Goal: Communication & Community: Answer question/provide support

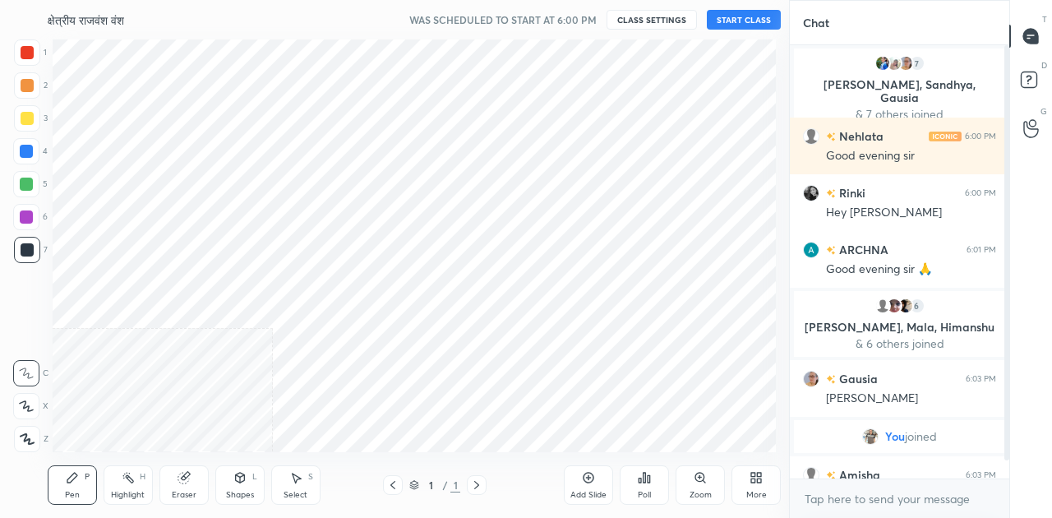
scroll to position [81782, 81471]
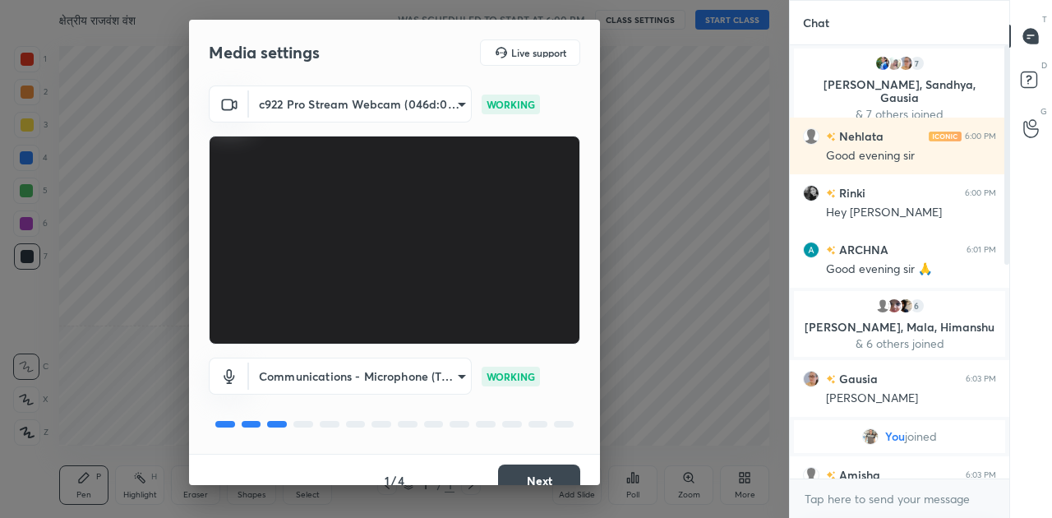
click at [538, 471] on button "Next" at bounding box center [539, 480] width 82 height 33
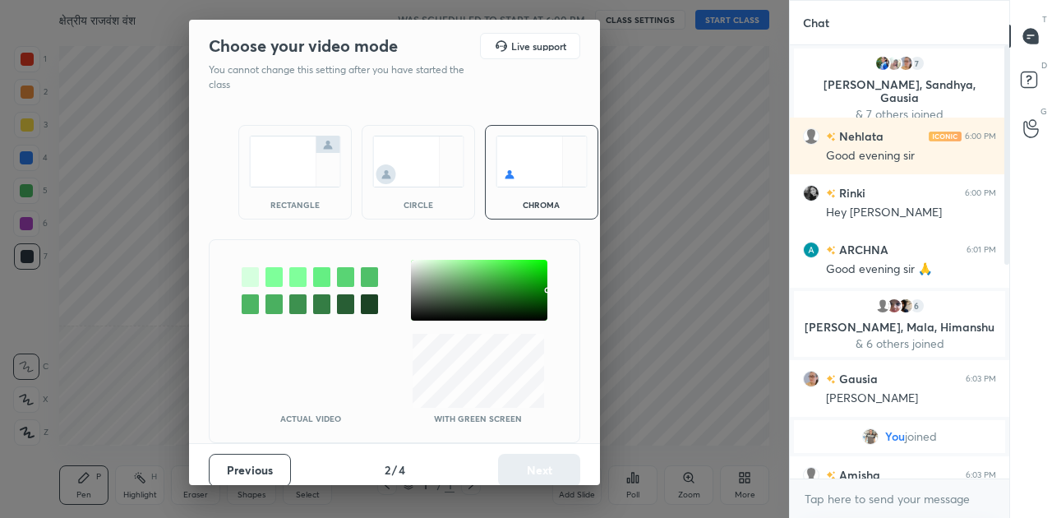
click at [265, 147] on img at bounding box center [295, 162] width 92 height 52
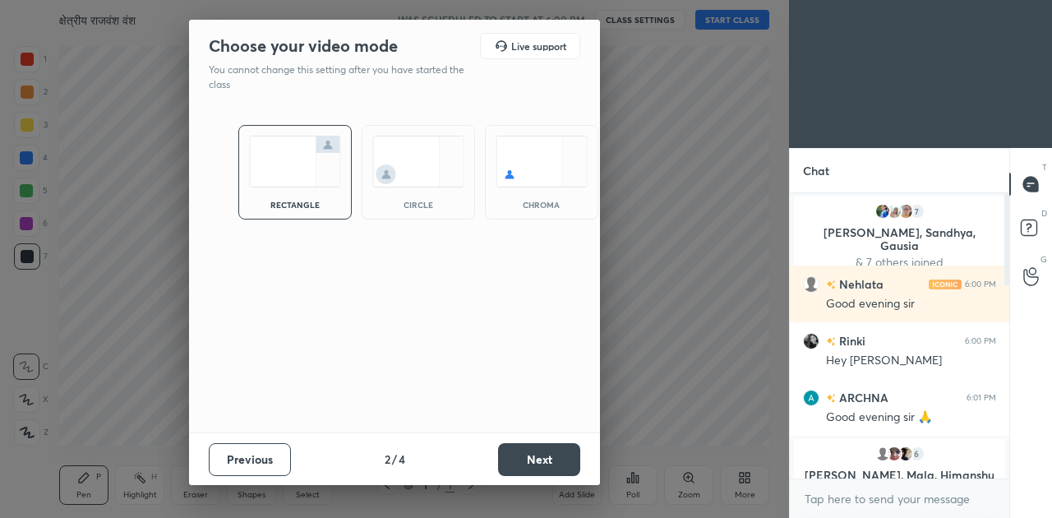
click at [534, 450] on button "Next" at bounding box center [539, 459] width 82 height 33
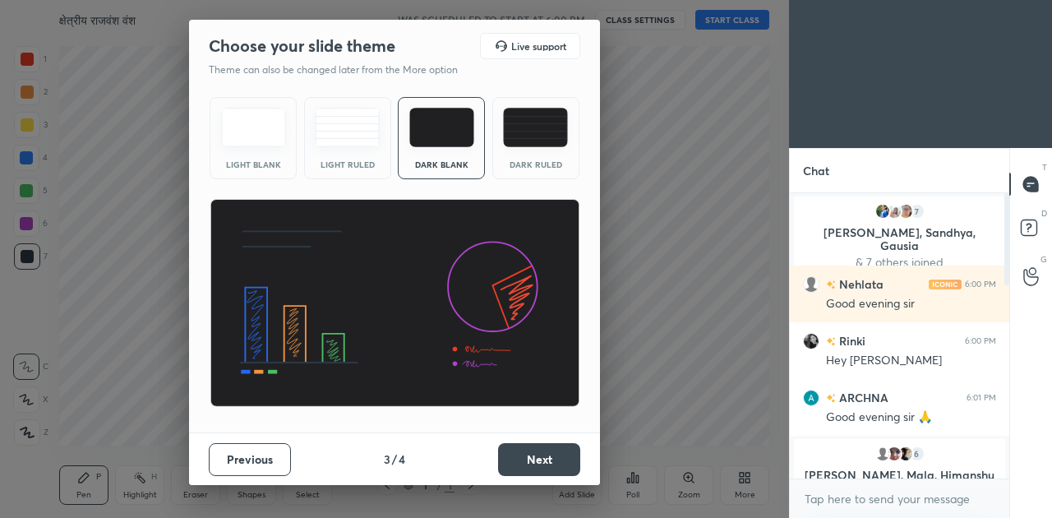
click at [546, 467] on button "Next" at bounding box center [539, 459] width 82 height 33
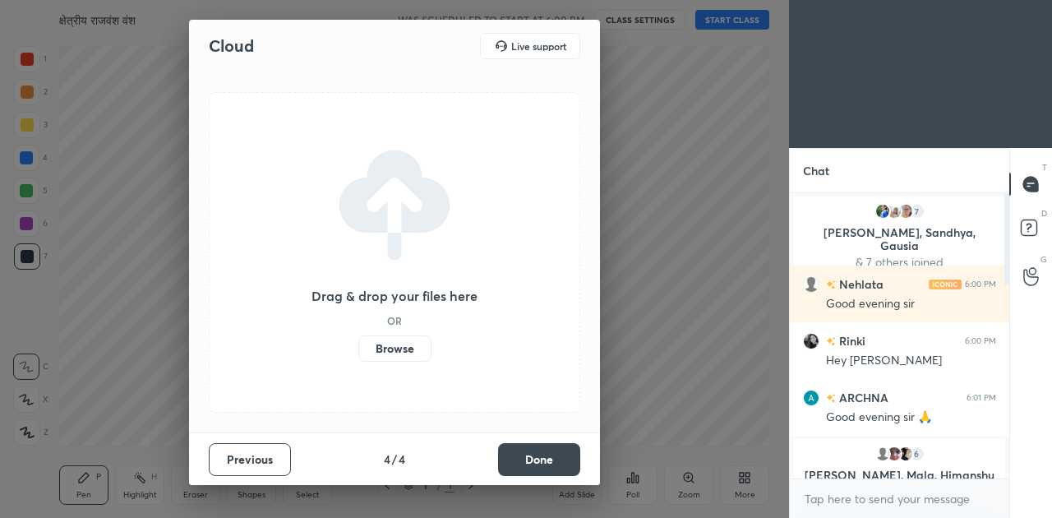
click at [390, 349] on label "Browse" at bounding box center [394, 348] width 73 height 26
click at [358, 349] on input "Browse" at bounding box center [358, 348] width 0 height 26
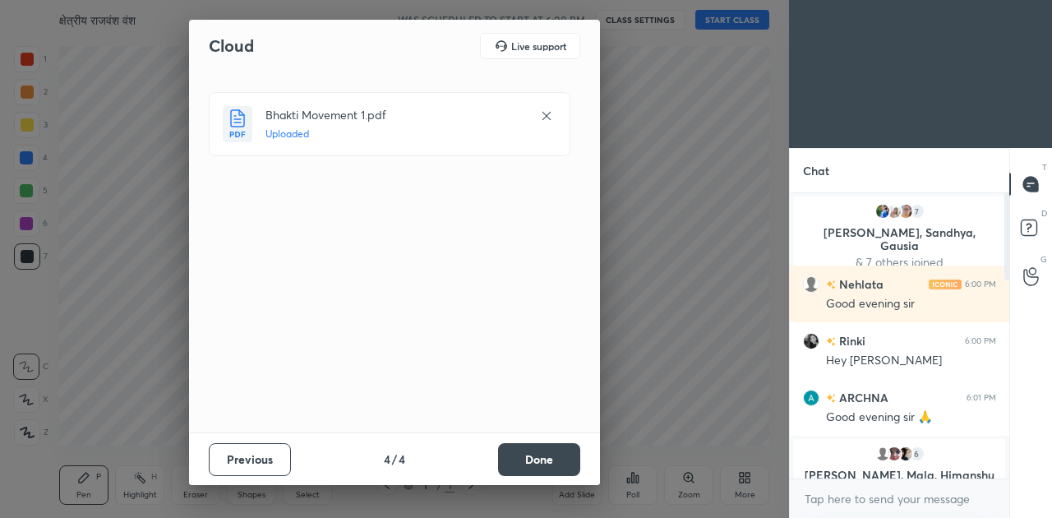
click at [538, 464] on button "Done" at bounding box center [539, 459] width 82 height 33
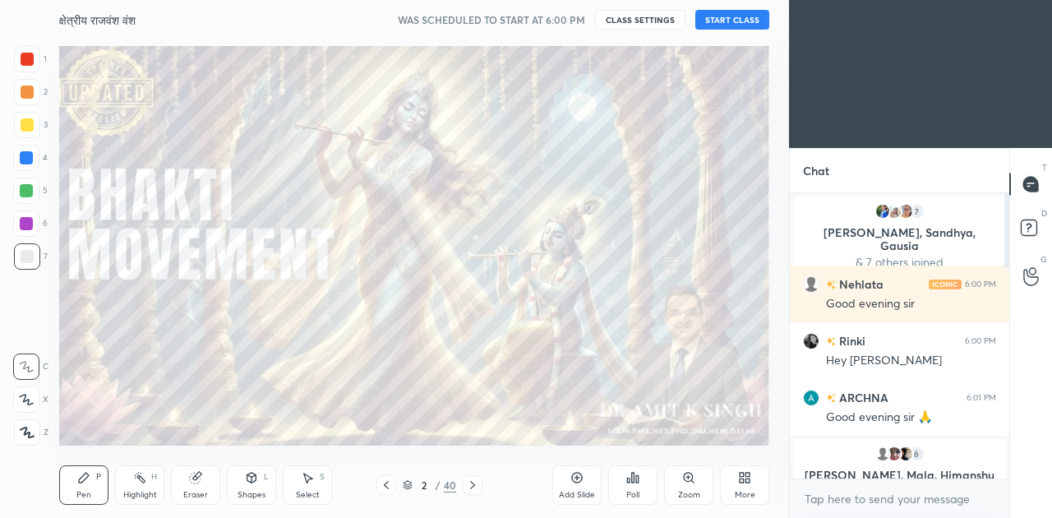
click at [731, 25] on button "START CLASS" at bounding box center [732, 20] width 74 height 20
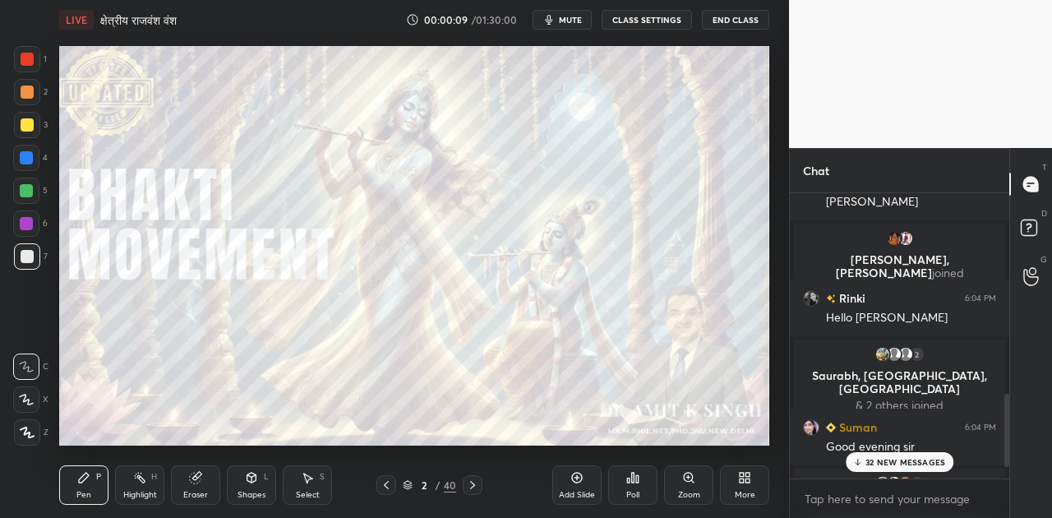
scroll to position [1207, 0]
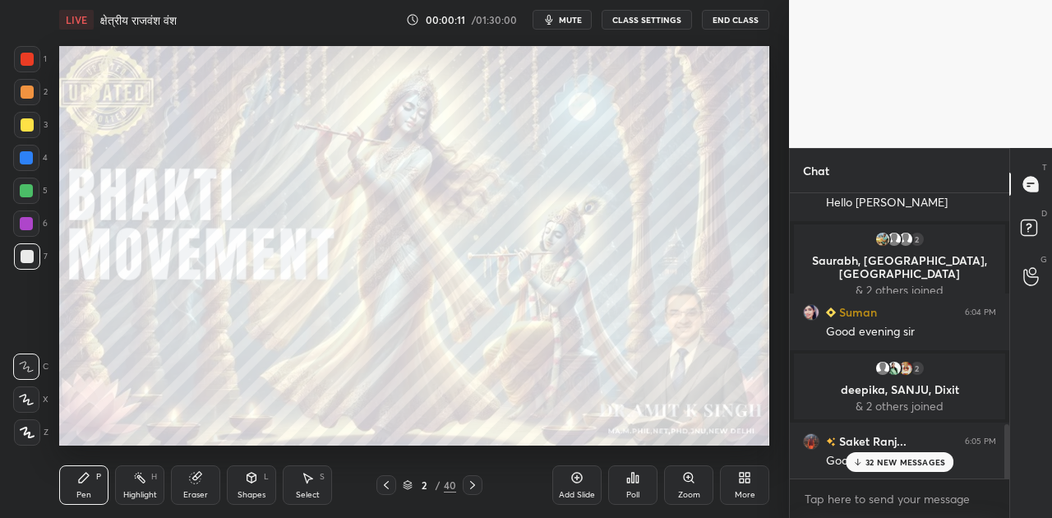
click at [556, 13] on icon "button" at bounding box center [548, 19] width 13 height 13
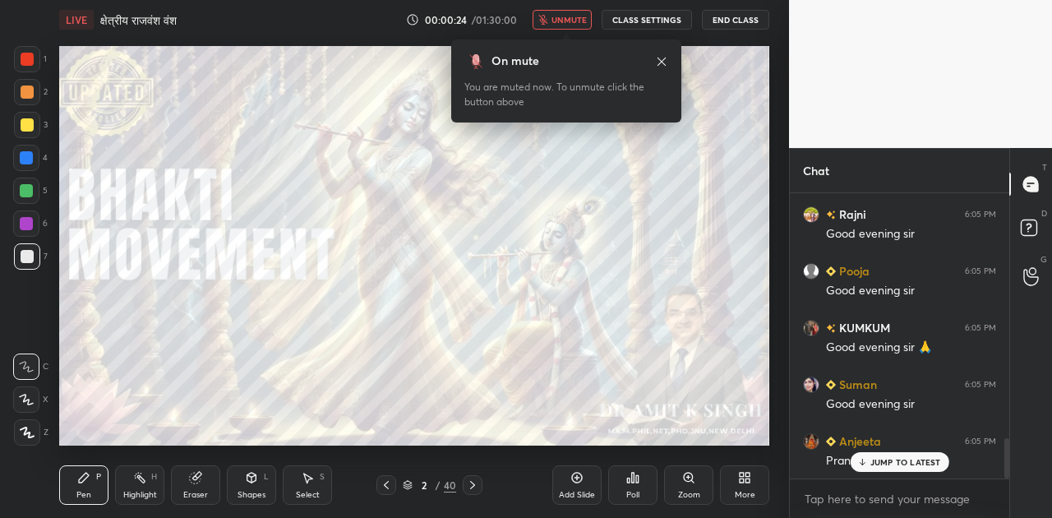
scroll to position [1739, 0]
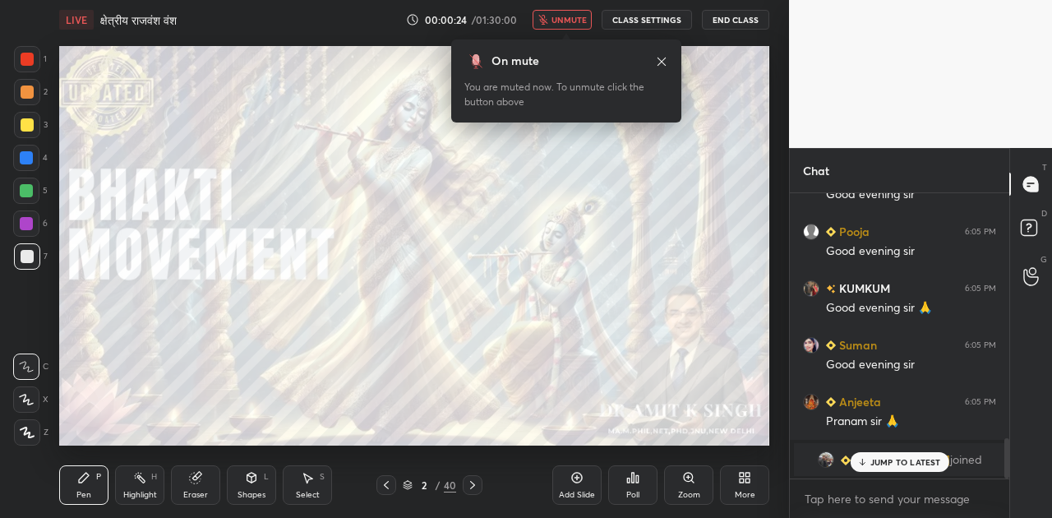
click at [556, 13] on button "unmute" at bounding box center [562, 20] width 59 height 20
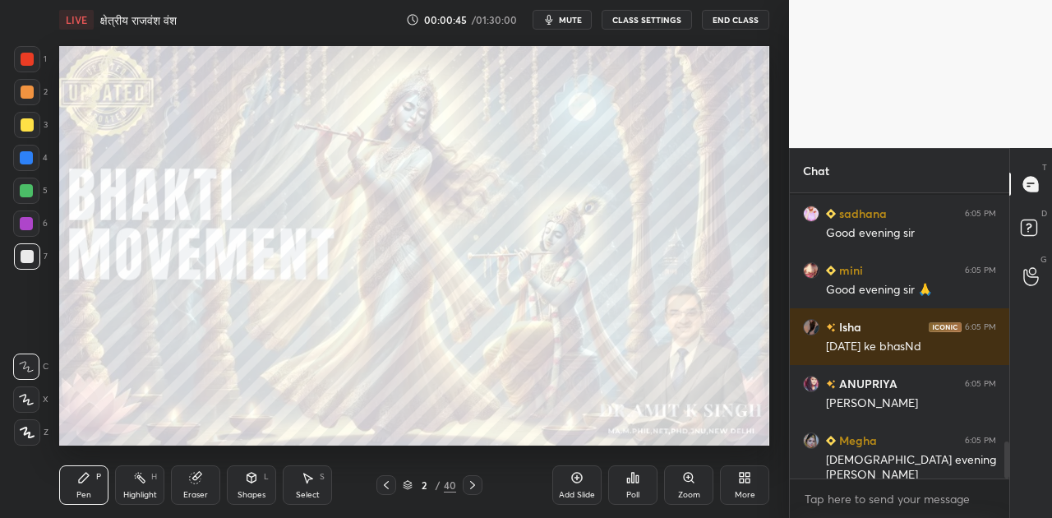
scroll to position [1991, 0]
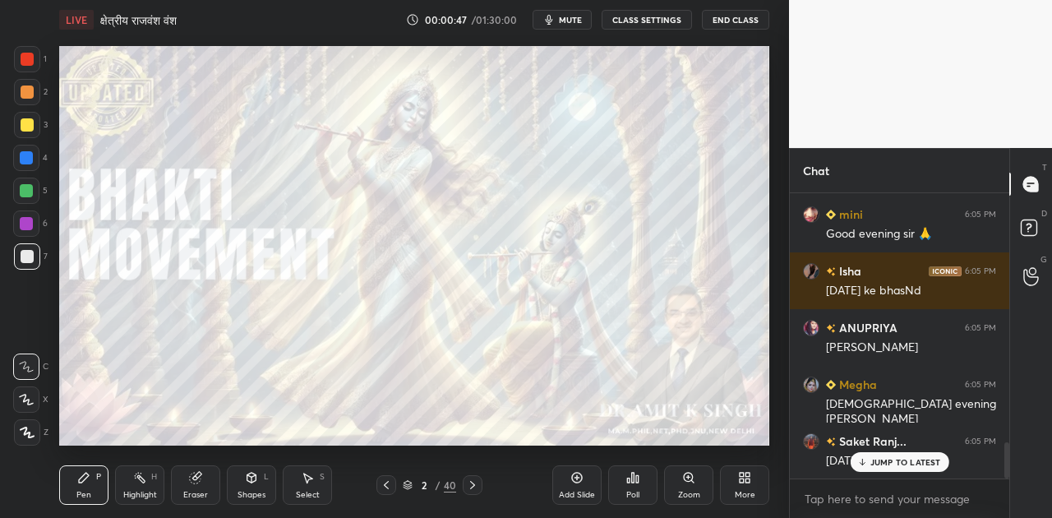
click at [565, 12] on button "mute" at bounding box center [562, 20] width 59 height 20
click at [893, 453] on div "JUMP TO LATEST" at bounding box center [899, 462] width 99 height 20
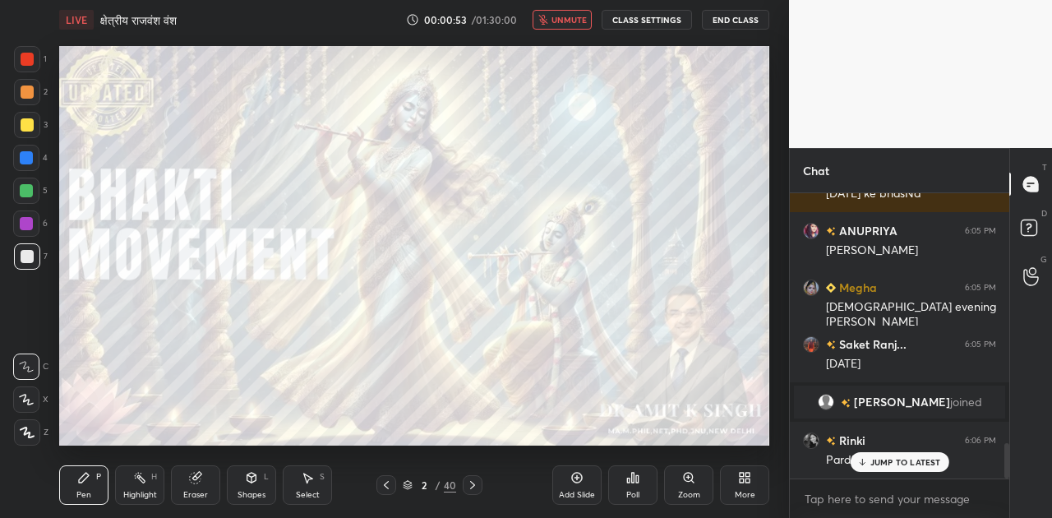
scroll to position [2020, 0]
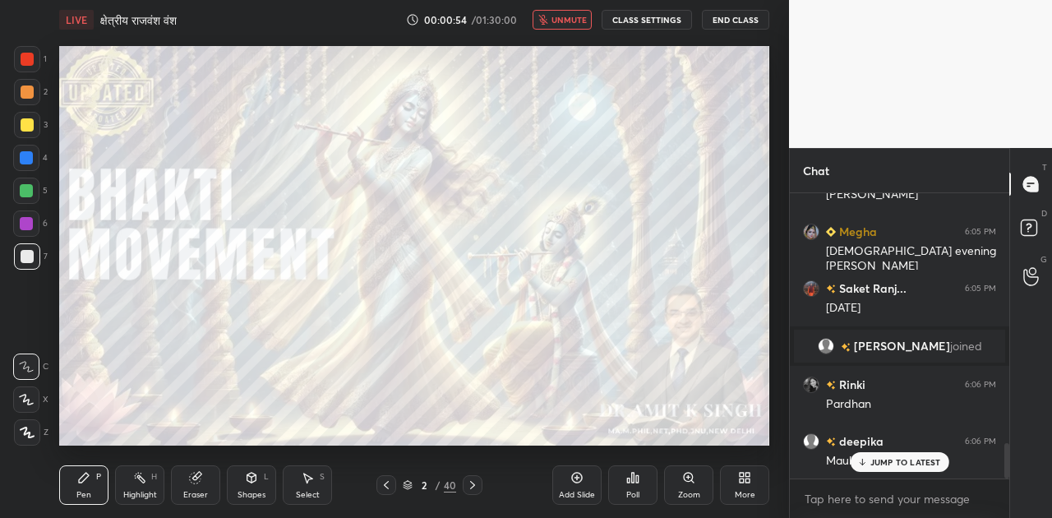
click at [570, 16] on span "unmute" at bounding box center [569, 20] width 35 height 12
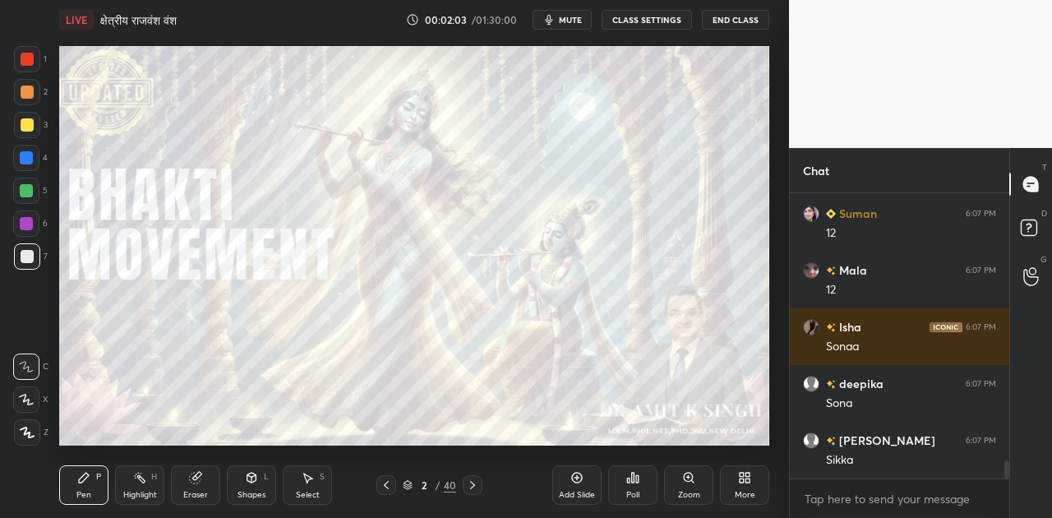
scroll to position [4409, 0]
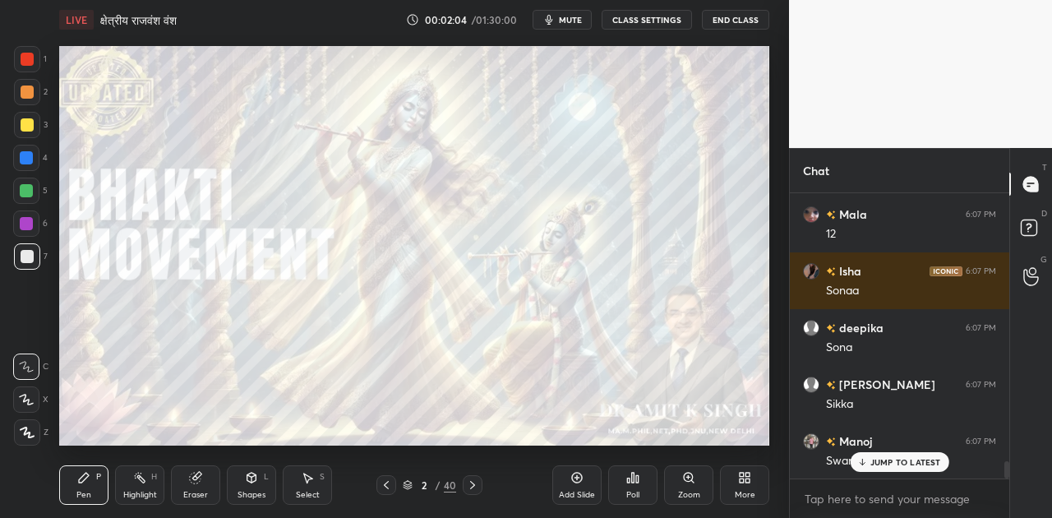
click at [561, 26] on button "mute" at bounding box center [562, 20] width 59 height 20
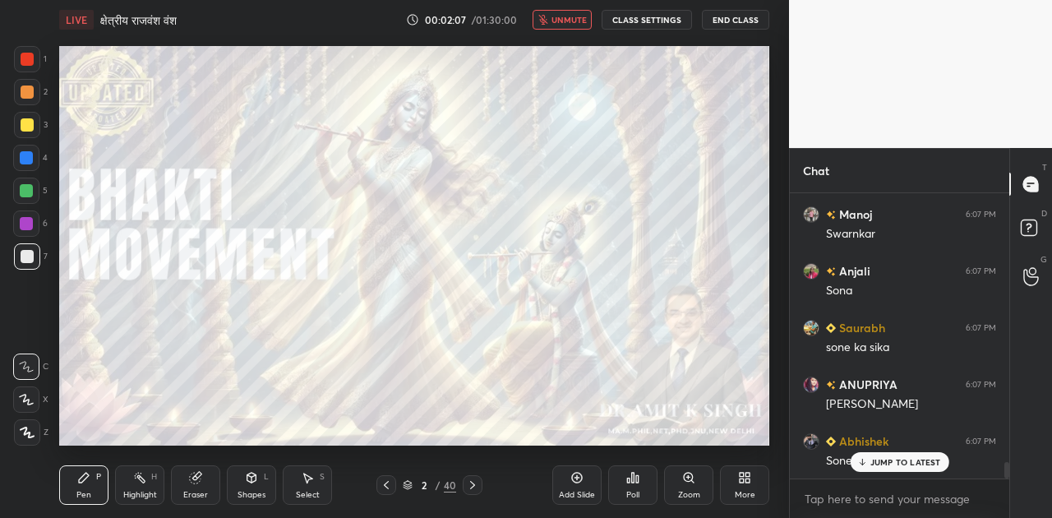
scroll to position [4693, 0]
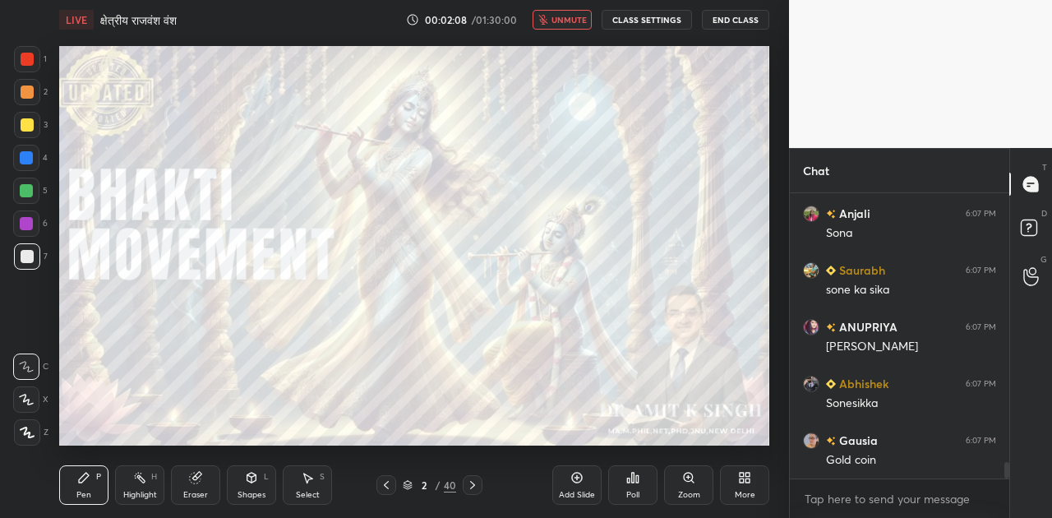
click at [561, 26] on button "unmute" at bounding box center [562, 20] width 59 height 20
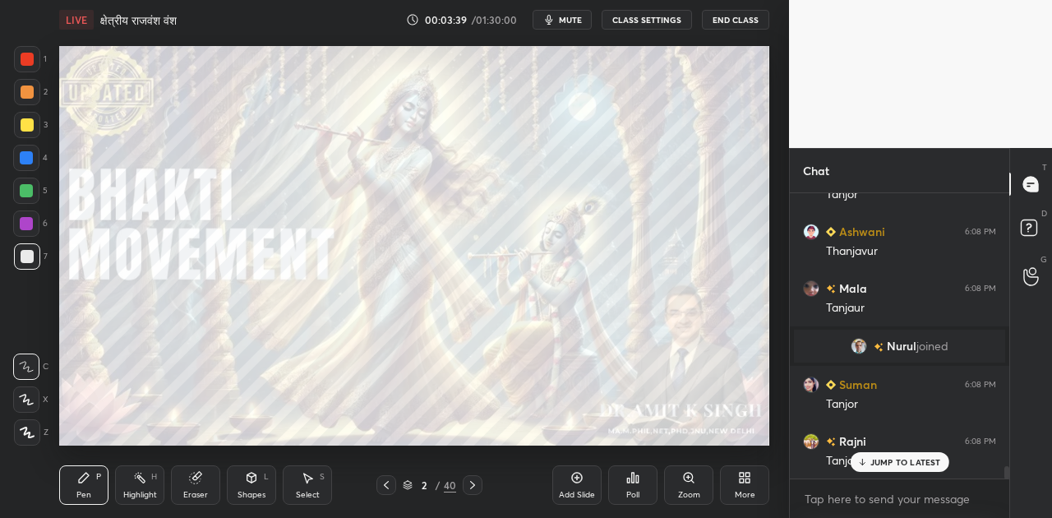
scroll to position [6403, 0]
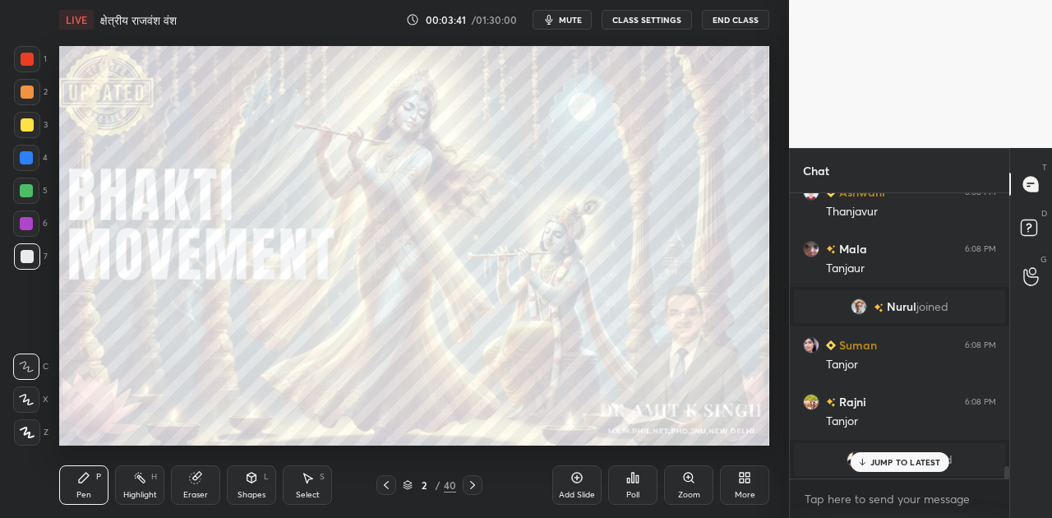
click at [914, 457] on div "Manoj 6:08 PM [PERSON_NAME] 6:08 PM [PERSON_NAME] 6:08 PM [PERSON_NAME] 6:08 PM…" at bounding box center [899, 335] width 219 height 285
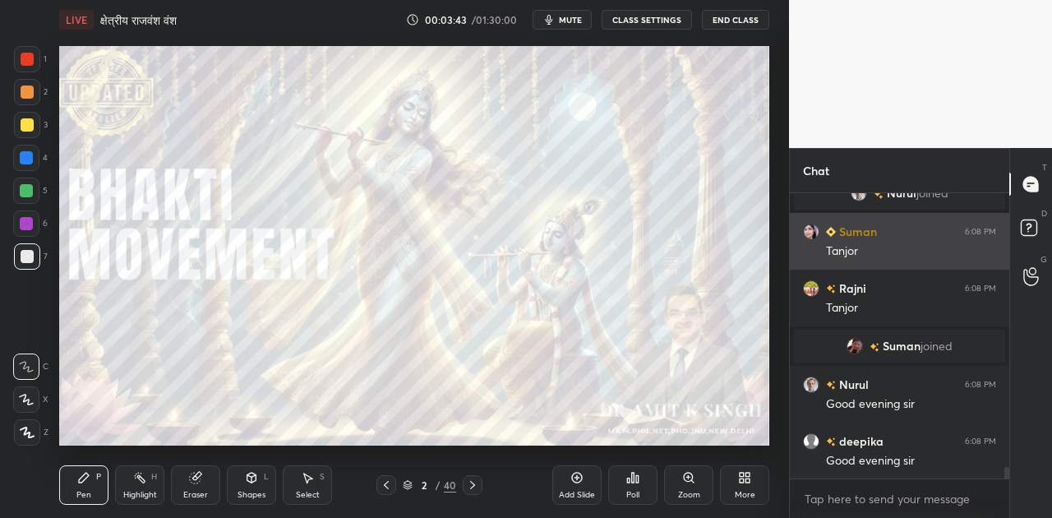
scroll to position [6574, 0]
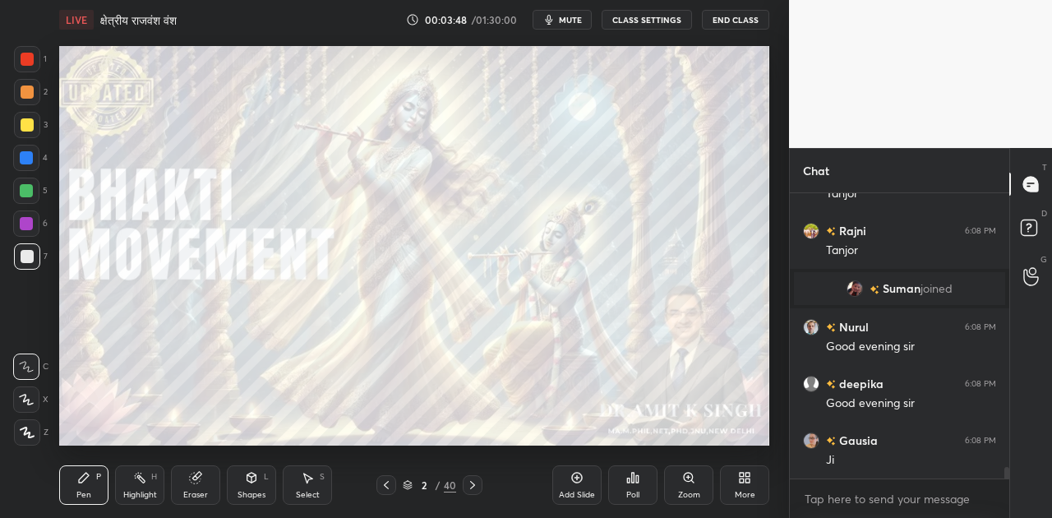
click at [572, 12] on button "mute" at bounding box center [562, 20] width 59 height 20
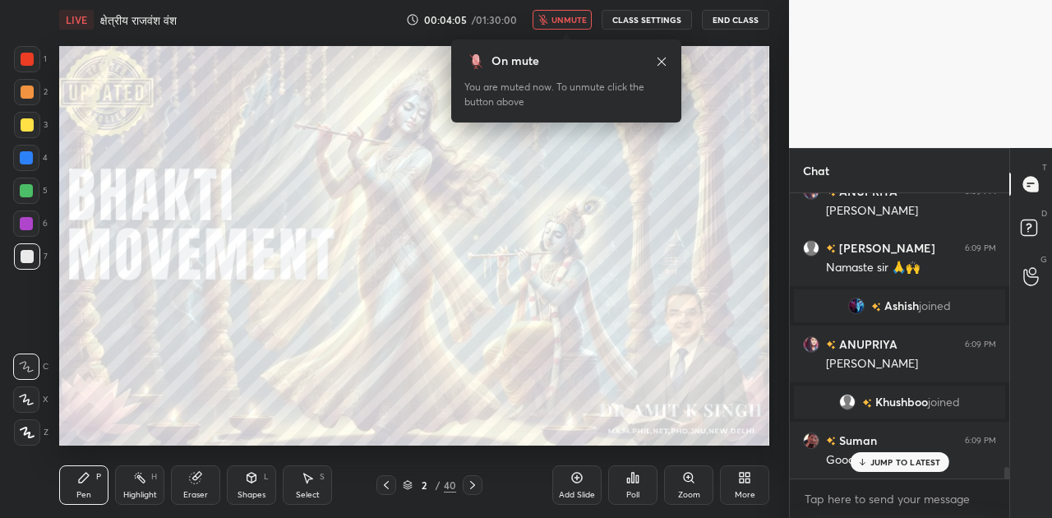
scroll to position [6819, 0]
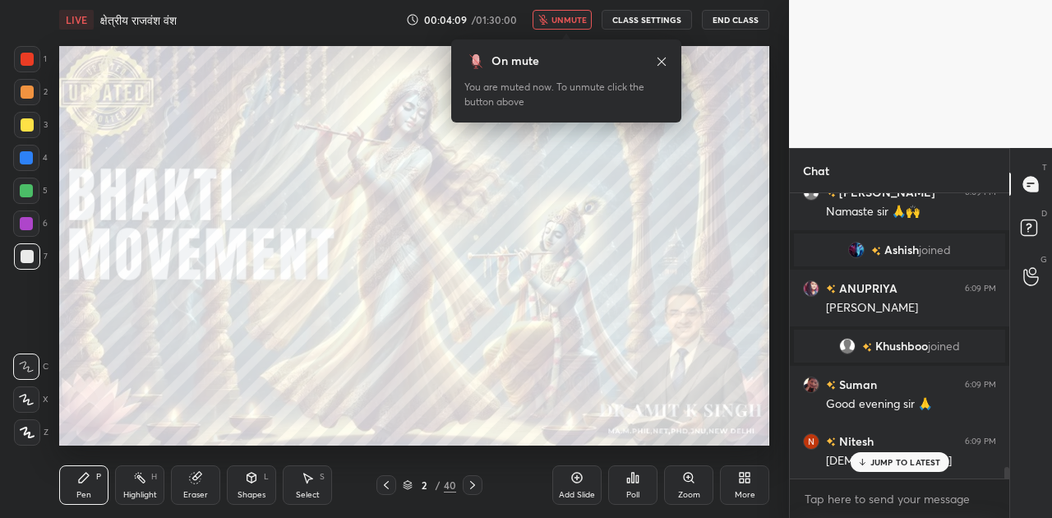
click at [572, 12] on button "unmute" at bounding box center [562, 20] width 59 height 20
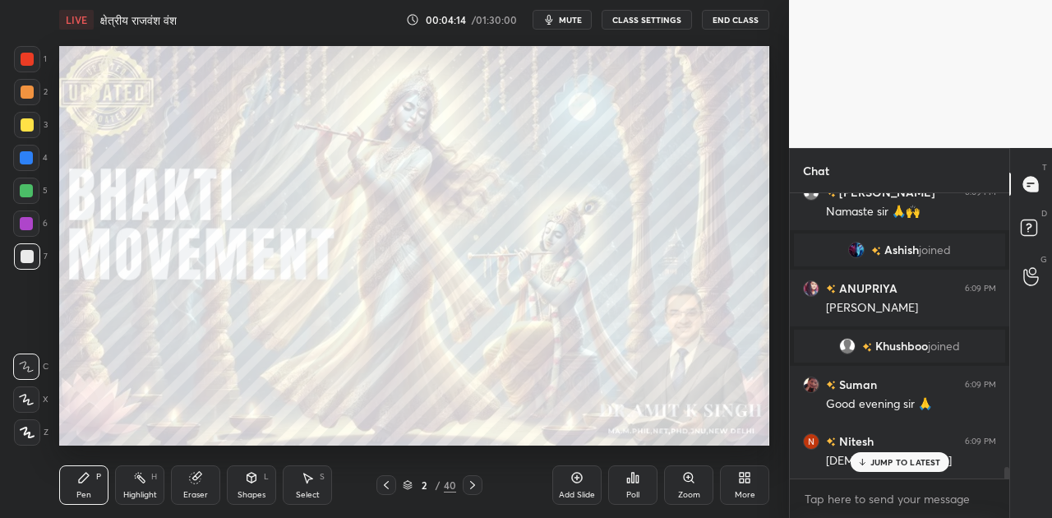
click at [911, 459] on p "JUMP TO LATEST" at bounding box center [905, 462] width 71 height 10
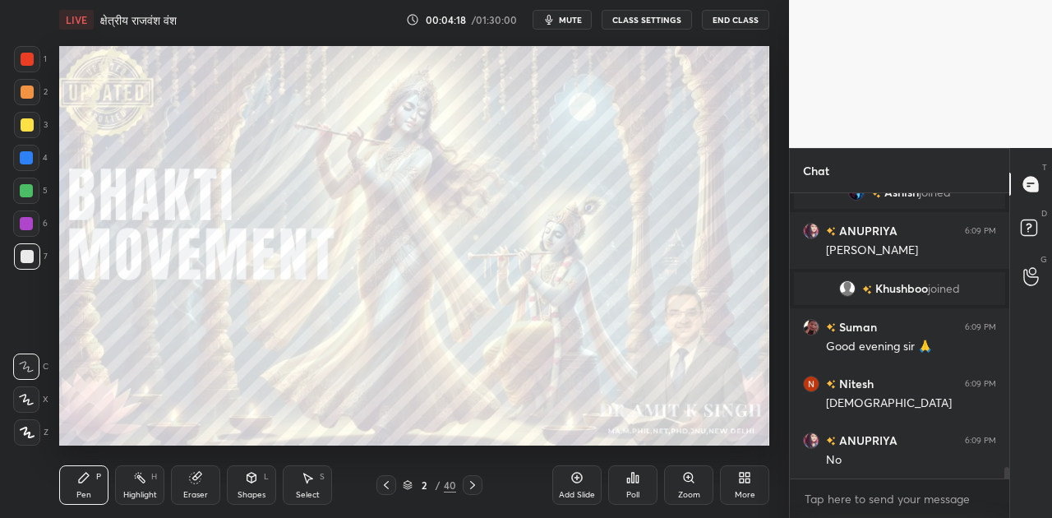
scroll to position [6932, 0]
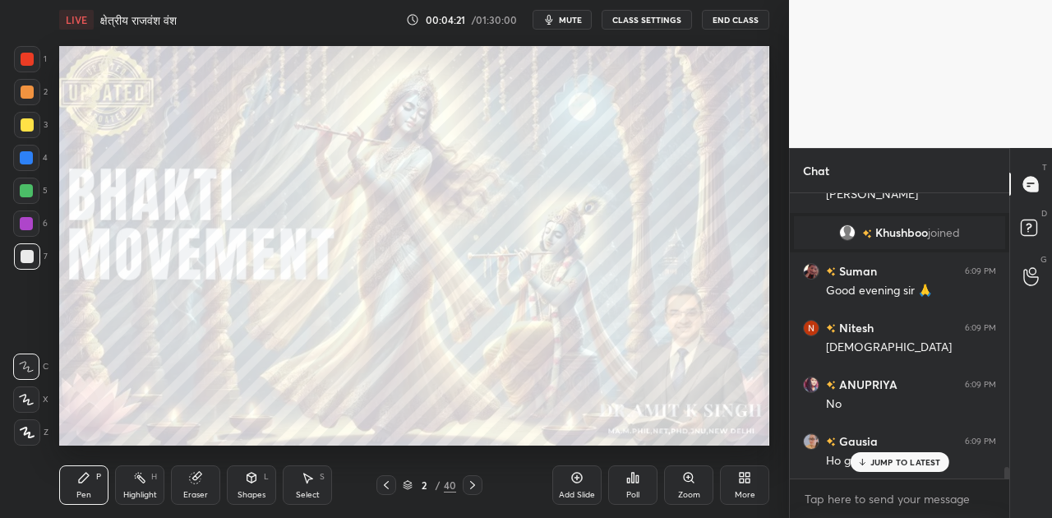
click at [886, 462] on p "JUMP TO LATEST" at bounding box center [905, 462] width 71 height 10
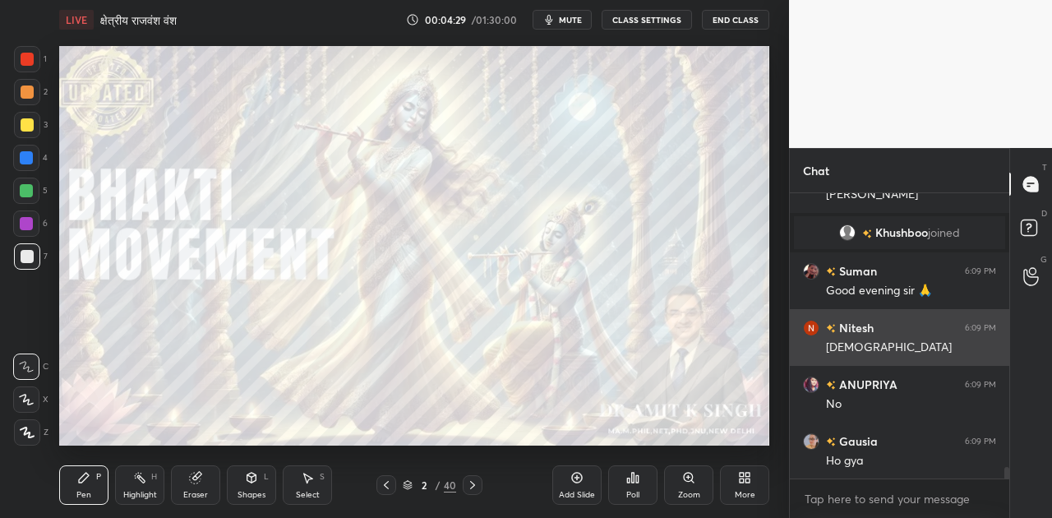
scroll to position [6990, 0]
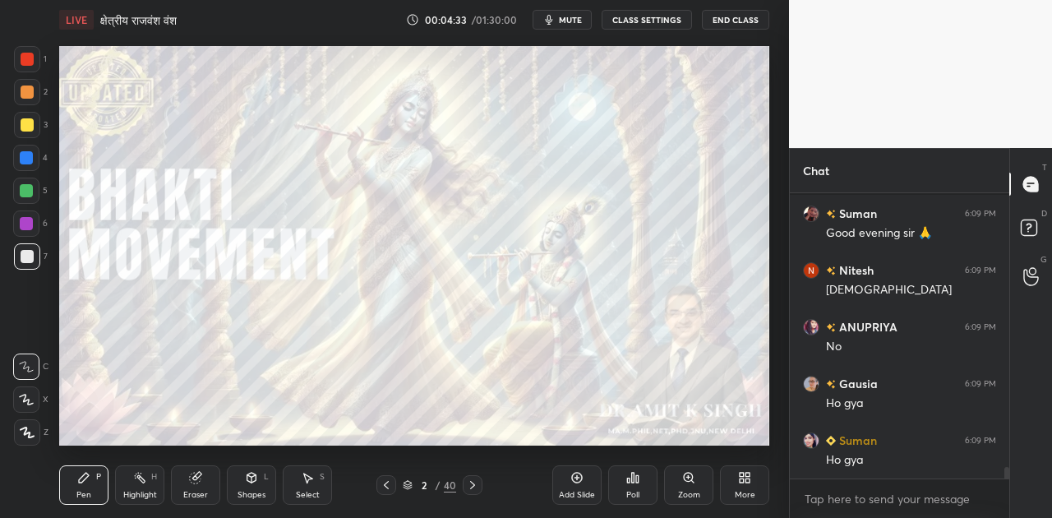
click at [574, 484] on div "Add Slide" at bounding box center [576, 484] width 49 height 39
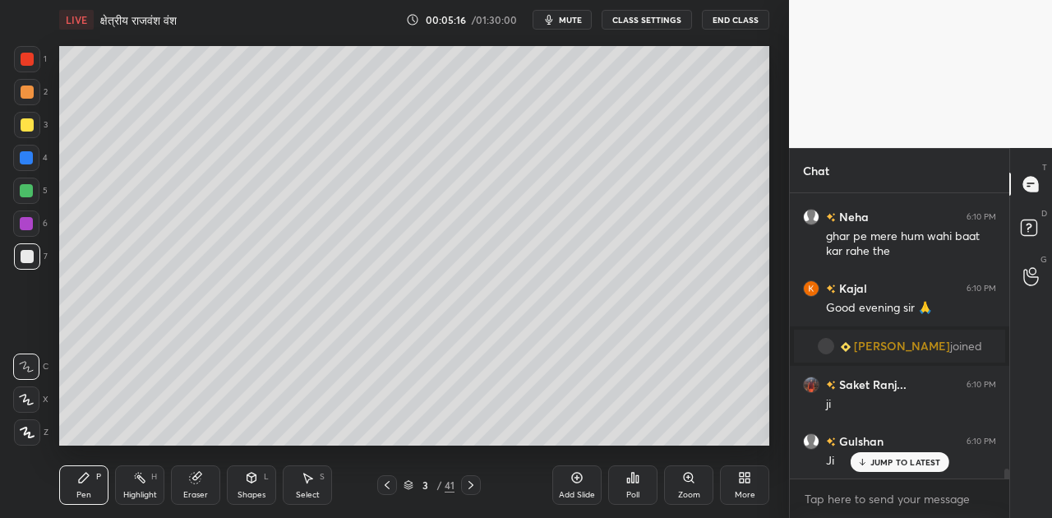
scroll to position [8316, 0]
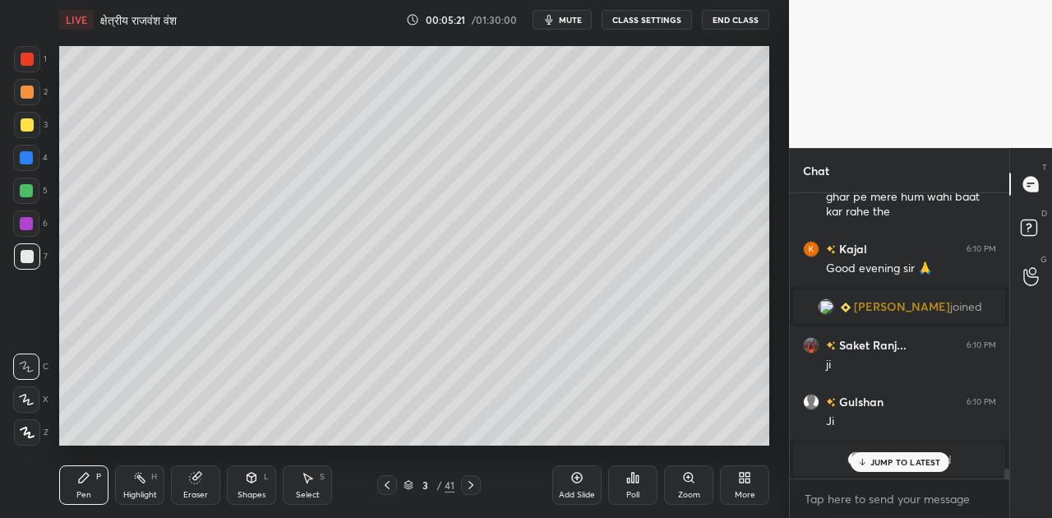
click at [29, 125] on div at bounding box center [27, 124] width 13 height 13
click at [25, 433] on icon at bounding box center [27, 432] width 13 height 10
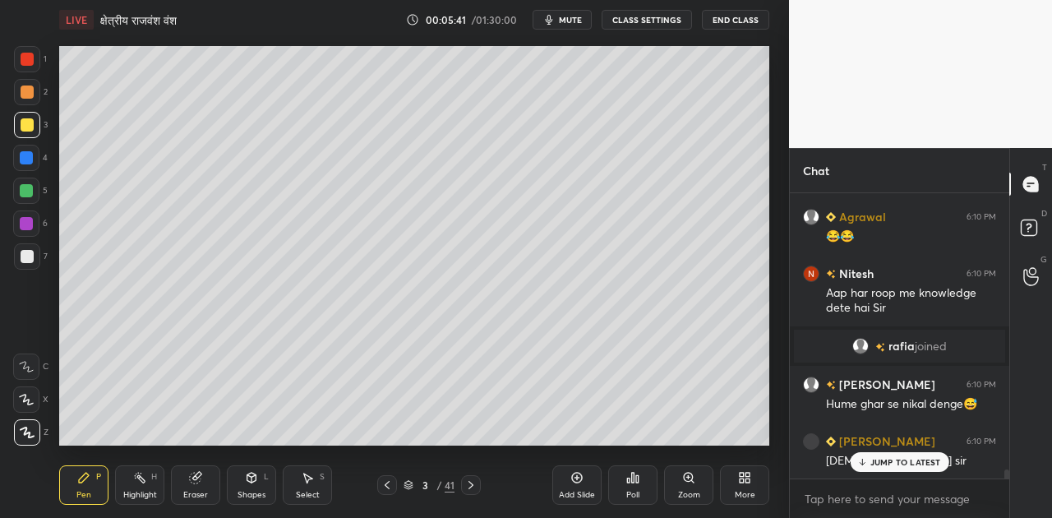
scroll to position [8591, 0]
click at [29, 255] on div at bounding box center [27, 256] width 13 height 13
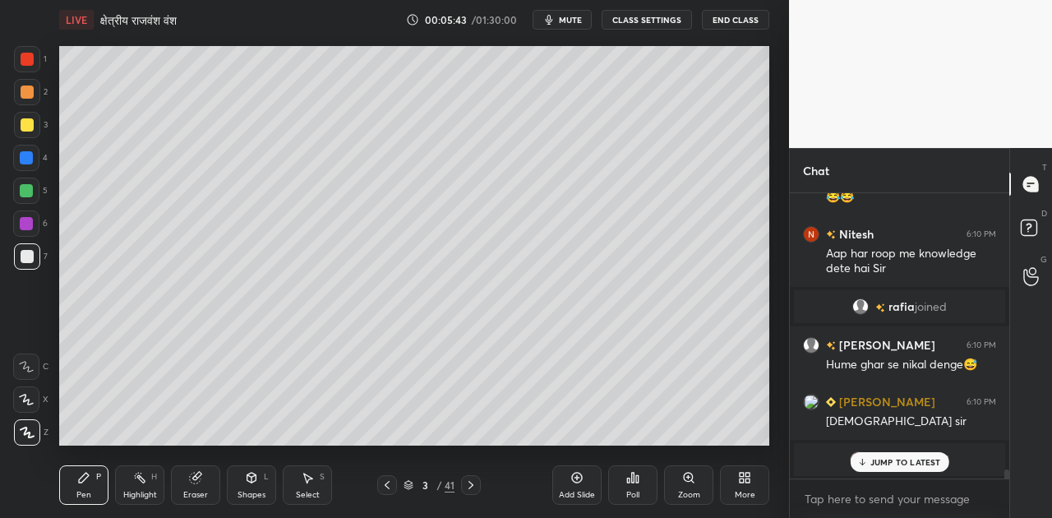
click at [30, 370] on icon at bounding box center [26, 367] width 15 height 12
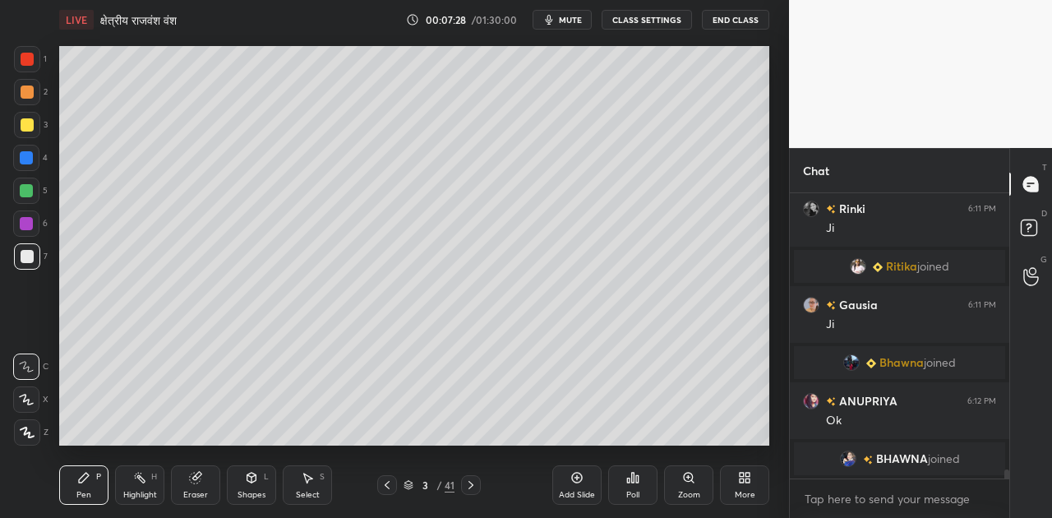
scroll to position [9081, 0]
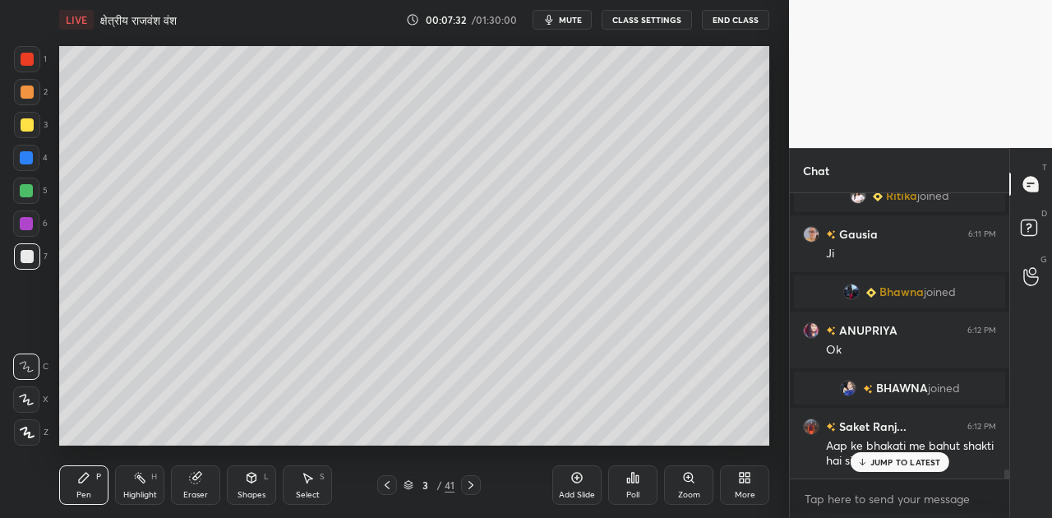
click at [887, 457] on p "JUMP TO LATEST" at bounding box center [905, 462] width 71 height 10
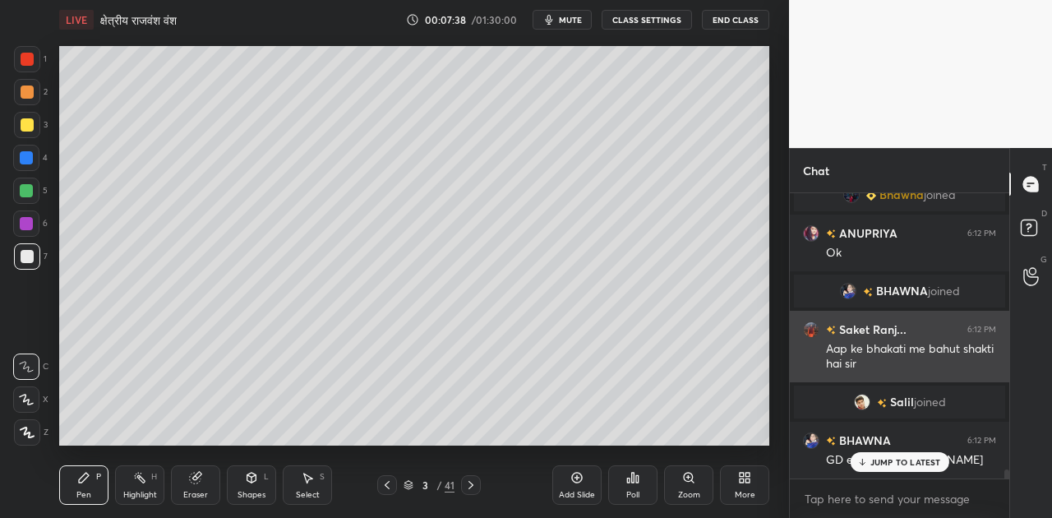
scroll to position [9102, 0]
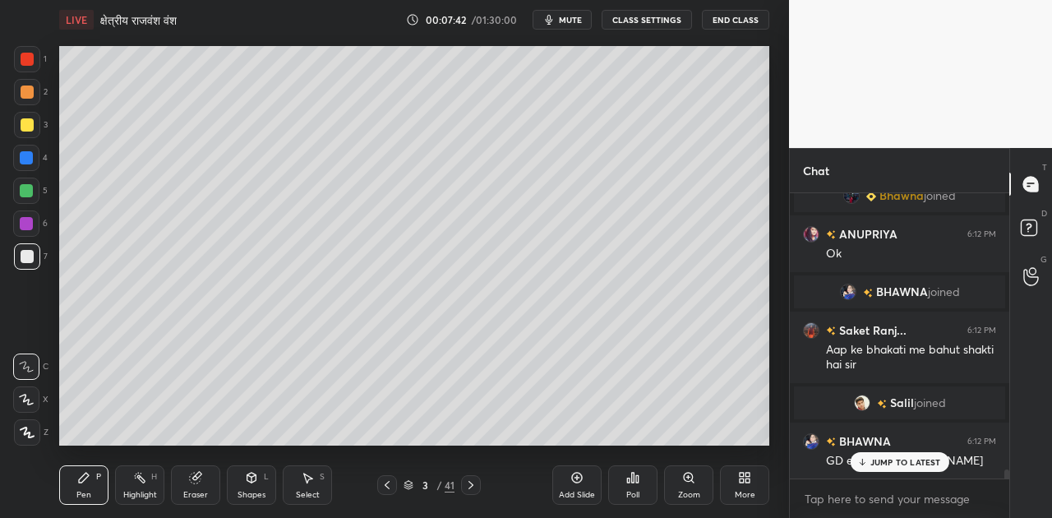
click at [256, 485] on div "Shapes L" at bounding box center [251, 484] width 49 height 39
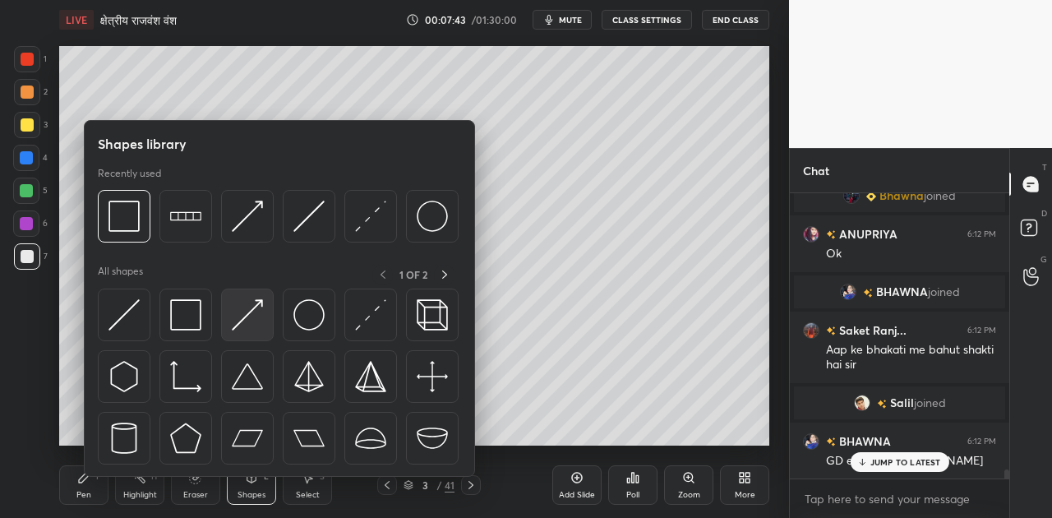
click at [243, 314] on img at bounding box center [247, 314] width 31 height 31
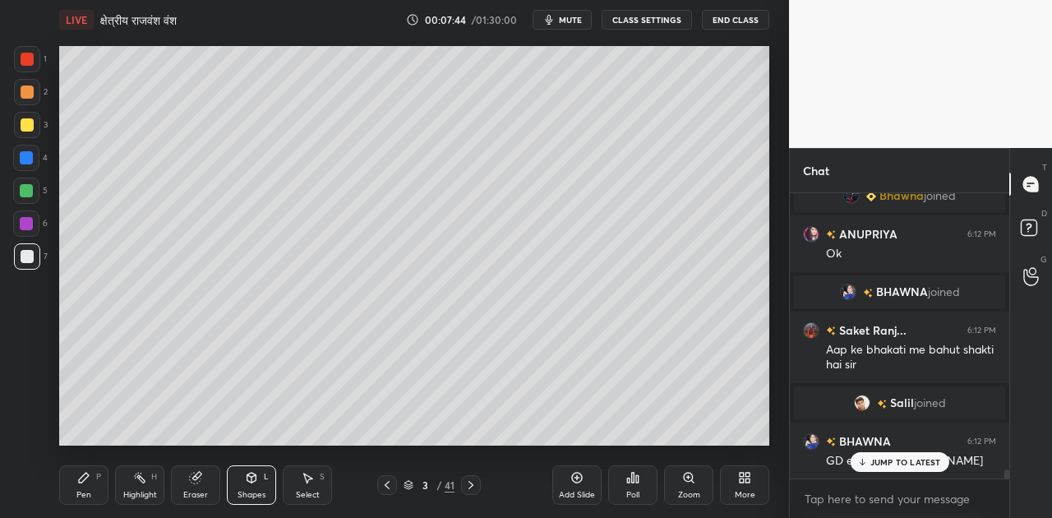
click at [31, 192] on div at bounding box center [26, 190] width 13 height 13
click at [77, 485] on div "Pen P" at bounding box center [83, 484] width 49 height 39
click at [34, 121] on div at bounding box center [27, 125] width 26 height 26
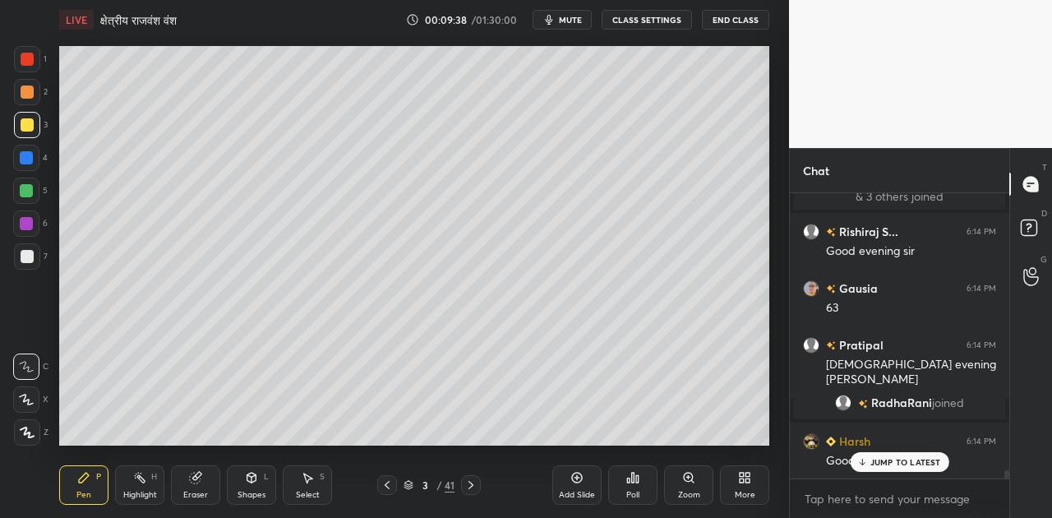
scroll to position [9584, 0]
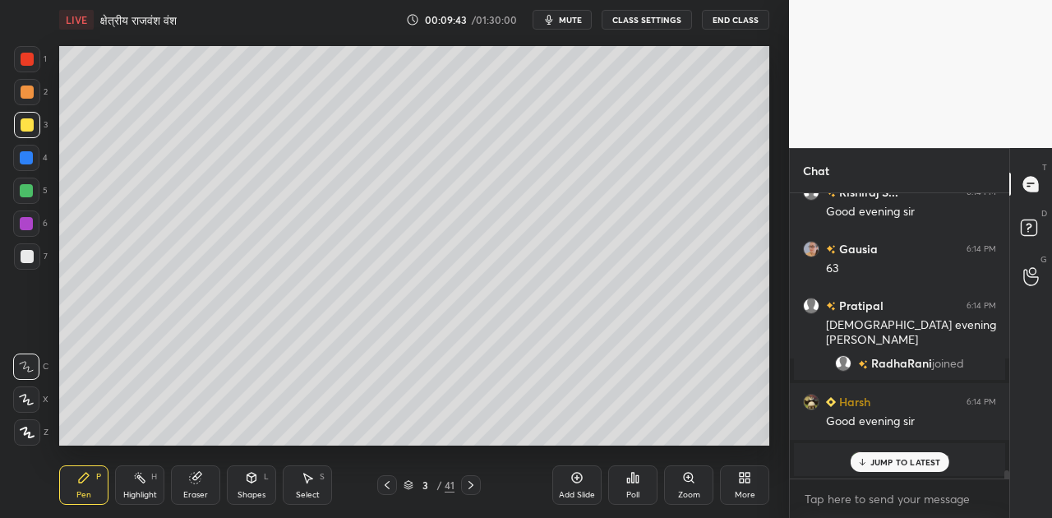
click at [28, 255] on div at bounding box center [27, 256] width 13 height 13
click at [263, 473] on div "Shapes L" at bounding box center [251, 484] width 49 height 39
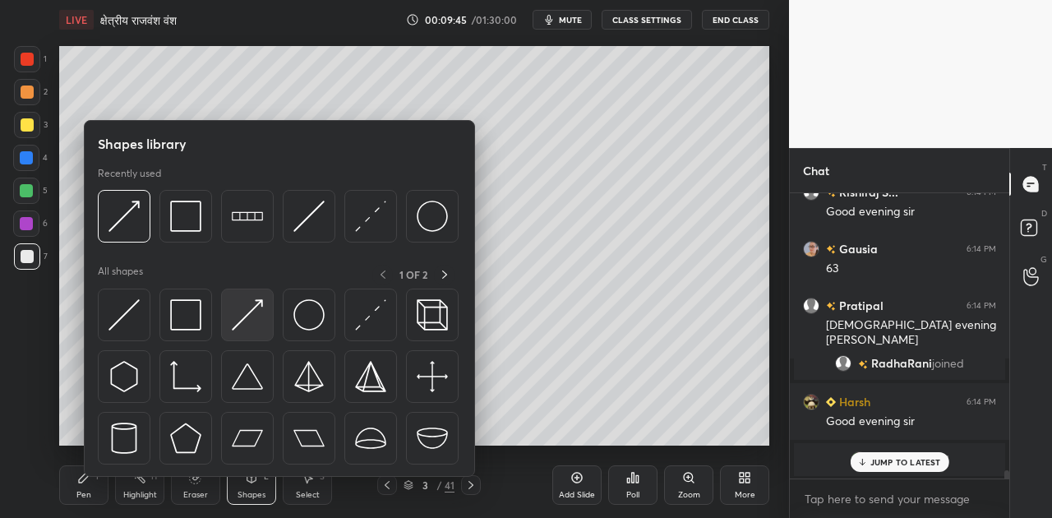
click at [248, 325] on img at bounding box center [247, 314] width 31 height 31
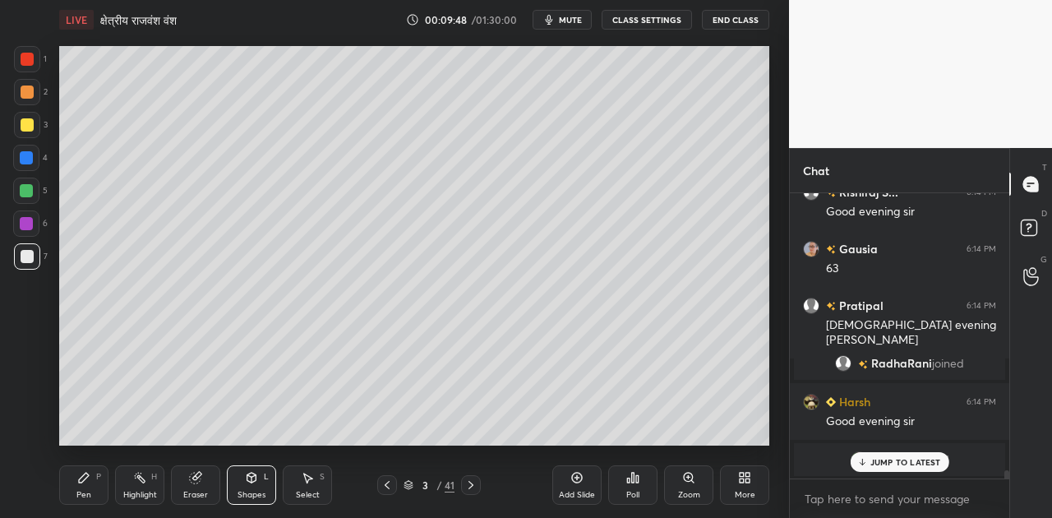
click at [84, 482] on icon at bounding box center [83, 477] width 13 height 13
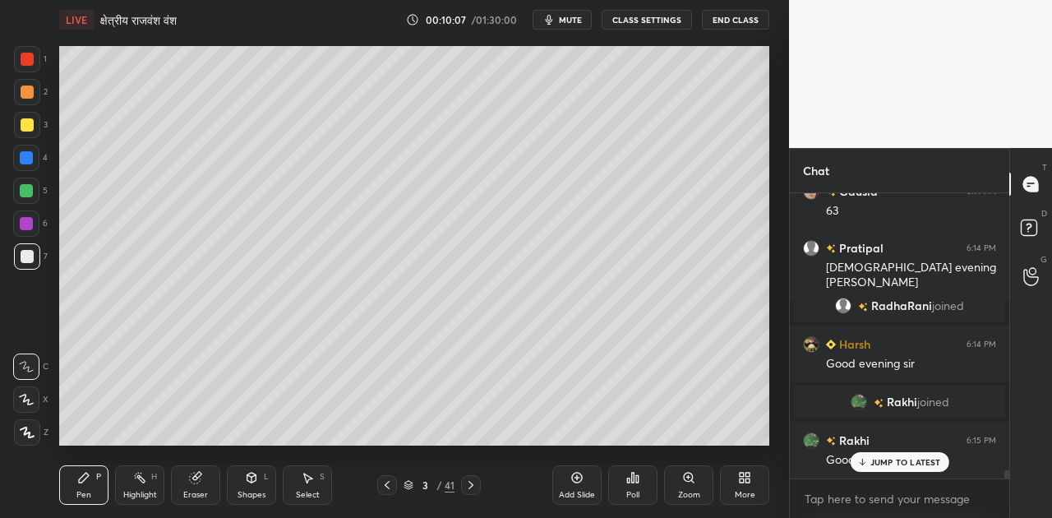
scroll to position [9712, 0]
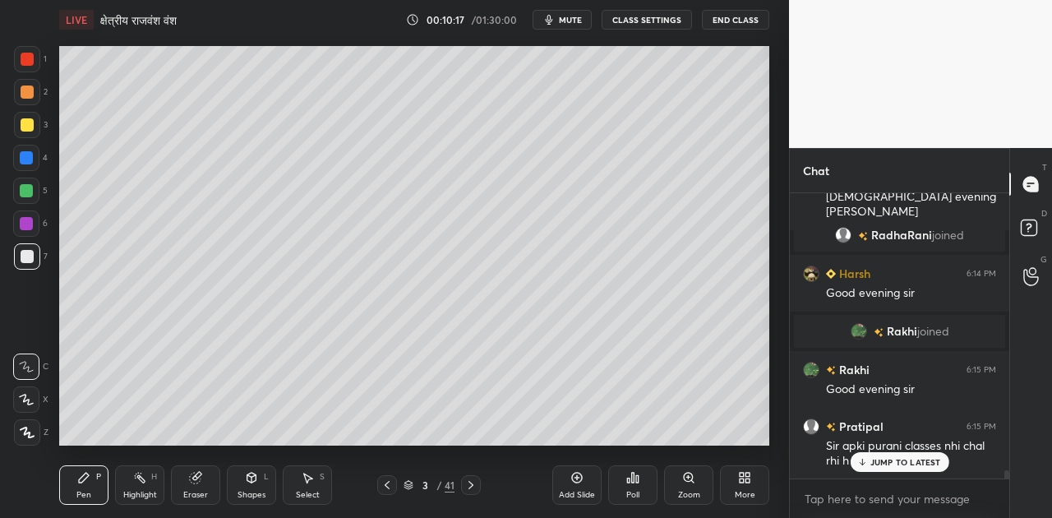
click at [889, 464] on p "JUMP TO LATEST" at bounding box center [905, 462] width 71 height 10
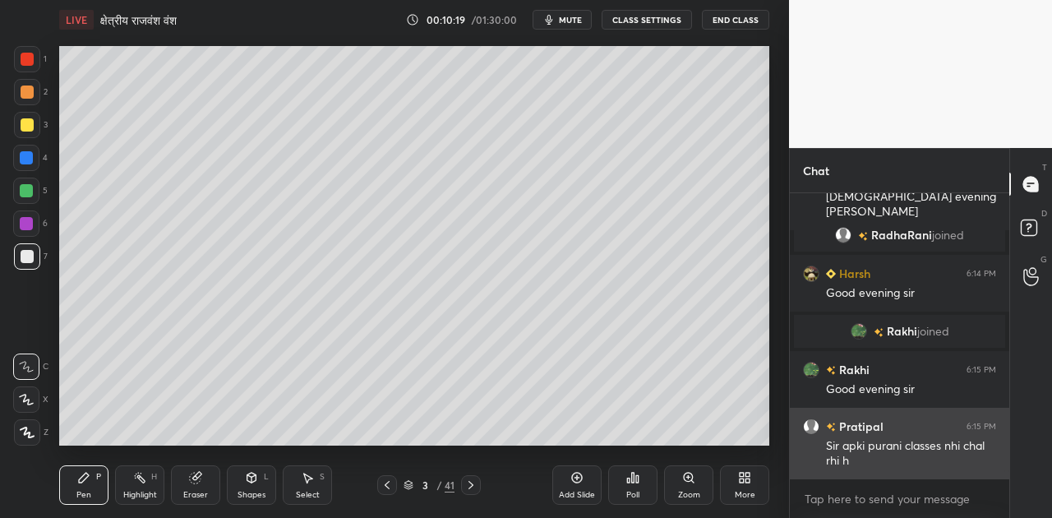
scroll to position [9752, 0]
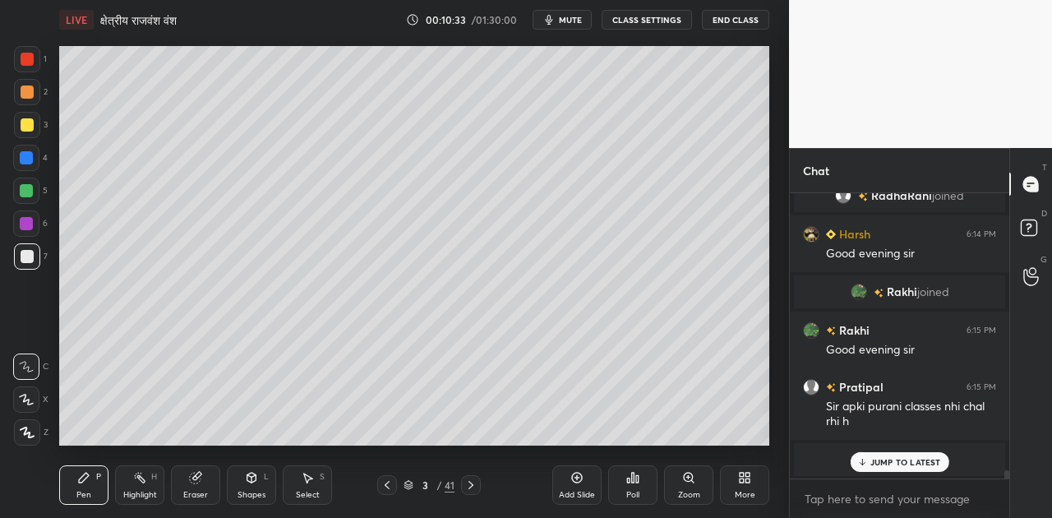
click at [247, 475] on icon at bounding box center [251, 477] width 13 height 13
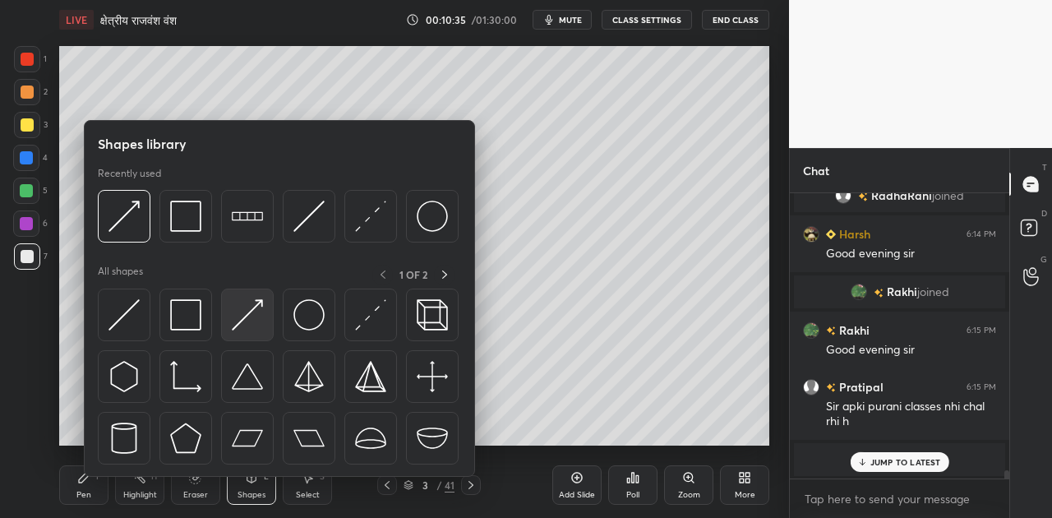
click at [247, 308] on img at bounding box center [247, 314] width 31 height 31
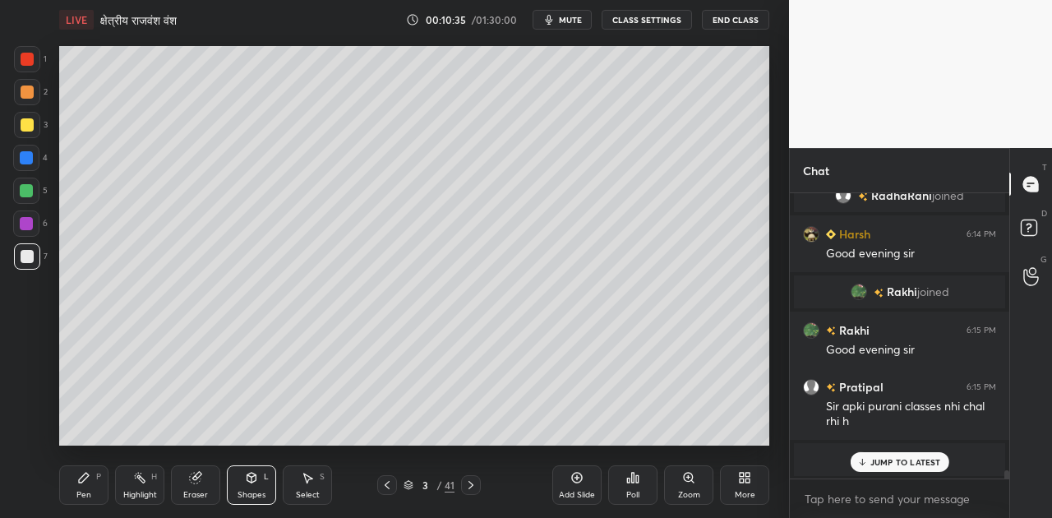
scroll to position [9706, 0]
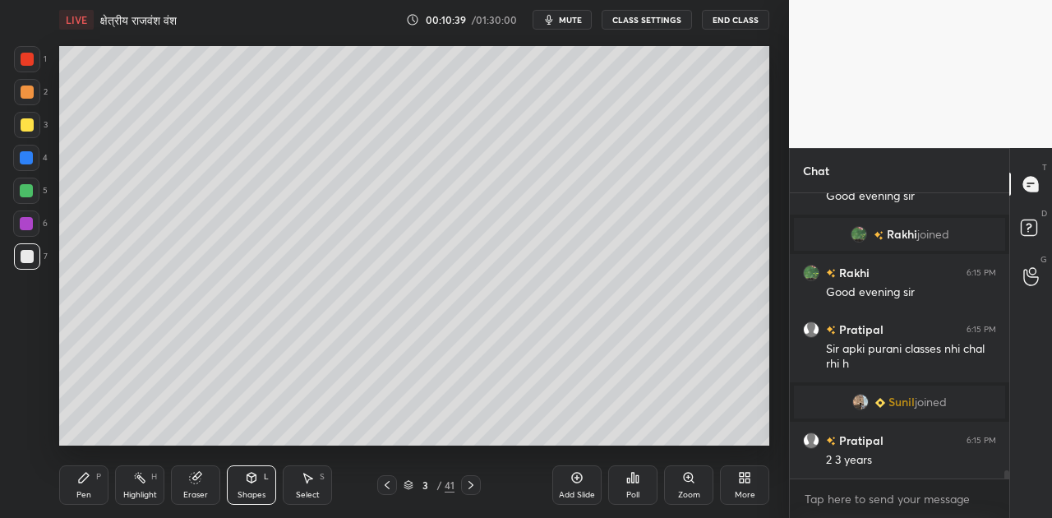
click at [84, 487] on div "Pen P" at bounding box center [83, 484] width 49 height 39
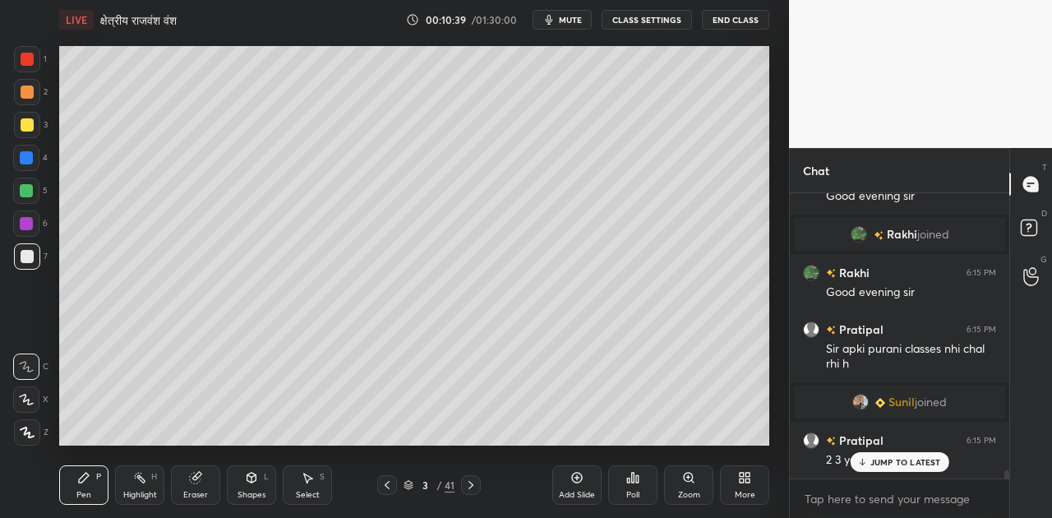
scroll to position [9776, 0]
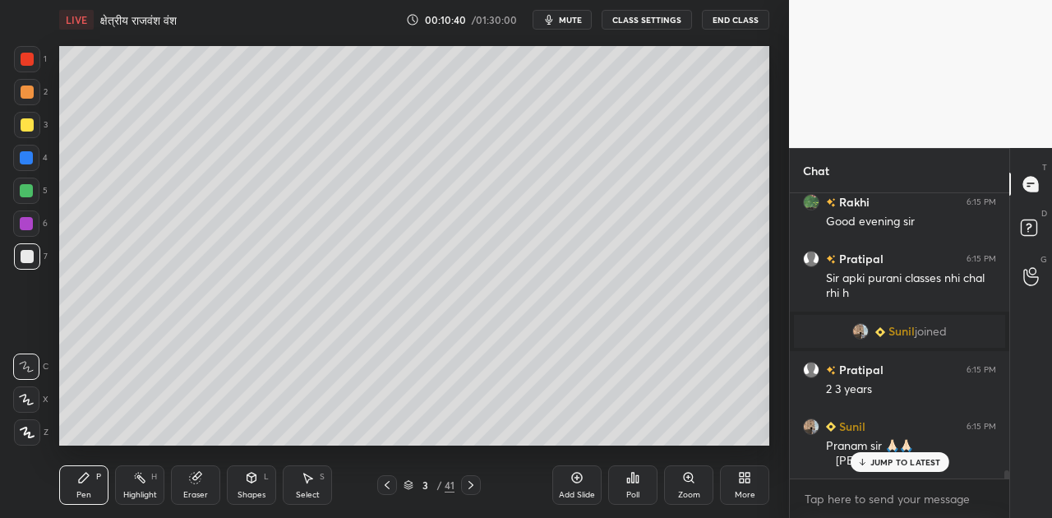
click at [26, 127] on div at bounding box center [27, 124] width 13 height 13
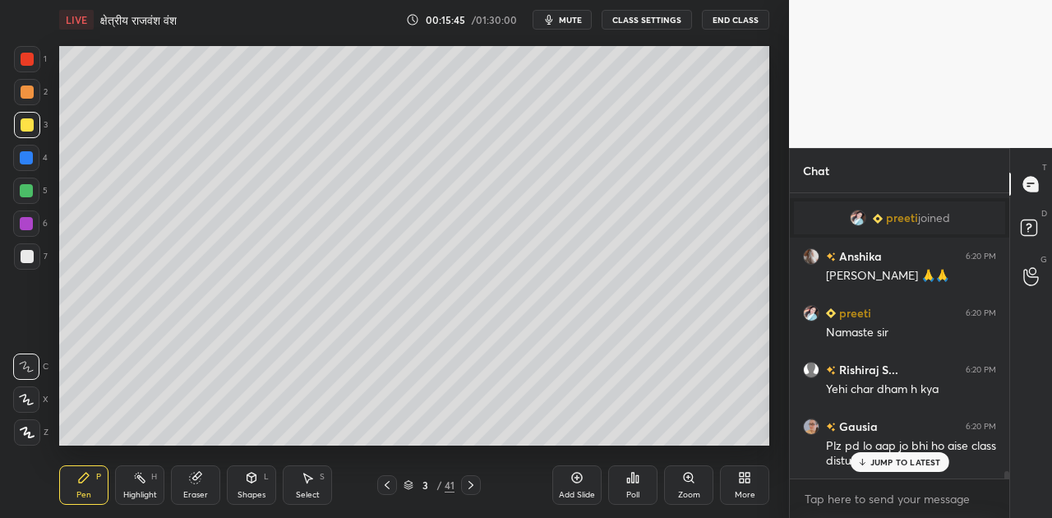
scroll to position [11114, 0]
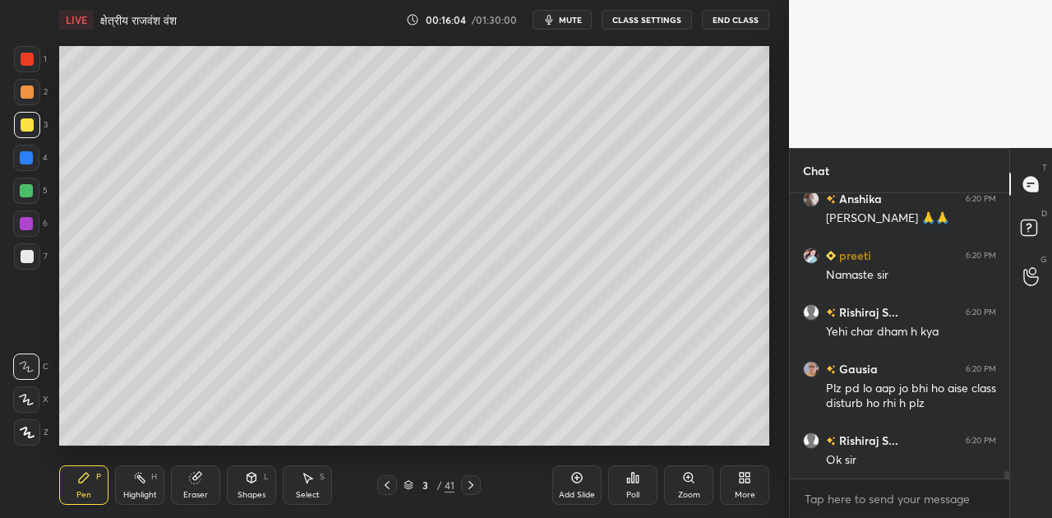
click at [467, 487] on icon at bounding box center [470, 484] width 13 height 13
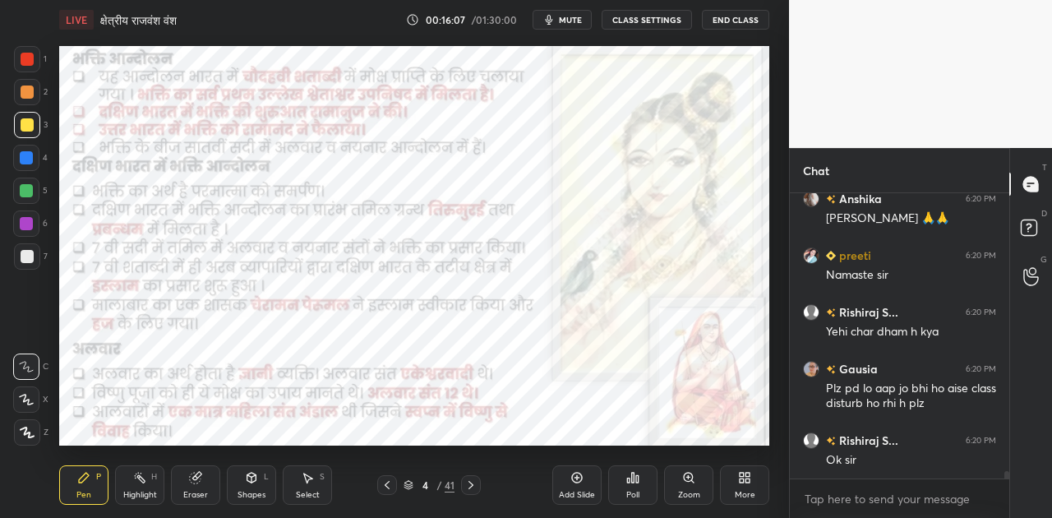
click at [467, 487] on icon at bounding box center [470, 484] width 13 height 13
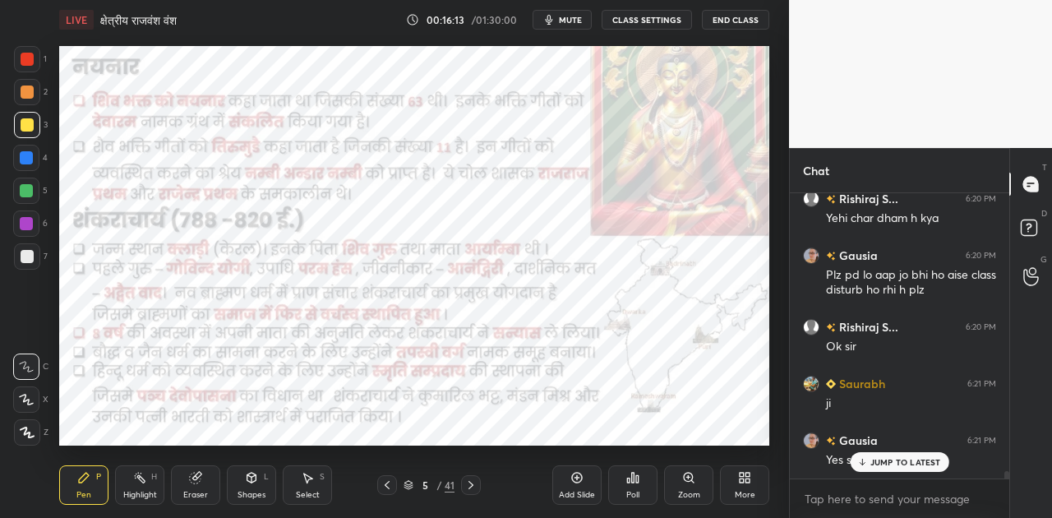
scroll to position [11284, 0]
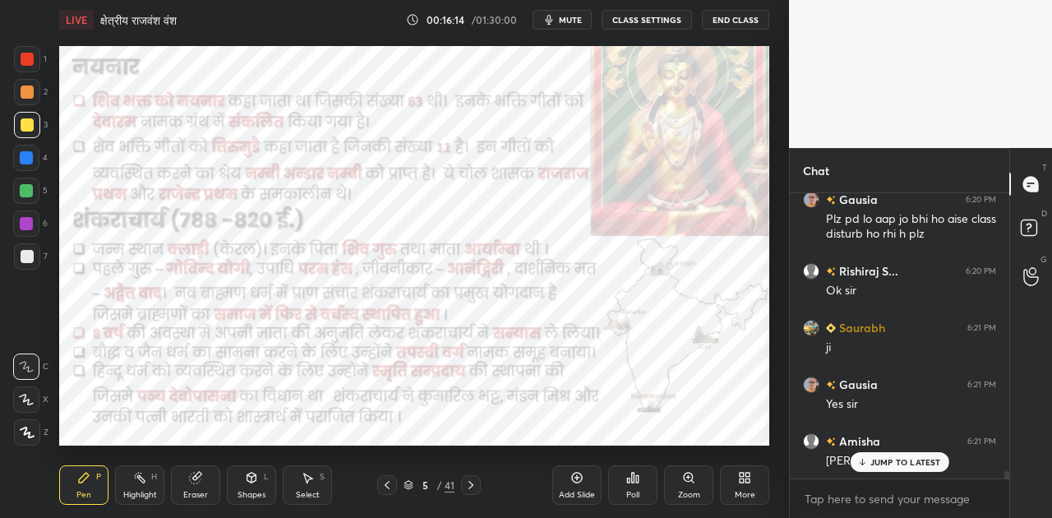
click at [464, 483] on div at bounding box center [471, 485] width 20 height 20
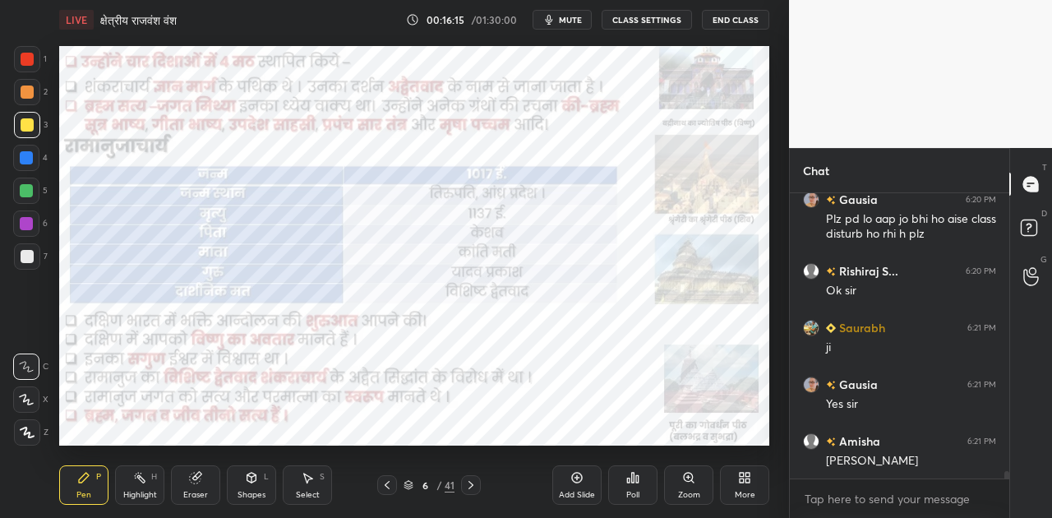
scroll to position [11341, 0]
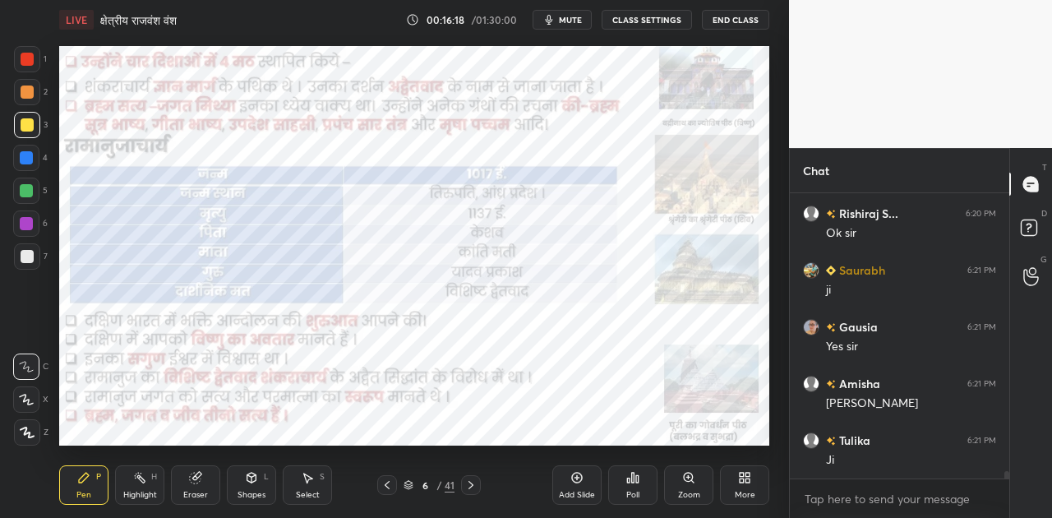
click at [26, 158] on div at bounding box center [26, 157] width 13 height 13
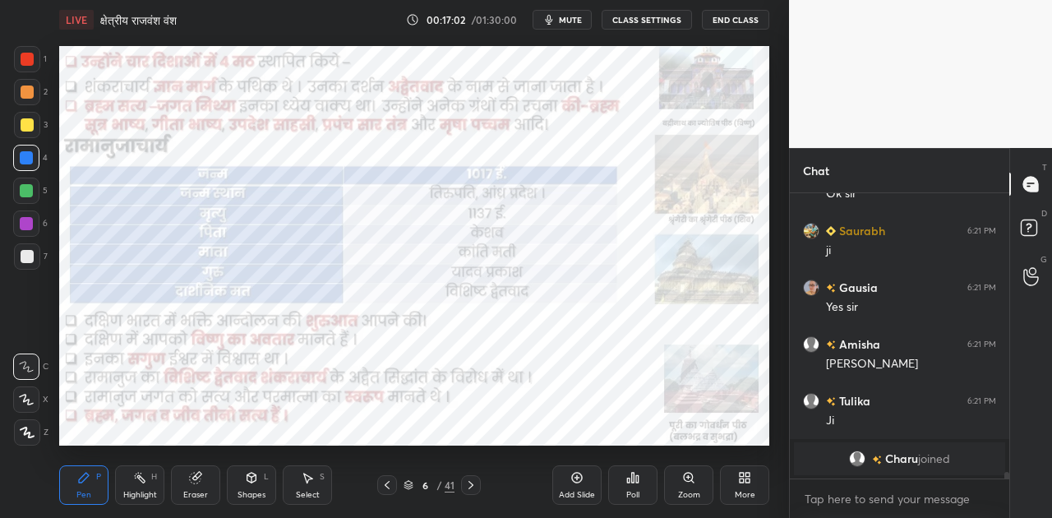
click at [241, 485] on div "Shapes L" at bounding box center [251, 484] width 49 height 39
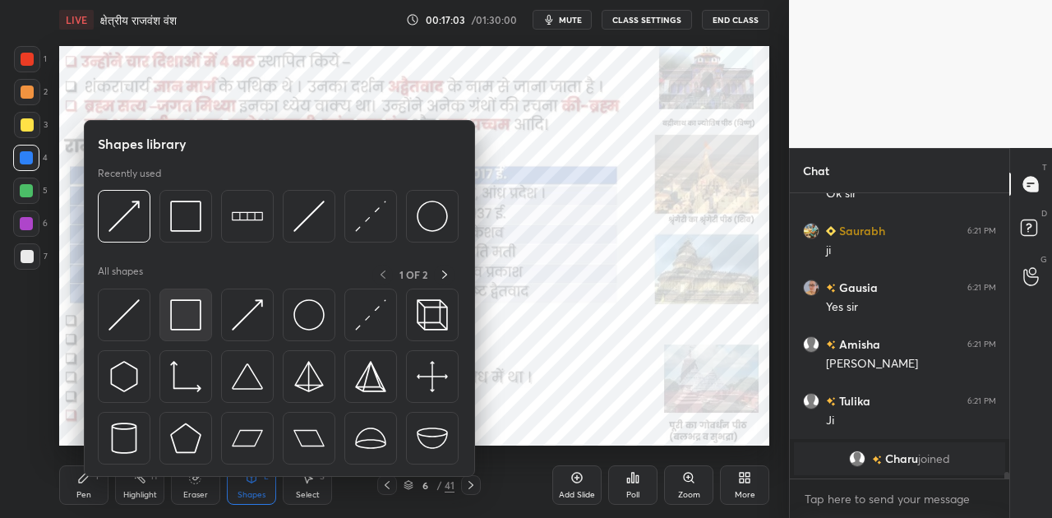
click at [192, 317] on img at bounding box center [185, 314] width 31 height 31
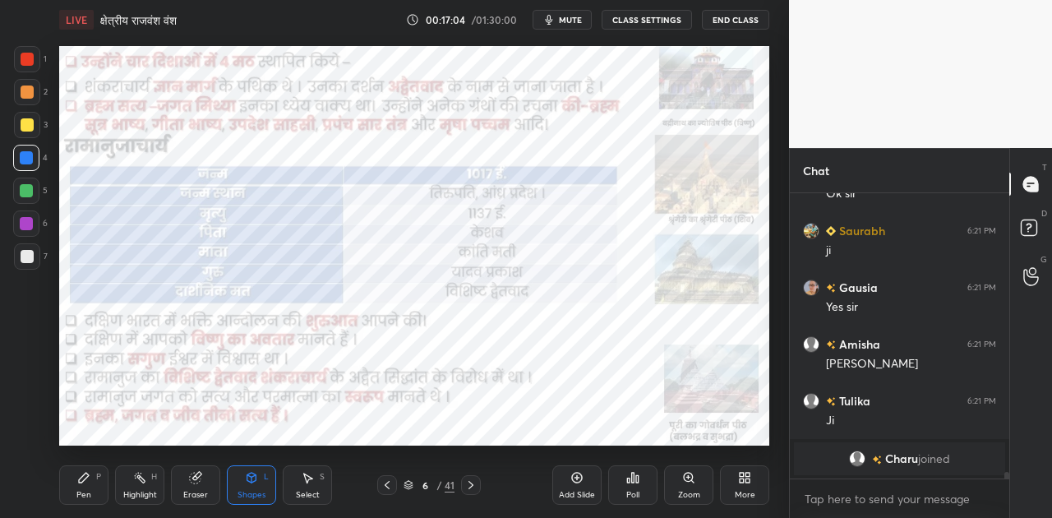
click at [27, 223] on div at bounding box center [26, 223] width 13 height 13
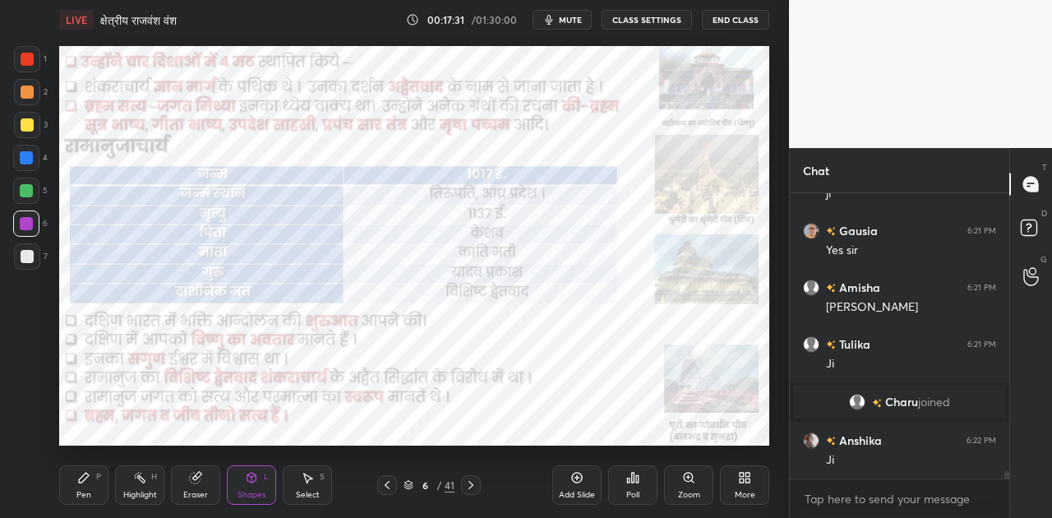
click at [31, 162] on div at bounding box center [26, 157] width 13 height 13
click at [77, 485] on div "Pen P" at bounding box center [83, 484] width 49 height 39
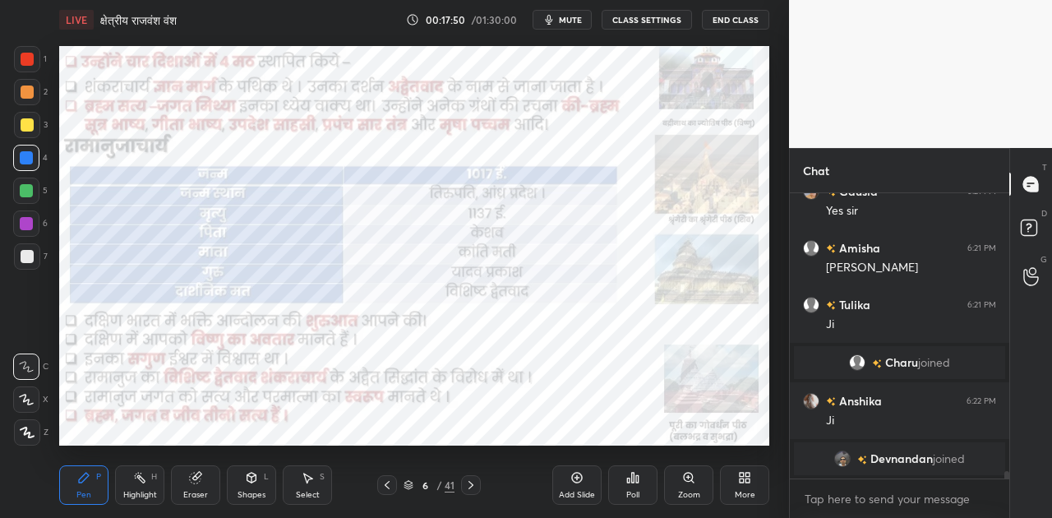
scroll to position [11331, 0]
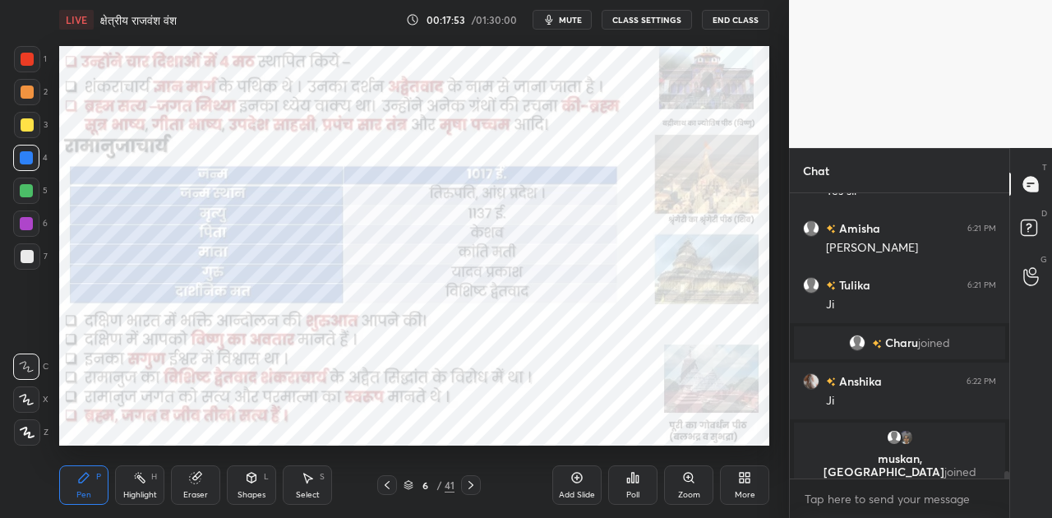
click at [467, 487] on icon at bounding box center [470, 484] width 13 height 13
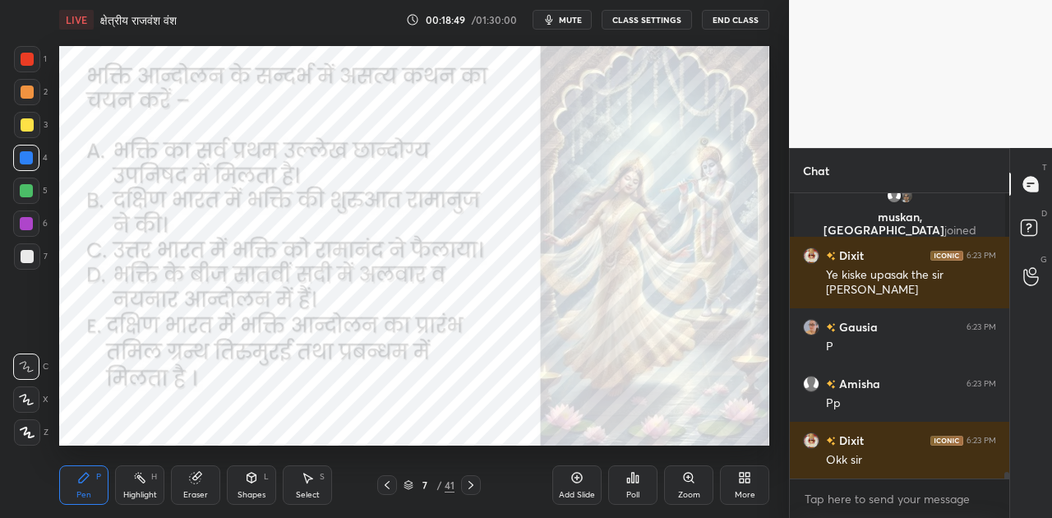
scroll to position [11566, 0]
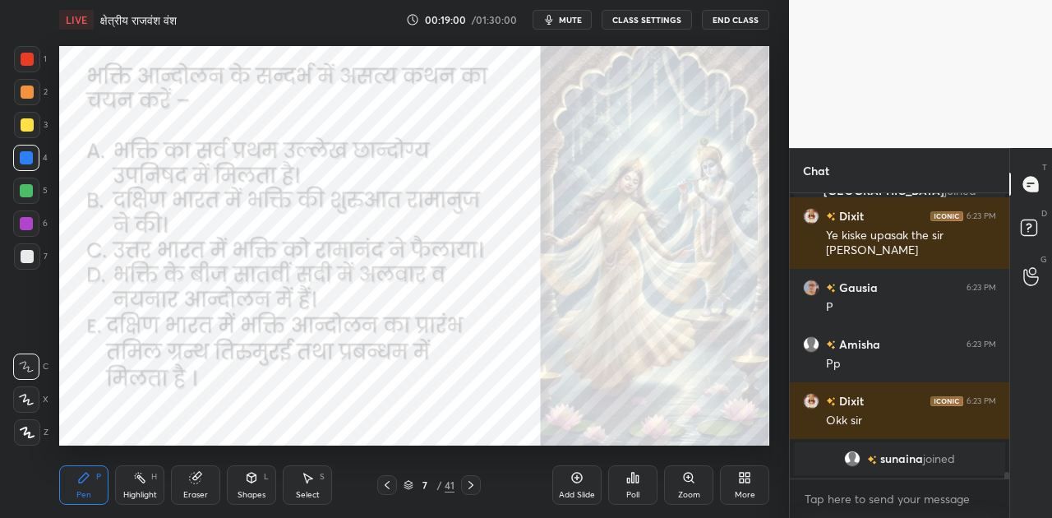
click at [636, 482] on icon at bounding box center [637, 478] width 2 height 7
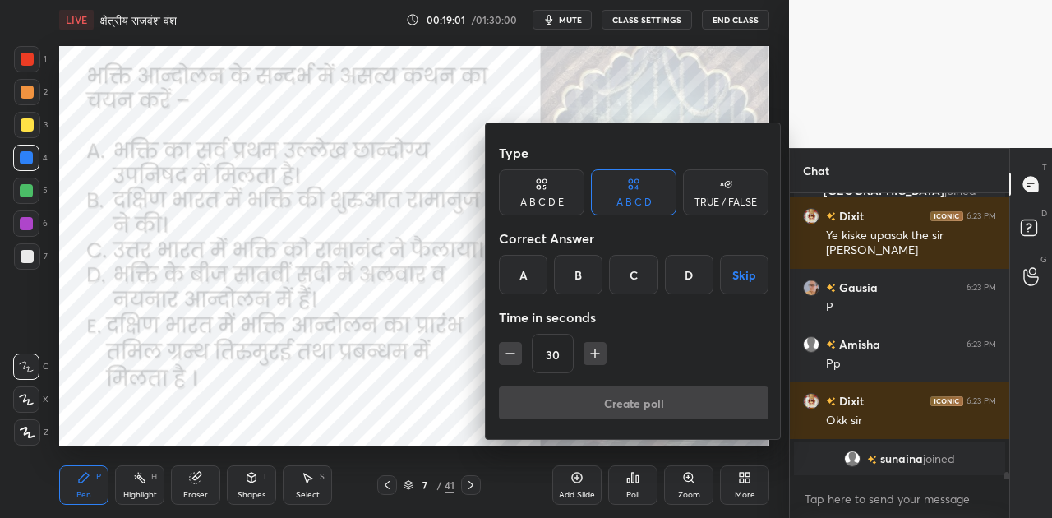
click at [524, 268] on div "A" at bounding box center [523, 274] width 48 height 39
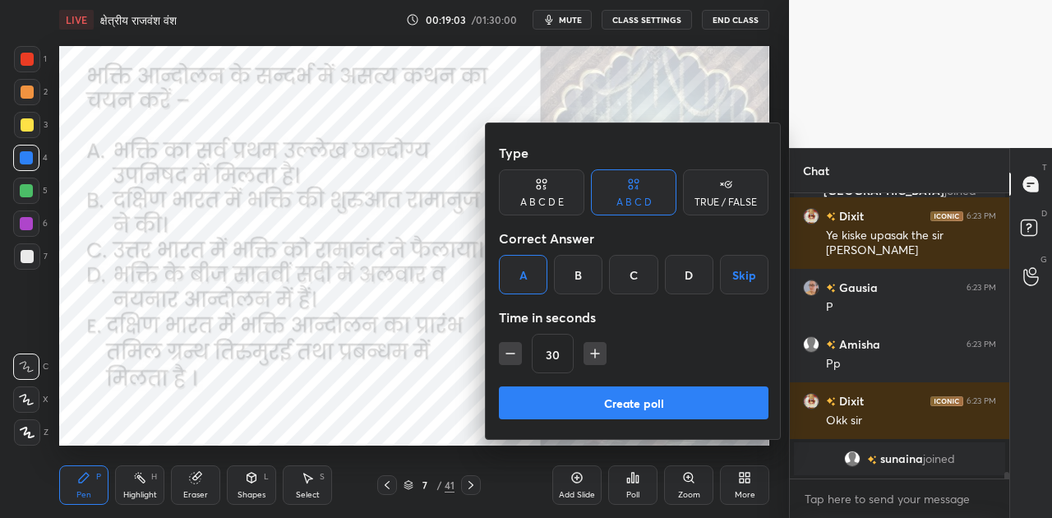
click at [648, 410] on button "Create poll" at bounding box center [634, 402] width 270 height 33
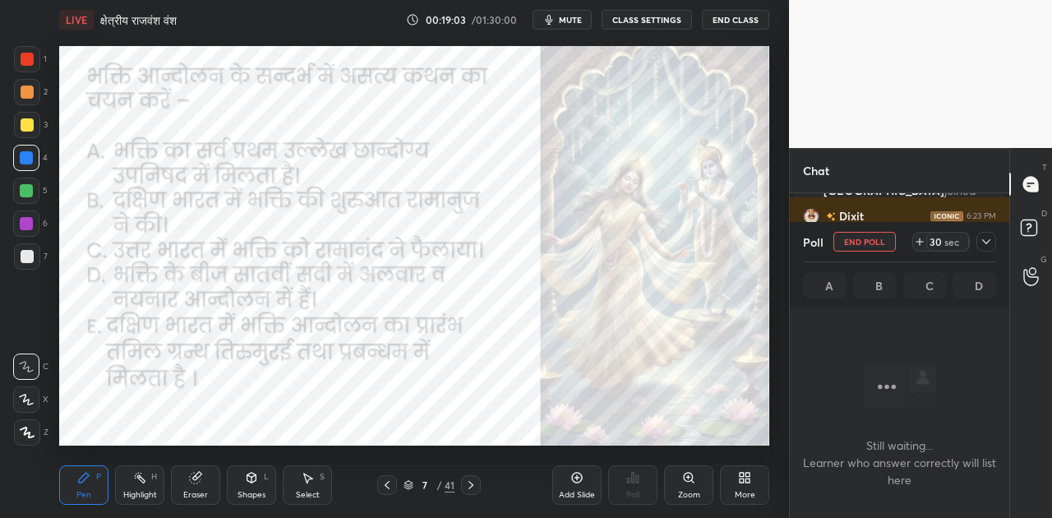
scroll to position [5, 5]
click at [568, 25] on span "mute" at bounding box center [570, 20] width 23 height 12
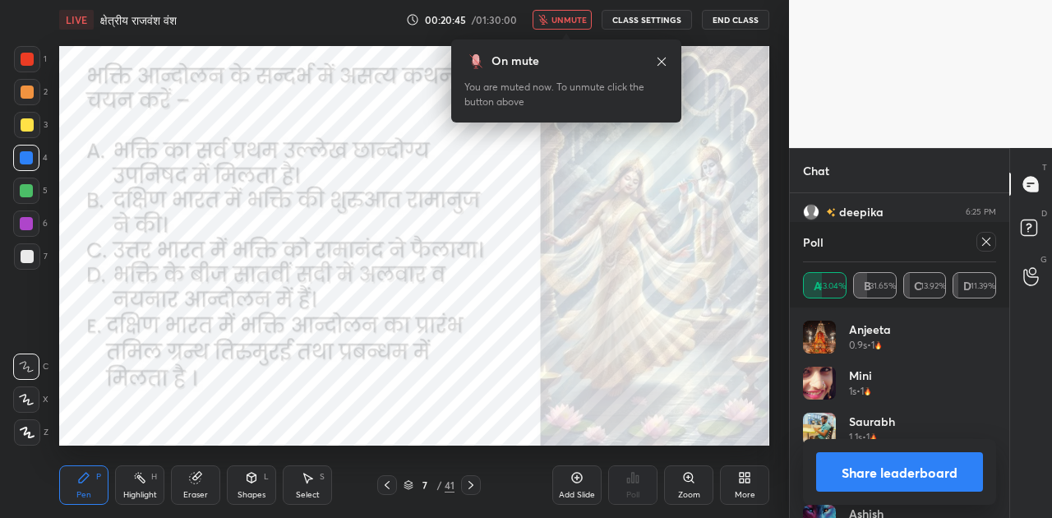
scroll to position [12599, 0]
click at [898, 470] on button "Share leaderboard" at bounding box center [899, 471] width 167 height 39
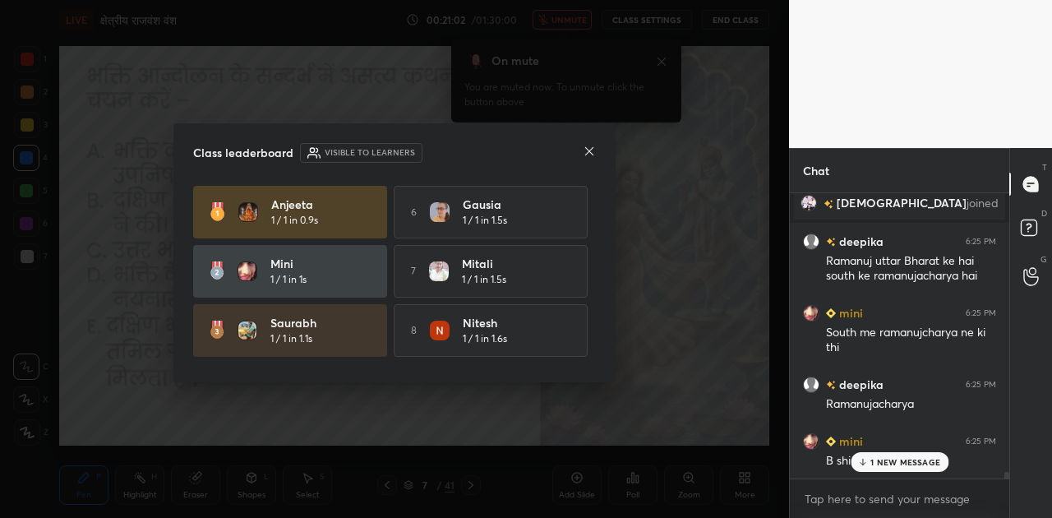
scroll to position [12571, 0]
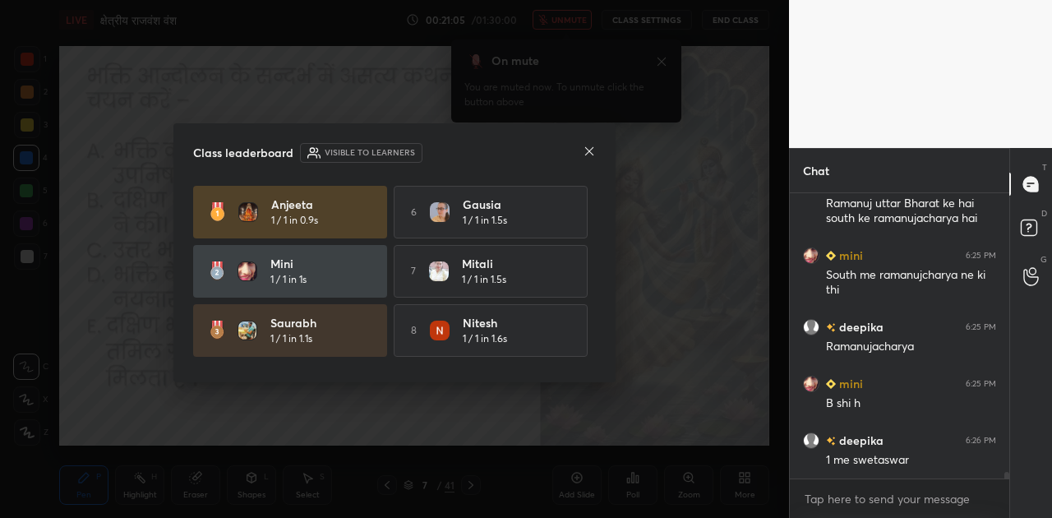
click at [589, 149] on icon at bounding box center [589, 151] width 13 height 13
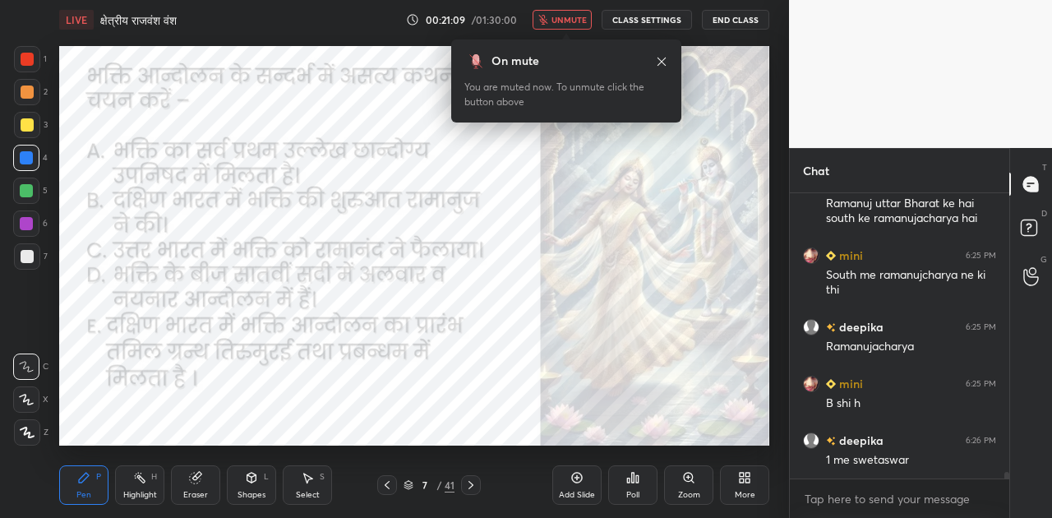
scroll to position [12656, 0]
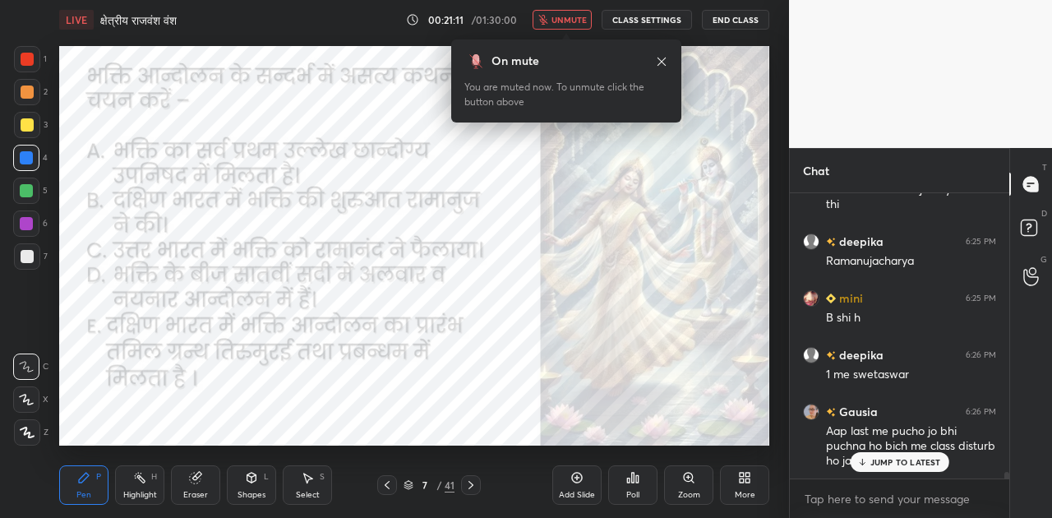
click at [577, 18] on span "unmute" at bounding box center [569, 20] width 35 height 12
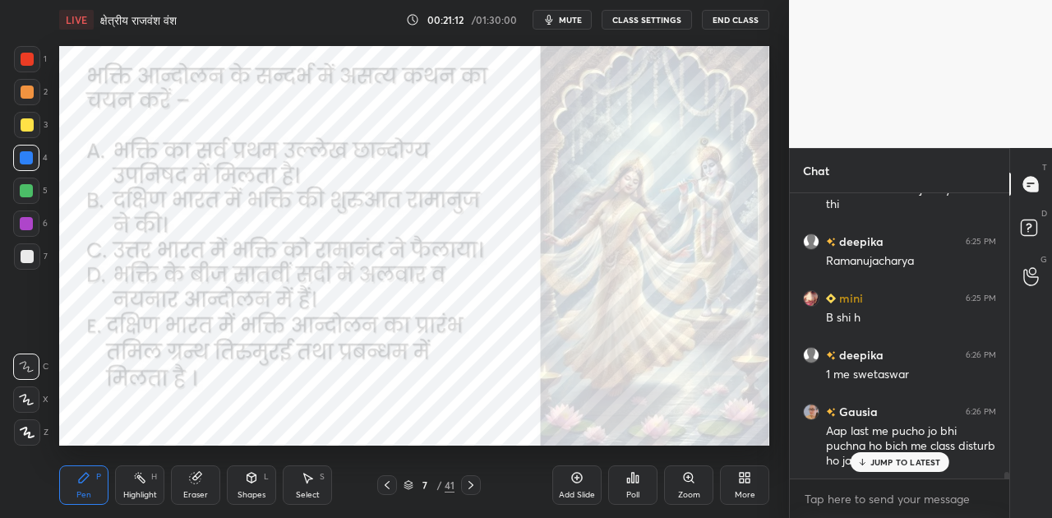
click at [896, 459] on p "JUMP TO LATEST" at bounding box center [905, 462] width 71 height 10
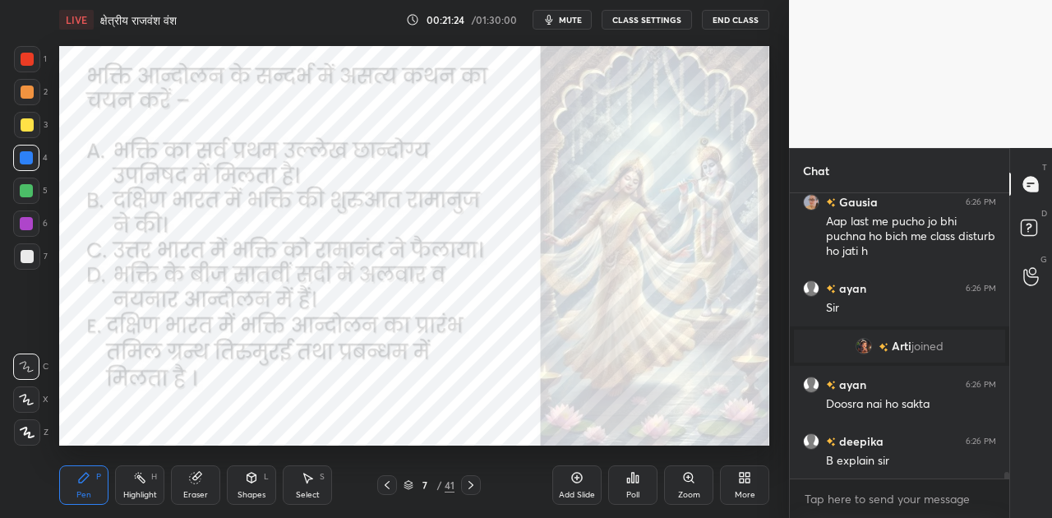
scroll to position [12678, 0]
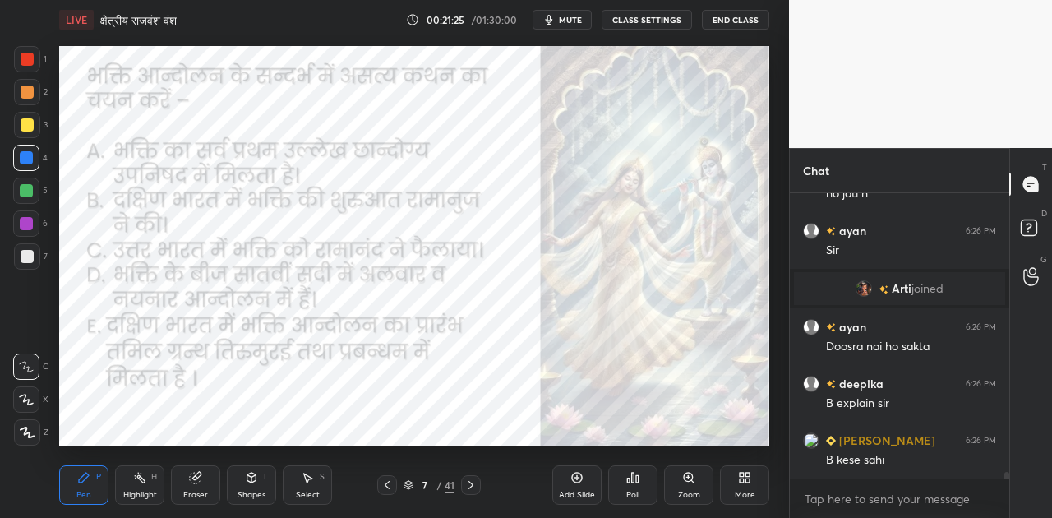
click at [475, 487] on icon at bounding box center [470, 484] width 13 height 13
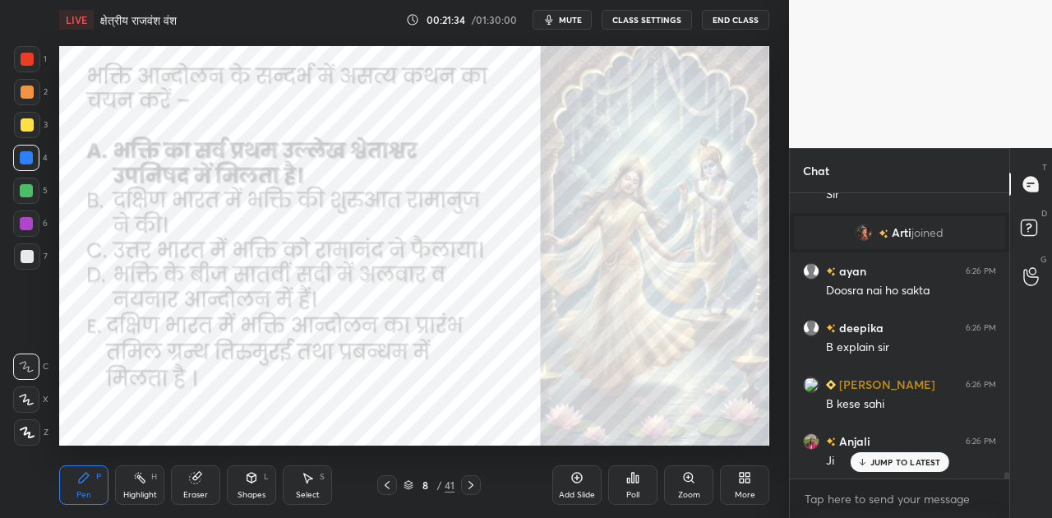
scroll to position [12791, 0]
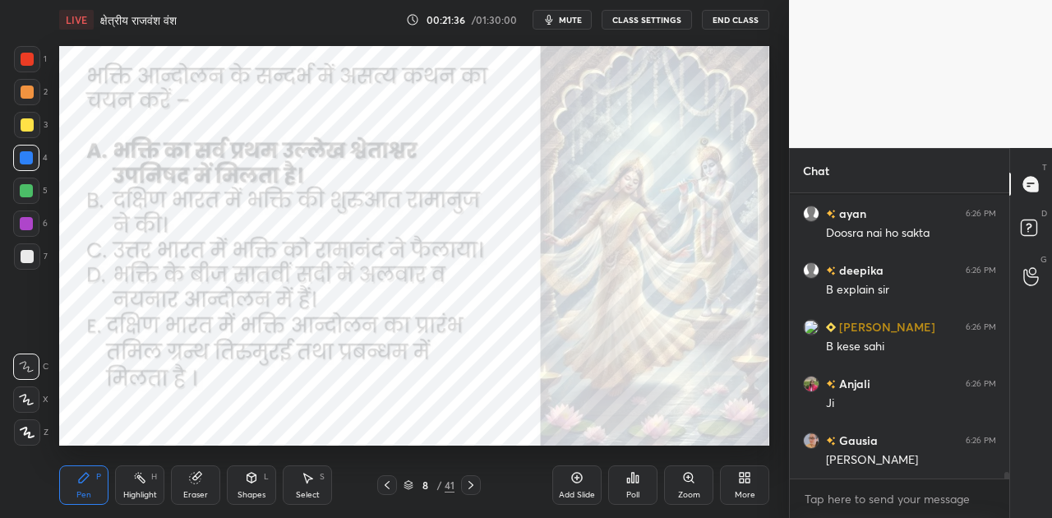
click at [408, 485] on icon at bounding box center [408, 483] width 8 height 4
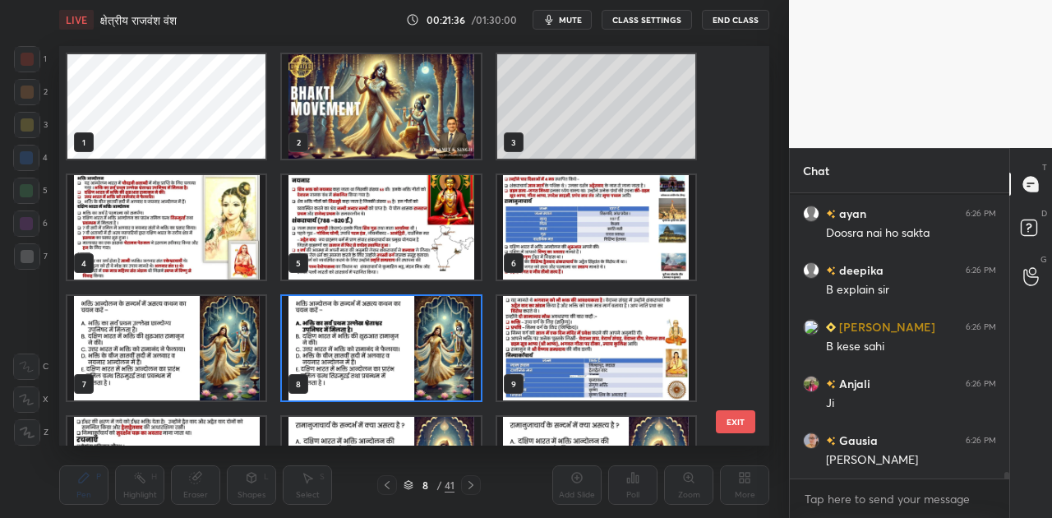
scroll to position [6, 9]
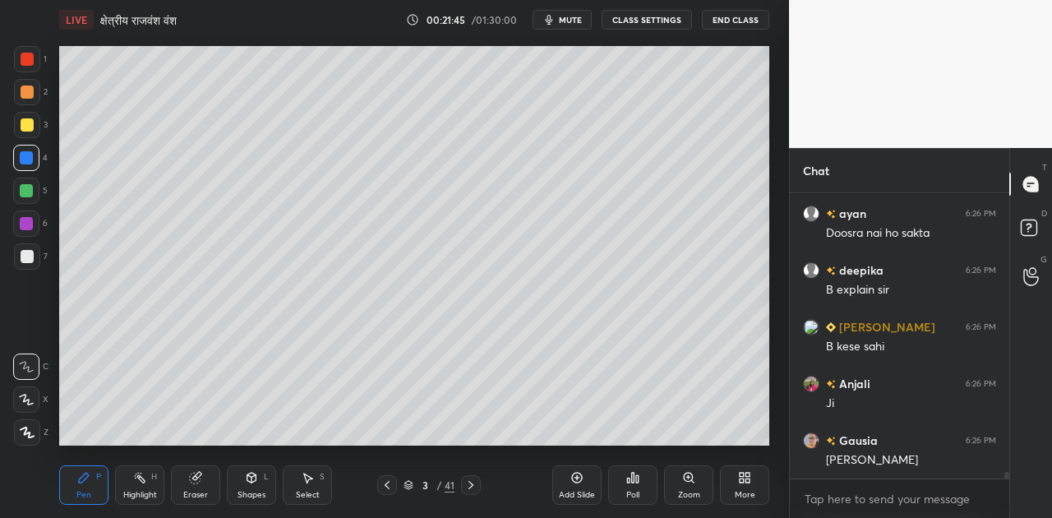
click at [29, 254] on div at bounding box center [27, 256] width 13 height 13
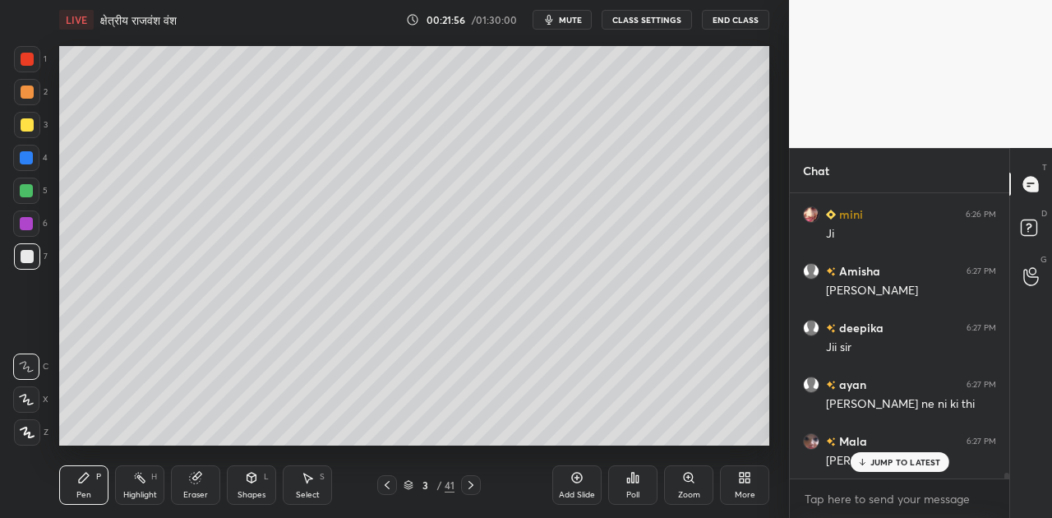
scroll to position [13131, 0]
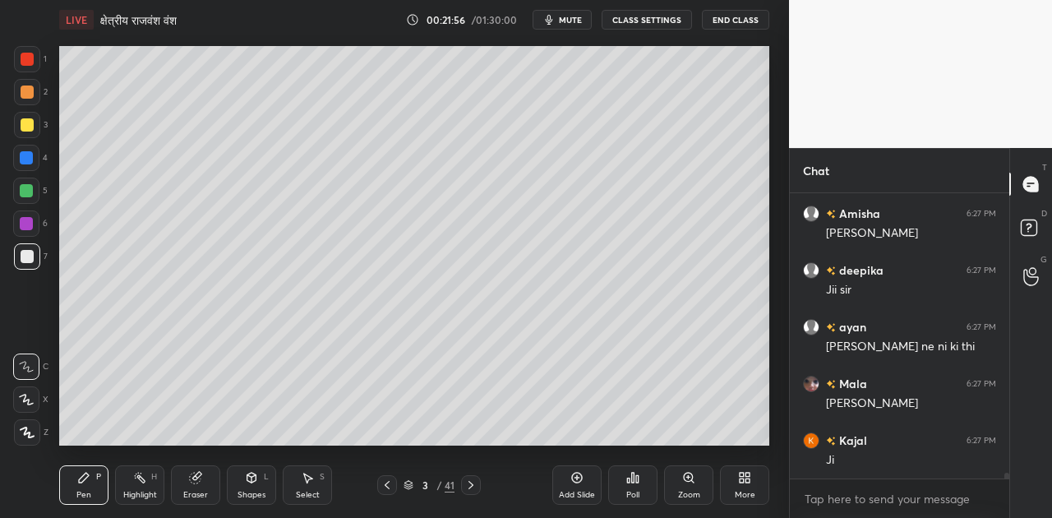
click at [472, 486] on icon at bounding box center [471, 485] width 5 height 8
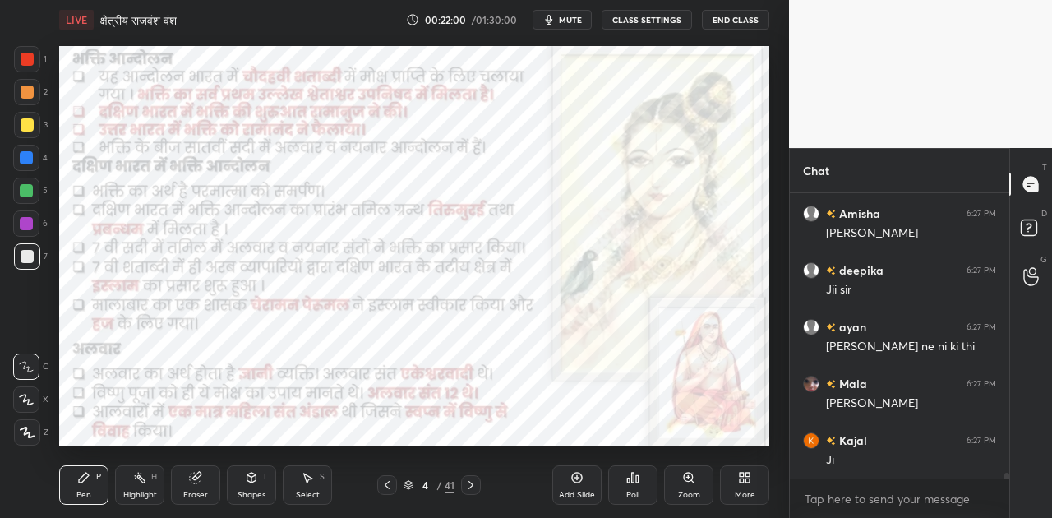
scroll to position [13171, 0]
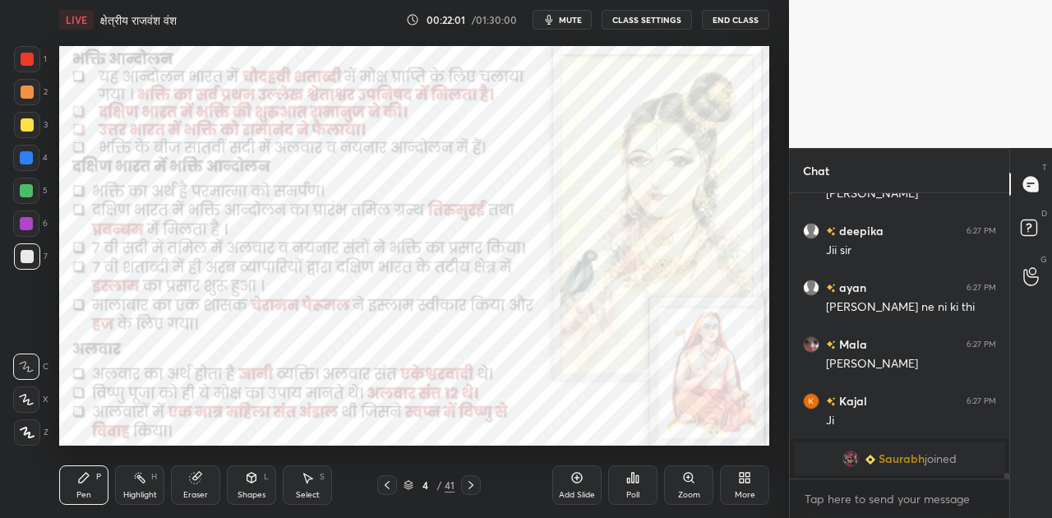
click at [472, 486] on icon at bounding box center [471, 485] width 5 height 8
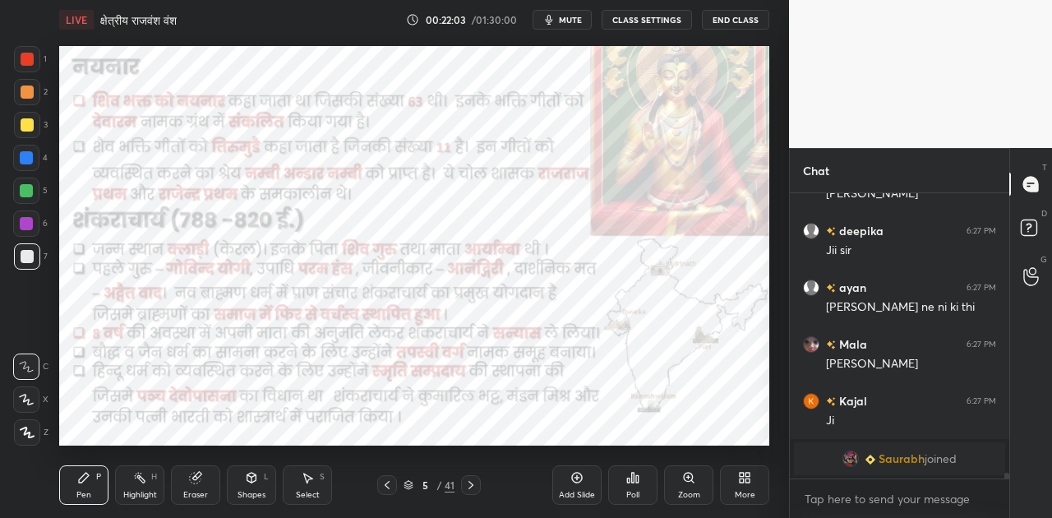
click at [472, 486] on icon at bounding box center [471, 485] width 5 height 8
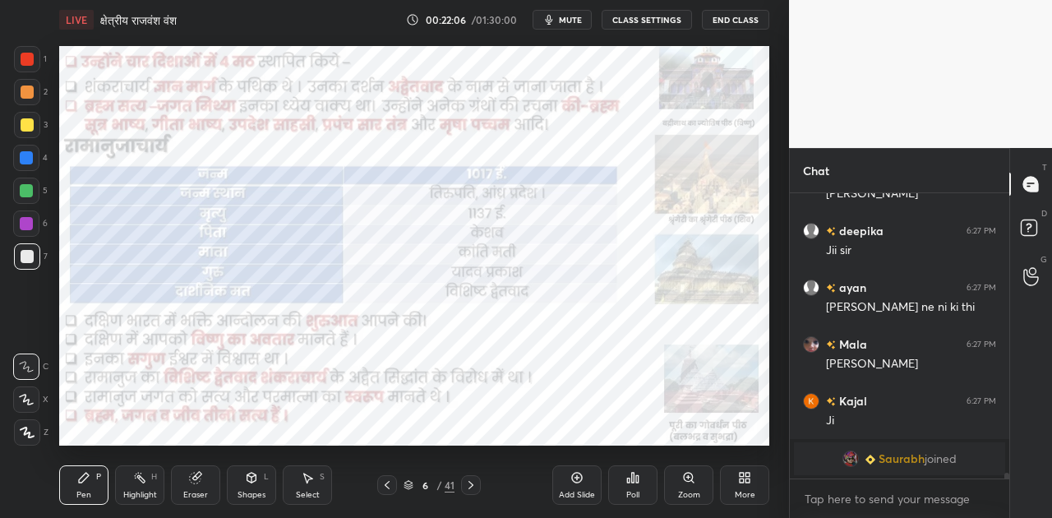
click at [472, 486] on icon at bounding box center [471, 485] width 5 height 8
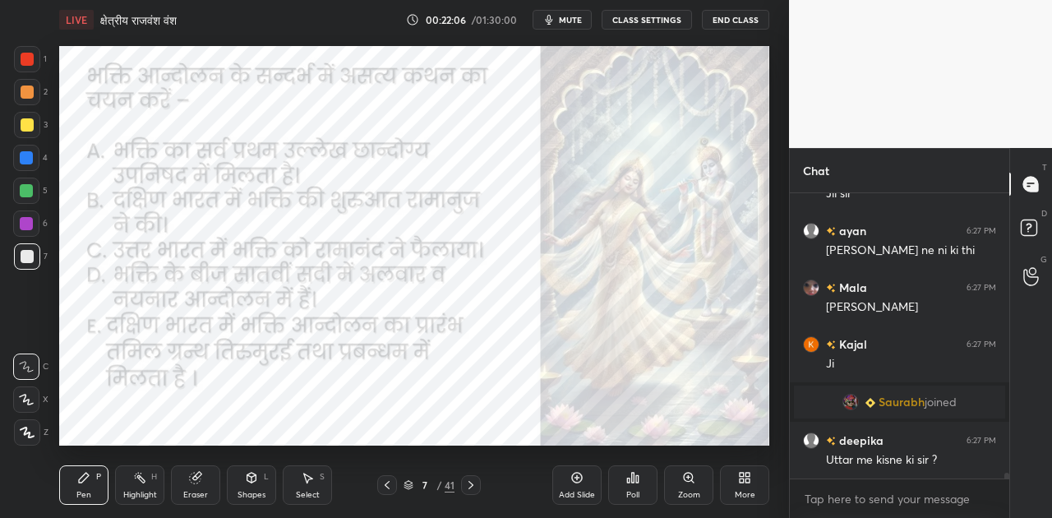
scroll to position [12952, 0]
click at [472, 486] on icon at bounding box center [471, 485] width 5 height 8
click at [406, 487] on icon at bounding box center [409, 485] width 10 height 10
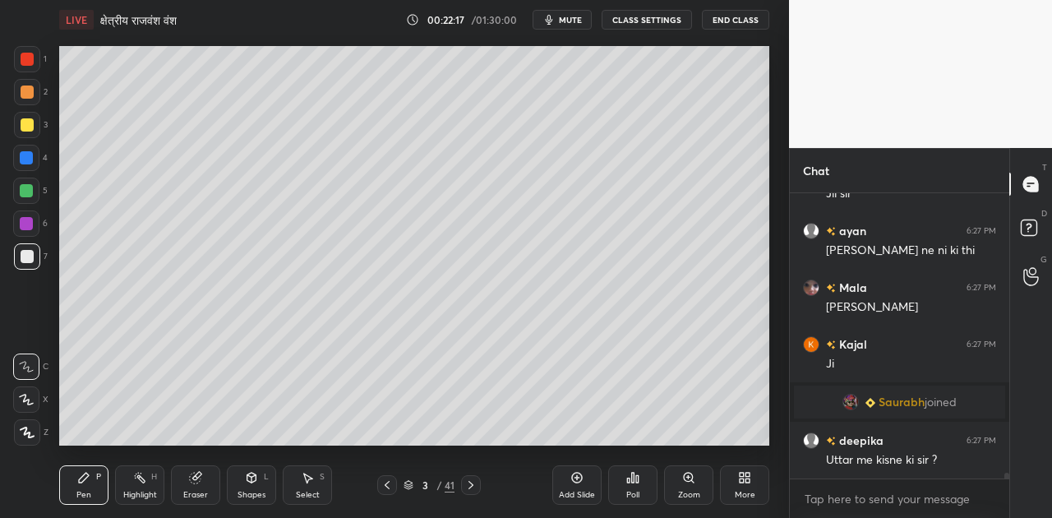
scroll to position [13023, 0]
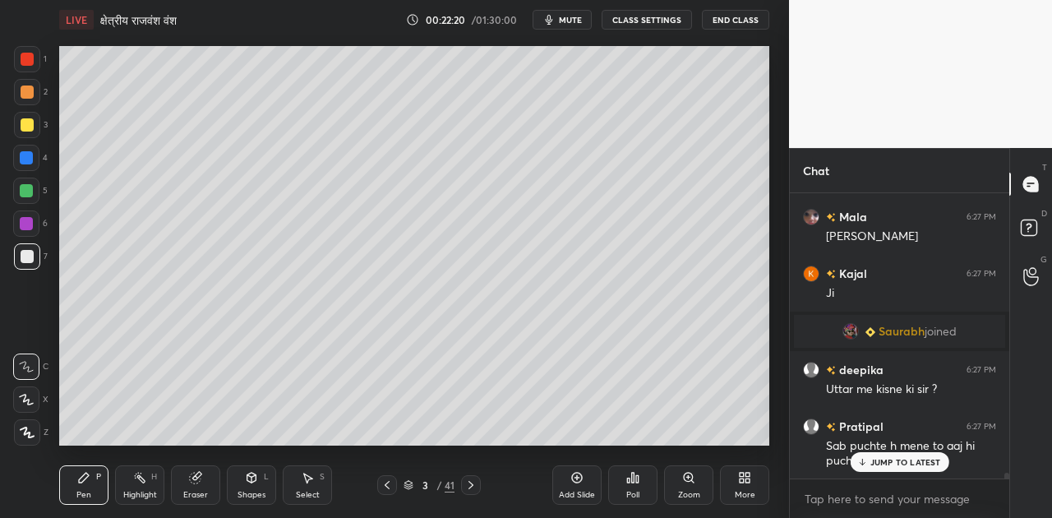
click at [914, 464] on p "JUMP TO LATEST" at bounding box center [905, 462] width 71 height 10
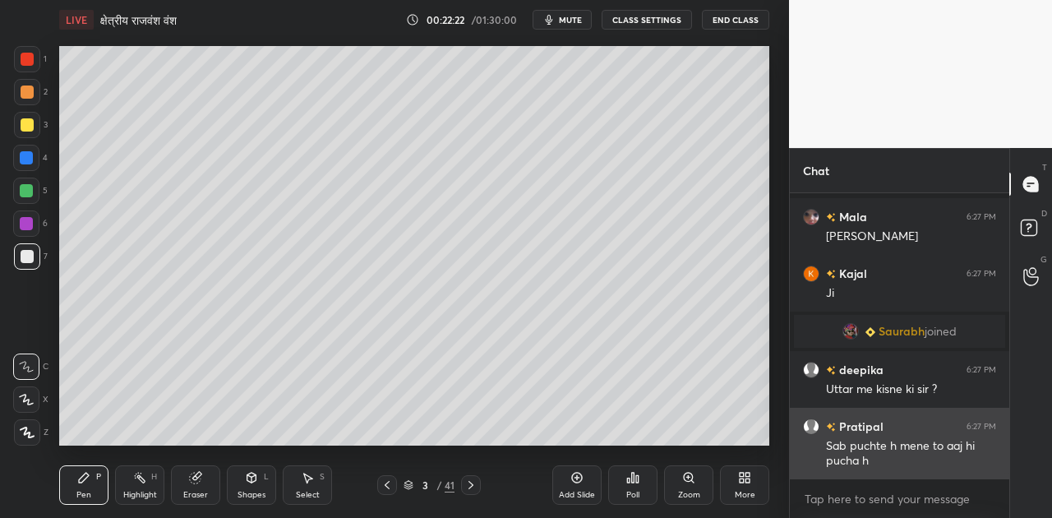
scroll to position [13095, 0]
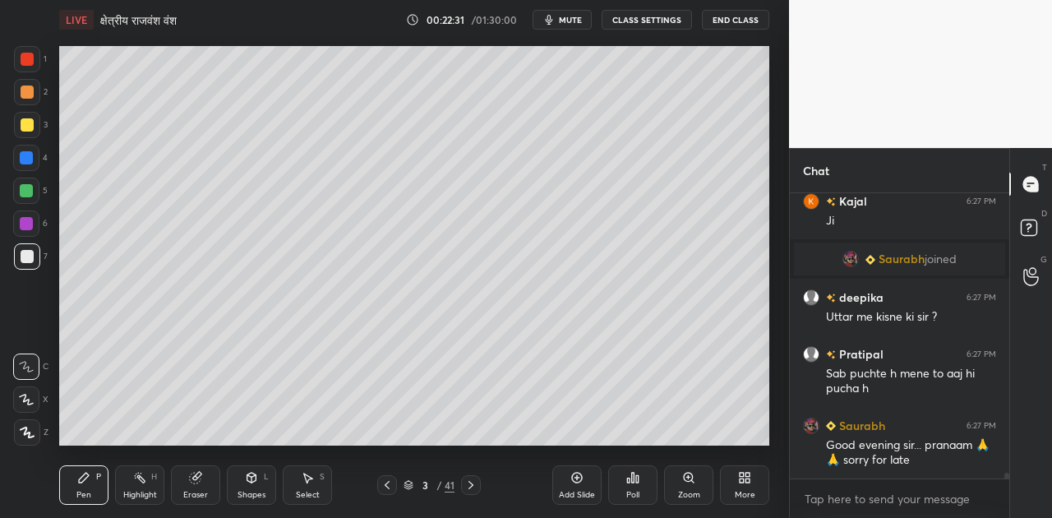
click at [475, 482] on icon at bounding box center [470, 484] width 13 height 13
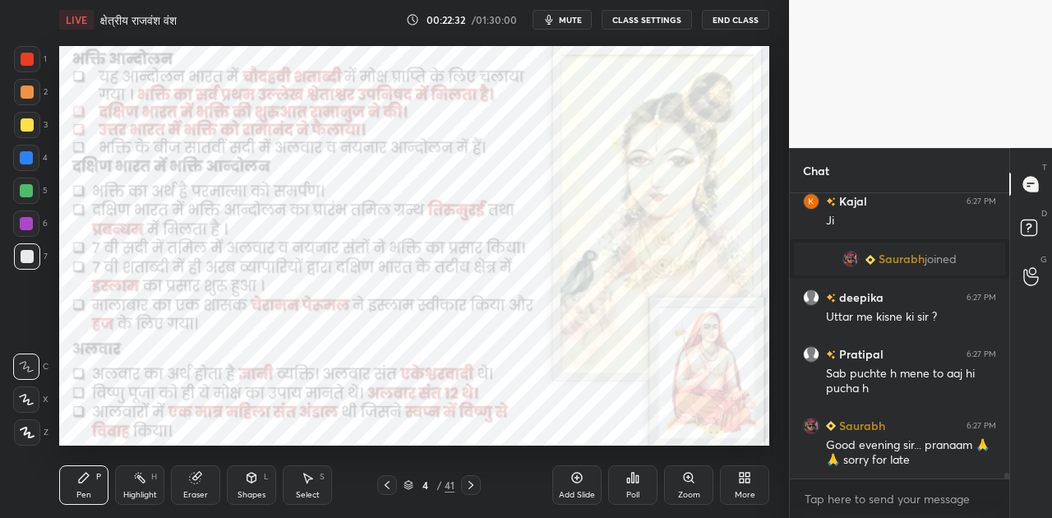
click at [475, 482] on icon at bounding box center [470, 484] width 13 height 13
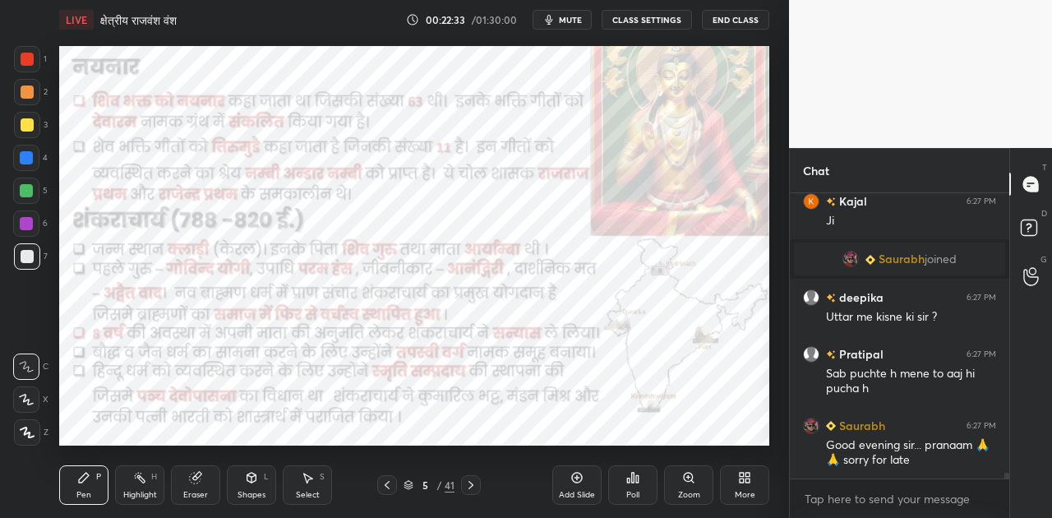
click at [475, 482] on icon at bounding box center [470, 484] width 13 height 13
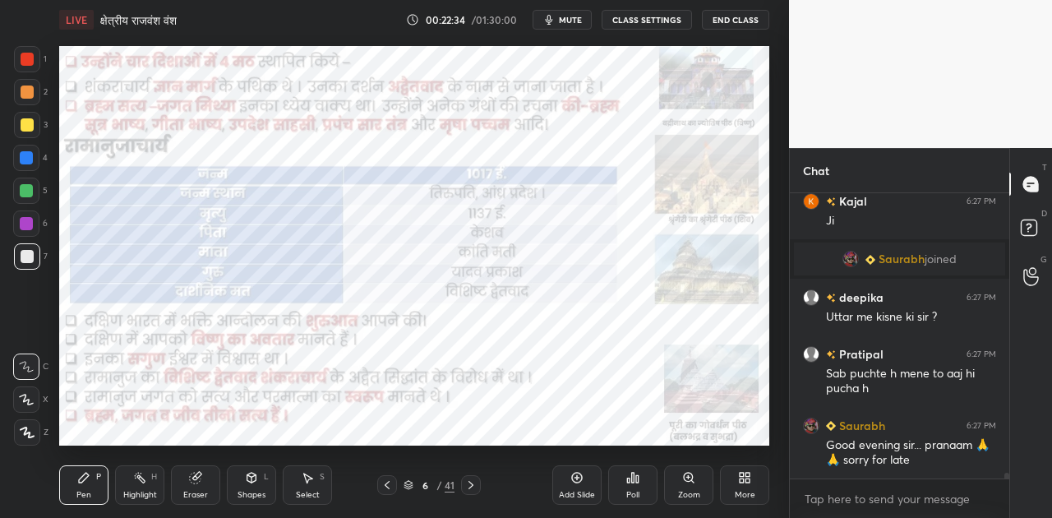
click at [475, 482] on icon at bounding box center [470, 484] width 13 height 13
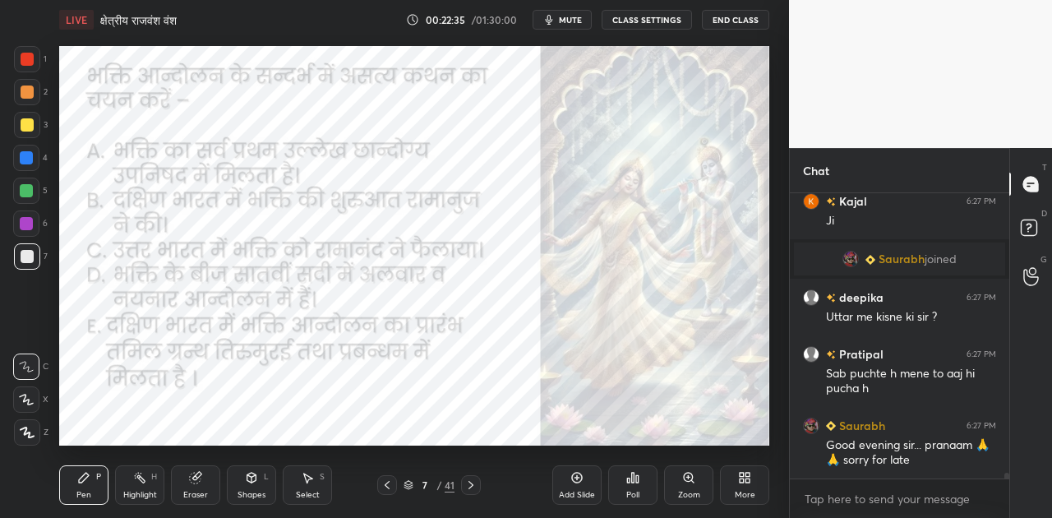
click at [475, 482] on icon at bounding box center [470, 484] width 13 height 13
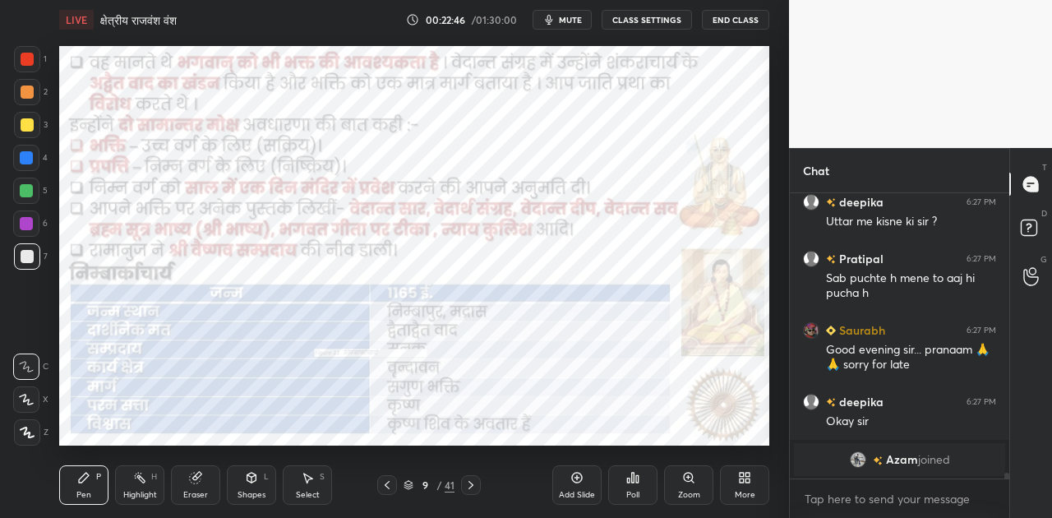
scroll to position [13263, 0]
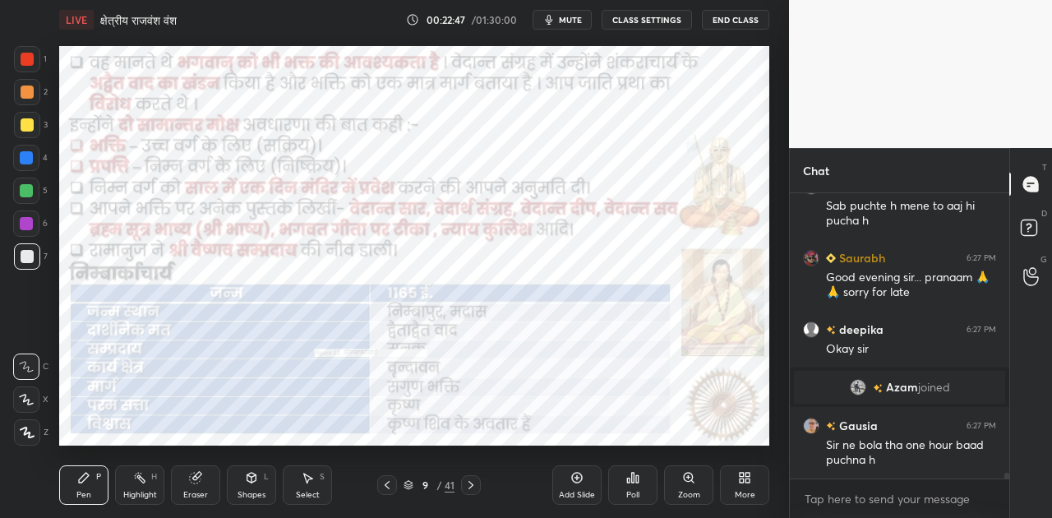
click at [247, 482] on icon at bounding box center [251, 477] width 13 height 13
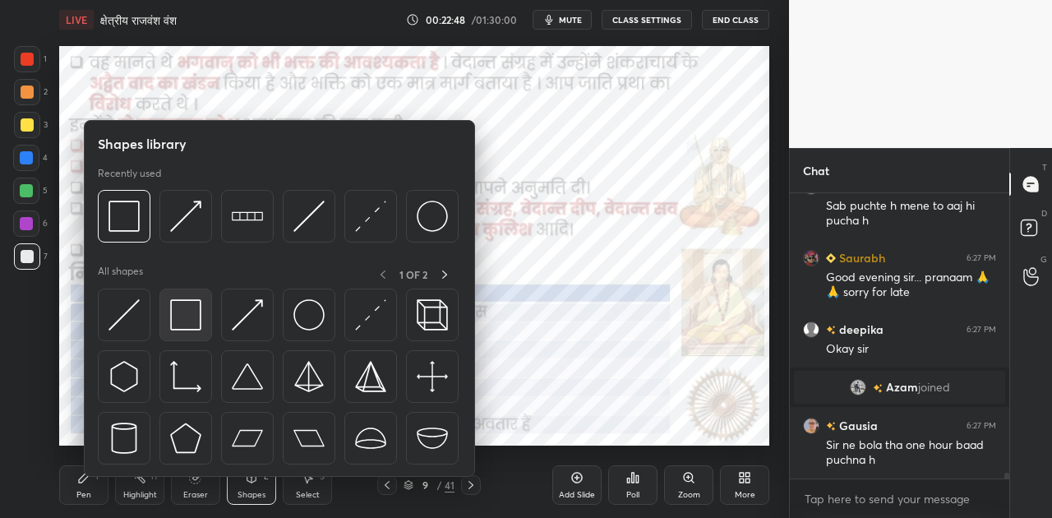
click at [192, 310] on img at bounding box center [185, 314] width 31 height 31
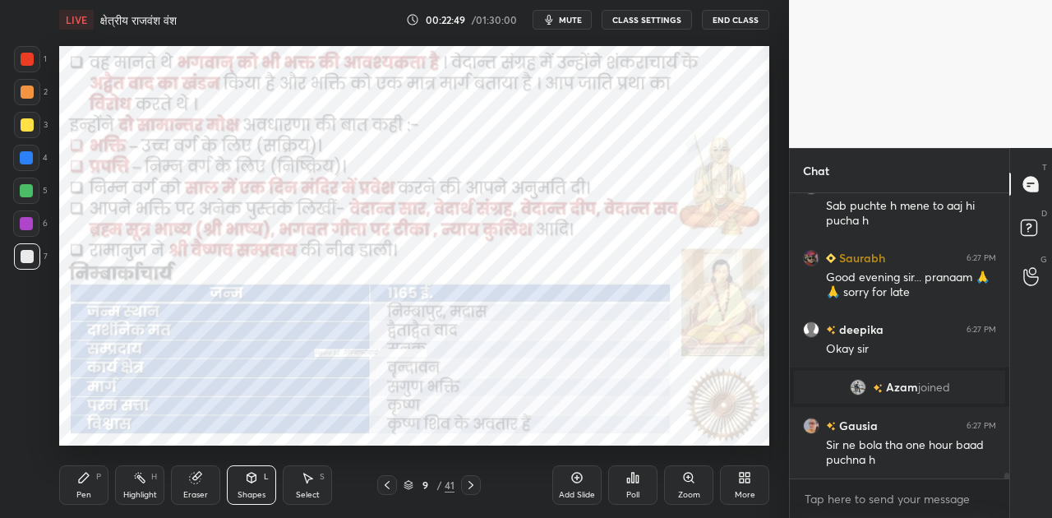
click at [30, 158] on div at bounding box center [26, 157] width 13 height 13
click at [82, 480] on icon at bounding box center [84, 478] width 10 height 10
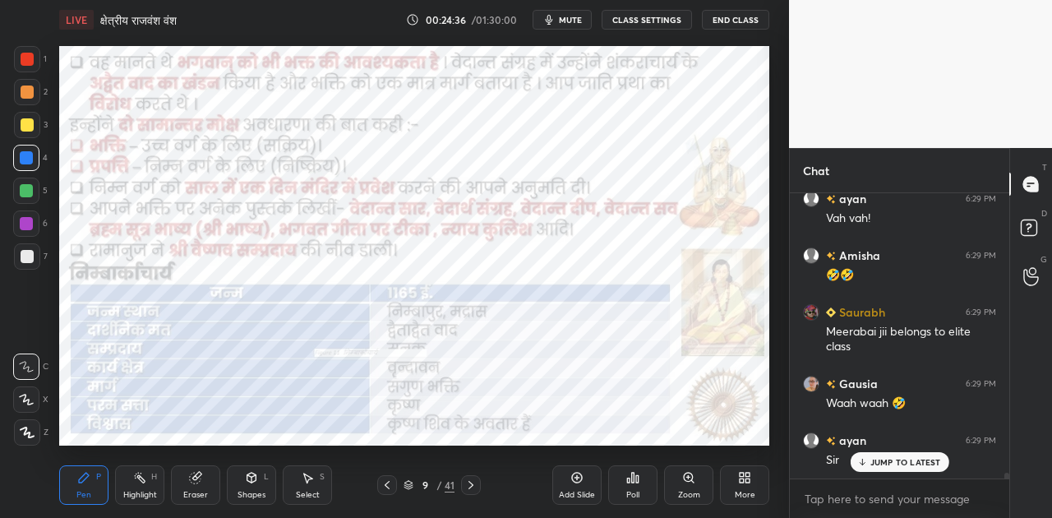
scroll to position [13901, 0]
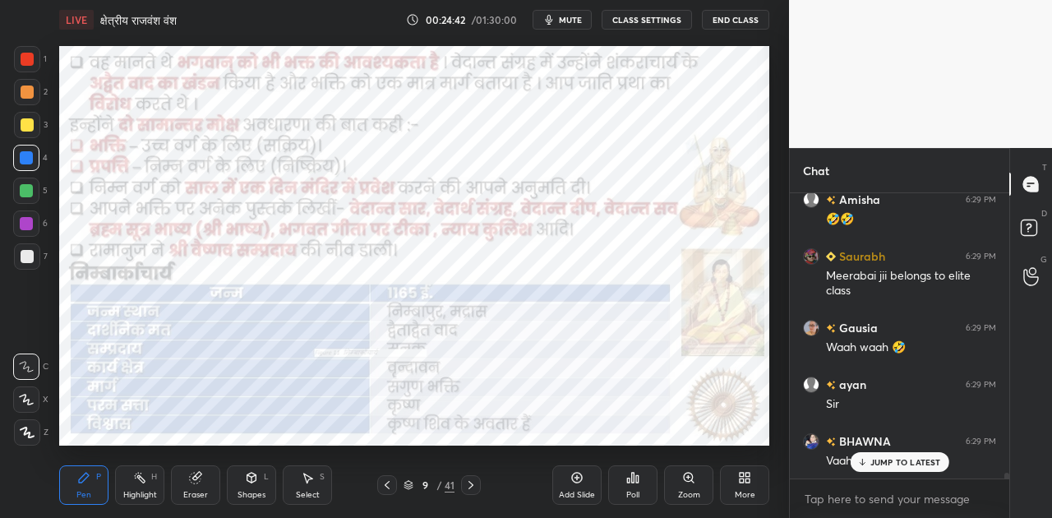
click at [888, 459] on p "JUMP TO LATEST" at bounding box center [905, 462] width 71 height 10
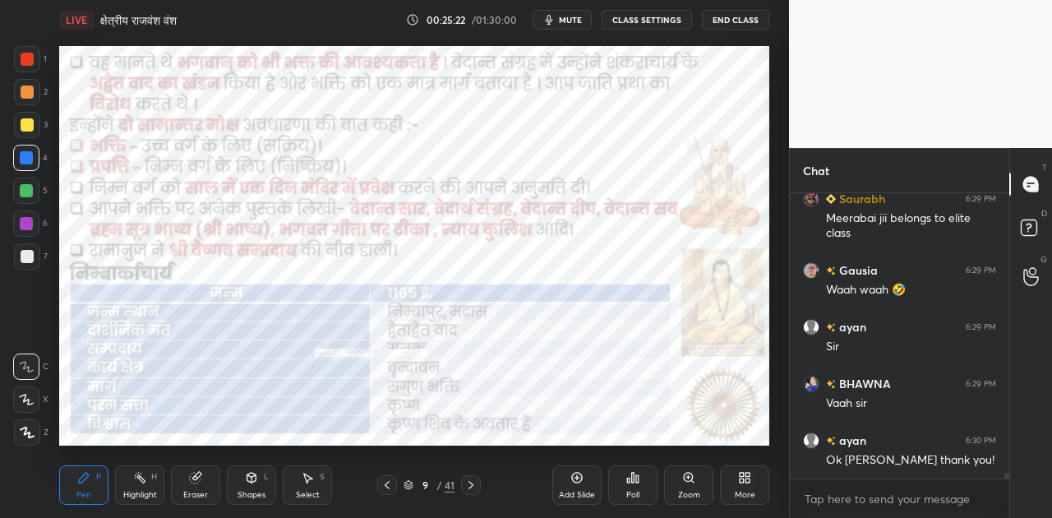
click at [569, 487] on div "Add Slide" at bounding box center [576, 484] width 49 height 39
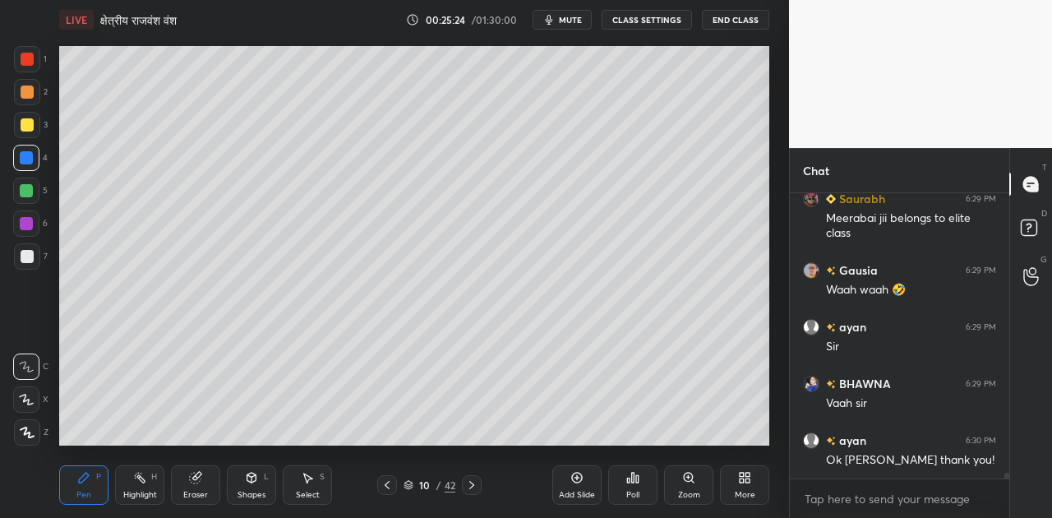
click at [25, 257] on div at bounding box center [27, 256] width 13 height 13
click at [385, 478] on icon at bounding box center [387, 484] width 13 height 13
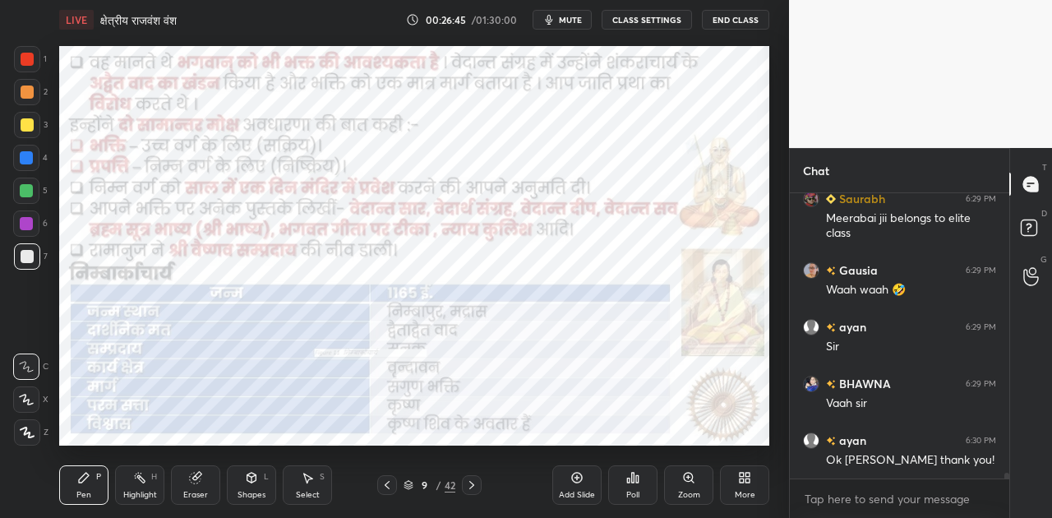
scroll to position [14029, 0]
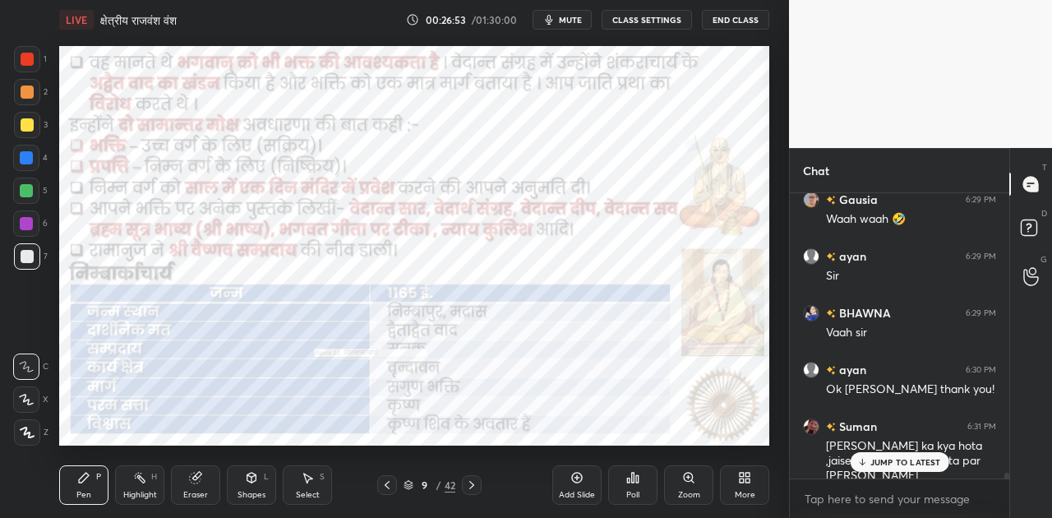
click at [29, 158] on div at bounding box center [26, 157] width 13 height 13
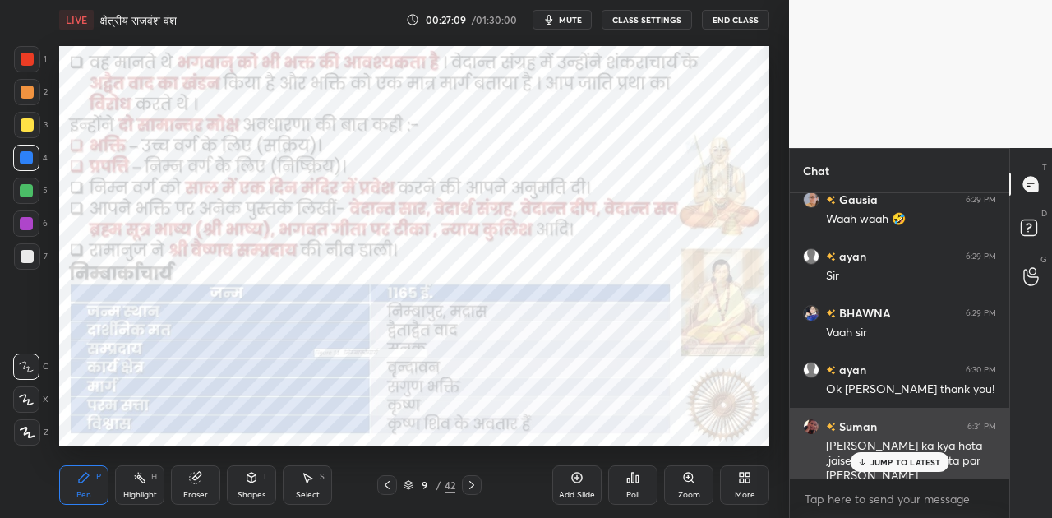
click at [920, 465] on p "JUMP TO LATEST" at bounding box center [905, 462] width 71 height 10
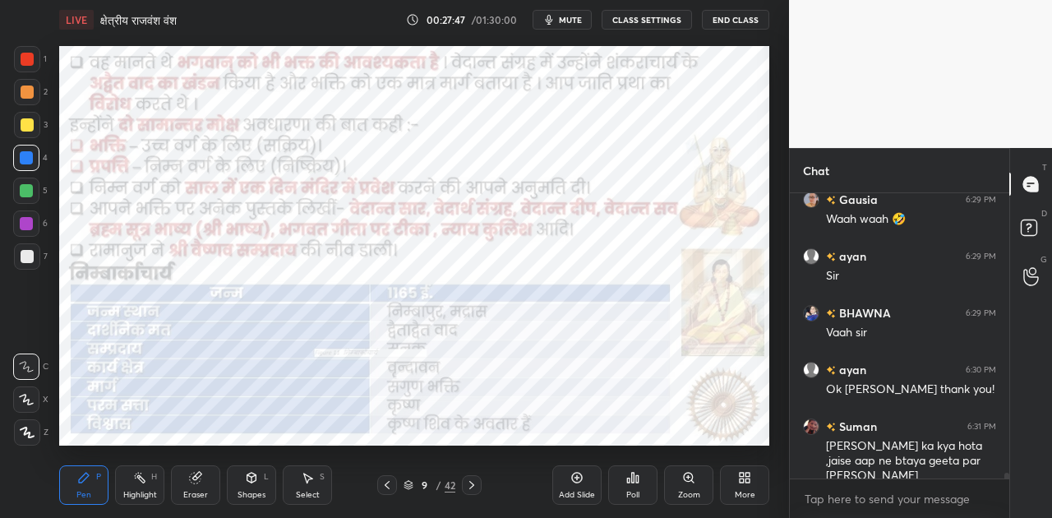
click at [467, 483] on icon at bounding box center [471, 484] width 13 height 13
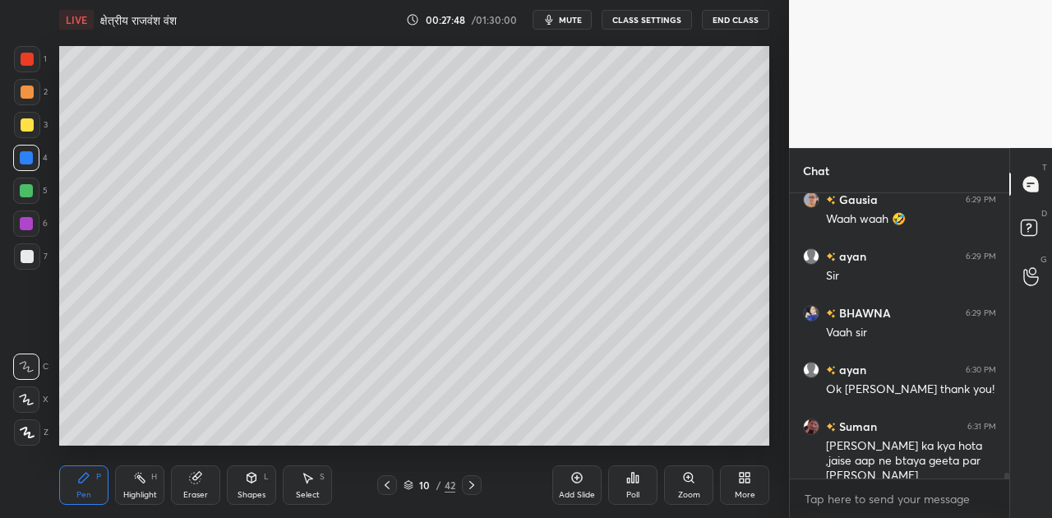
click at [472, 487] on icon at bounding box center [471, 484] width 13 height 13
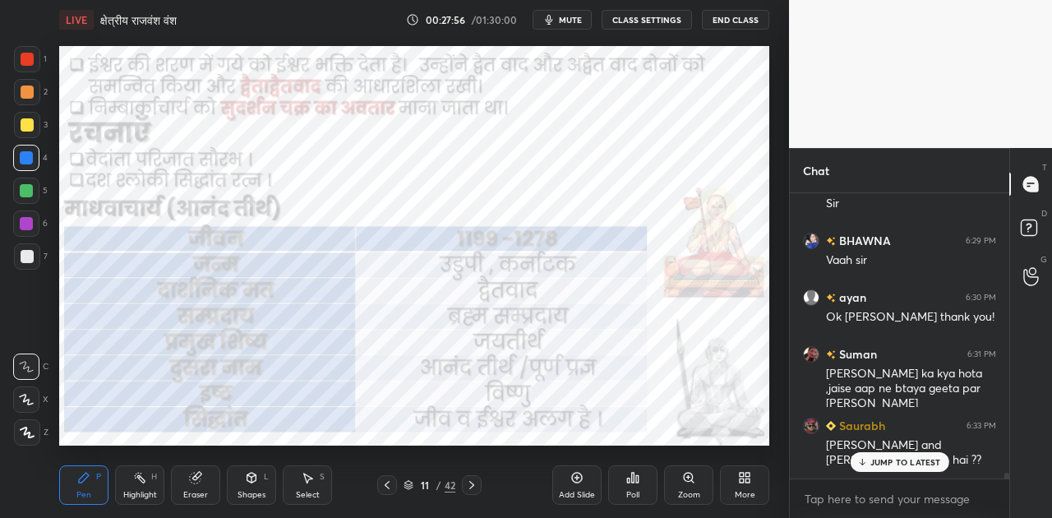
scroll to position [14157, 0]
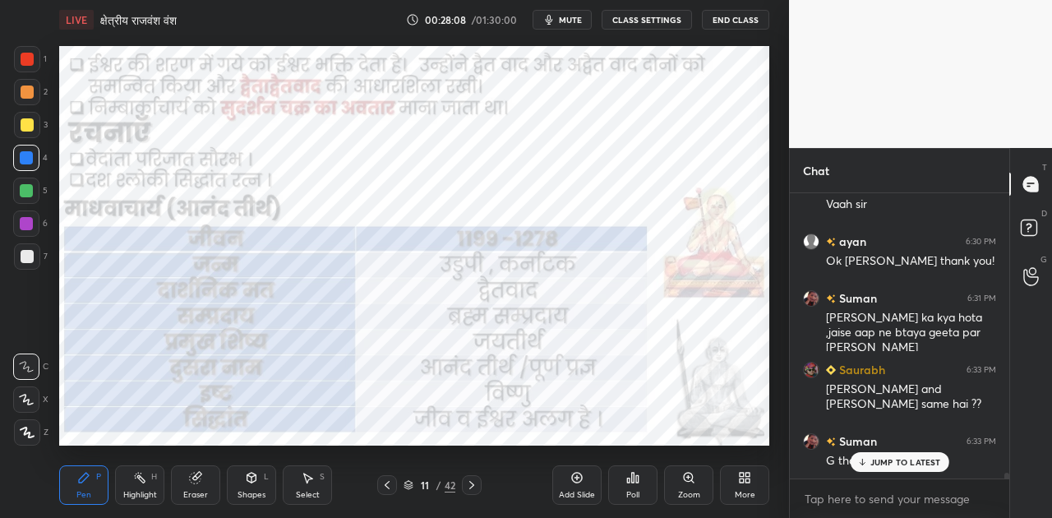
click at [382, 478] on icon at bounding box center [387, 484] width 13 height 13
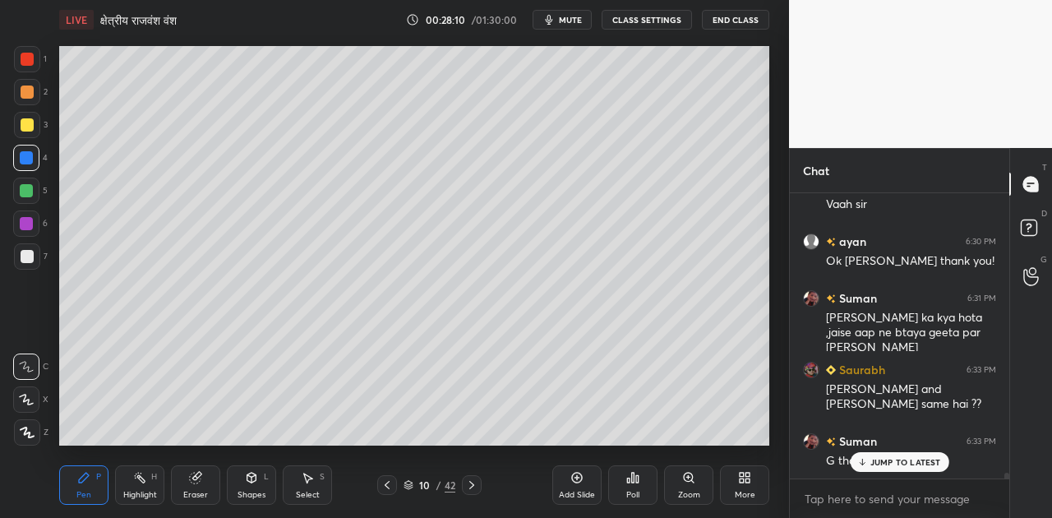
click at [257, 492] on div "Shapes" at bounding box center [252, 495] width 28 height 8
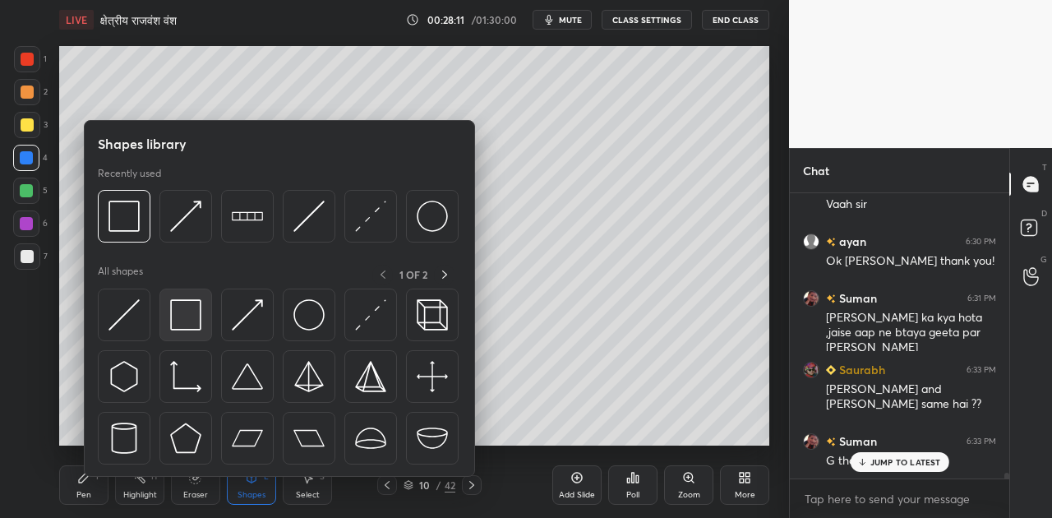
click at [192, 317] on img at bounding box center [185, 314] width 31 height 31
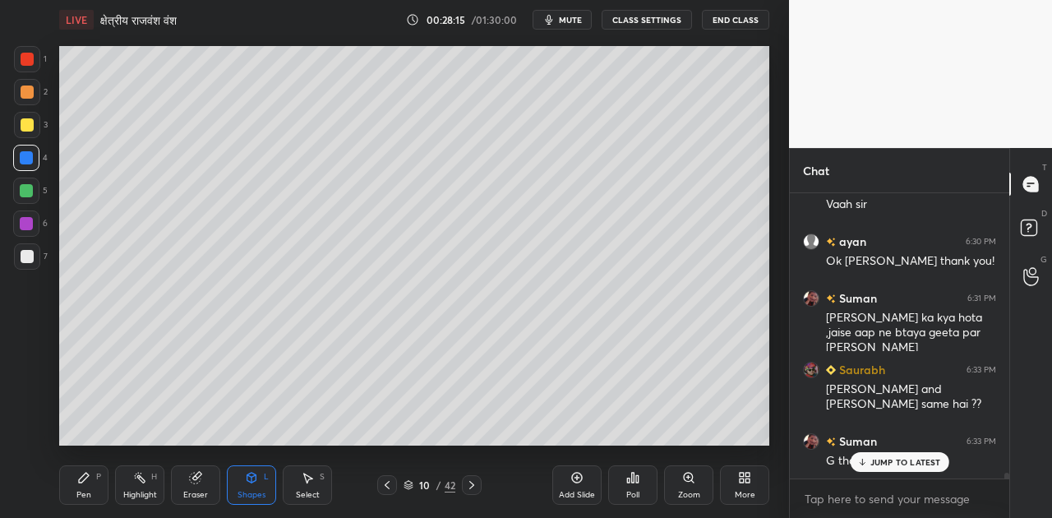
click at [25, 253] on div at bounding box center [27, 256] width 13 height 13
click at [469, 478] on icon at bounding box center [471, 484] width 13 height 13
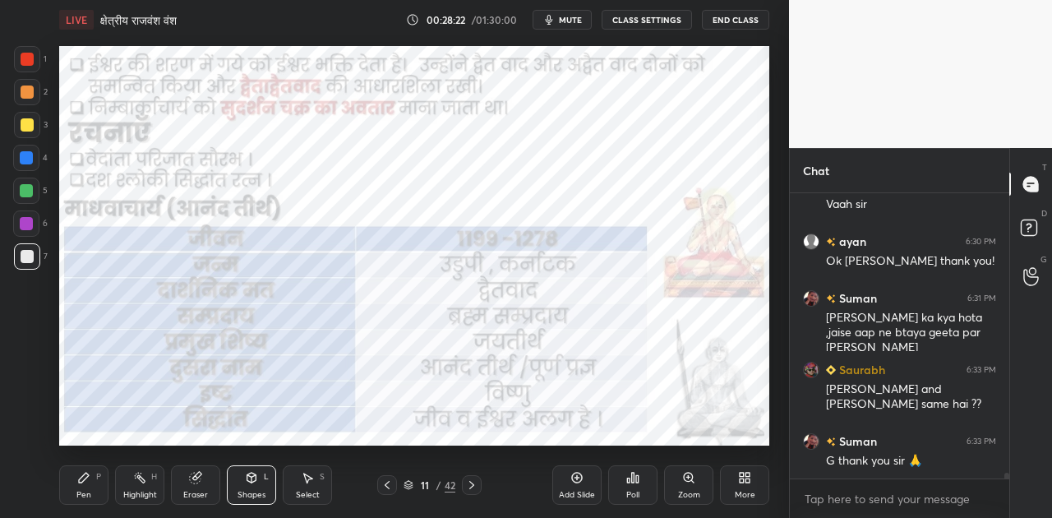
scroll to position [14215, 0]
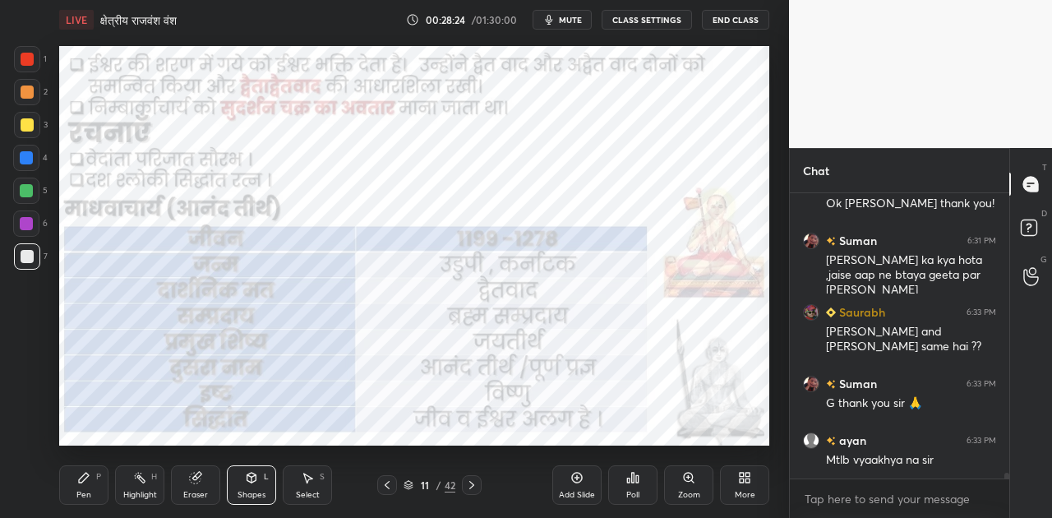
click at [575, 20] on span "mute" at bounding box center [570, 20] width 23 height 12
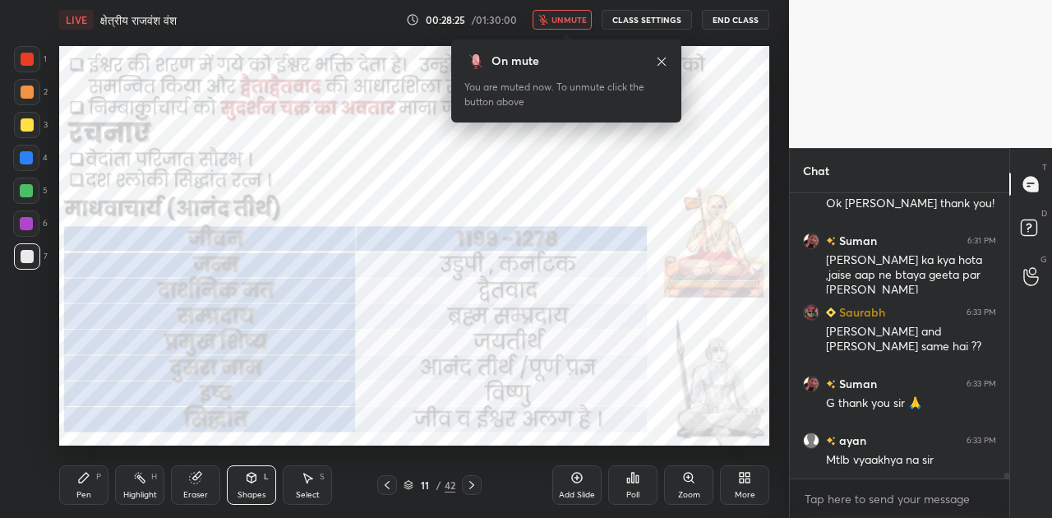
click at [575, 20] on span "unmute" at bounding box center [569, 20] width 35 height 12
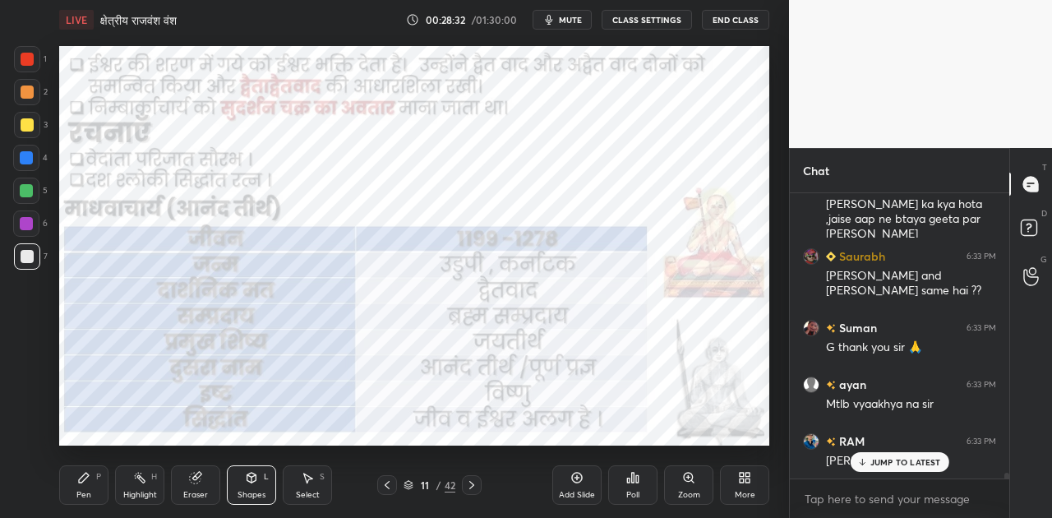
scroll to position [14328, 0]
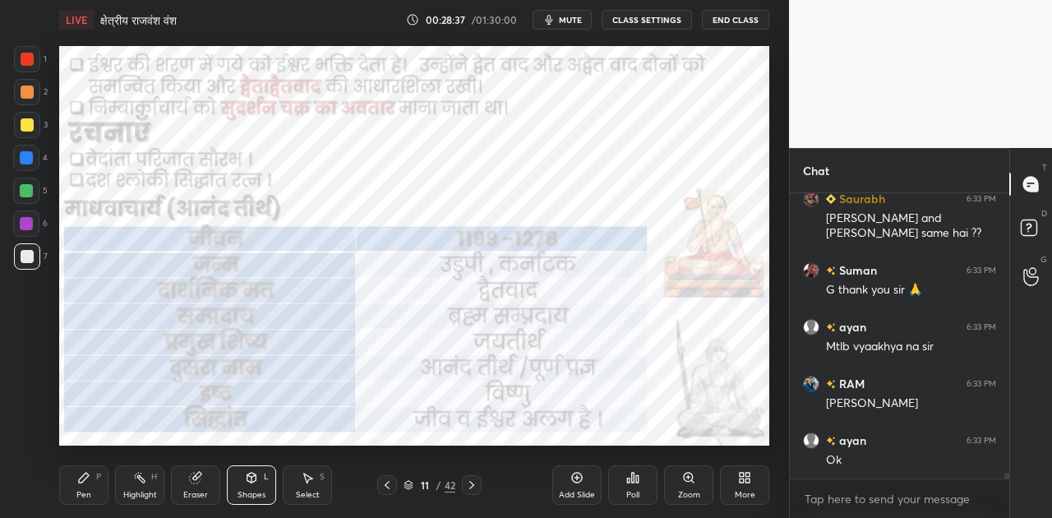
click at [27, 157] on div at bounding box center [26, 157] width 13 height 13
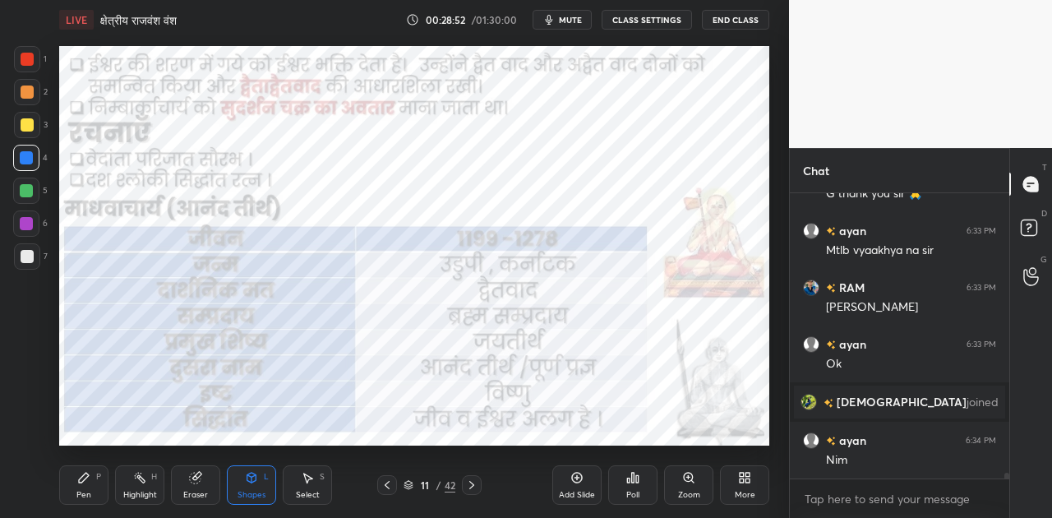
scroll to position [14052, 0]
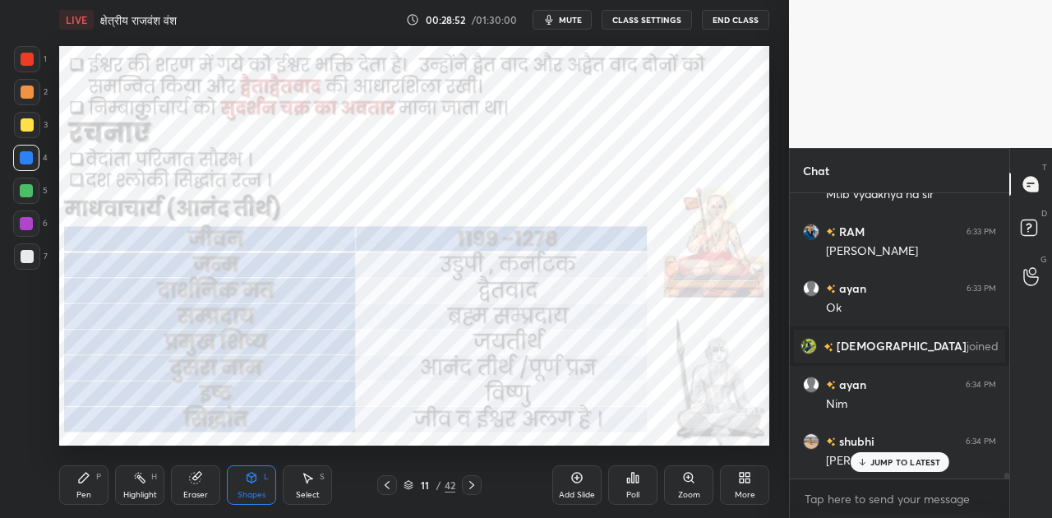
click at [577, 21] on span "mute" at bounding box center [570, 20] width 23 height 12
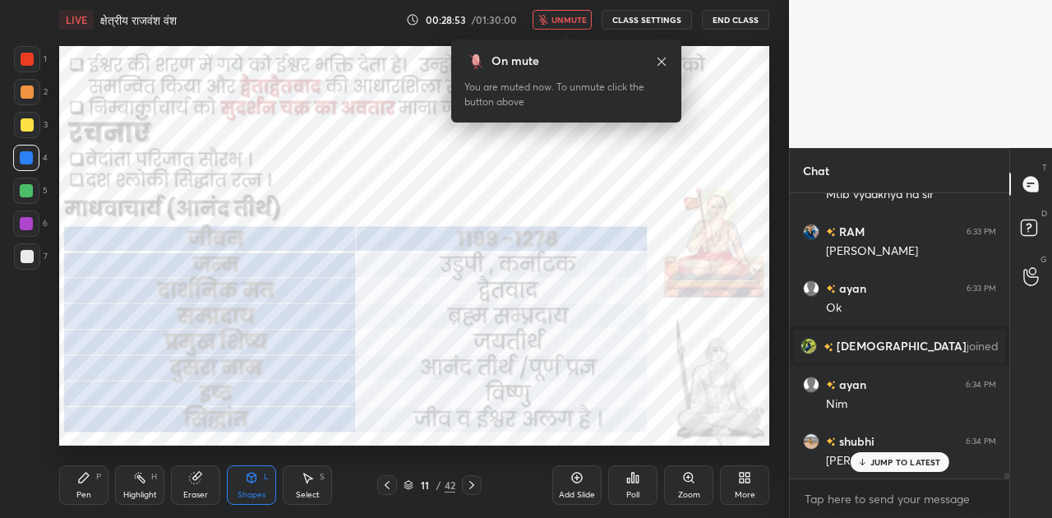
scroll to position [14110, 0]
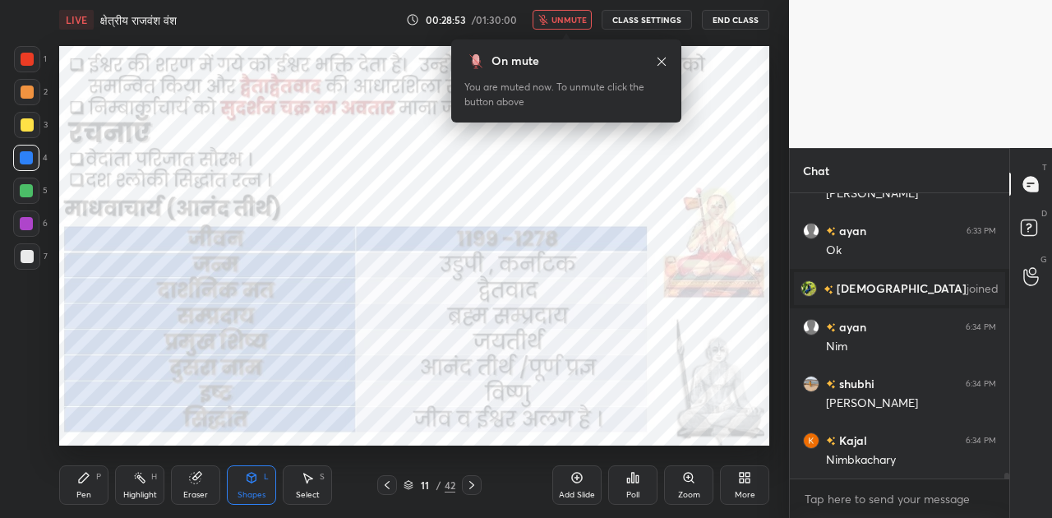
click at [570, 21] on span "unmute" at bounding box center [569, 20] width 35 height 12
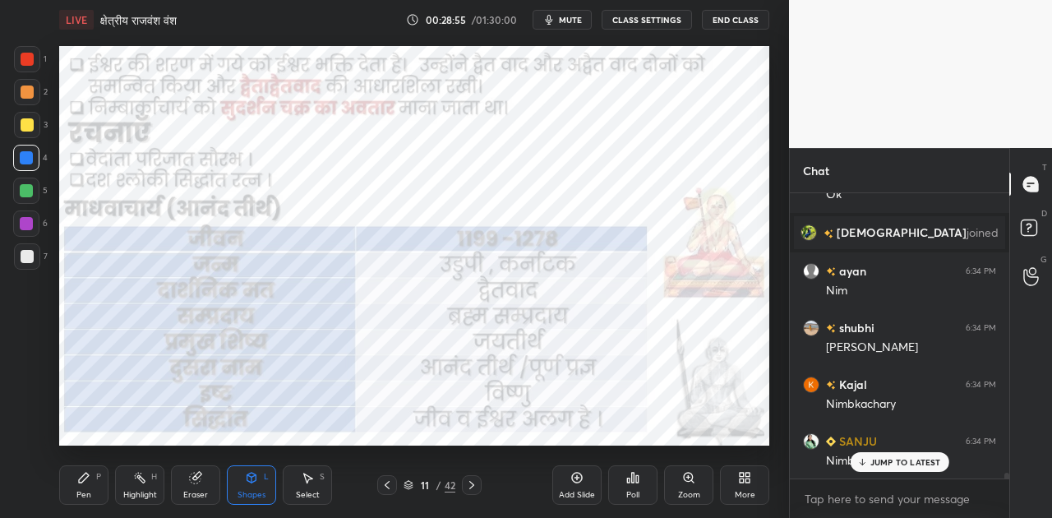
scroll to position [14223, 0]
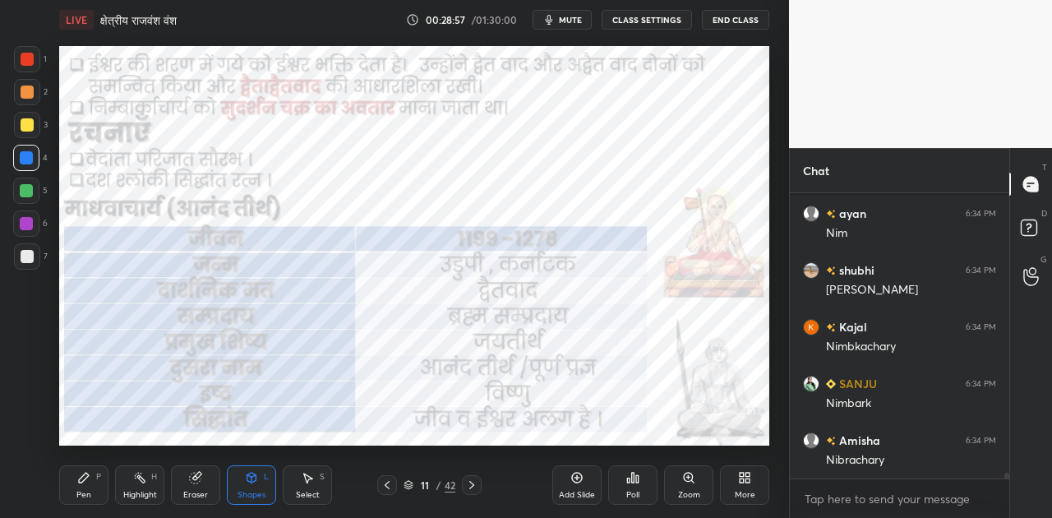
click at [77, 480] on icon at bounding box center [83, 477] width 13 height 13
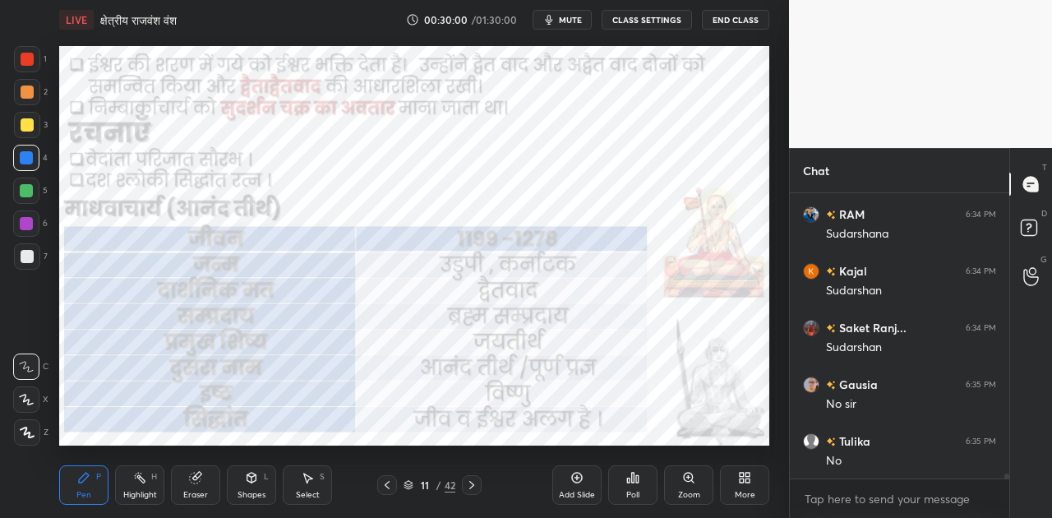
scroll to position [15471, 0]
click at [468, 487] on icon at bounding box center [471, 484] width 13 height 13
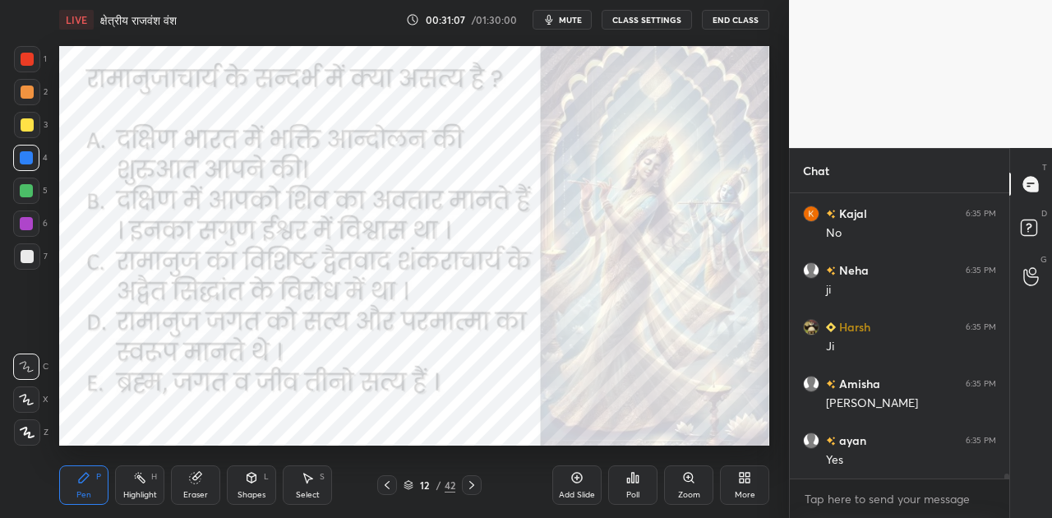
scroll to position [15753, 0]
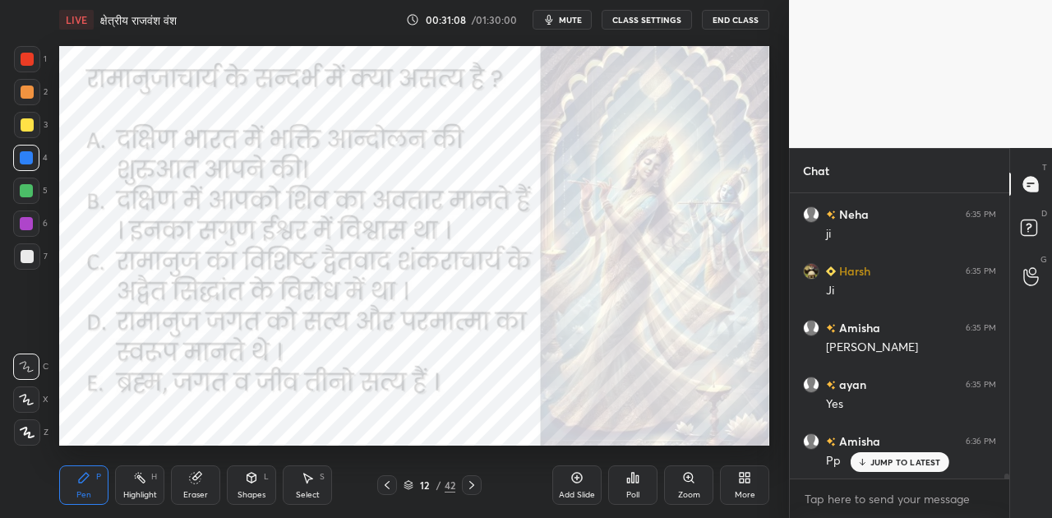
click at [573, 21] on span "mute" at bounding box center [570, 20] width 23 height 12
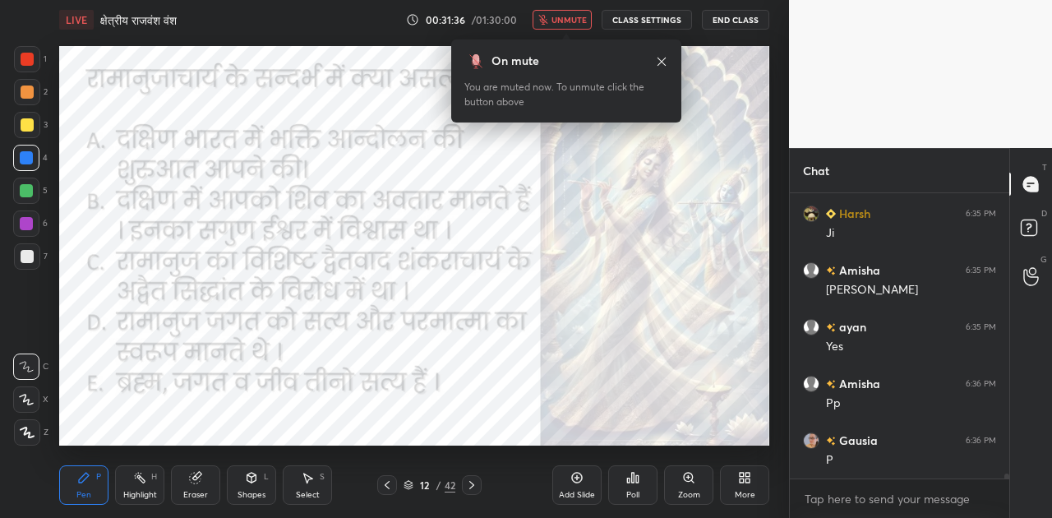
click at [635, 487] on div "Poll" at bounding box center [632, 484] width 49 height 39
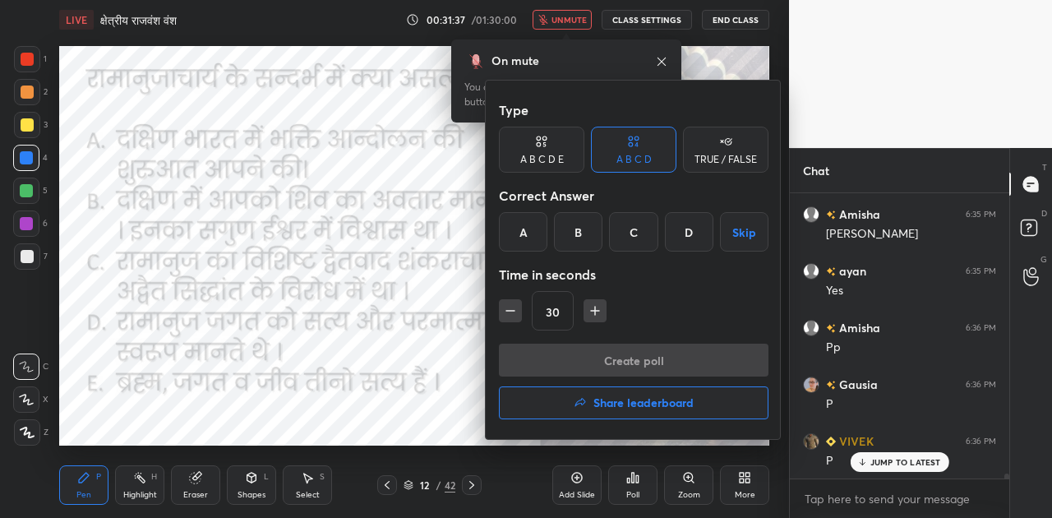
scroll to position [15924, 0]
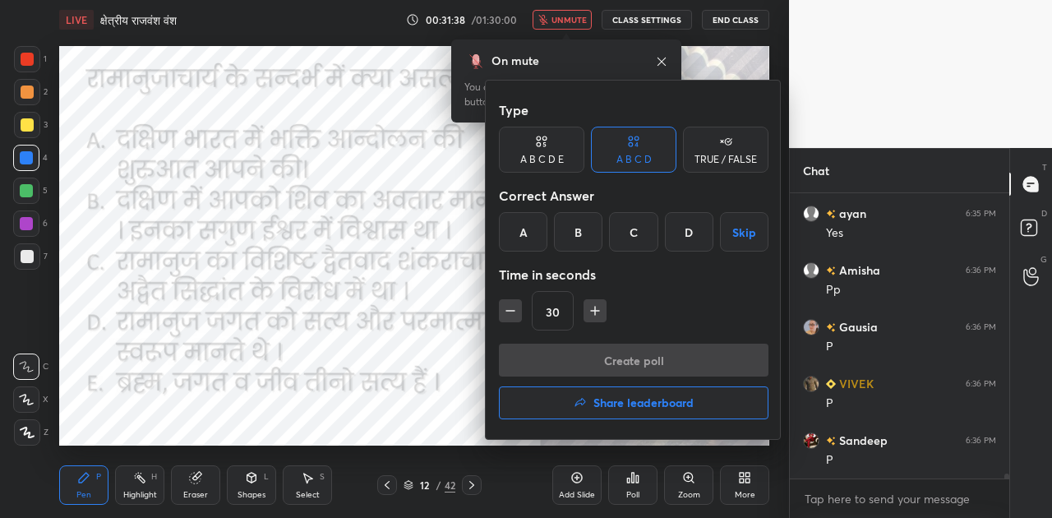
click at [535, 158] on div "A B C D E" at bounding box center [542, 160] width 44 height 10
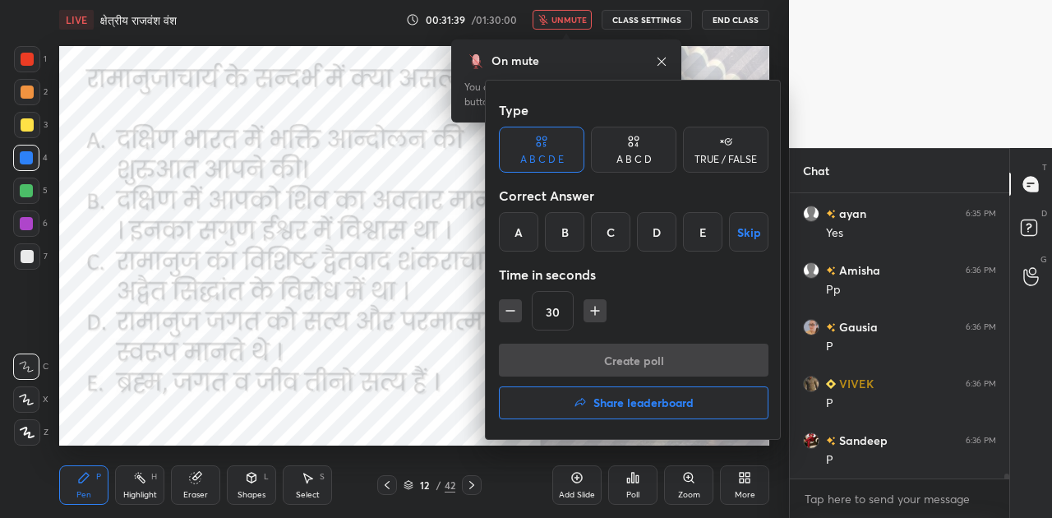
click at [566, 237] on div "B" at bounding box center [564, 231] width 39 height 39
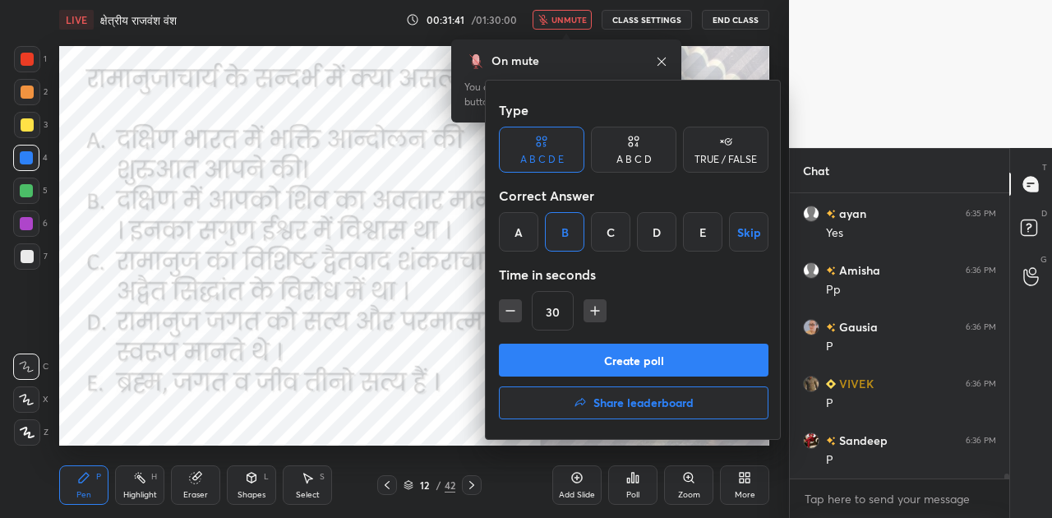
click at [662, 368] on button "Create poll" at bounding box center [634, 360] width 270 height 33
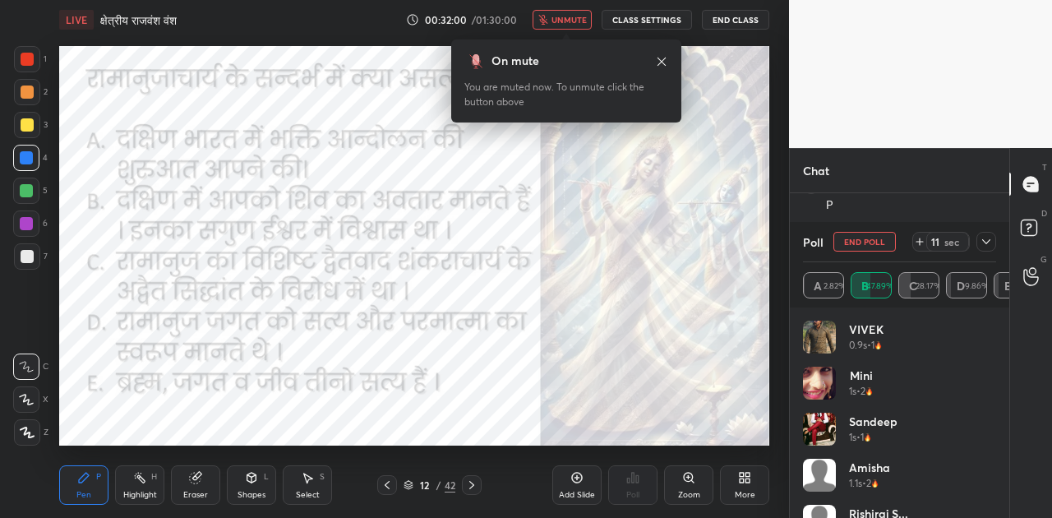
scroll to position [16123, 0]
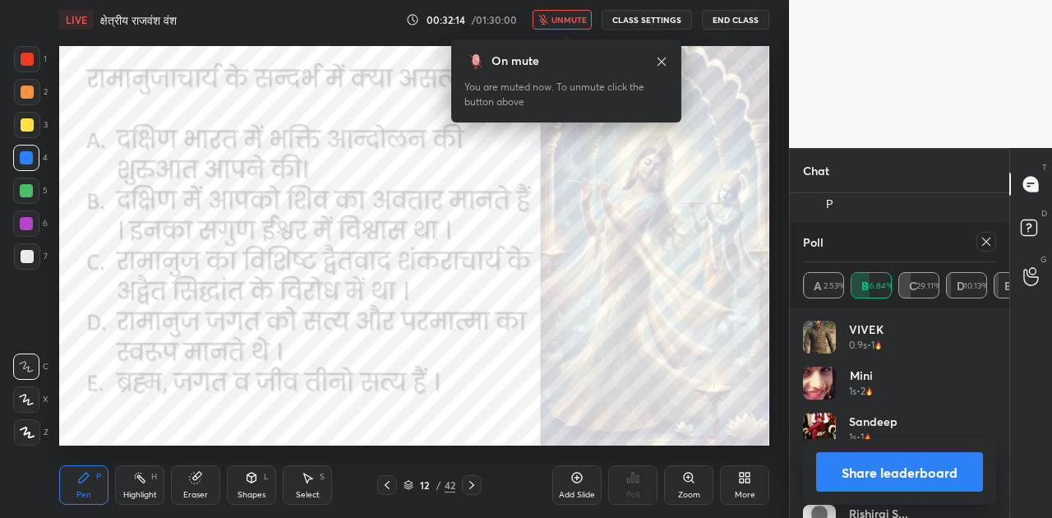
click at [556, 21] on span "unmute" at bounding box center [569, 20] width 35 height 12
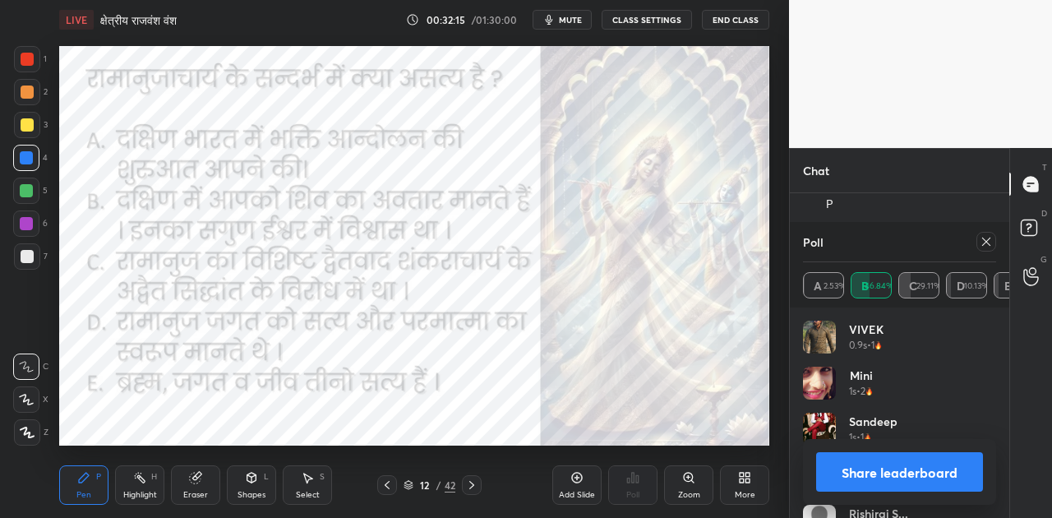
click at [935, 473] on button "Share leaderboard" at bounding box center [899, 471] width 167 height 39
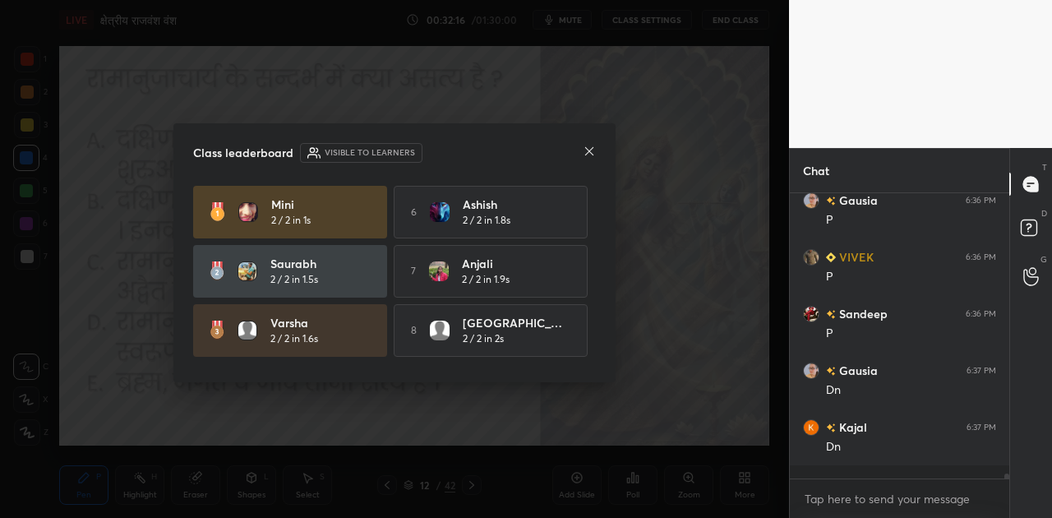
scroll to position [16046, 0]
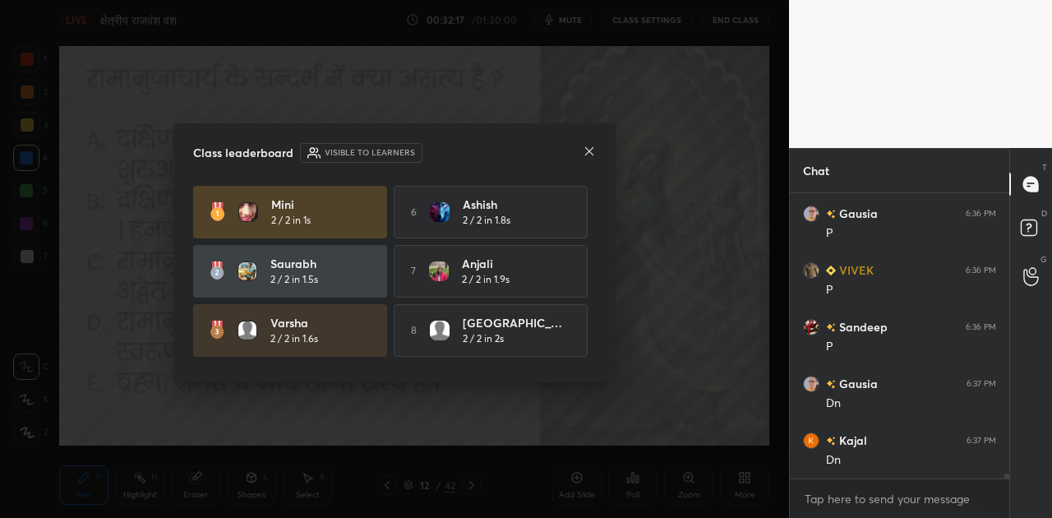
click at [589, 148] on icon at bounding box center [589, 151] width 13 height 13
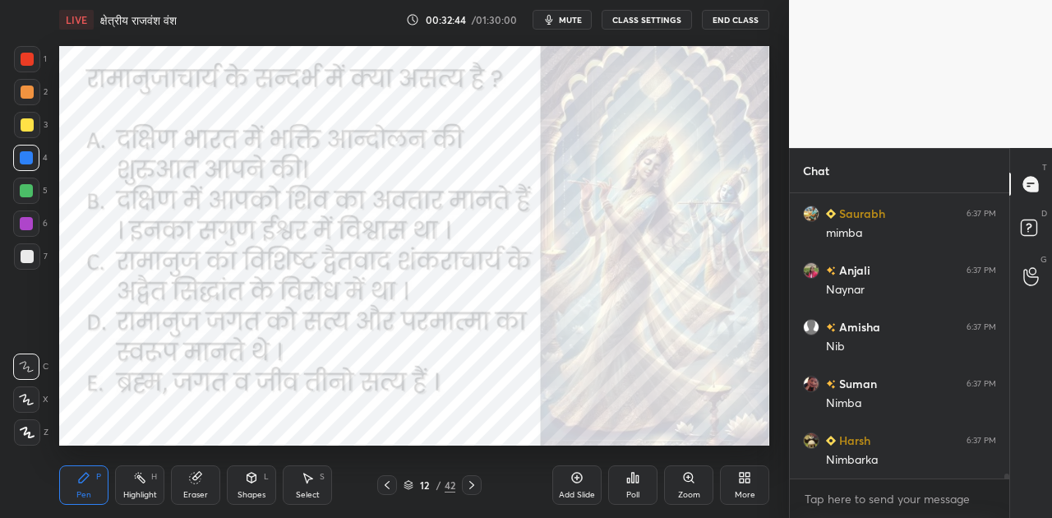
scroll to position [16774, 0]
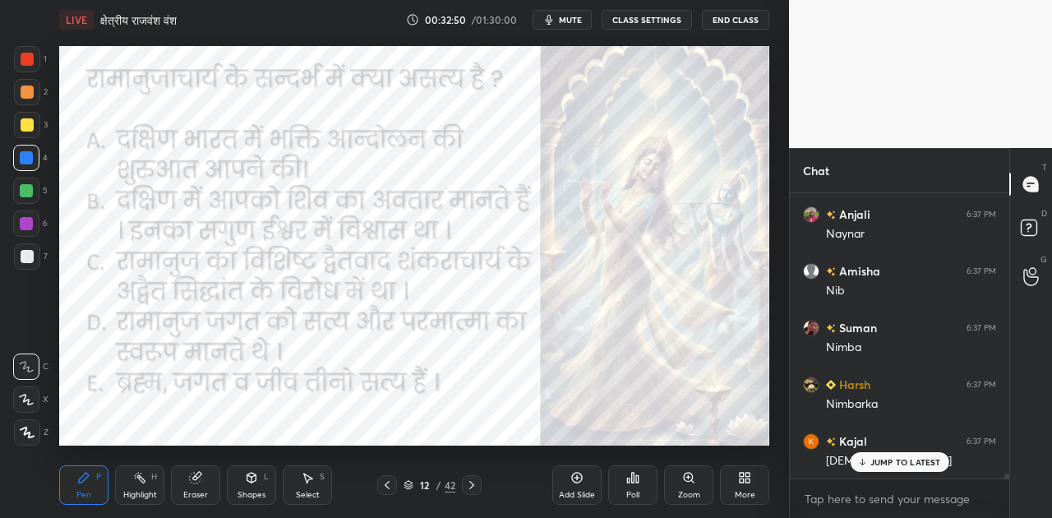
click at [469, 481] on icon at bounding box center [471, 484] width 13 height 13
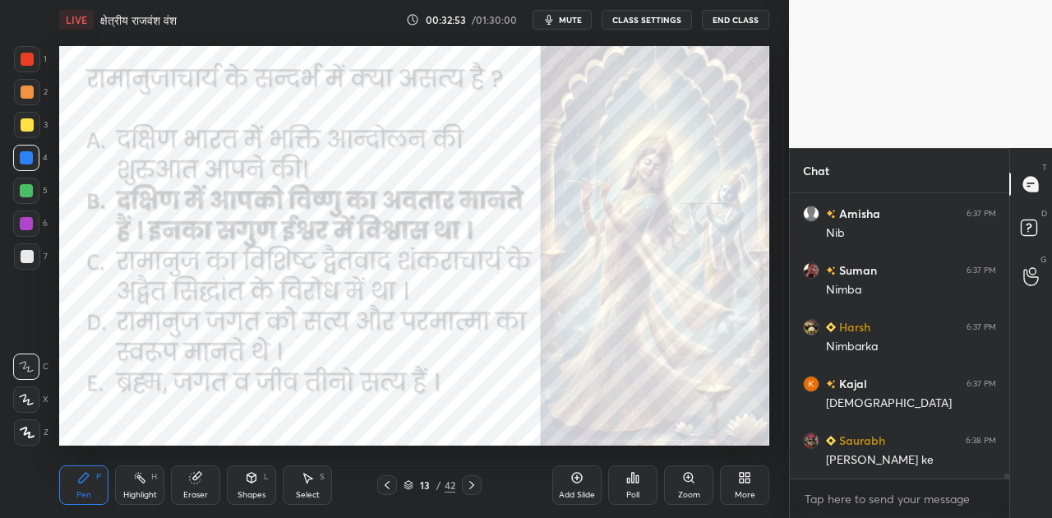
click at [469, 481] on icon at bounding box center [471, 484] width 13 height 13
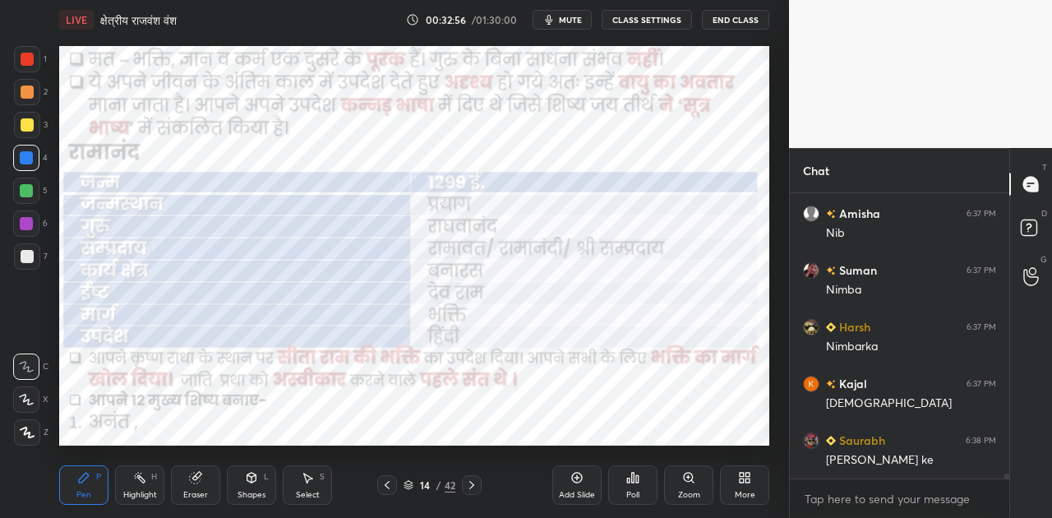
scroll to position [16888, 0]
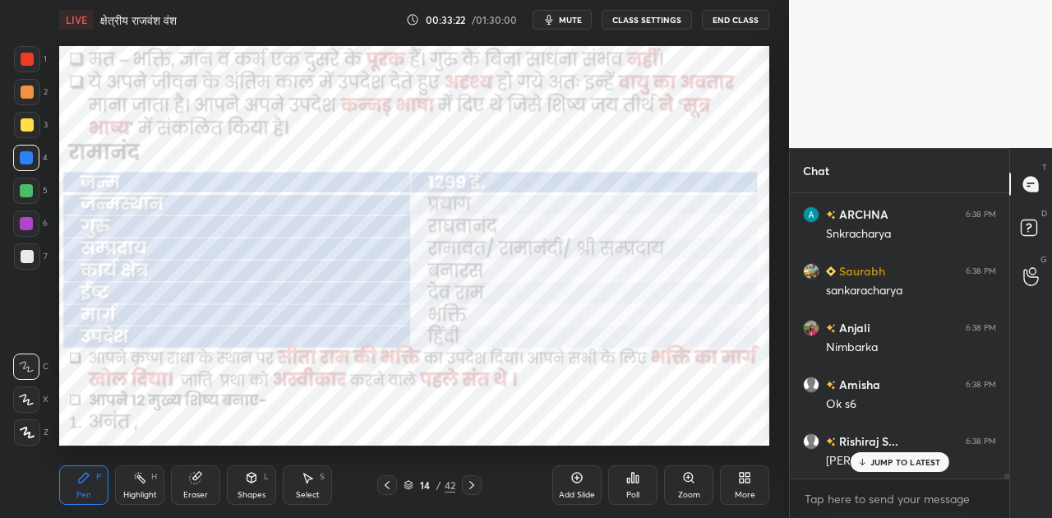
click at [884, 461] on p "JUMP TO LATEST" at bounding box center [905, 462] width 71 height 10
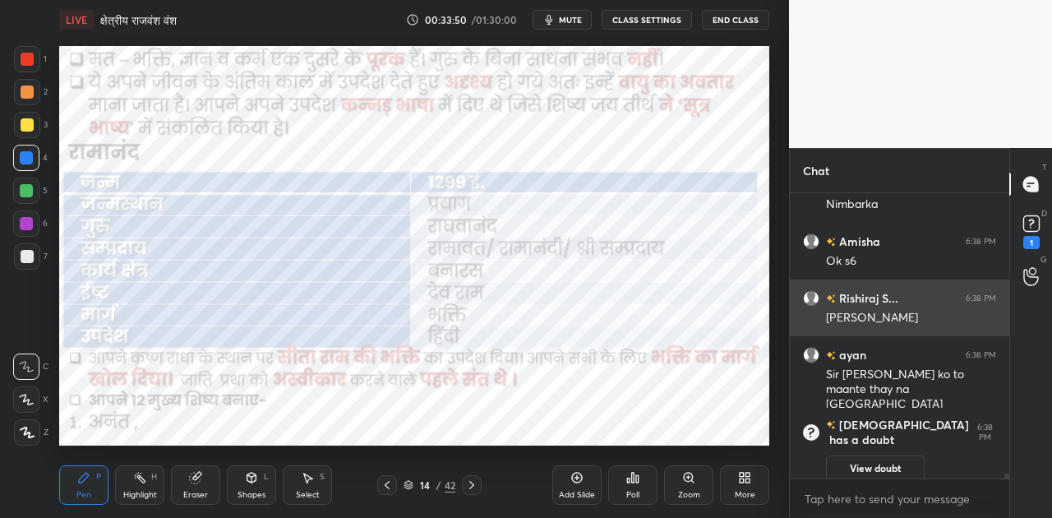
scroll to position [16365, 0]
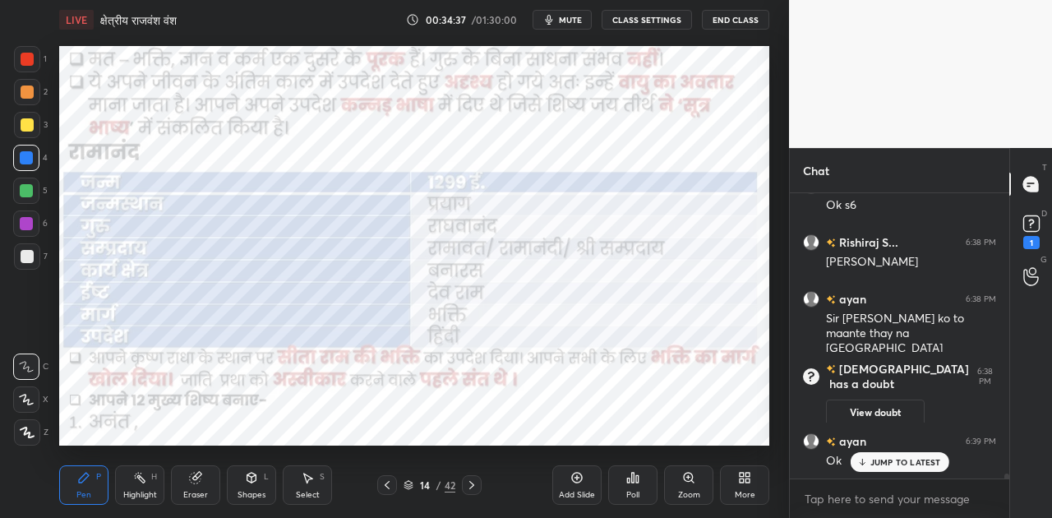
drag, startPoint x: 888, startPoint y: 460, endPoint x: 774, endPoint y: 407, distance: 125.4
click at [881, 459] on p "JUMP TO LATEST" at bounding box center [905, 462] width 71 height 10
click at [467, 488] on icon at bounding box center [471, 484] width 13 height 13
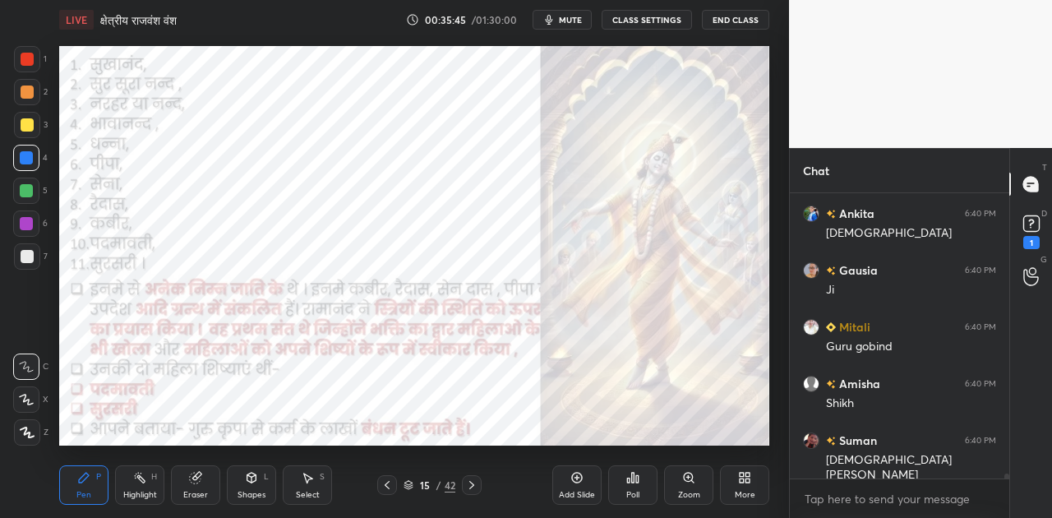
scroll to position [16932, 0]
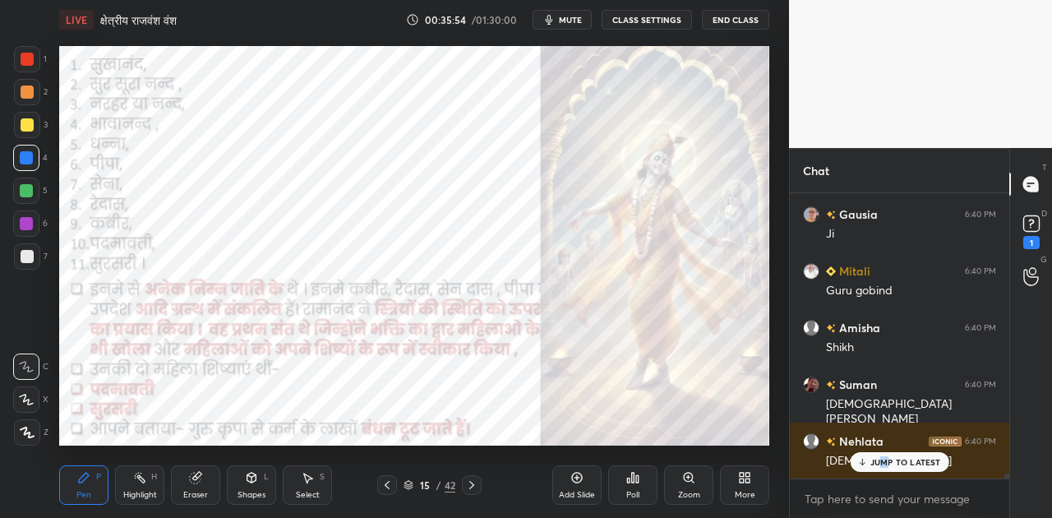
click at [465, 480] on icon at bounding box center [471, 484] width 13 height 13
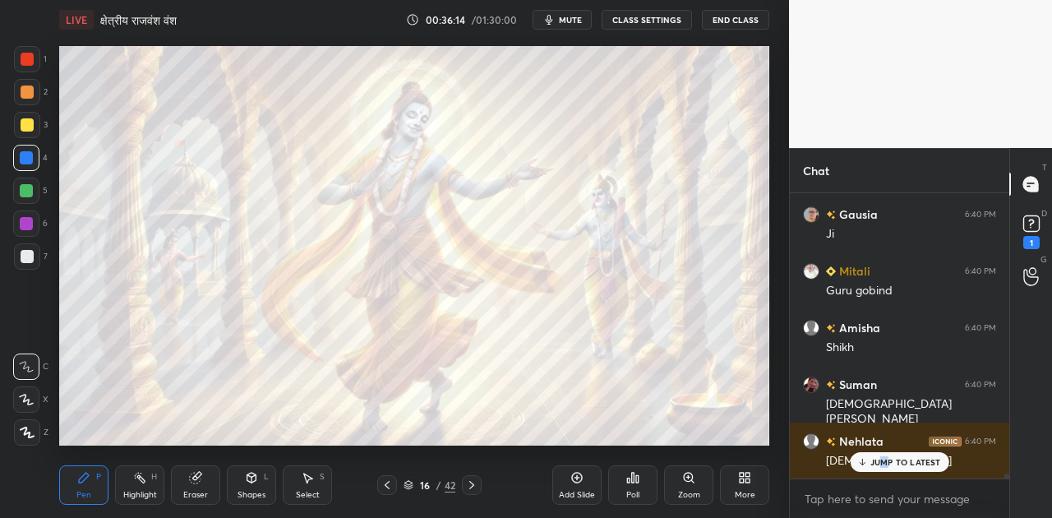
click at [28, 256] on div at bounding box center [27, 256] width 13 height 13
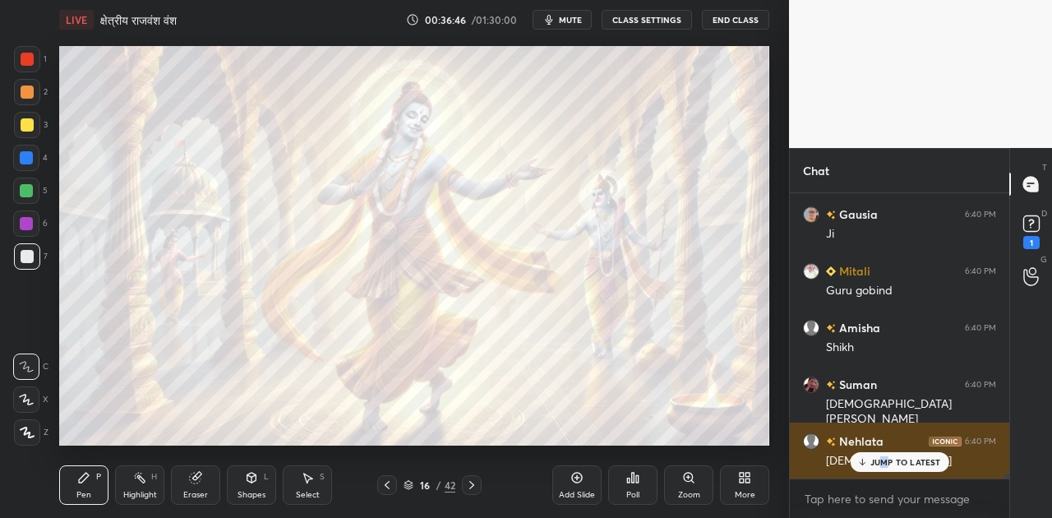
click at [890, 465] on p "JUMP TO LATEST" at bounding box center [905, 462] width 71 height 10
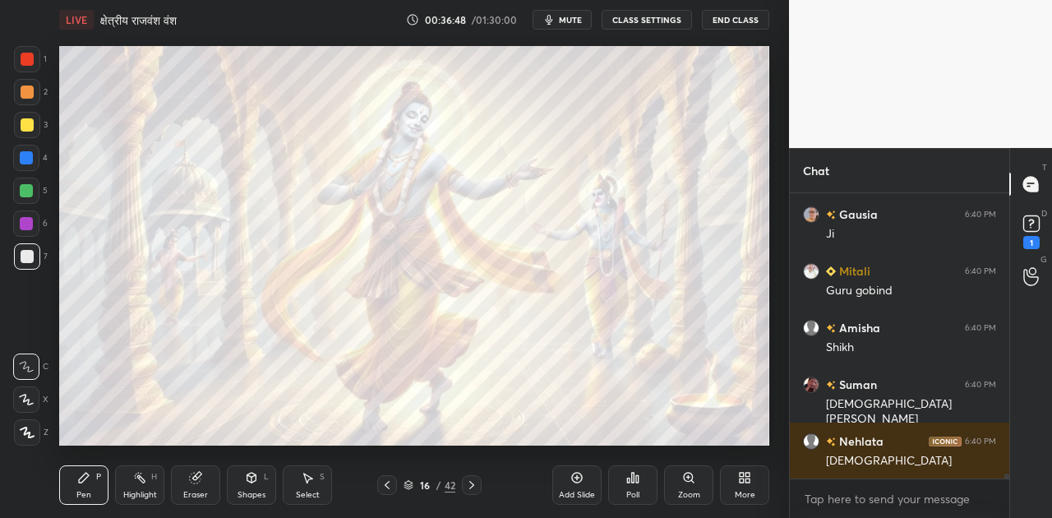
scroll to position [16990, 0]
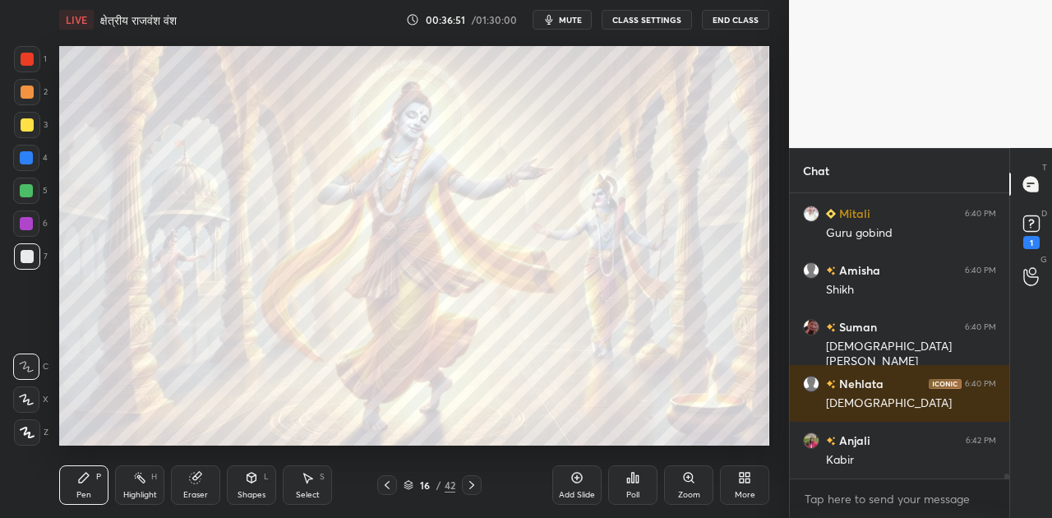
click at [472, 484] on icon at bounding box center [471, 484] width 13 height 13
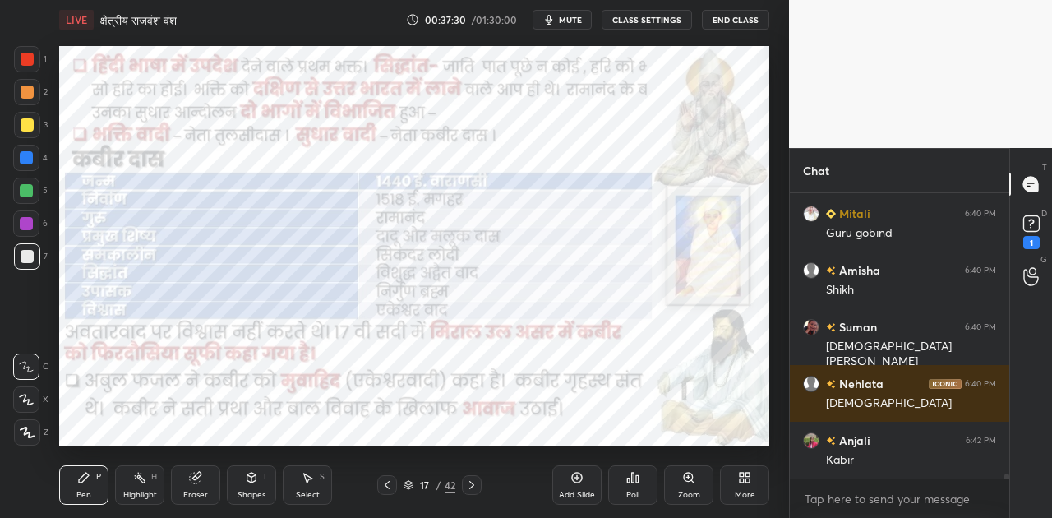
click at [247, 486] on div "Shapes L" at bounding box center [251, 484] width 49 height 39
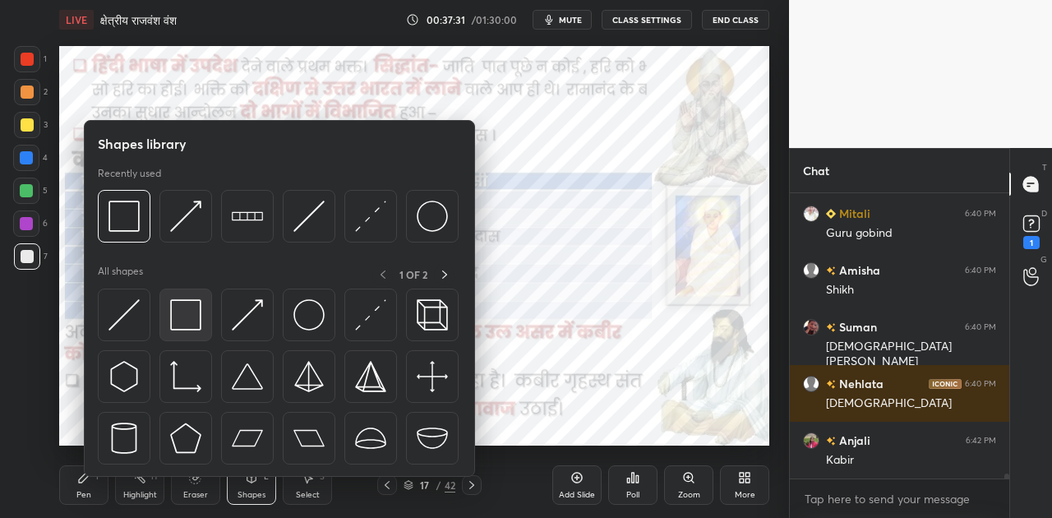
click at [183, 331] on div at bounding box center [185, 315] width 53 height 53
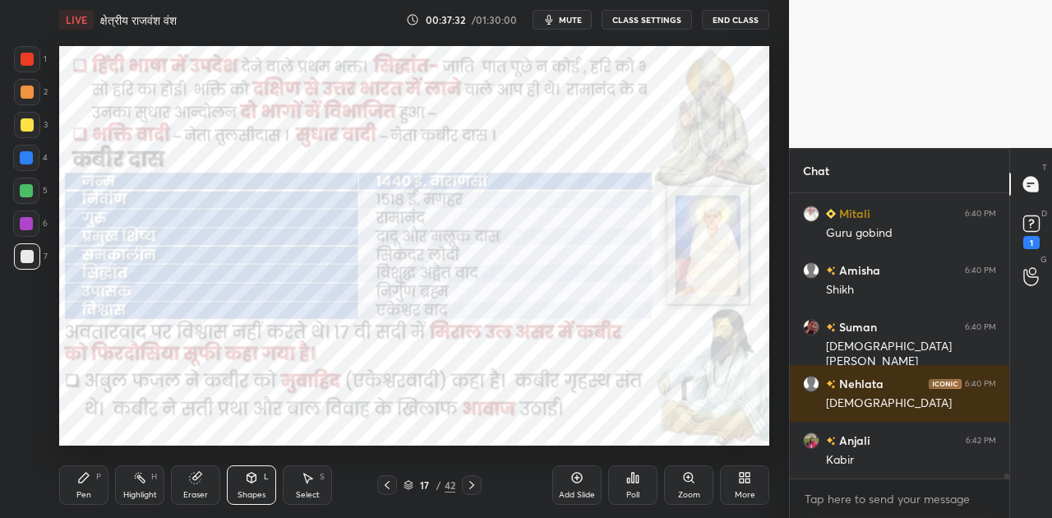
click at [25, 155] on div at bounding box center [26, 157] width 13 height 13
click at [468, 480] on icon at bounding box center [471, 484] width 13 height 13
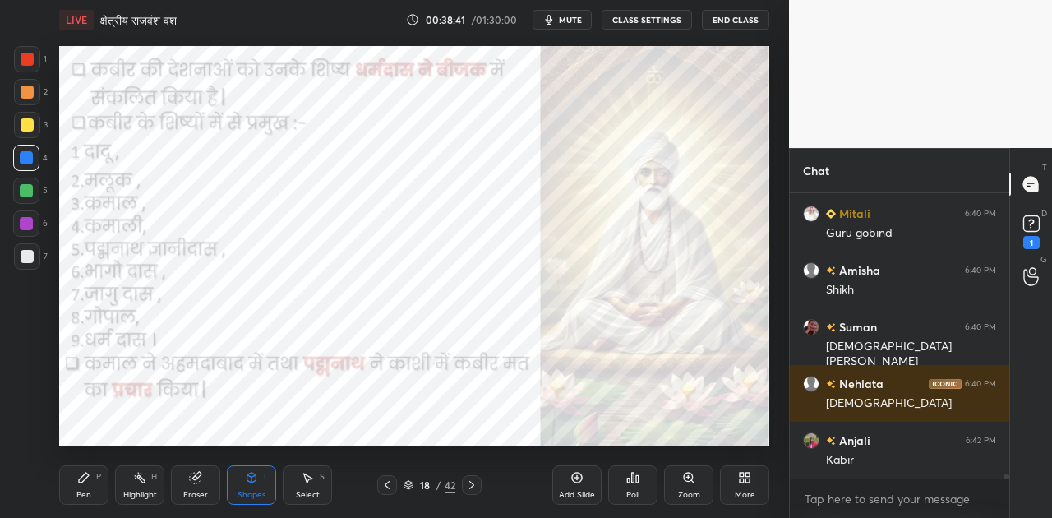
click at [466, 487] on icon at bounding box center [471, 484] width 13 height 13
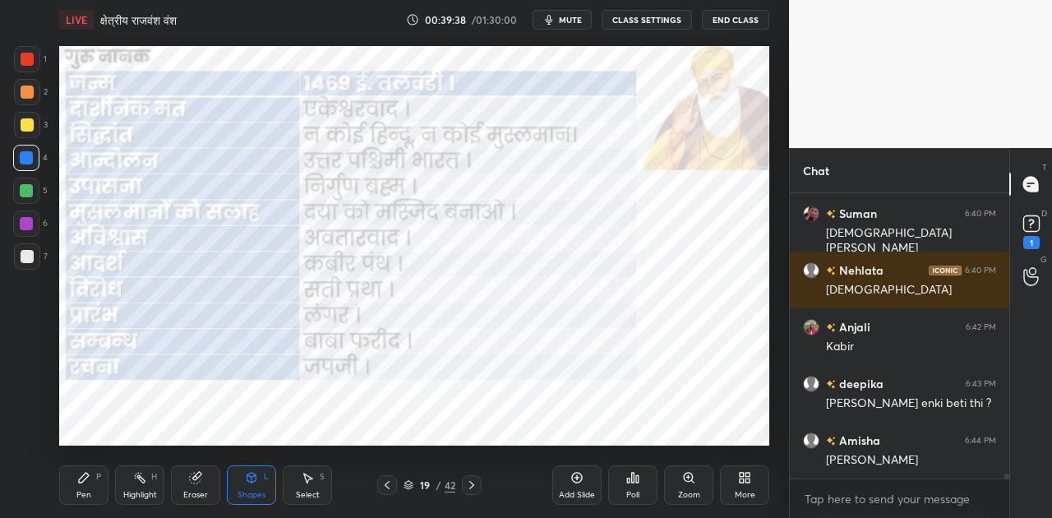
scroll to position [5, 5]
click at [571, 15] on span "mute" at bounding box center [570, 20] width 23 height 12
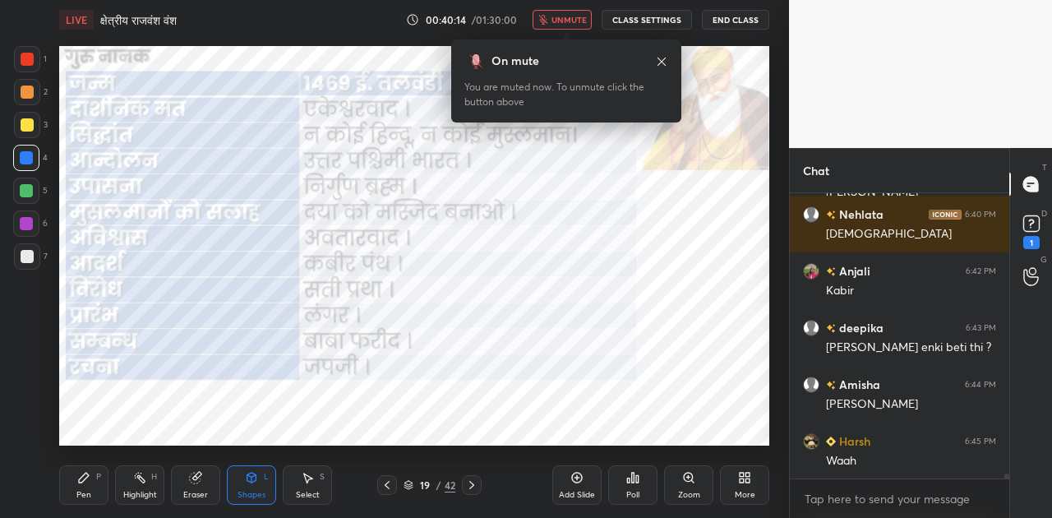
scroll to position [17217, 0]
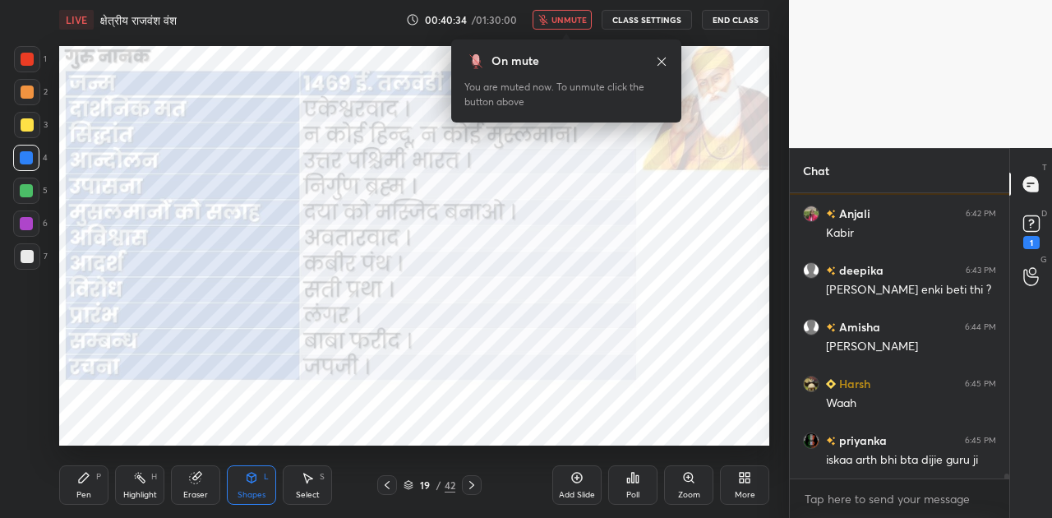
click at [571, 15] on span "unmute" at bounding box center [569, 20] width 35 height 12
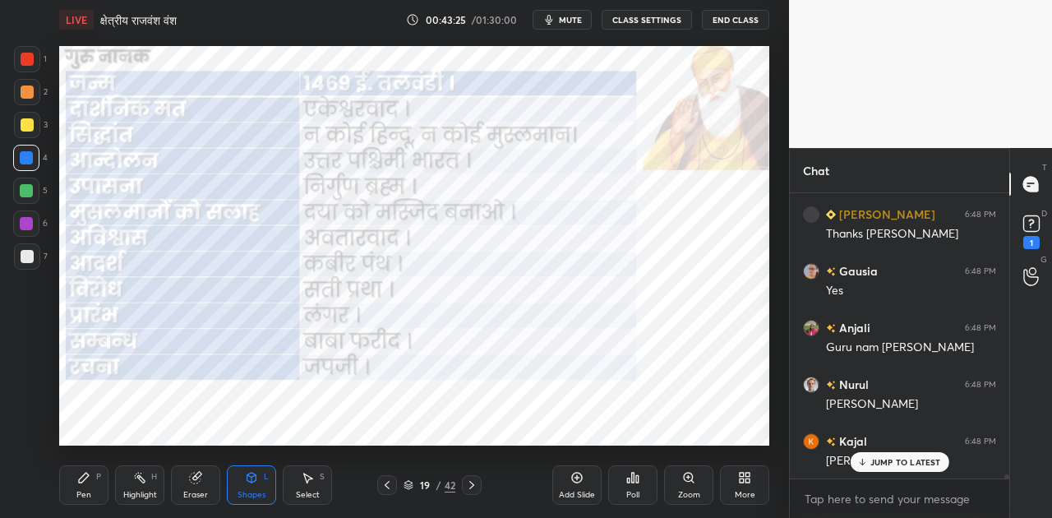
scroll to position [17971, 0]
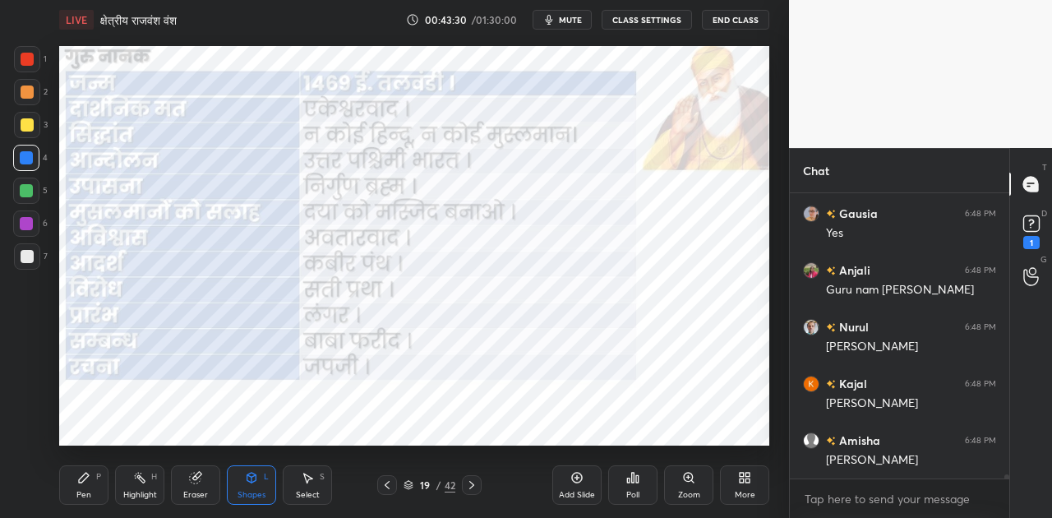
click at [570, 15] on span "mute" at bounding box center [570, 20] width 23 height 12
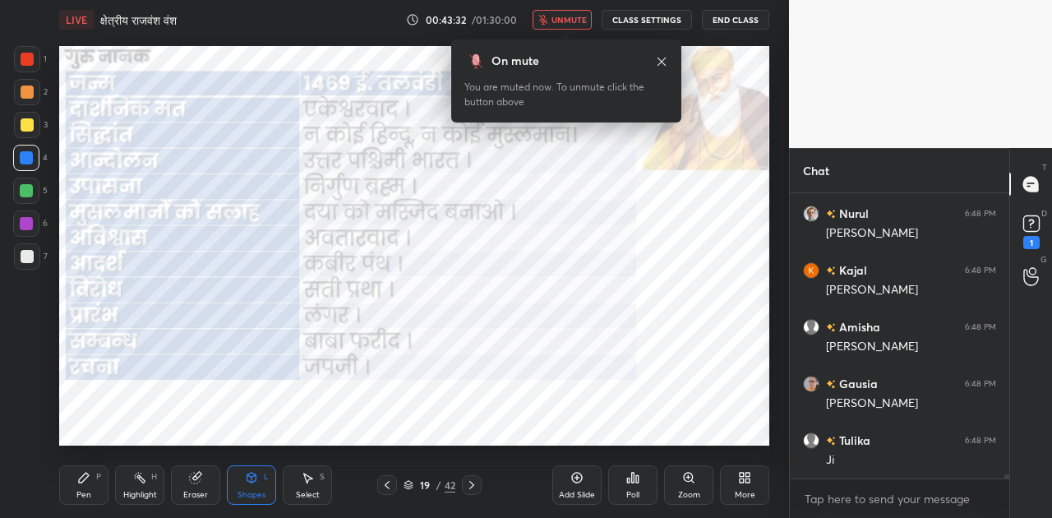
scroll to position [18155, 0]
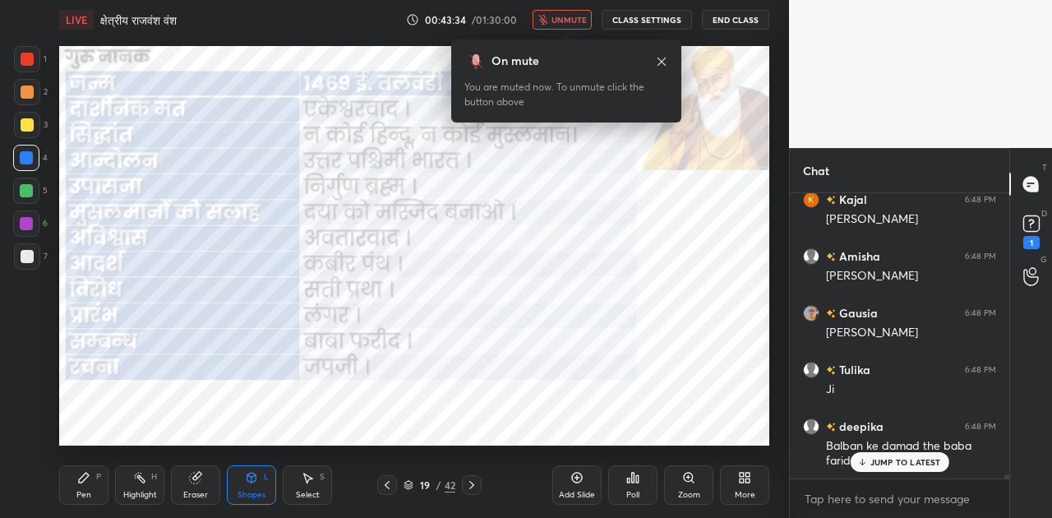
click at [570, 15] on span "unmute" at bounding box center [569, 20] width 35 height 12
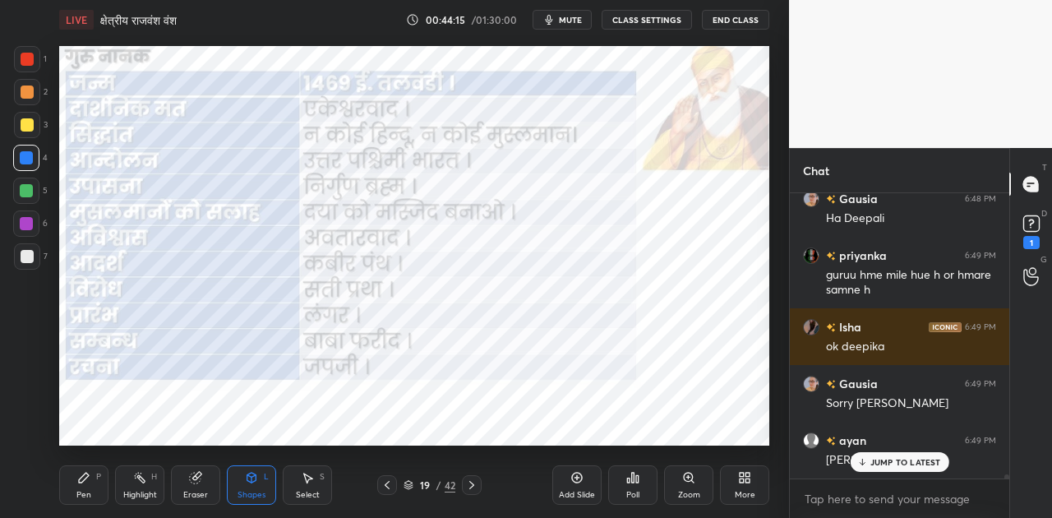
scroll to position [18624, 0]
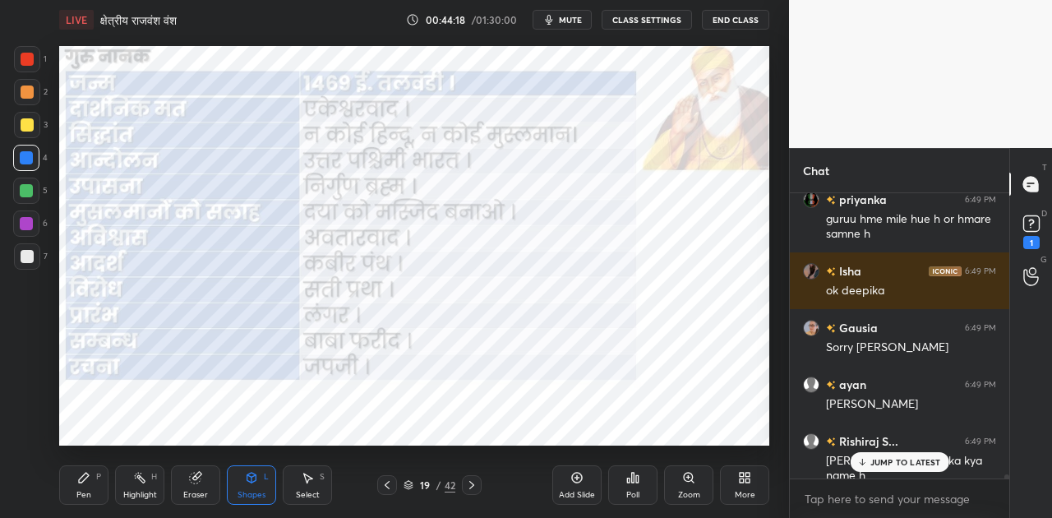
click at [877, 462] on p "JUMP TO LATEST" at bounding box center [905, 462] width 71 height 10
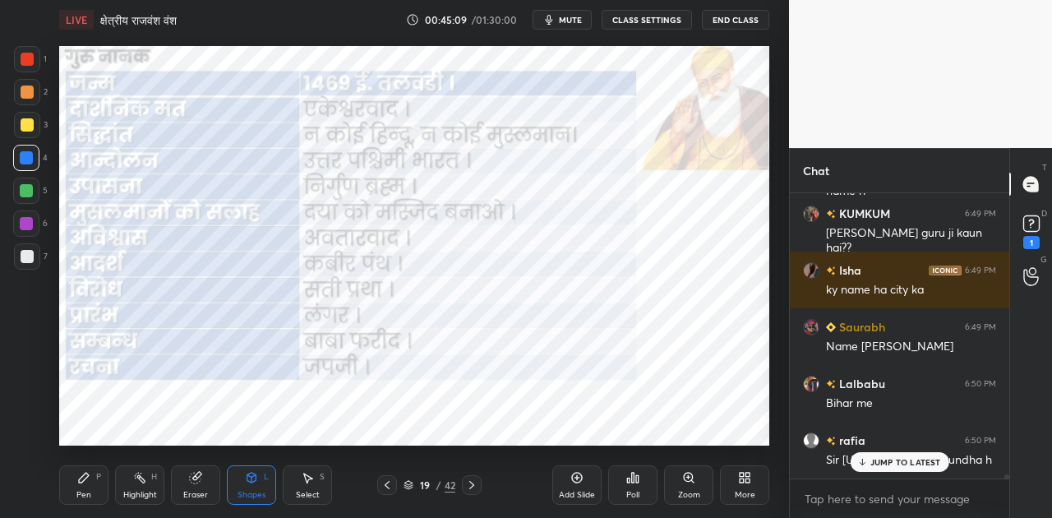
scroll to position [18964, 0]
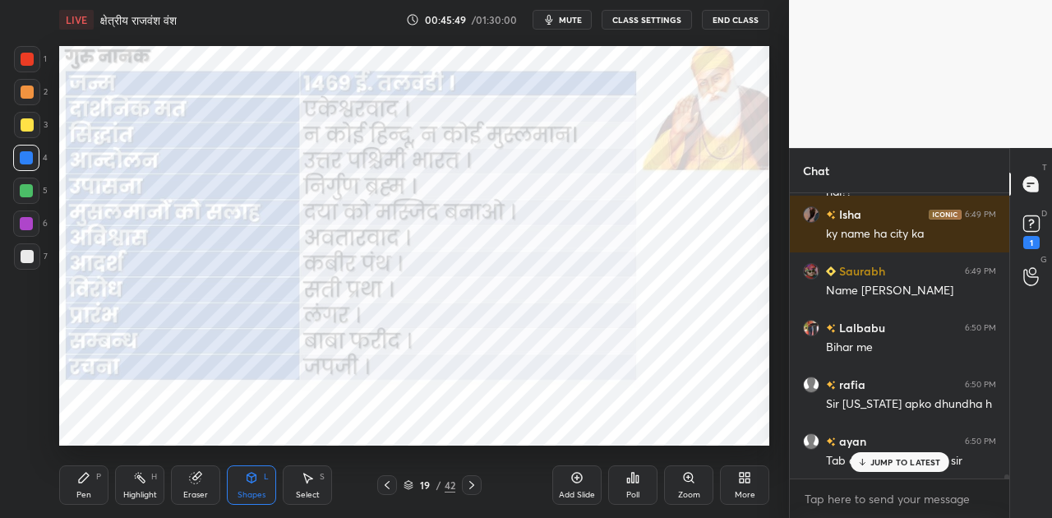
click at [902, 462] on p "JUMP TO LATEST" at bounding box center [905, 462] width 71 height 10
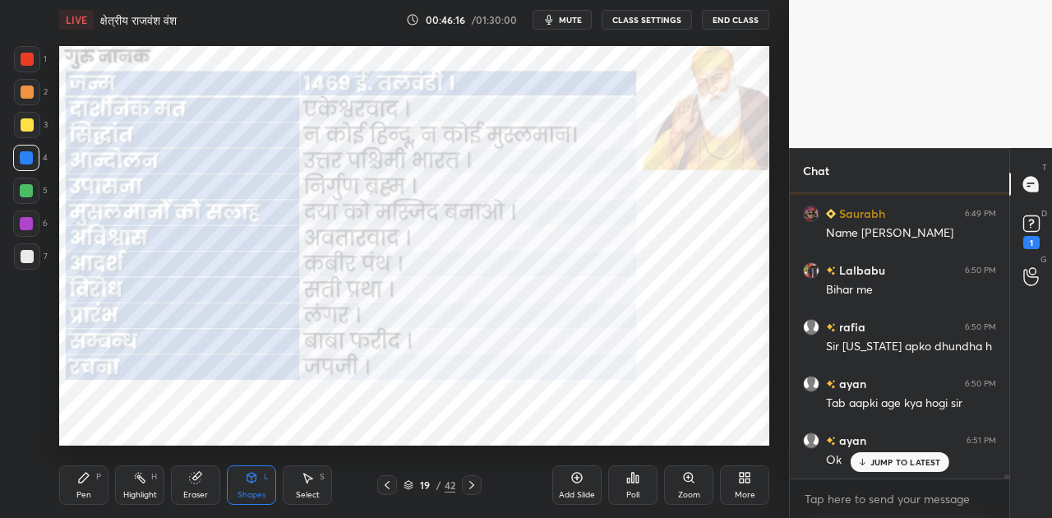
scroll to position [19077, 0]
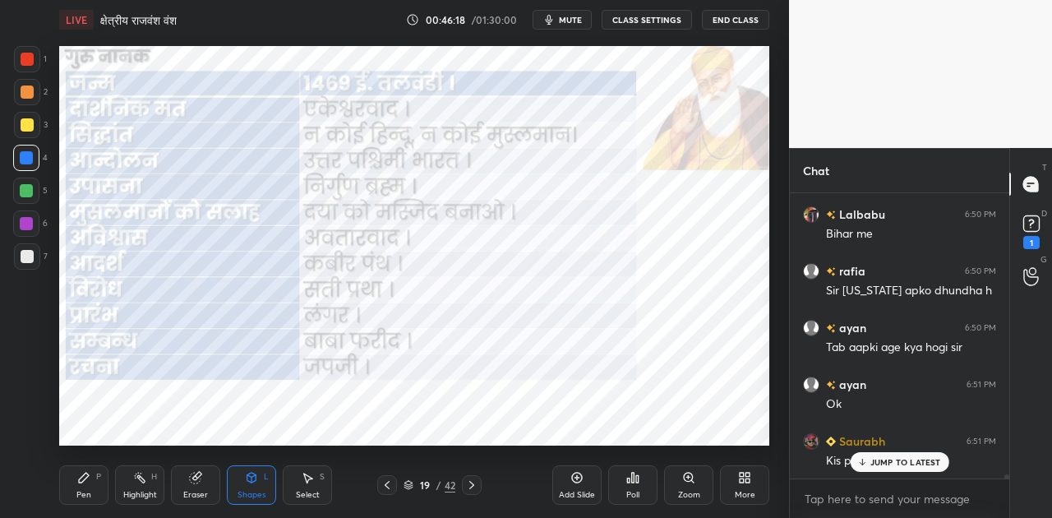
click at [876, 458] on p "JUMP TO LATEST" at bounding box center [905, 462] width 71 height 10
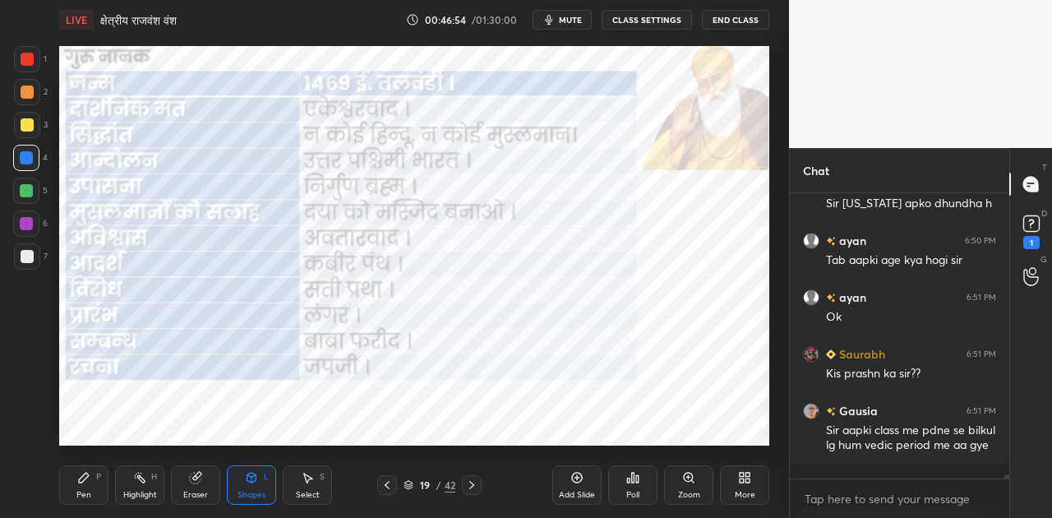
click at [573, 24] on span "mute" at bounding box center [570, 20] width 23 height 12
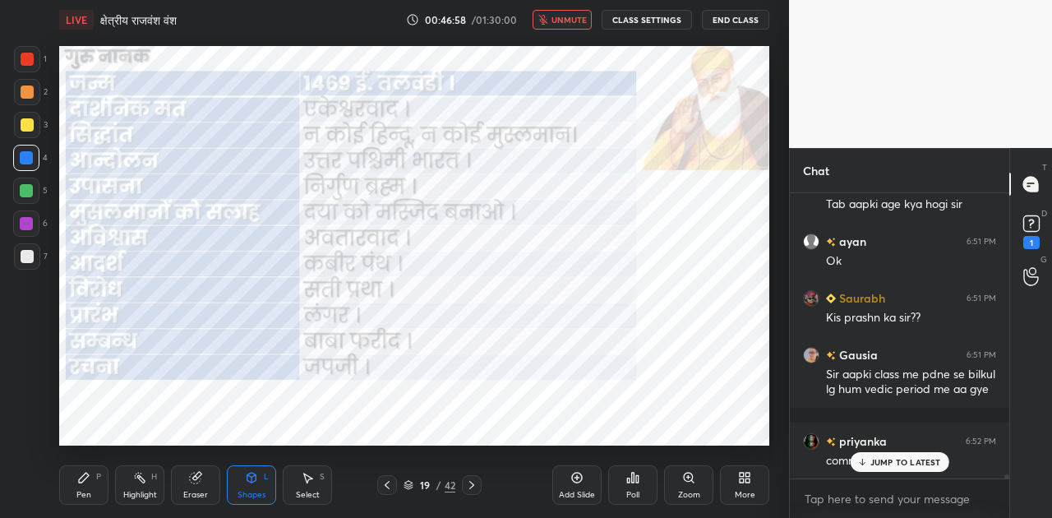
click at [573, 24] on span "unmute" at bounding box center [569, 20] width 35 height 12
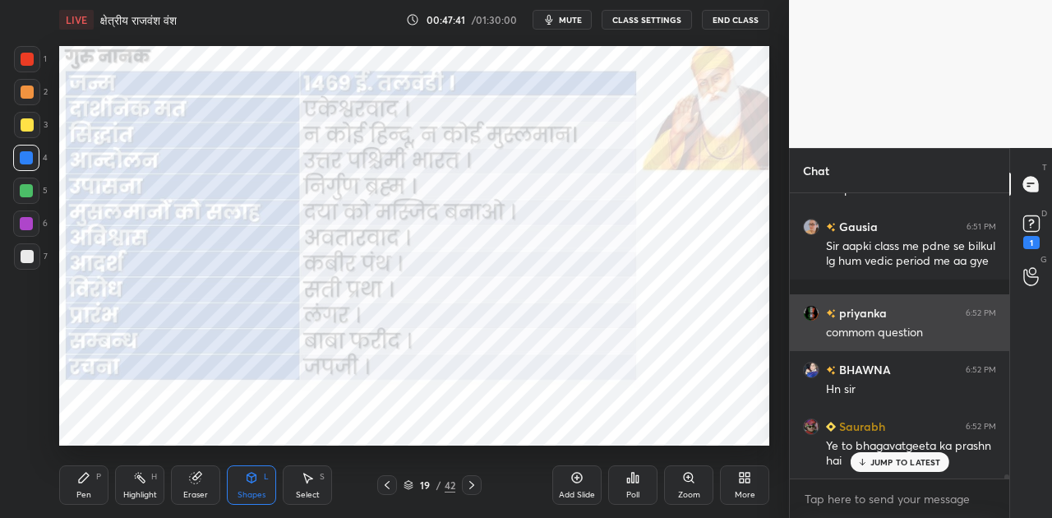
scroll to position [19365, 0]
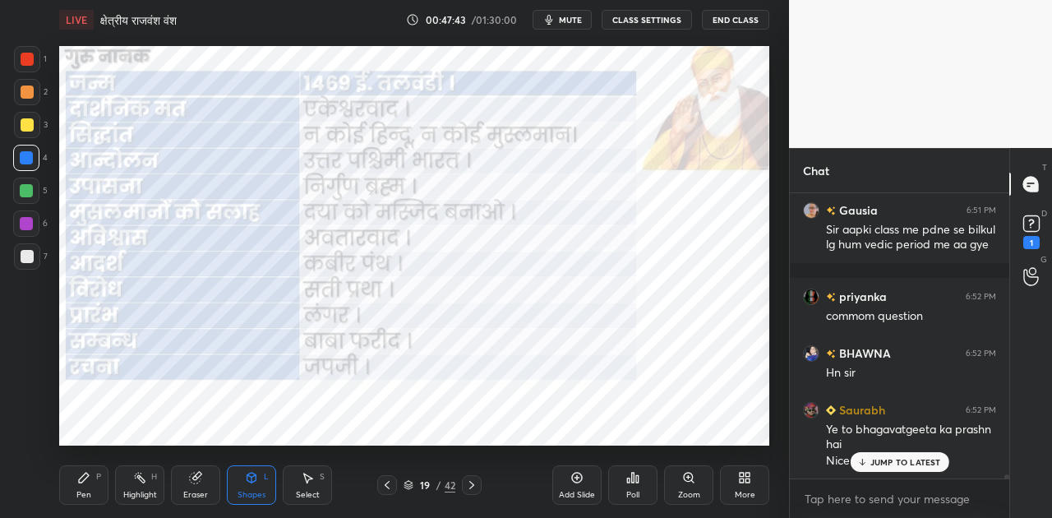
click at [886, 465] on p "JUMP TO LATEST" at bounding box center [905, 462] width 71 height 10
click at [472, 484] on icon at bounding box center [471, 484] width 13 height 13
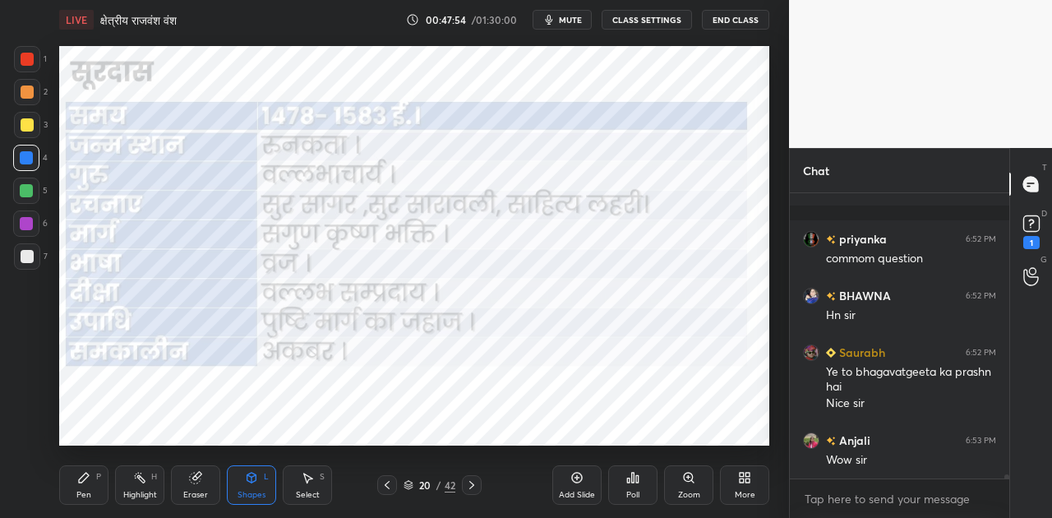
scroll to position [19479, 0]
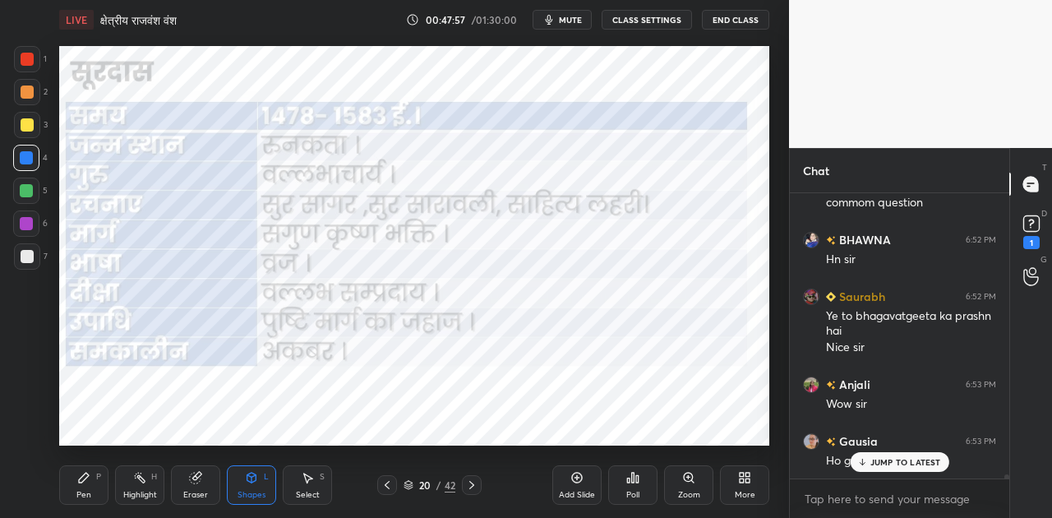
click at [889, 459] on p "JUMP TO LATEST" at bounding box center [905, 462] width 71 height 10
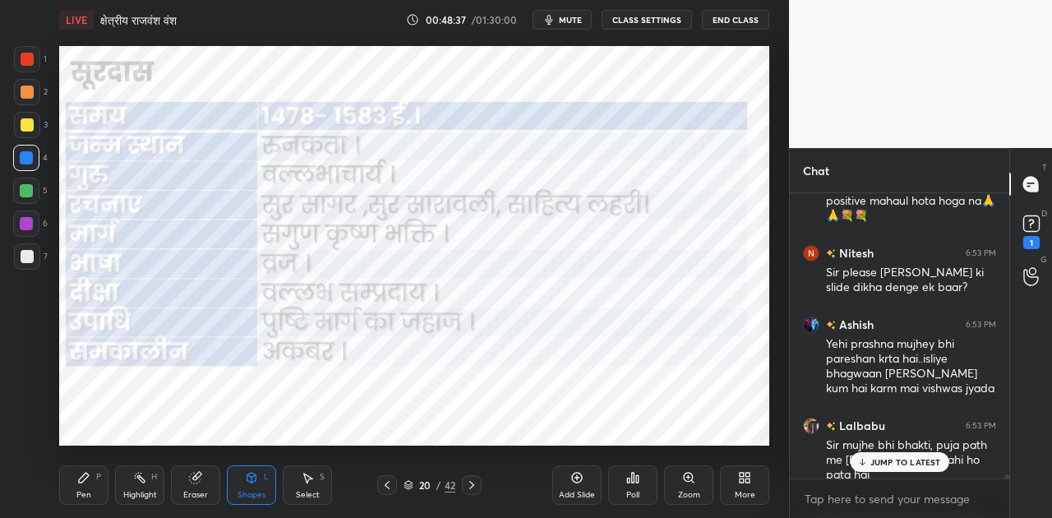
scroll to position [20095, 0]
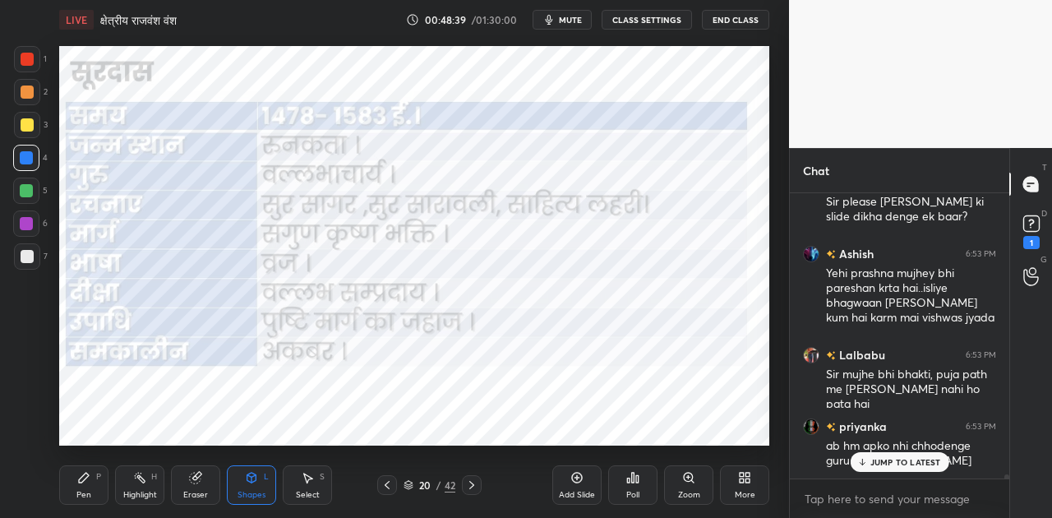
click at [913, 467] on p "JUMP TO LATEST" at bounding box center [905, 462] width 71 height 10
click at [387, 486] on icon at bounding box center [387, 484] width 13 height 13
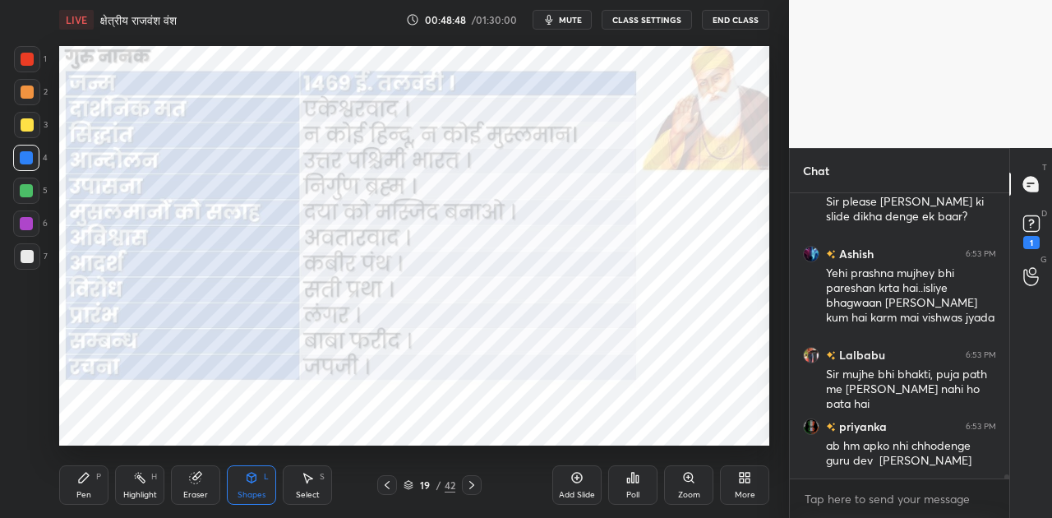
click at [387, 485] on icon at bounding box center [387, 484] width 13 height 13
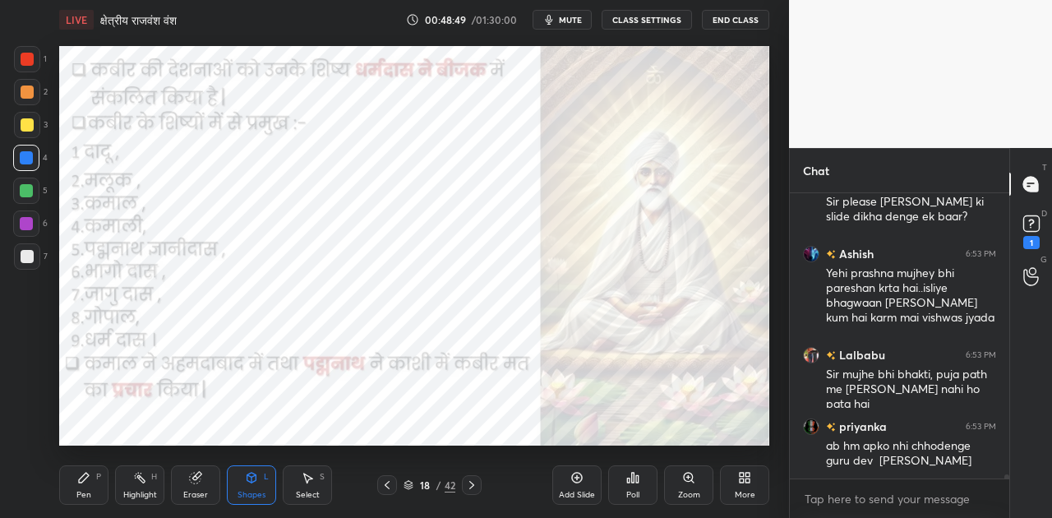
click at [387, 485] on icon at bounding box center [387, 484] width 13 height 13
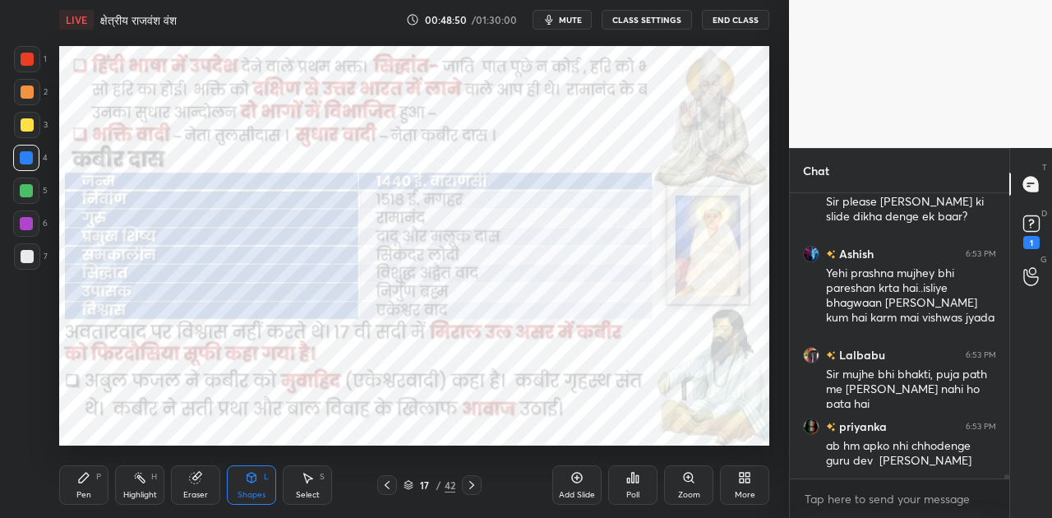
click at [387, 485] on icon at bounding box center [387, 484] width 13 height 13
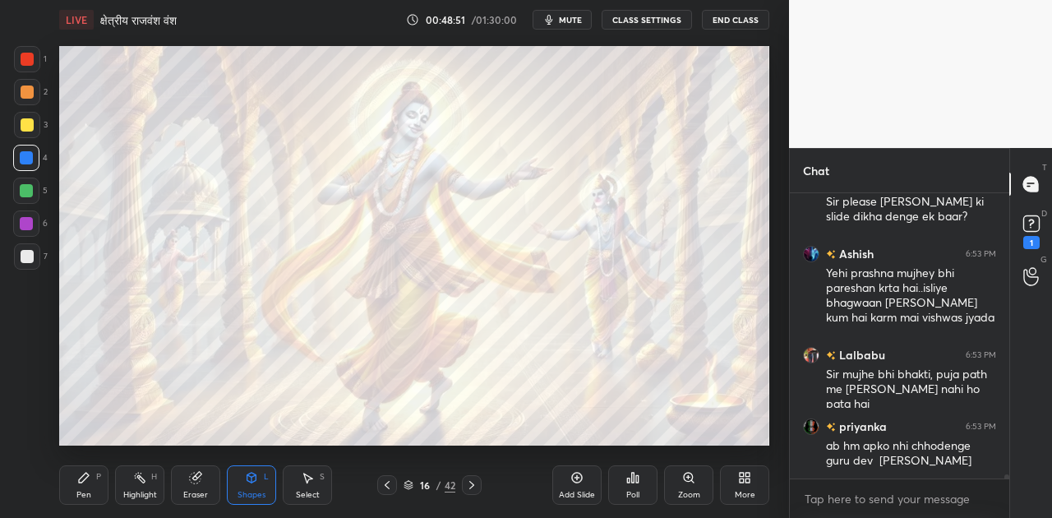
click at [387, 485] on icon at bounding box center [387, 484] width 13 height 13
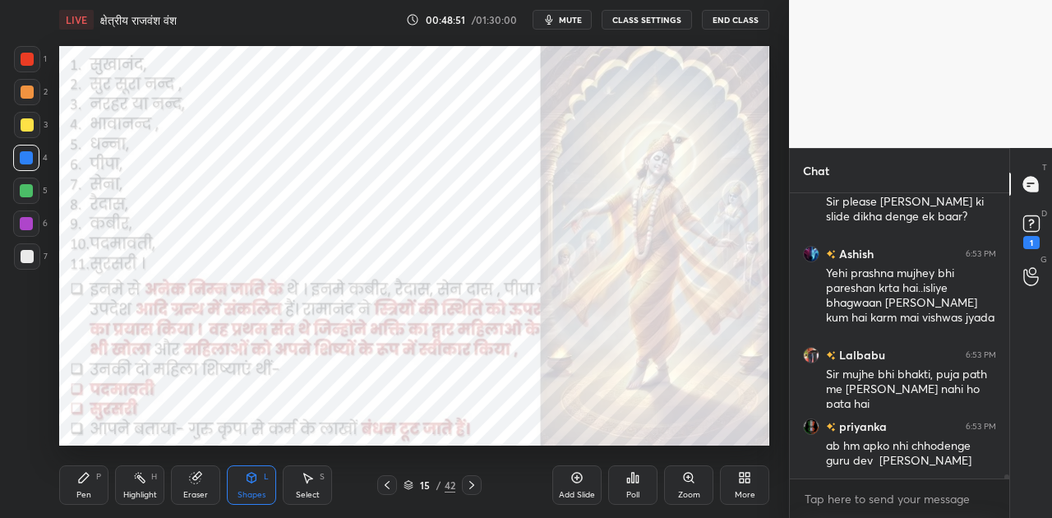
click at [387, 485] on icon at bounding box center [387, 484] width 13 height 13
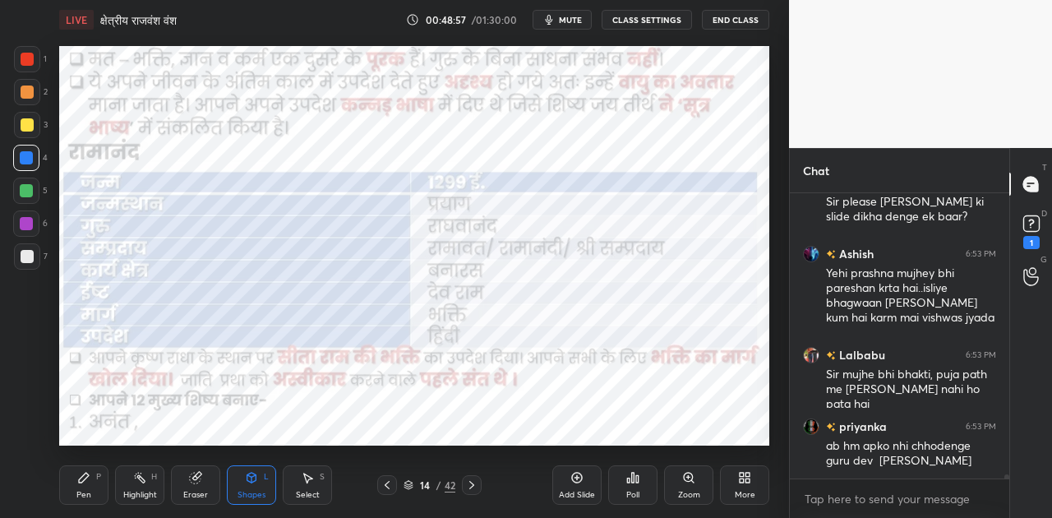
scroll to position [20134, 0]
click at [575, 21] on span "mute" at bounding box center [570, 20] width 23 height 12
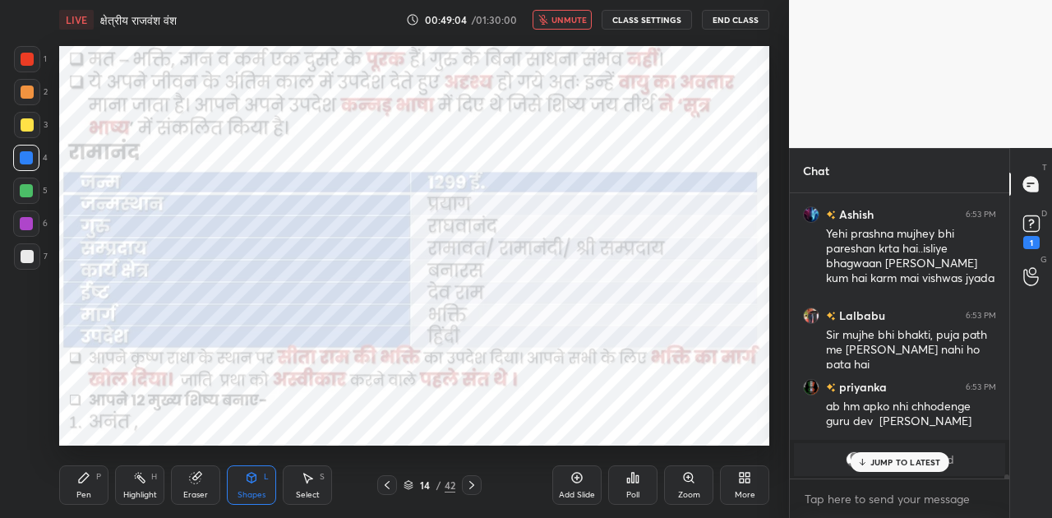
click at [467, 487] on icon at bounding box center [471, 484] width 13 height 13
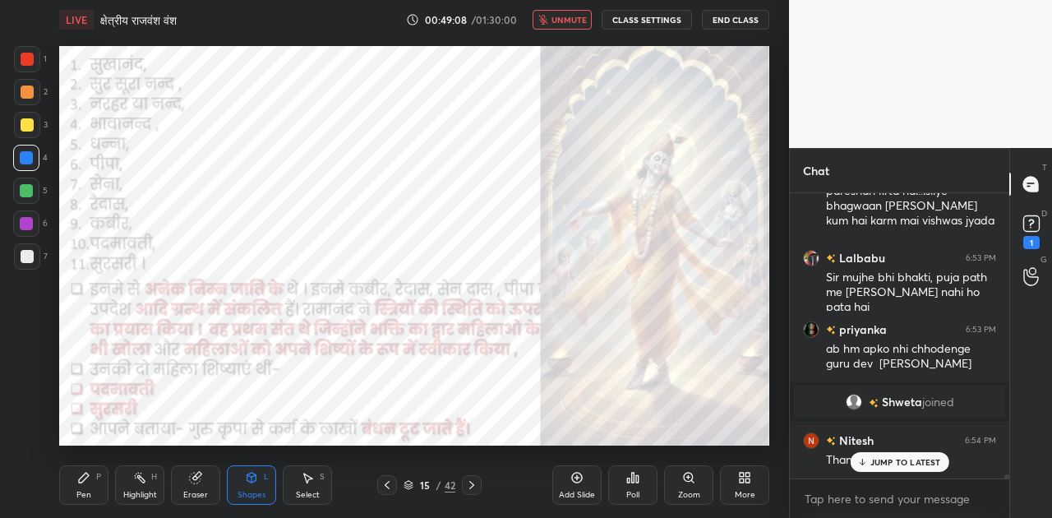
scroll to position [19378, 0]
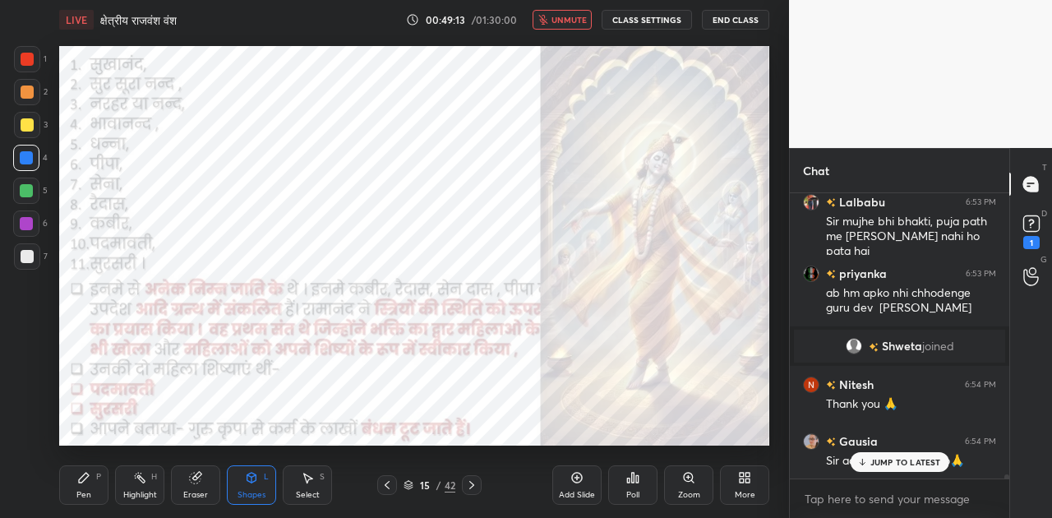
click at [864, 466] on icon at bounding box center [861, 462] width 11 height 10
click at [564, 17] on span "unmute" at bounding box center [569, 20] width 35 height 12
click at [469, 483] on icon at bounding box center [471, 484] width 13 height 13
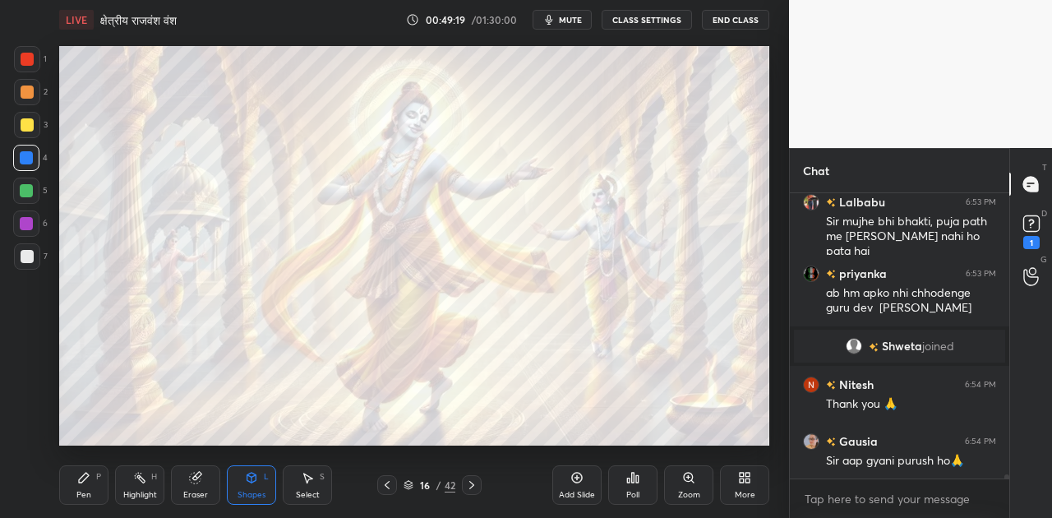
click at [469, 483] on icon at bounding box center [471, 484] width 13 height 13
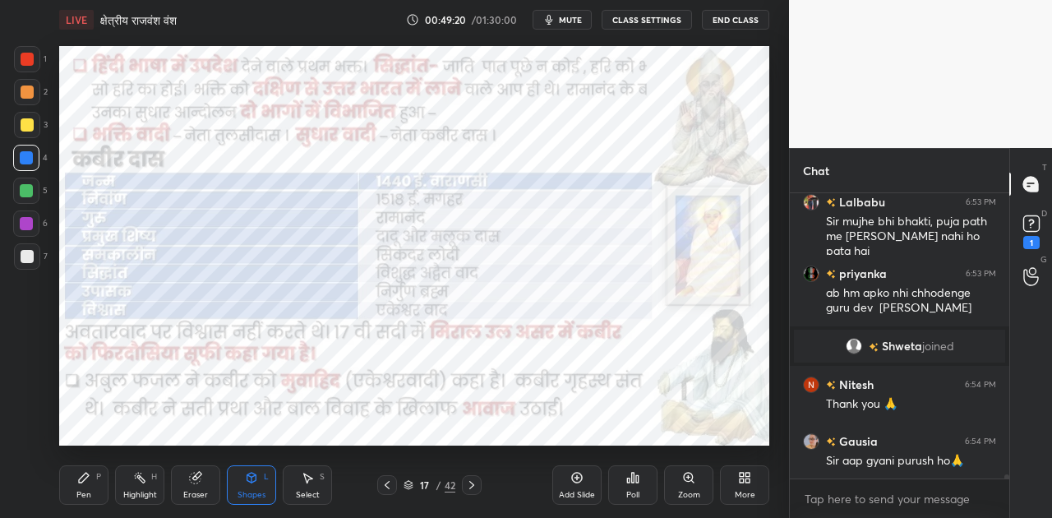
click at [469, 483] on icon at bounding box center [471, 484] width 13 height 13
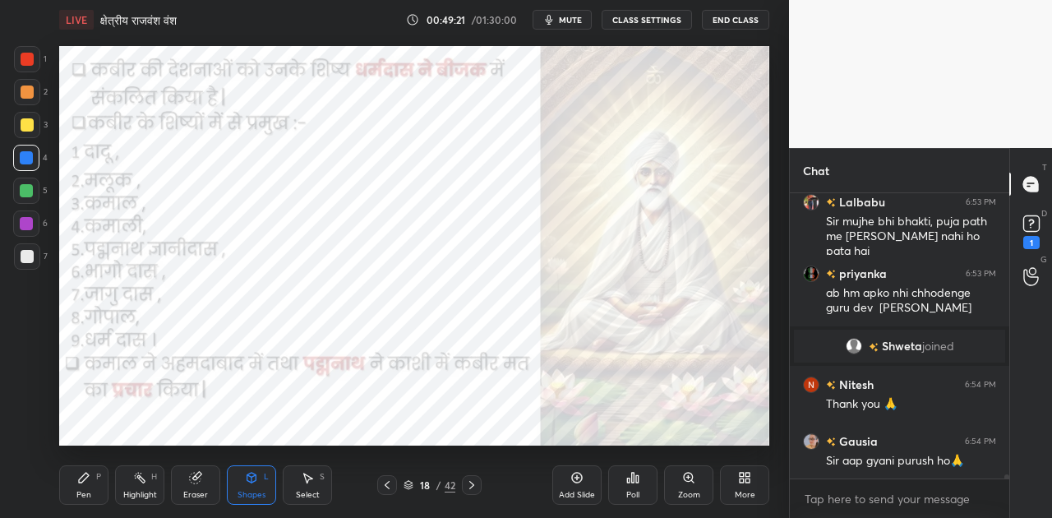
click at [469, 483] on icon at bounding box center [471, 484] width 13 height 13
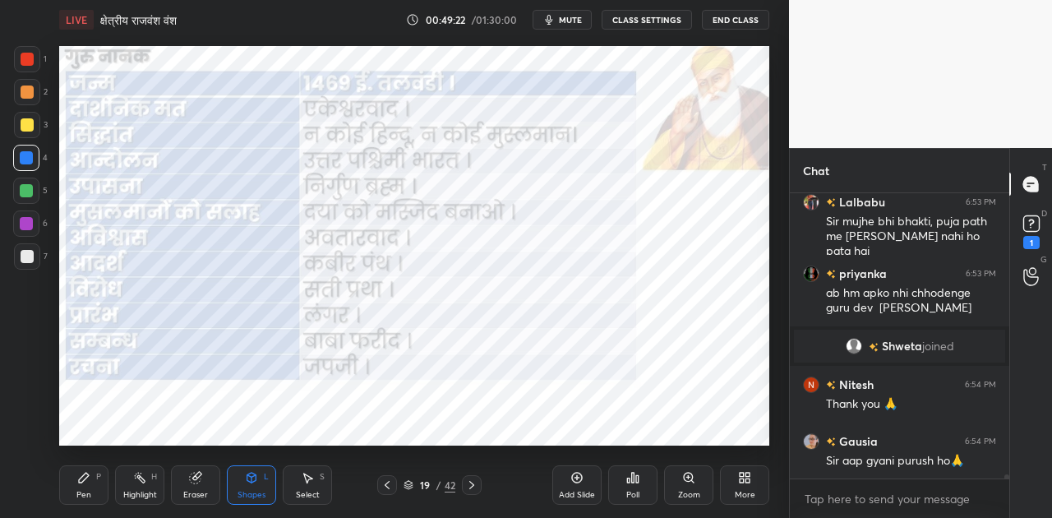
scroll to position [247, 215]
click at [469, 483] on icon at bounding box center [471, 484] width 13 height 13
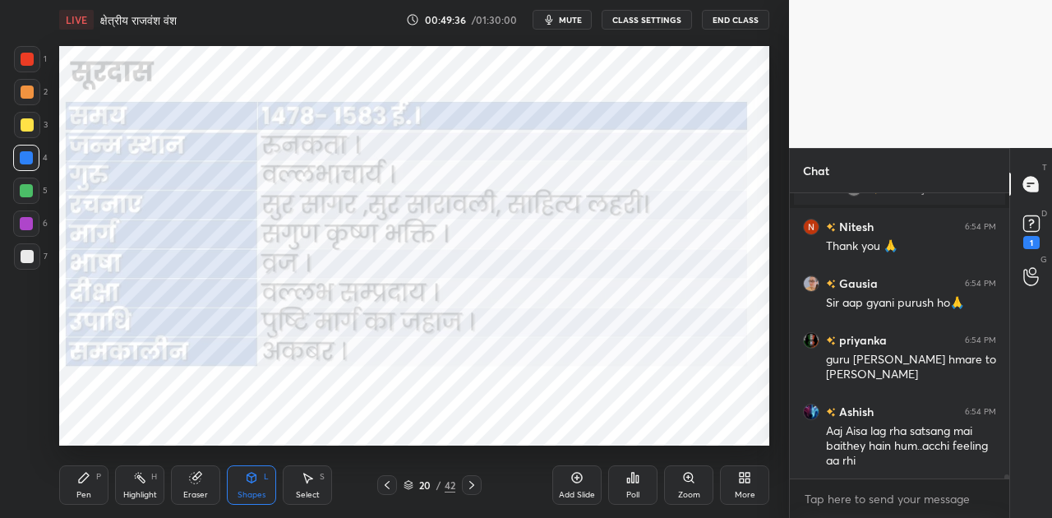
scroll to position [19594, 0]
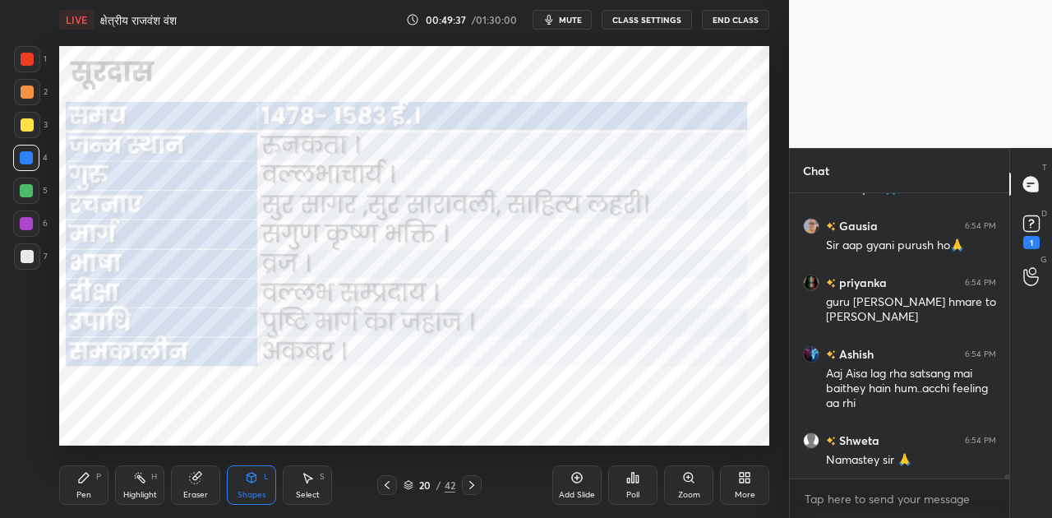
click at [82, 483] on icon at bounding box center [83, 477] width 13 height 13
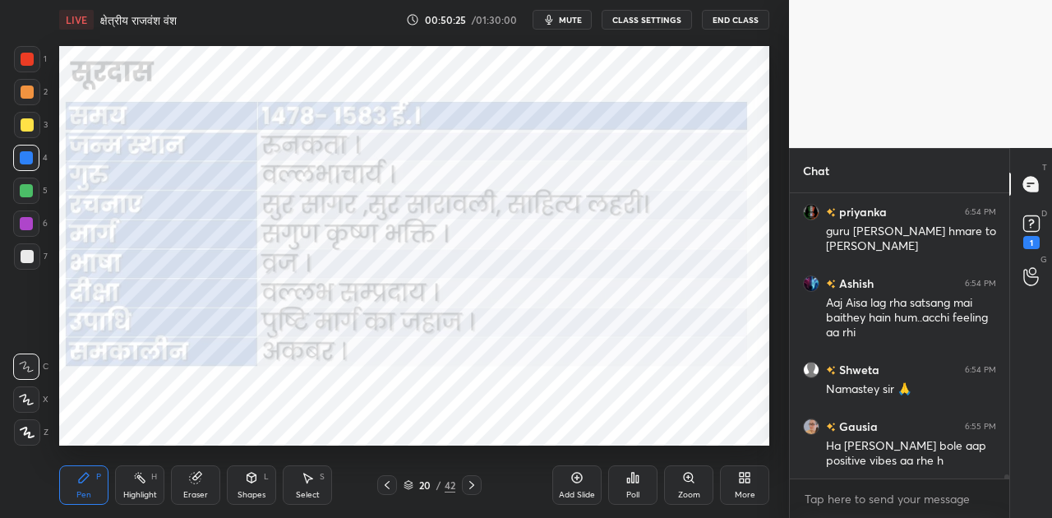
scroll to position [19737, 0]
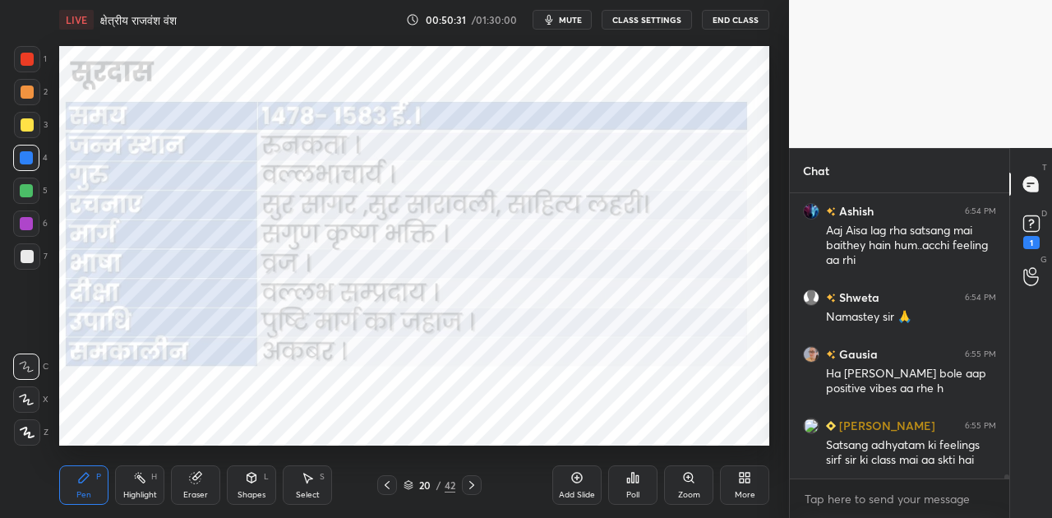
click at [475, 488] on icon at bounding box center [471, 484] width 13 height 13
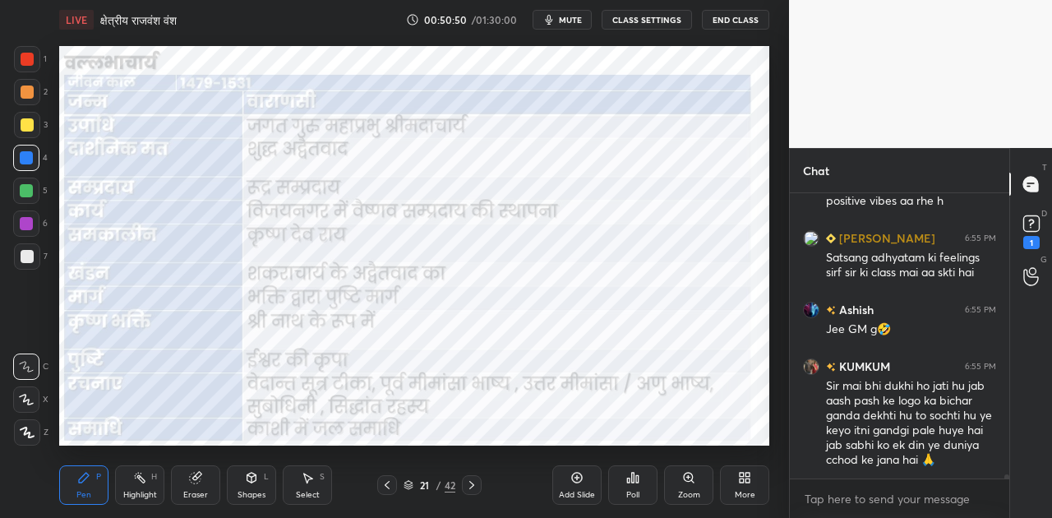
scroll to position [19995, 0]
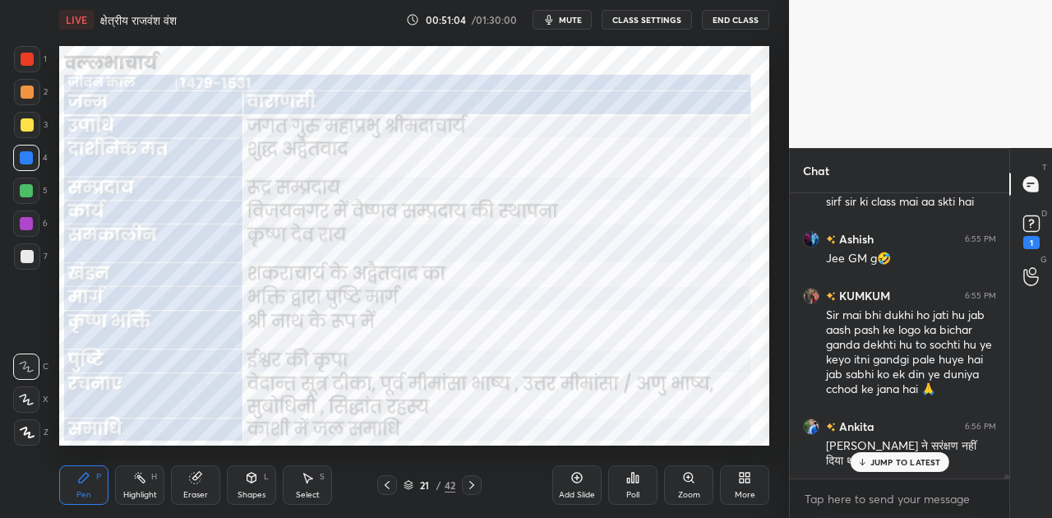
click at [892, 459] on p "JUMP TO LATEST" at bounding box center [905, 462] width 71 height 10
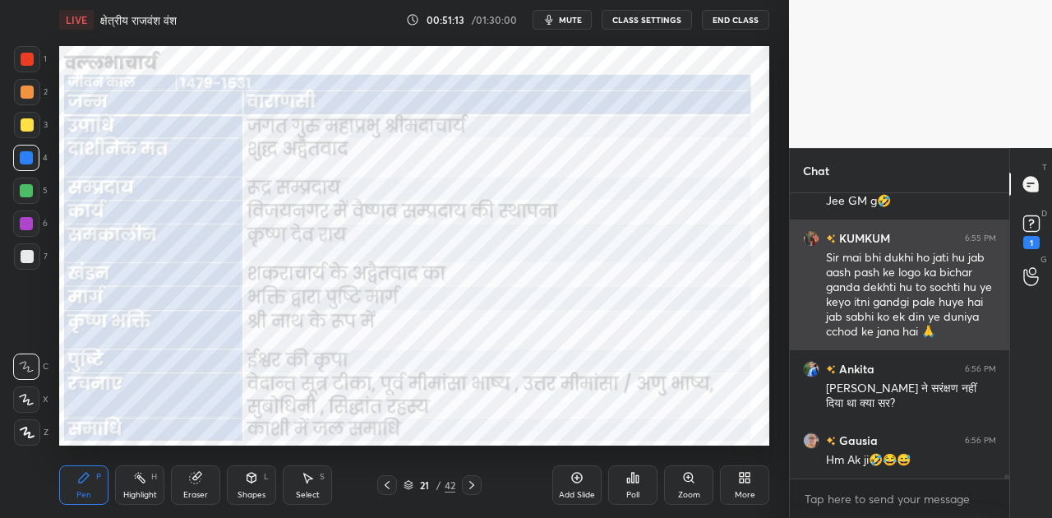
scroll to position [20108, 0]
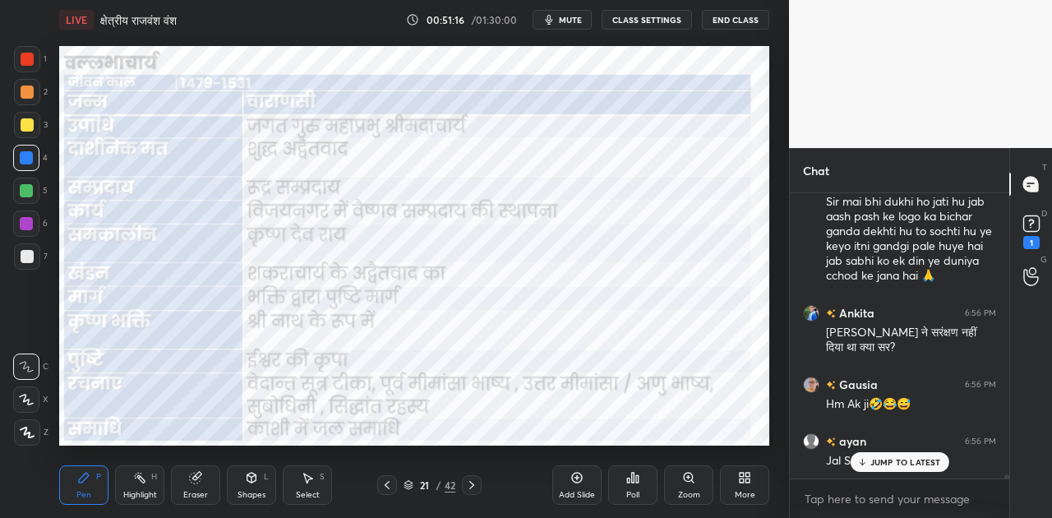
click at [869, 460] on div "JUMP TO LATEST" at bounding box center [899, 462] width 99 height 20
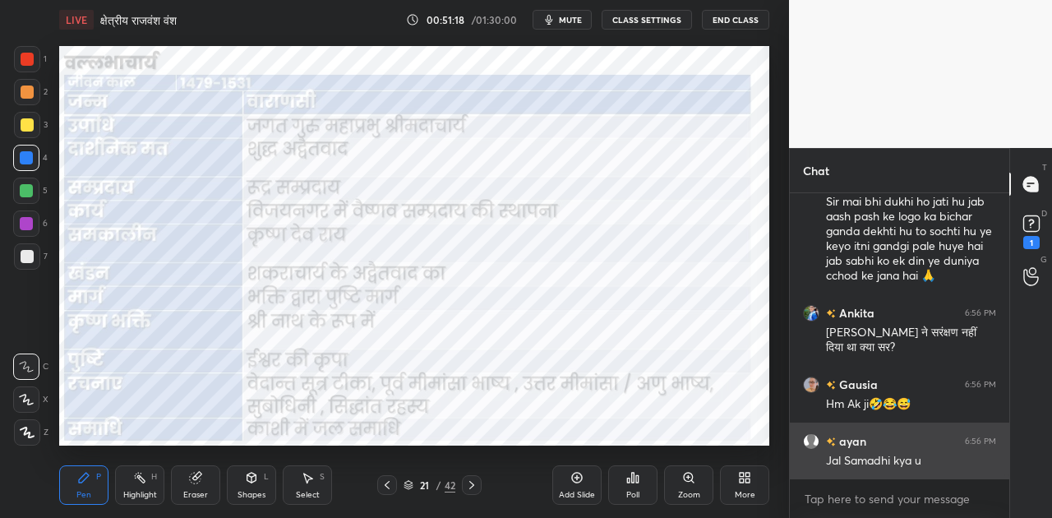
scroll to position [20125, 0]
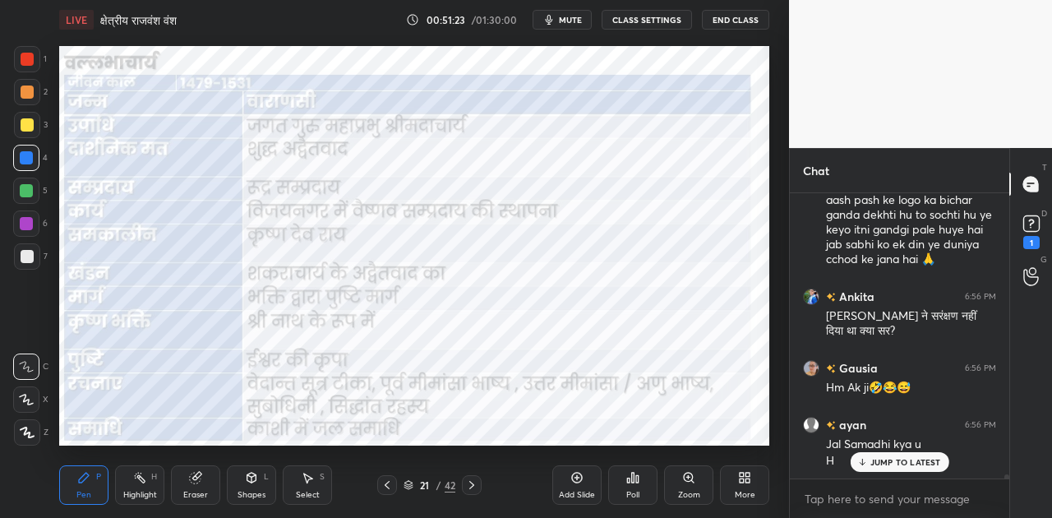
click at [900, 458] on p "JUMP TO LATEST" at bounding box center [905, 462] width 71 height 10
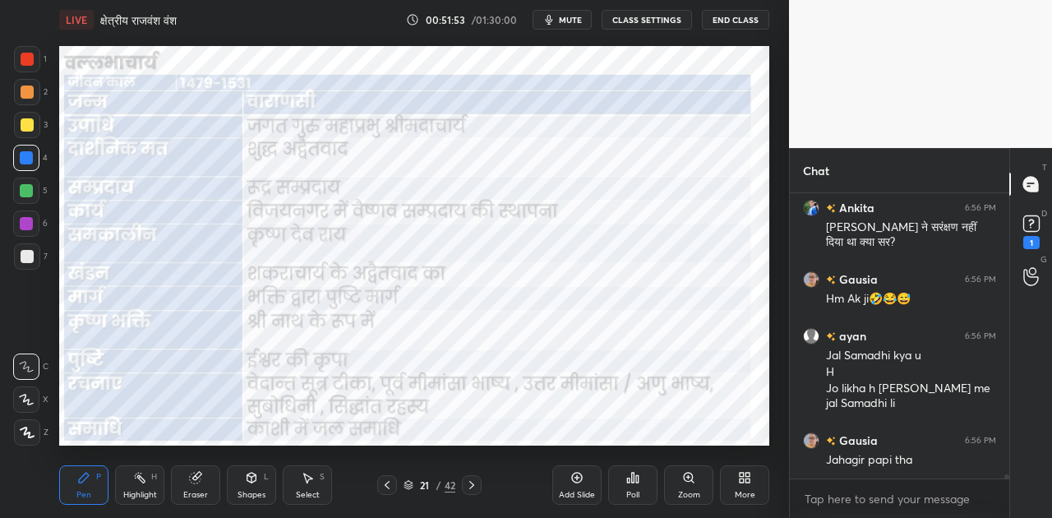
scroll to position [20284, 0]
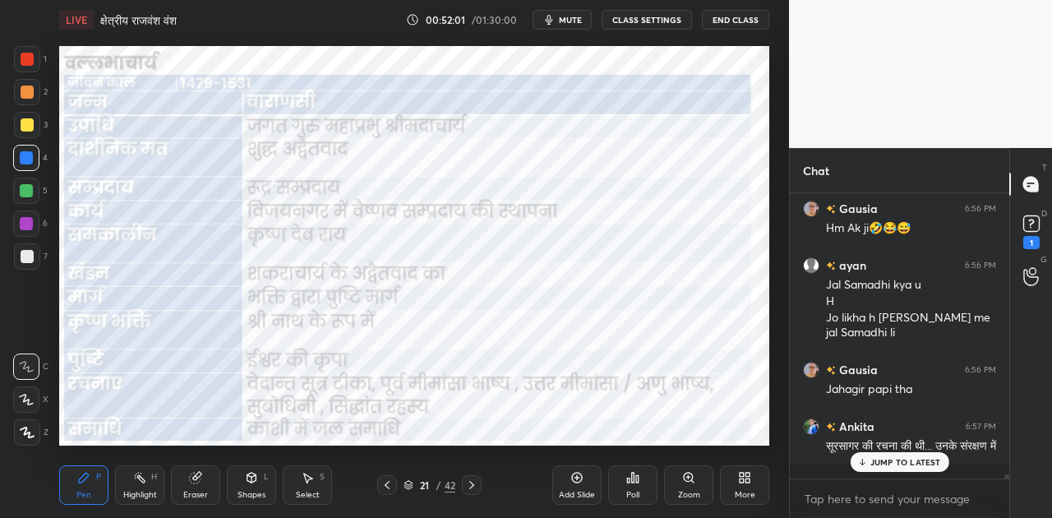
click at [886, 459] on p "JUMP TO LATEST" at bounding box center [905, 462] width 71 height 10
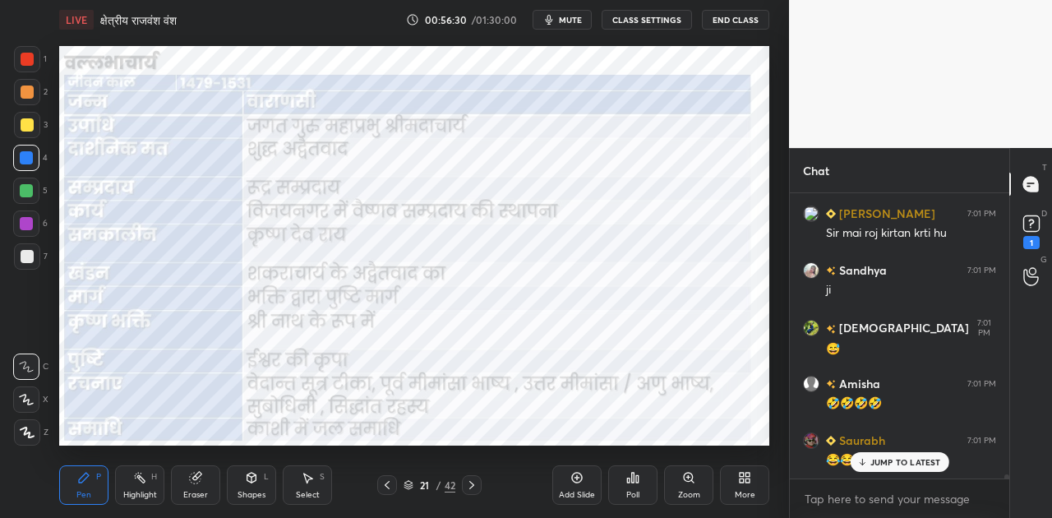
scroll to position [21639, 0]
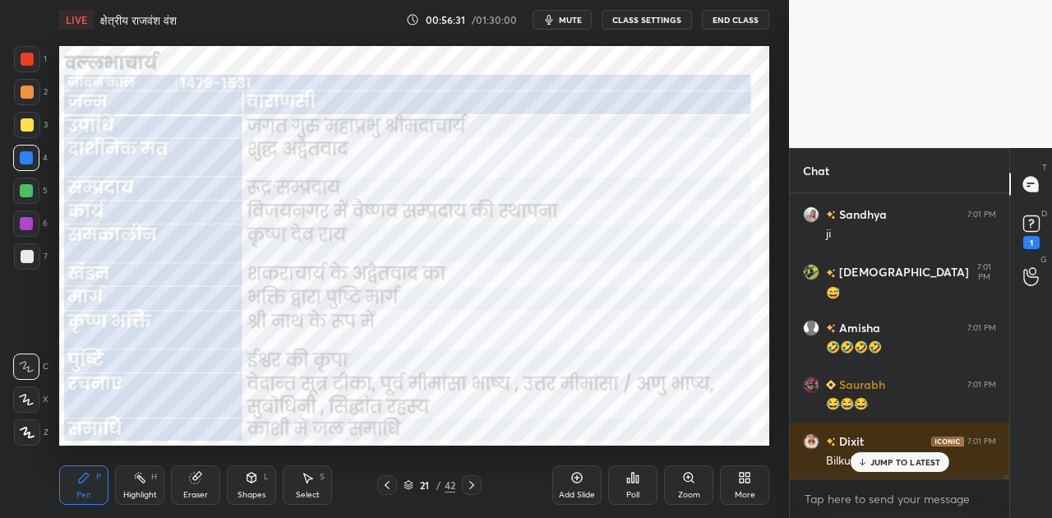
click at [575, 21] on span "mute" at bounding box center [570, 20] width 23 height 12
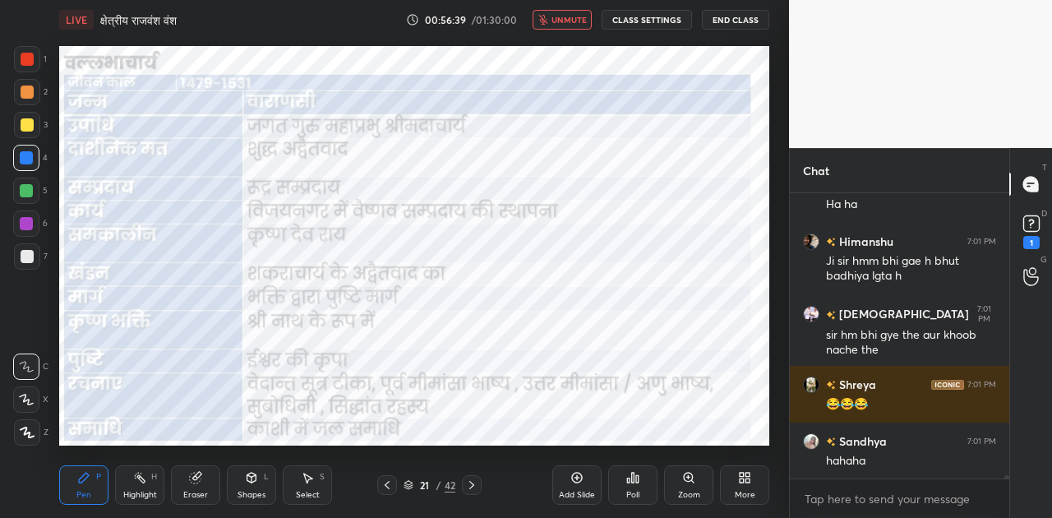
scroll to position [22179, 0]
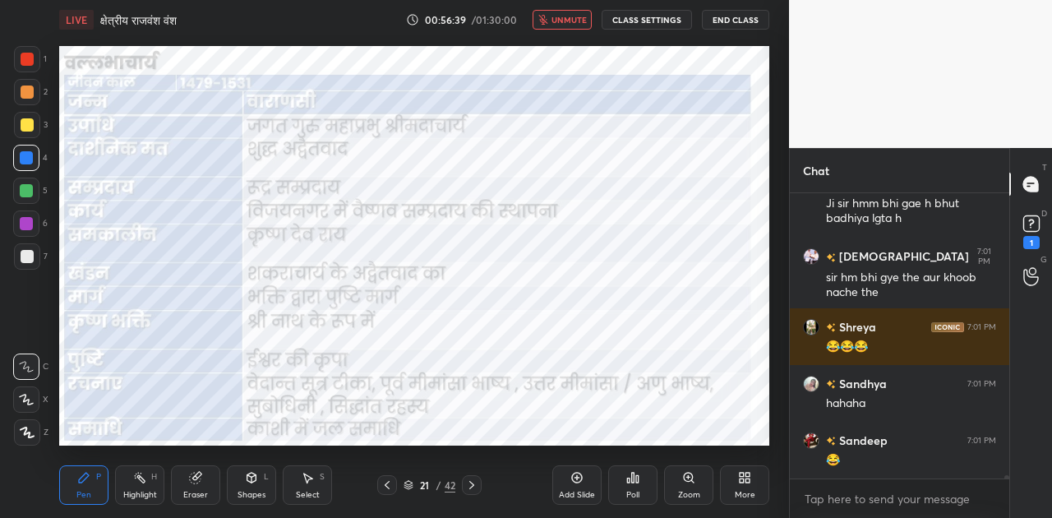
click at [574, 21] on span "unmute" at bounding box center [569, 20] width 35 height 12
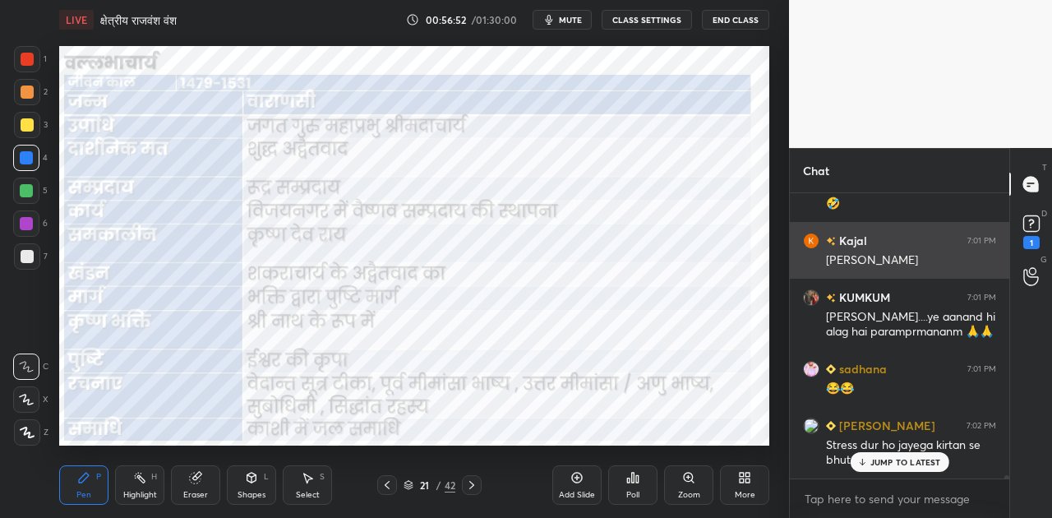
scroll to position [22605, 0]
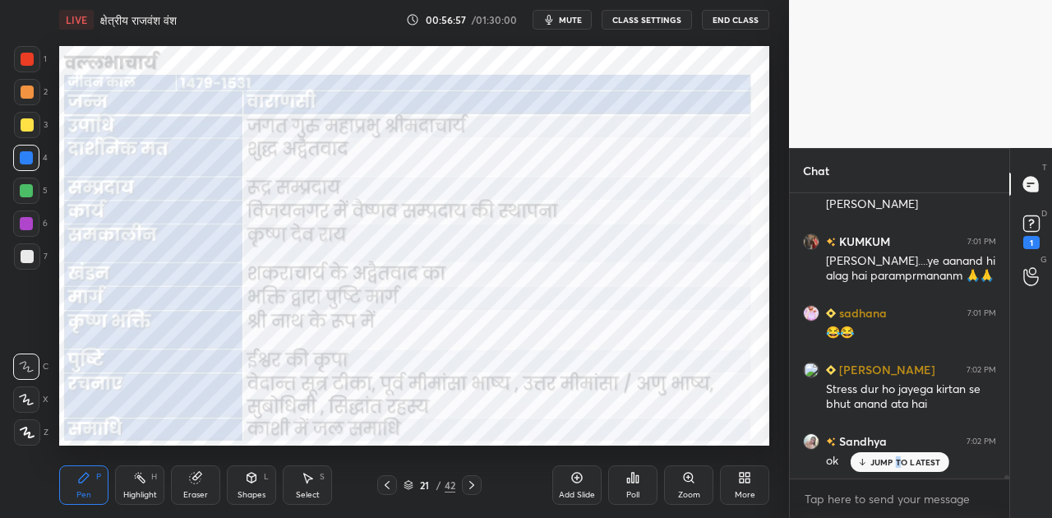
click at [898, 469] on div "JUMP TO LATEST" at bounding box center [899, 462] width 99 height 20
click at [470, 477] on div at bounding box center [472, 485] width 20 height 20
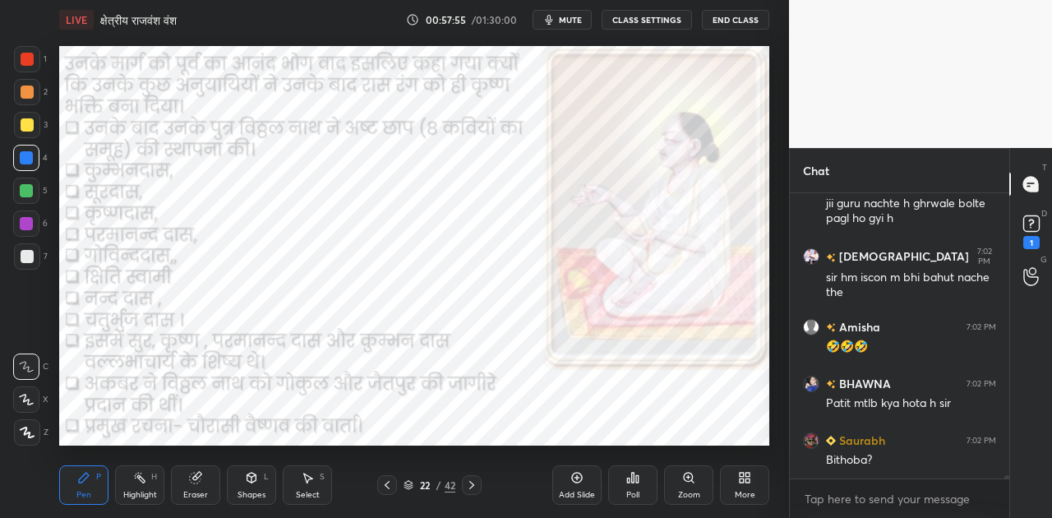
scroll to position [23005, 0]
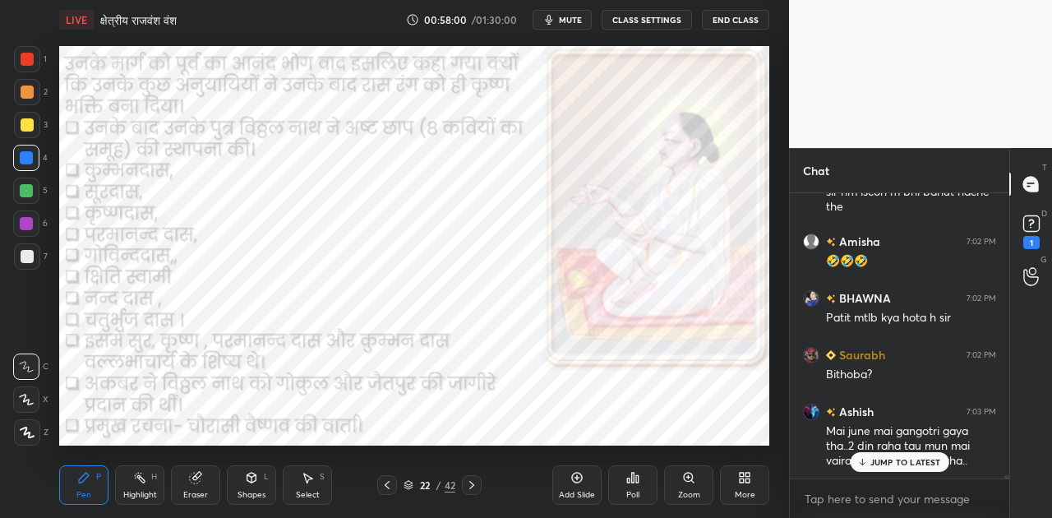
click at [876, 465] on p "JUMP TO LATEST" at bounding box center [905, 462] width 71 height 10
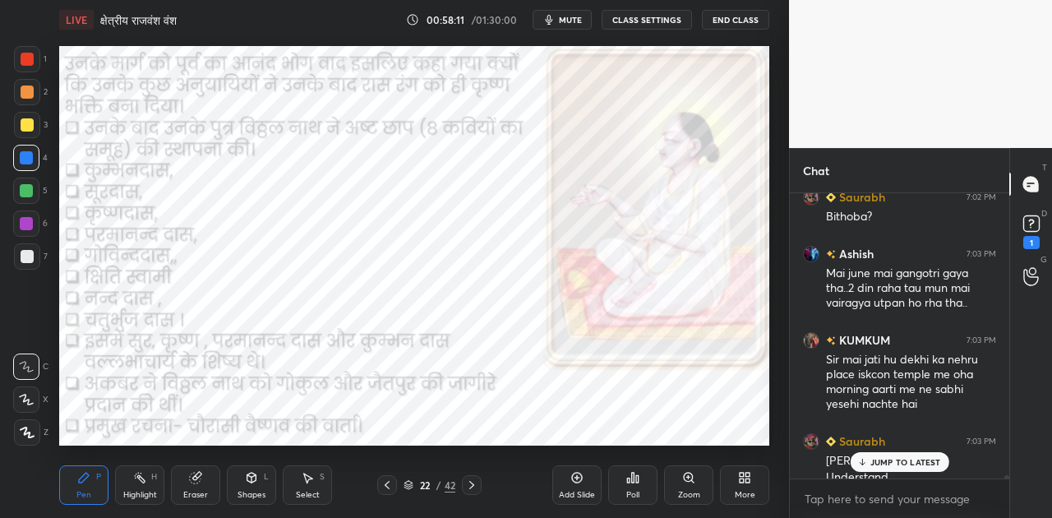
scroll to position [23179, 0]
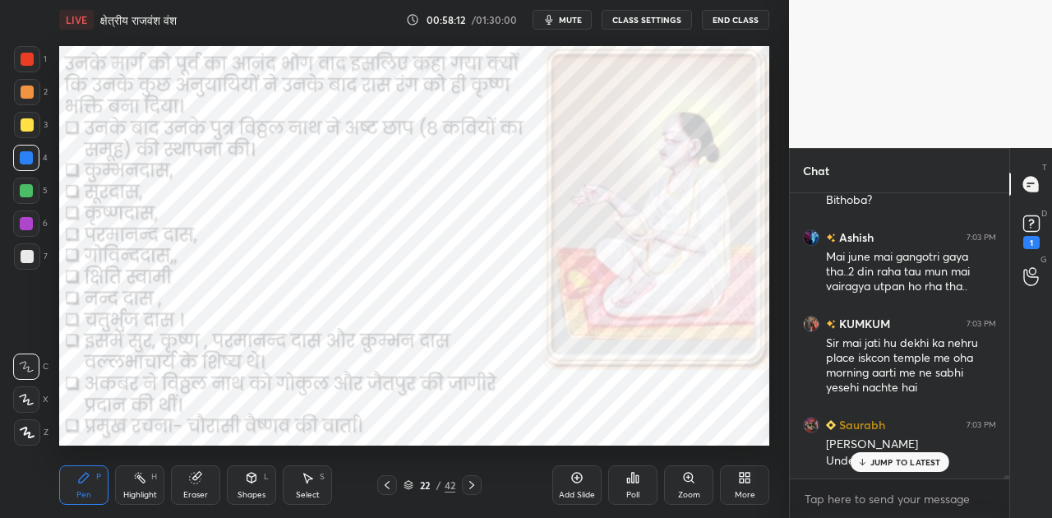
click at [901, 464] on p "JUMP TO LATEST" at bounding box center [905, 462] width 71 height 10
click at [473, 485] on icon at bounding box center [471, 485] width 5 height 8
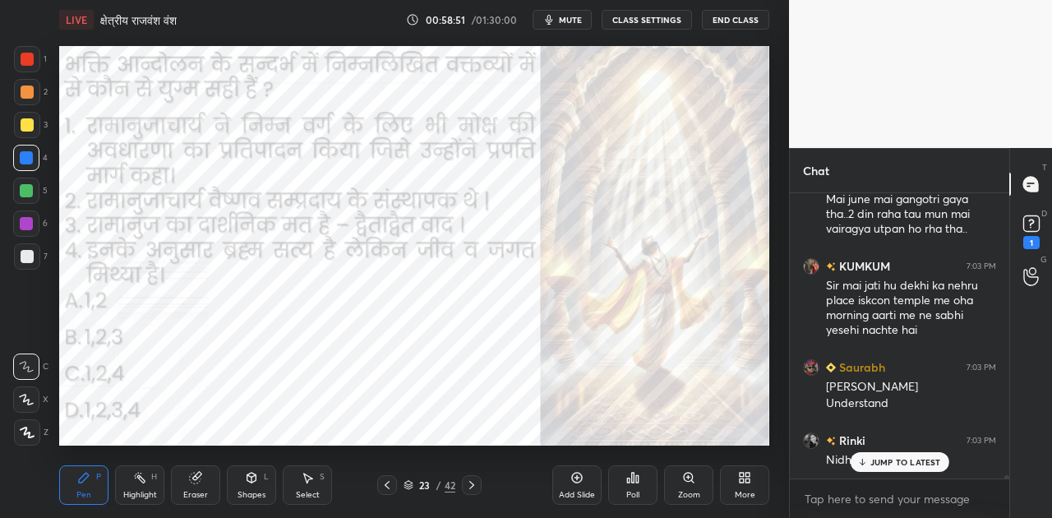
scroll to position [23292, 0]
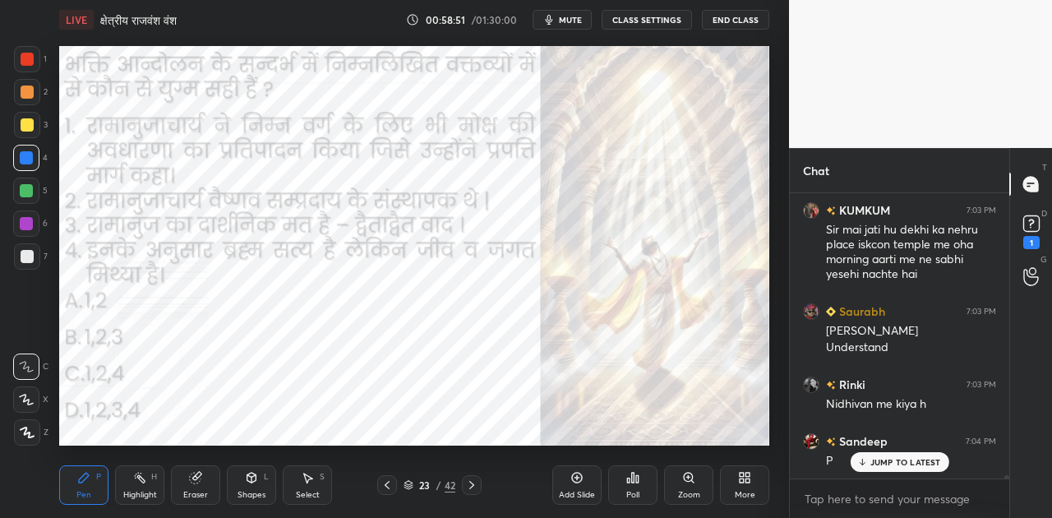
click at [565, 21] on span "mute" at bounding box center [570, 20] width 23 height 12
click at [565, 21] on span "unmute" at bounding box center [569, 20] width 35 height 12
click at [565, 21] on span "mute" at bounding box center [570, 20] width 23 height 12
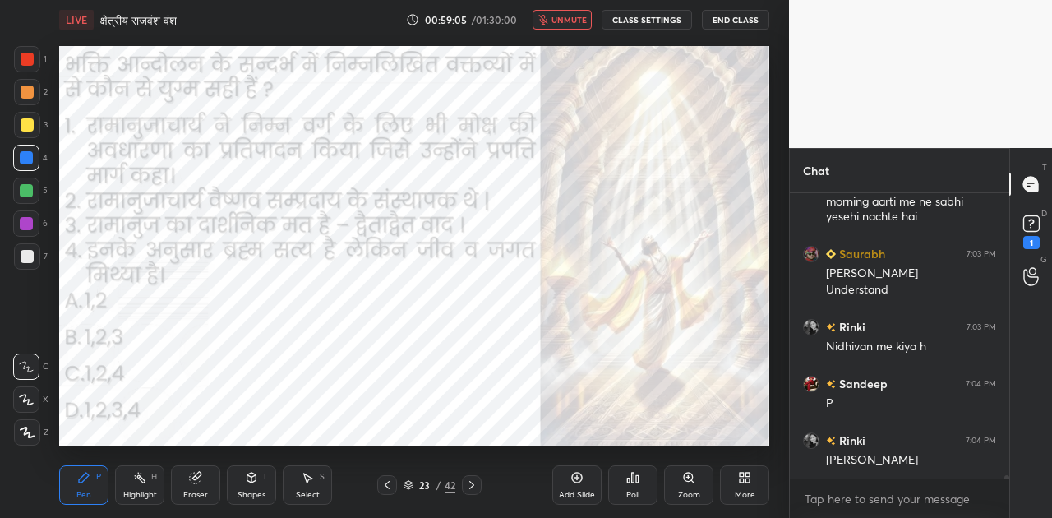
click at [565, 21] on span "unmute" at bounding box center [569, 20] width 35 height 12
click at [638, 482] on icon at bounding box center [637, 478] width 2 height 7
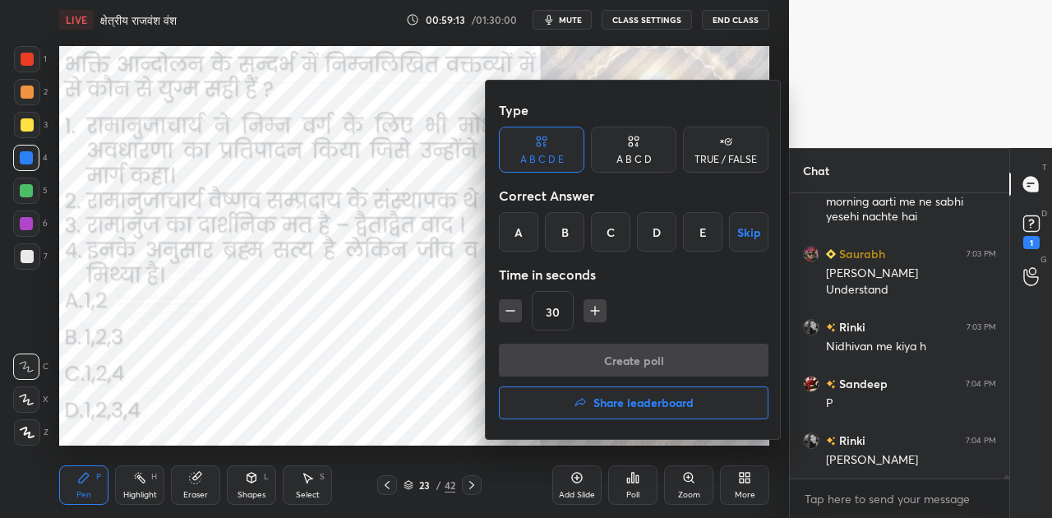
click at [515, 232] on div "A" at bounding box center [518, 231] width 39 height 39
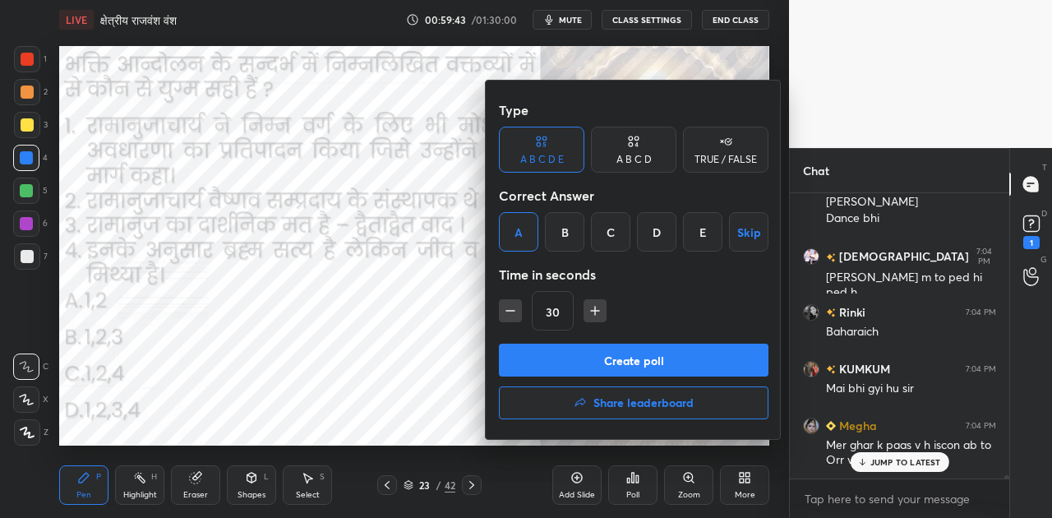
scroll to position [23679, 0]
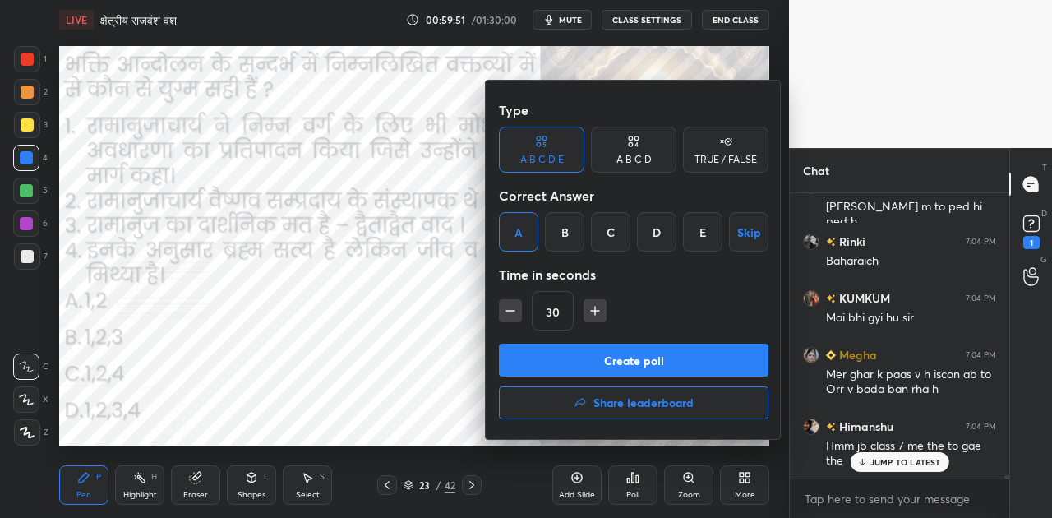
click at [646, 362] on button "Create poll" at bounding box center [634, 360] width 270 height 33
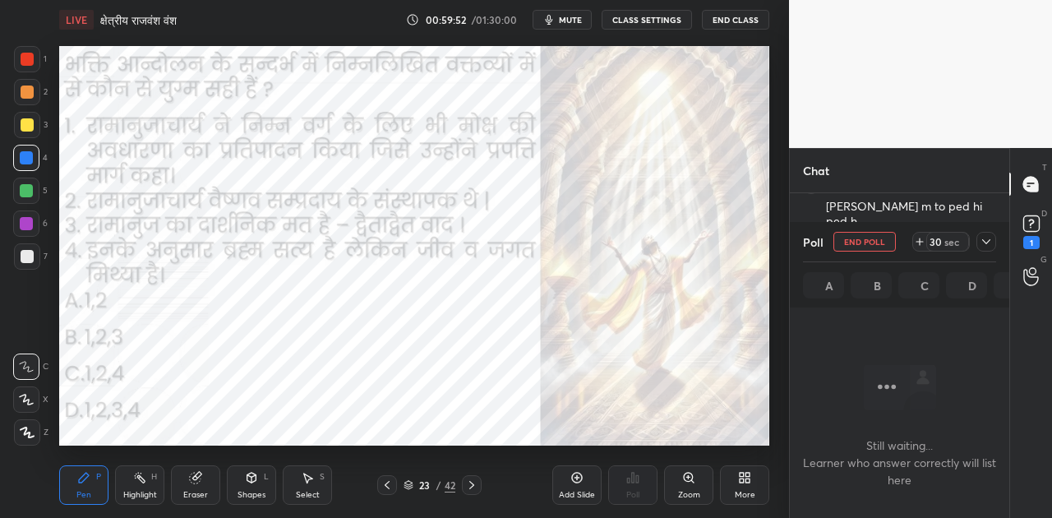
scroll to position [234, 215]
click at [579, 23] on span "mute" at bounding box center [570, 20] width 23 height 12
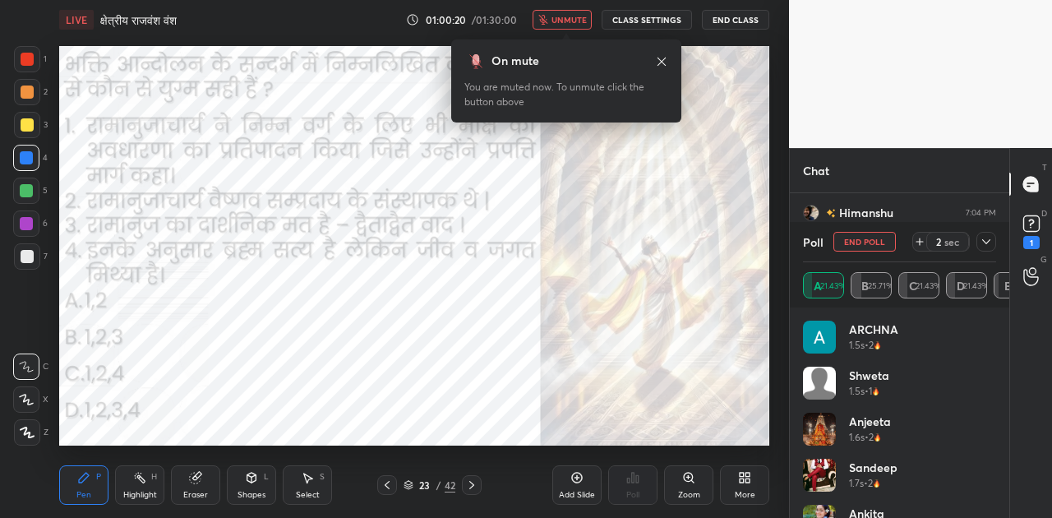
scroll to position [23950, 0]
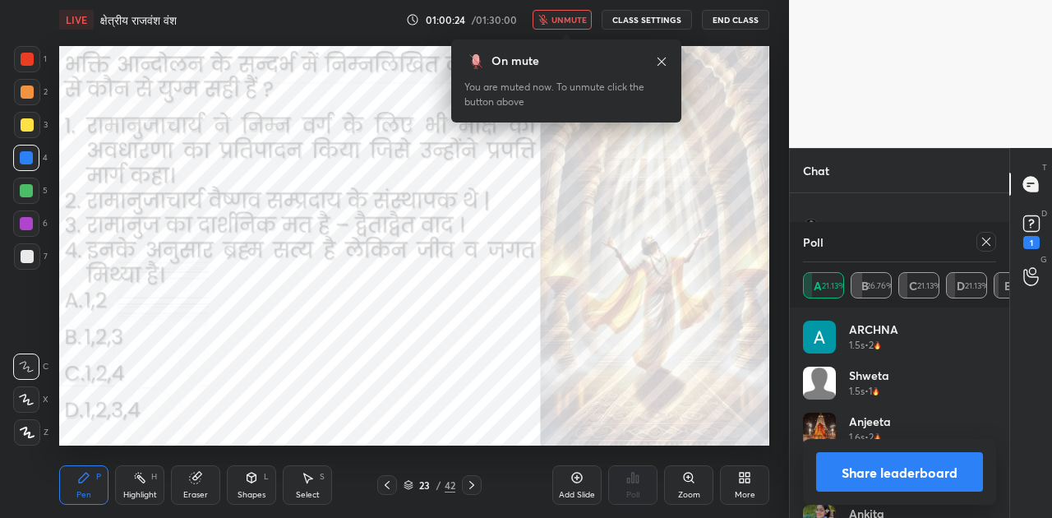
click at [580, 22] on span "unmute" at bounding box center [569, 20] width 35 height 12
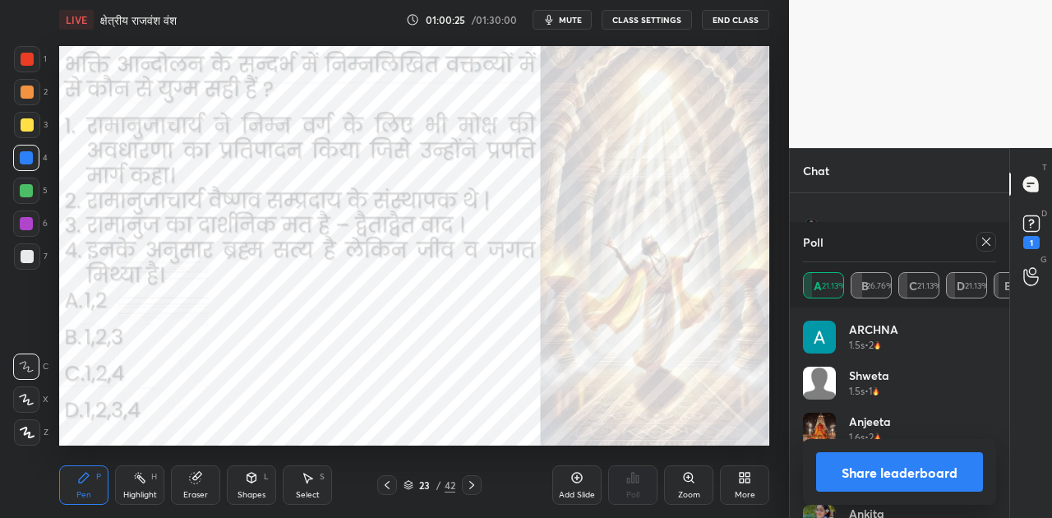
click at [904, 460] on button "Share leaderboard" at bounding box center [899, 471] width 167 height 39
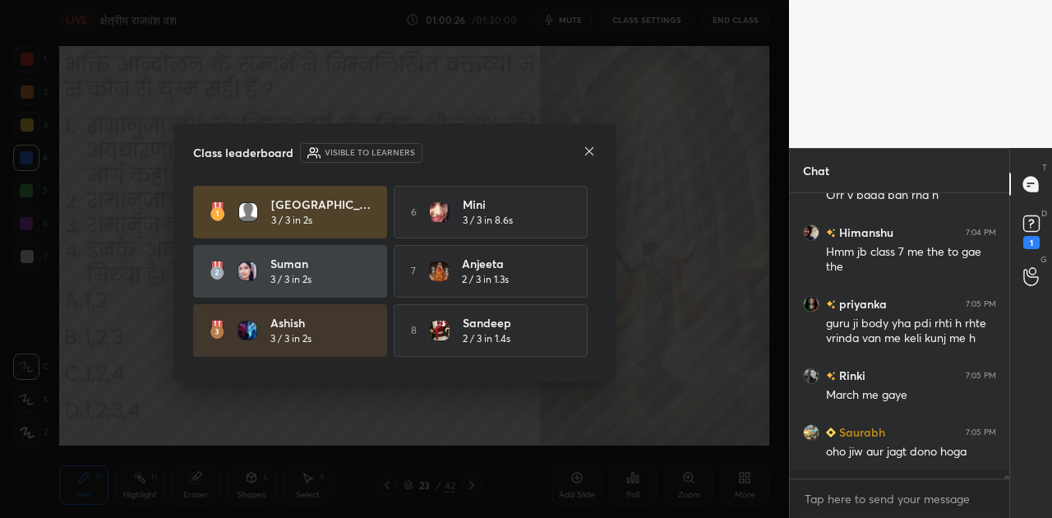
scroll to position [23869, 0]
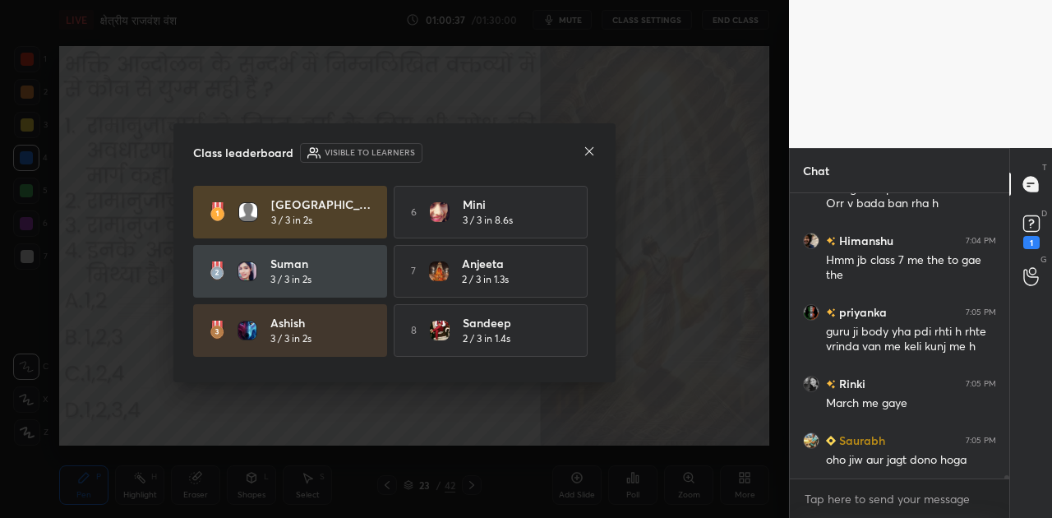
click at [585, 151] on icon at bounding box center [589, 151] width 13 height 13
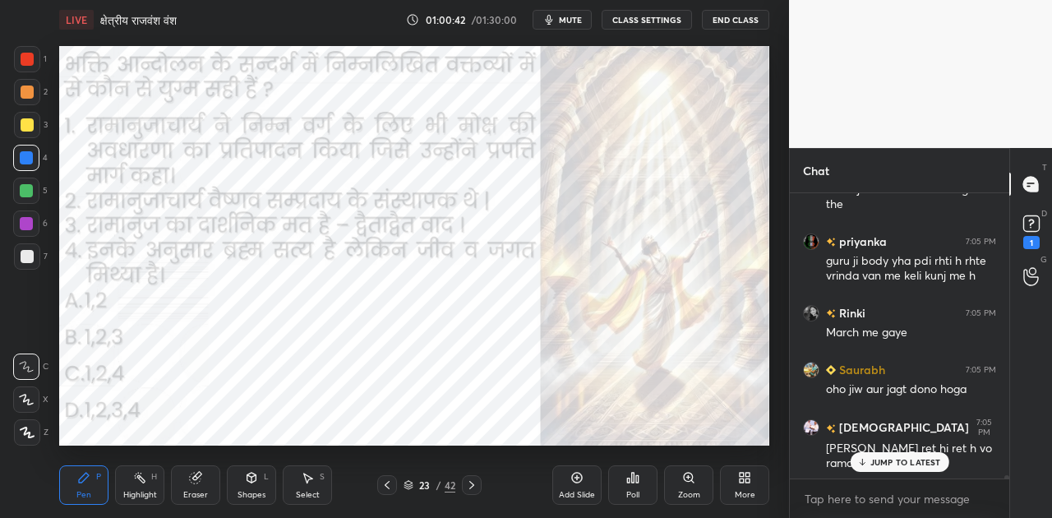
click at [919, 459] on p "JUMP TO LATEST" at bounding box center [905, 462] width 71 height 10
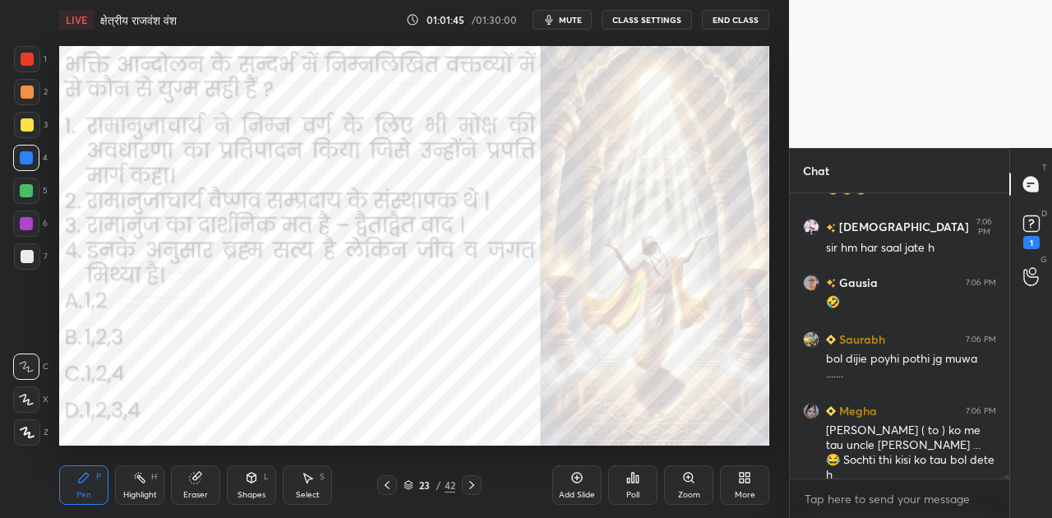
scroll to position [24591, 0]
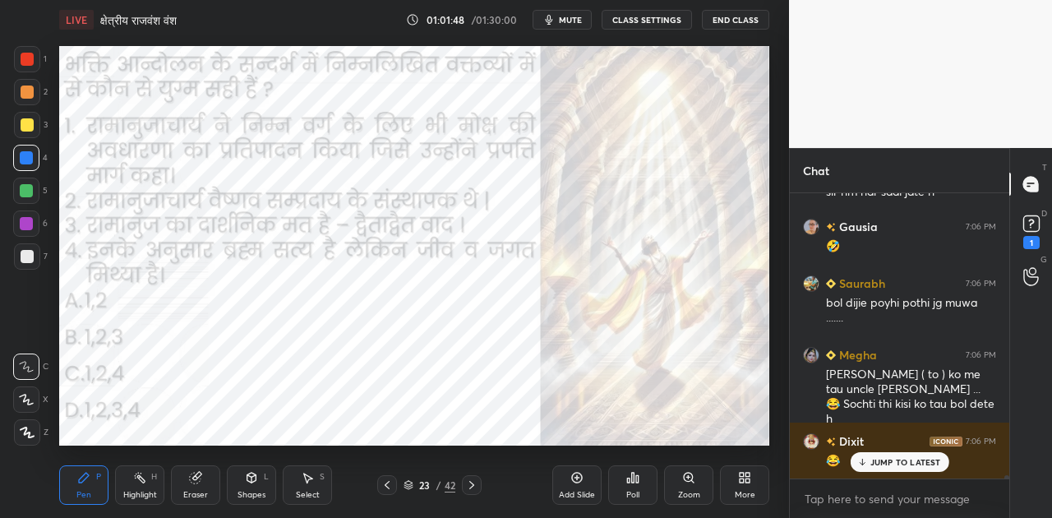
click at [470, 483] on icon at bounding box center [471, 484] width 13 height 13
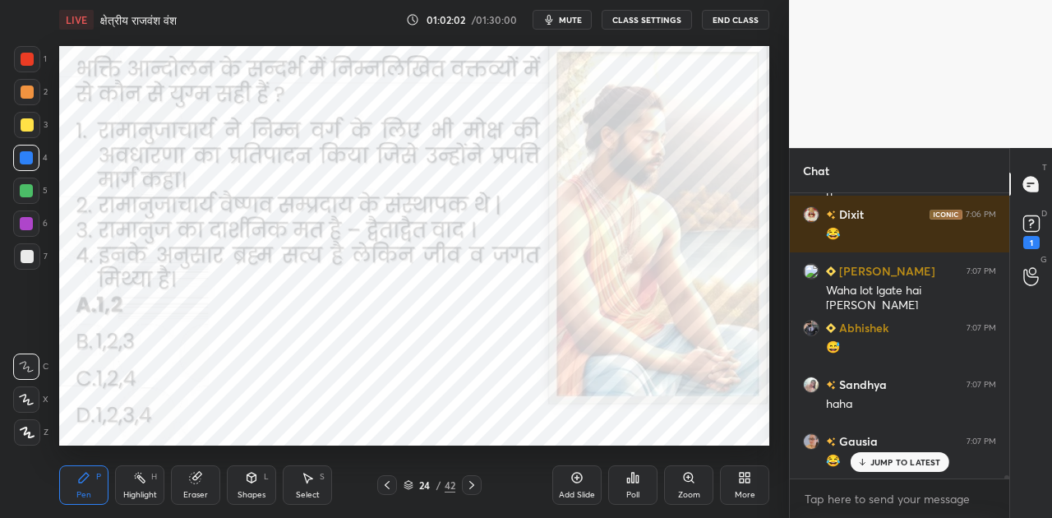
scroll to position [24875, 0]
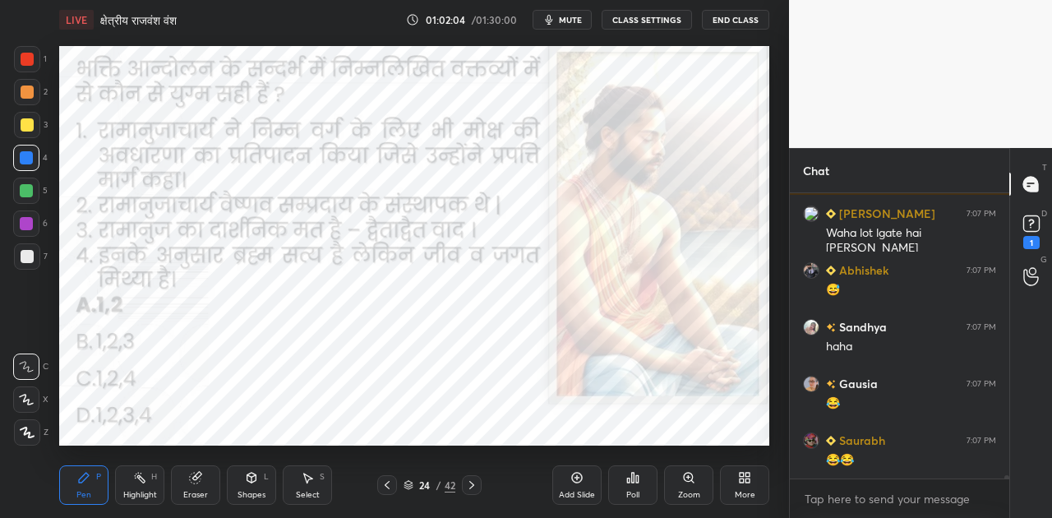
click at [472, 481] on icon at bounding box center [471, 484] width 13 height 13
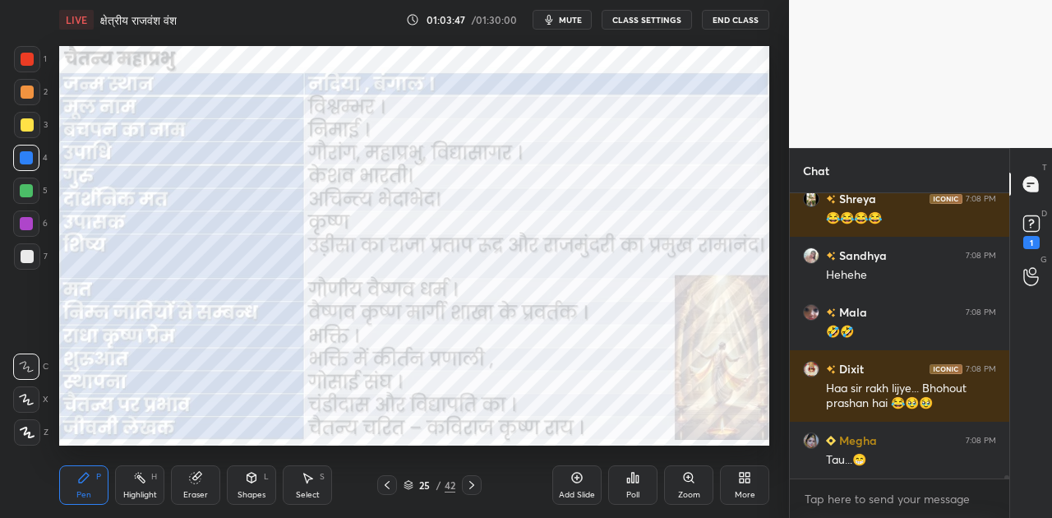
scroll to position [26524, 0]
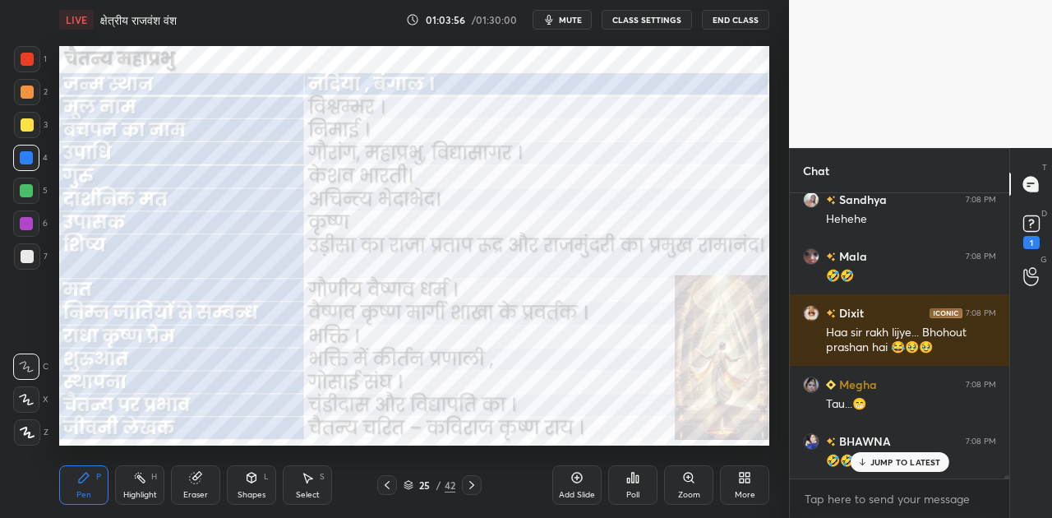
click at [912, 464] on p "JUMP TO LATEST" at bounding box center [905, 462] width 71 height 10
click at [474, 481] on icon at bounding box center [471, 484] width 13 height 13
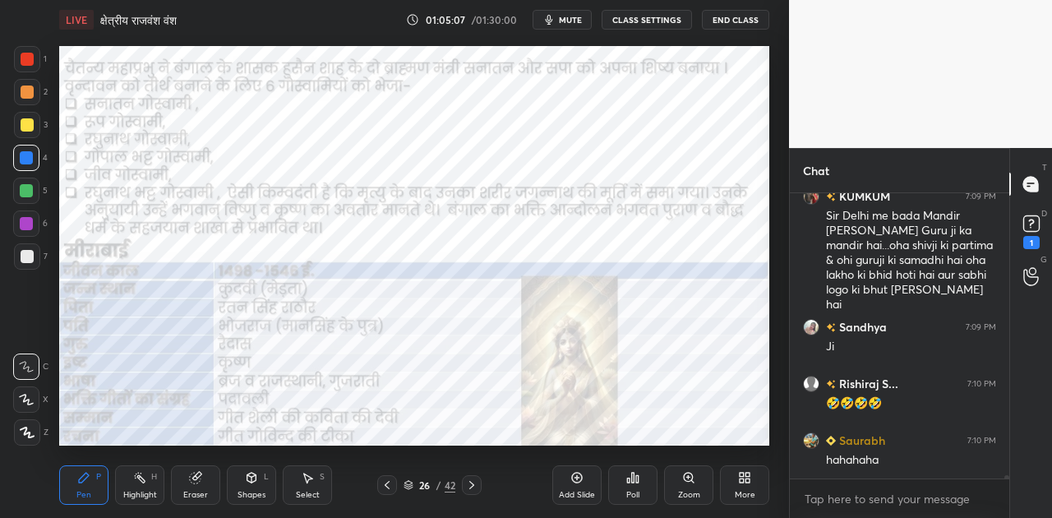
scroll to position [27027, 0]
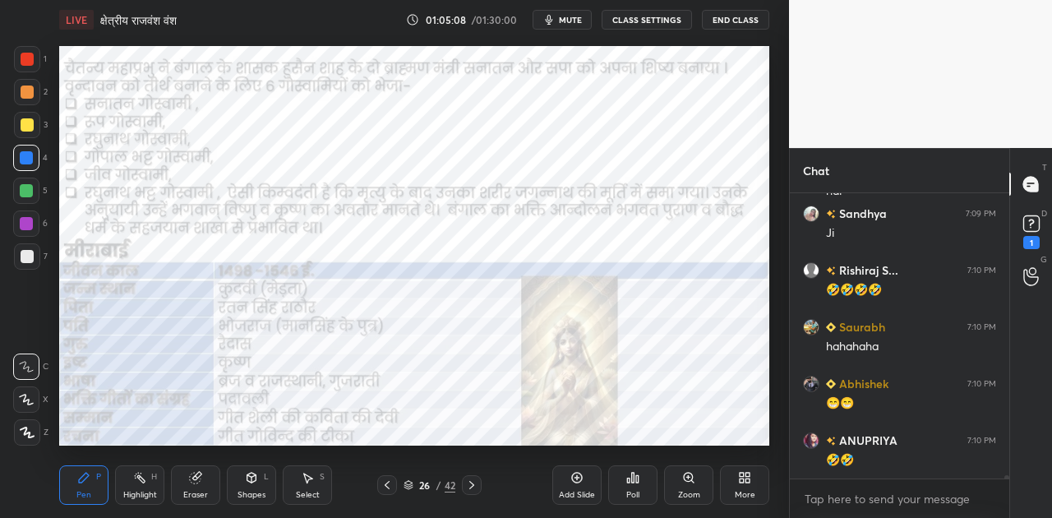
click at [567, 21] on span "mute" at bounding box center [570, 20] width 23 height 12
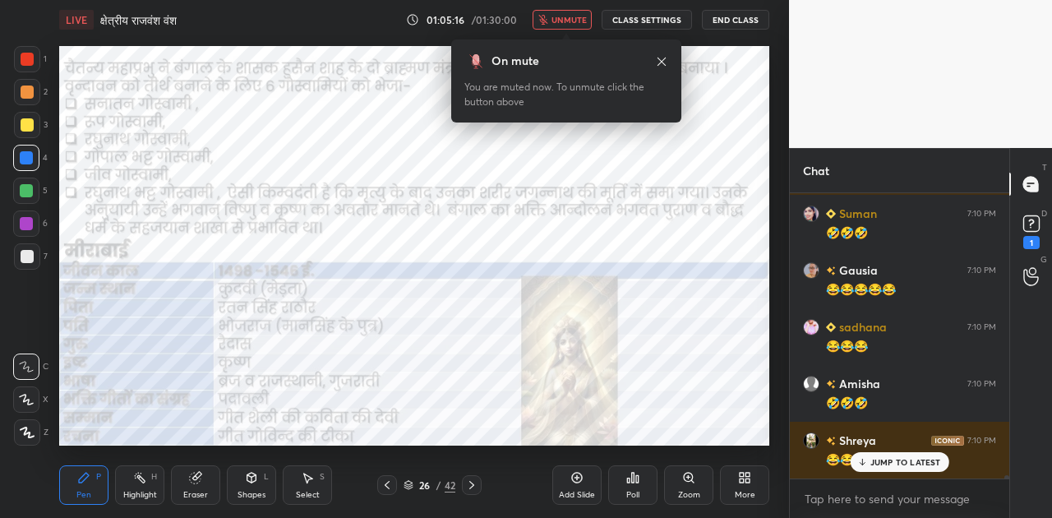
scroll to position [27423, 0]
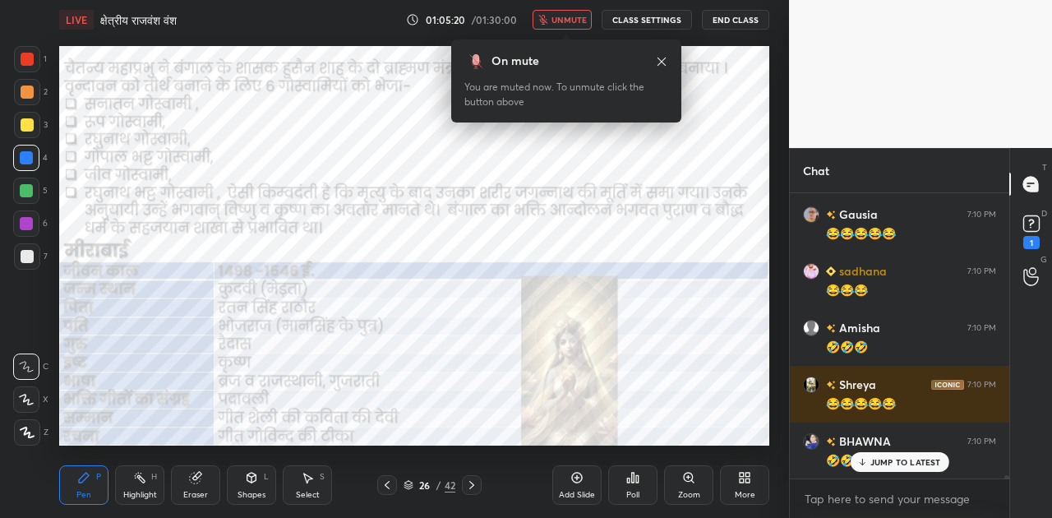
click at [577, 18] on span "unmute" at bounding box center [569, 20] width 35 height 12
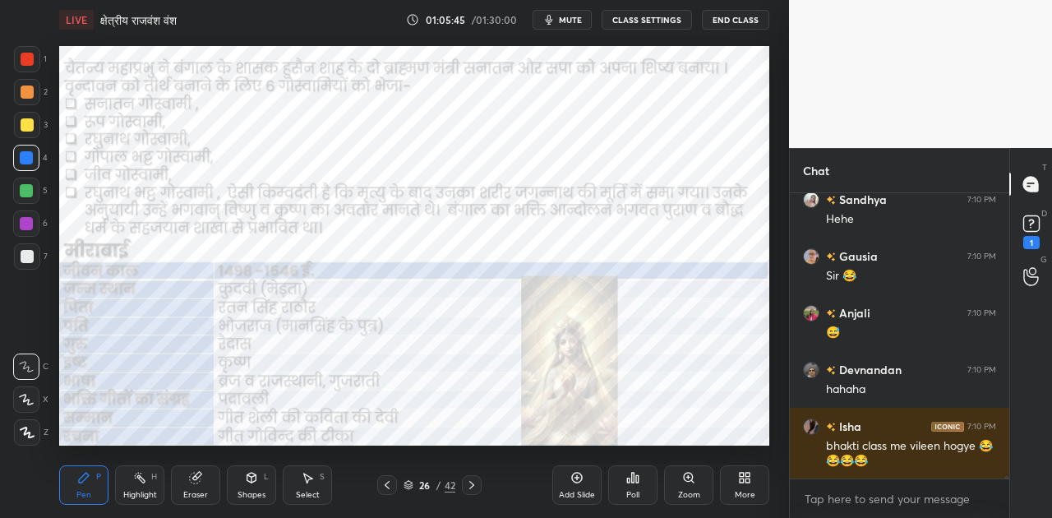
scroll to position [28019, 0]
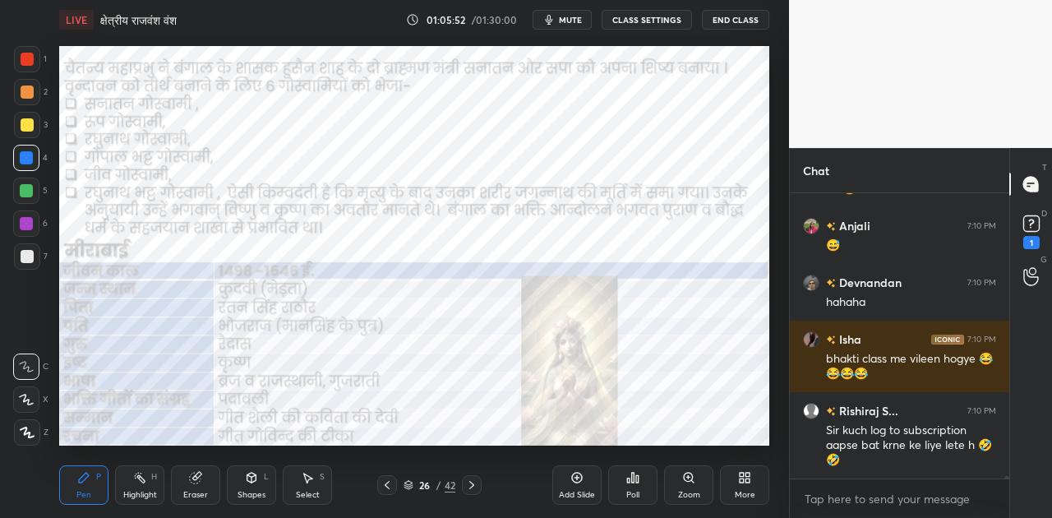
click at [475, 485] on icon at bounding box center [471, 484] width 13 height 13
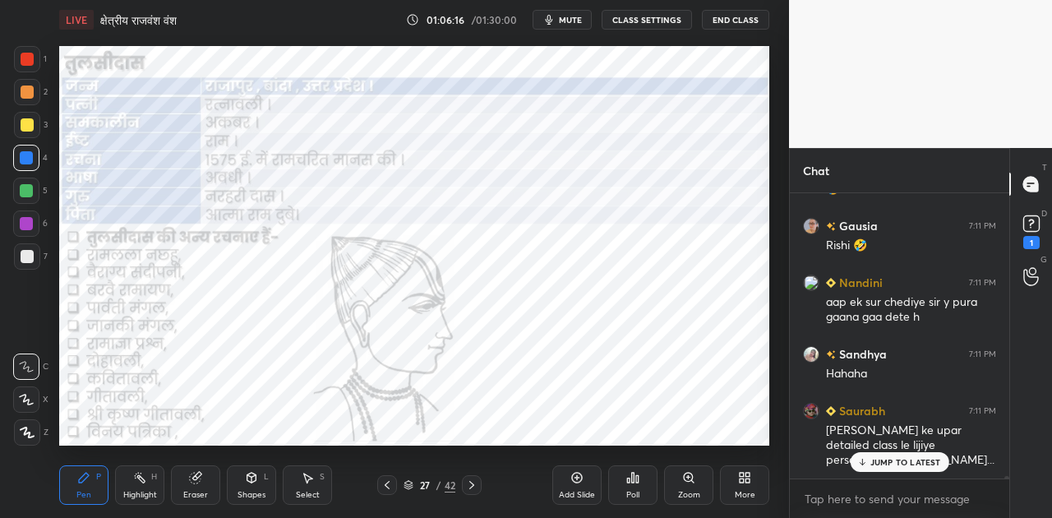
scroll to position [28346, 0]
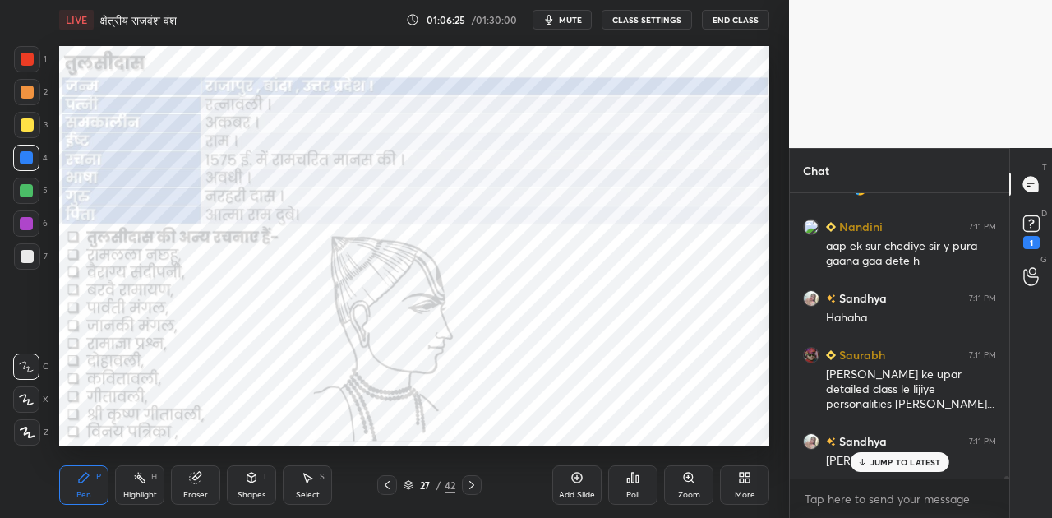
click at [896, 462] on p "JUMP TO LATEST" at bounding box center [905, 462] width 71 height 10
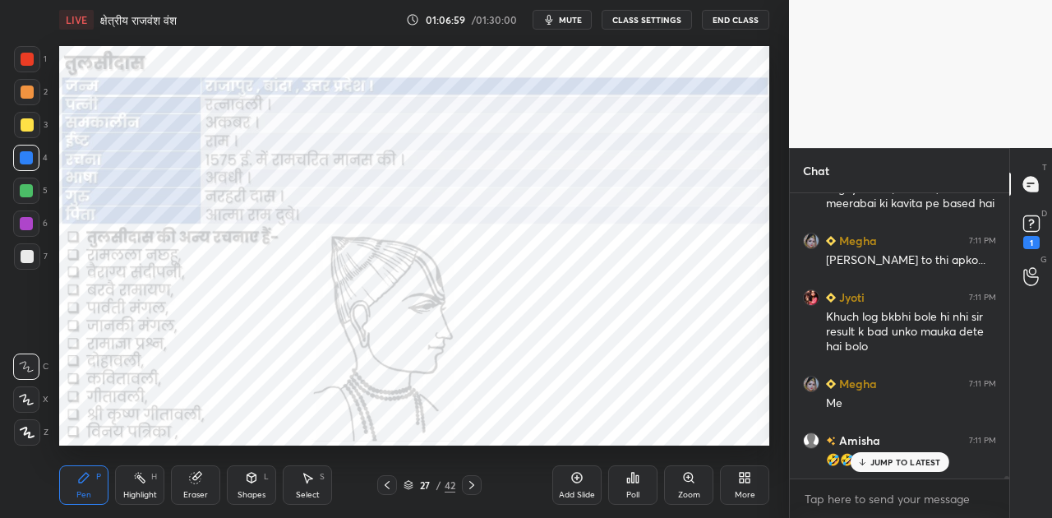
scroll to position [28745, 0]
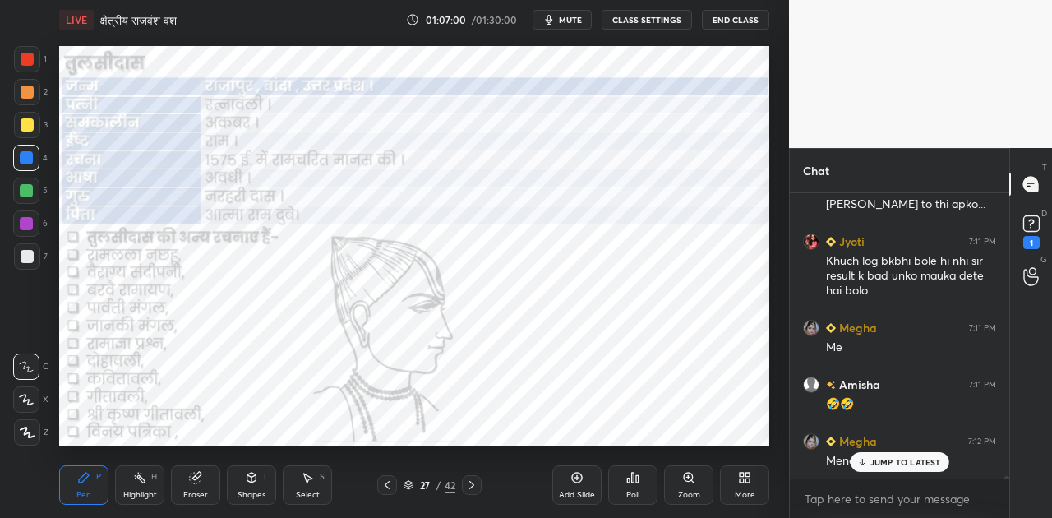
click at [467, 486] on icon at bounding box center [471, 484] width 13 height 13
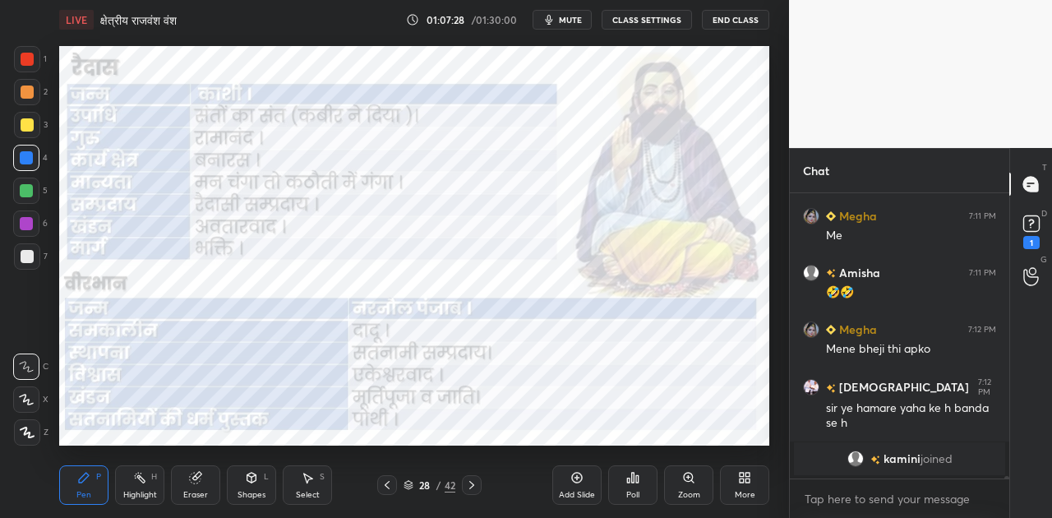
scroll to position [25530, 0]
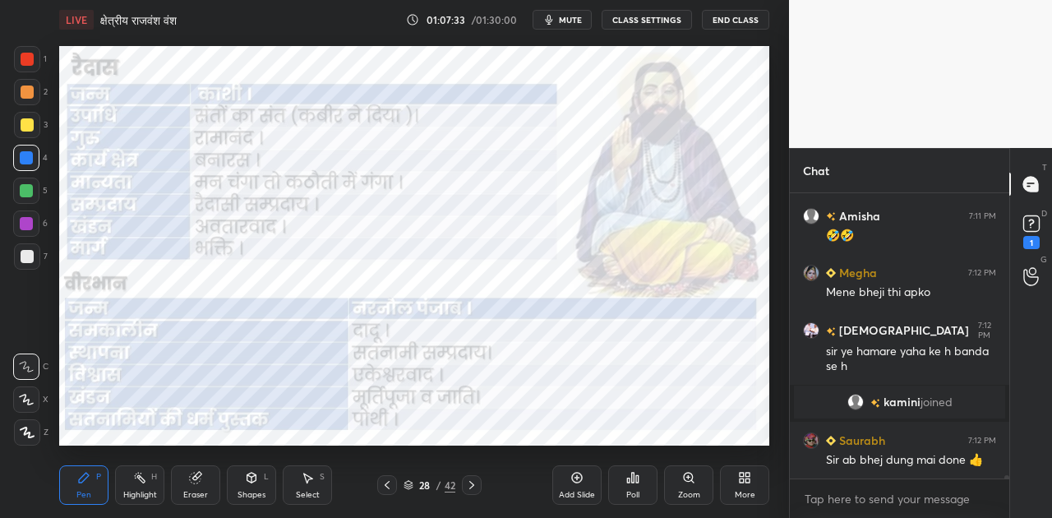
click at [468, 485] on icon at bounding box center [471, 484] width 13 height 13
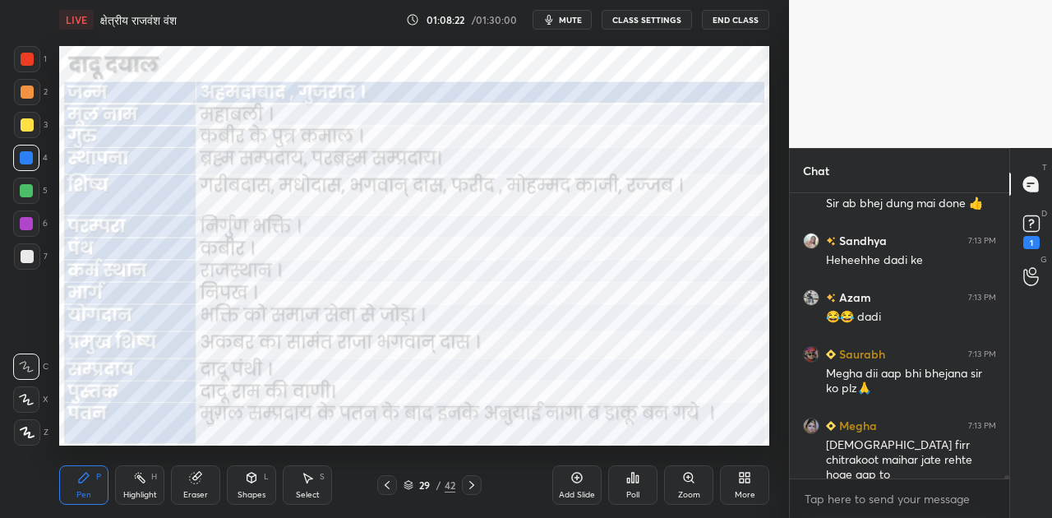
scroll to position [25803, 0]
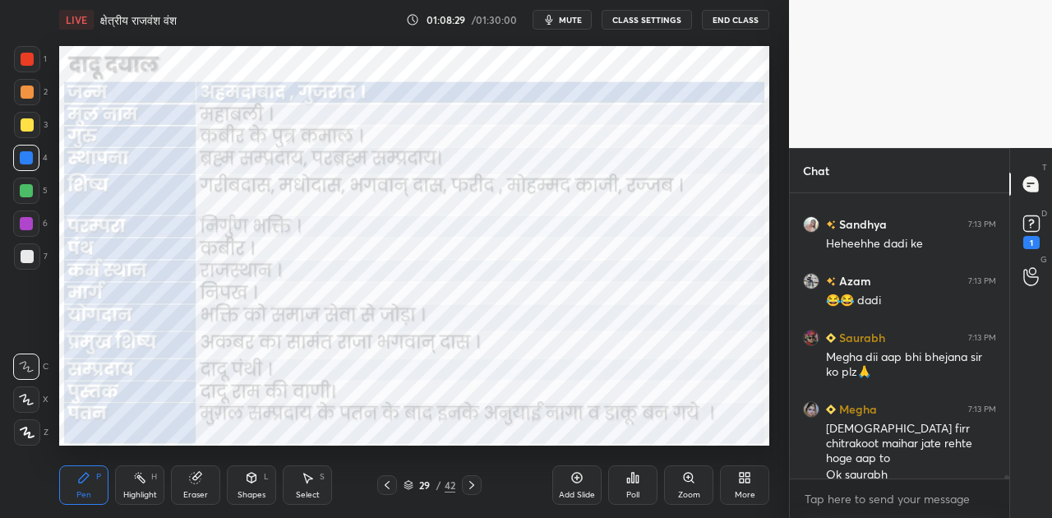
click at [465, 482] on icon at bounding box center [471, 484] width 13 height 13
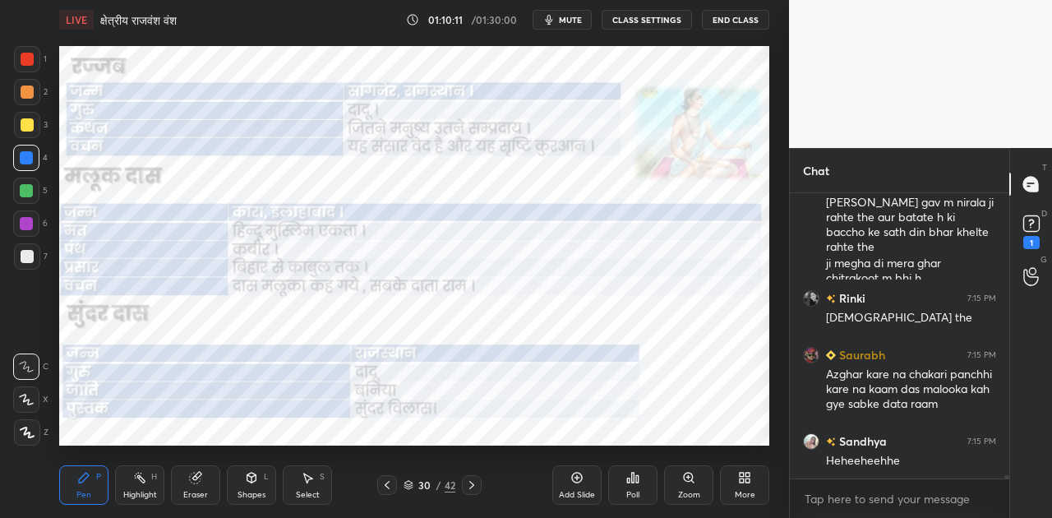
scroll to position [26233, 0]
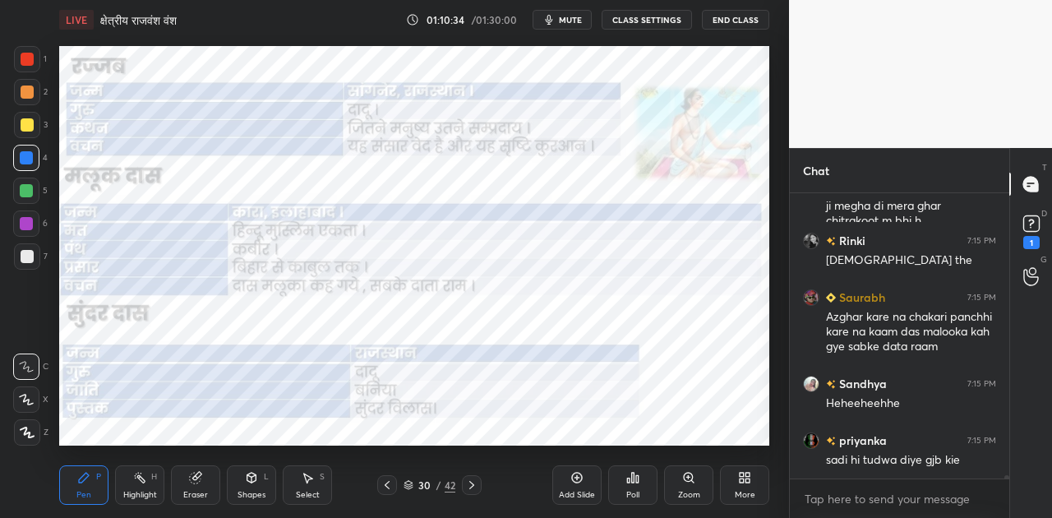
click at [475, 486] on icon at bounding box center [471, 484] width 13 height 13
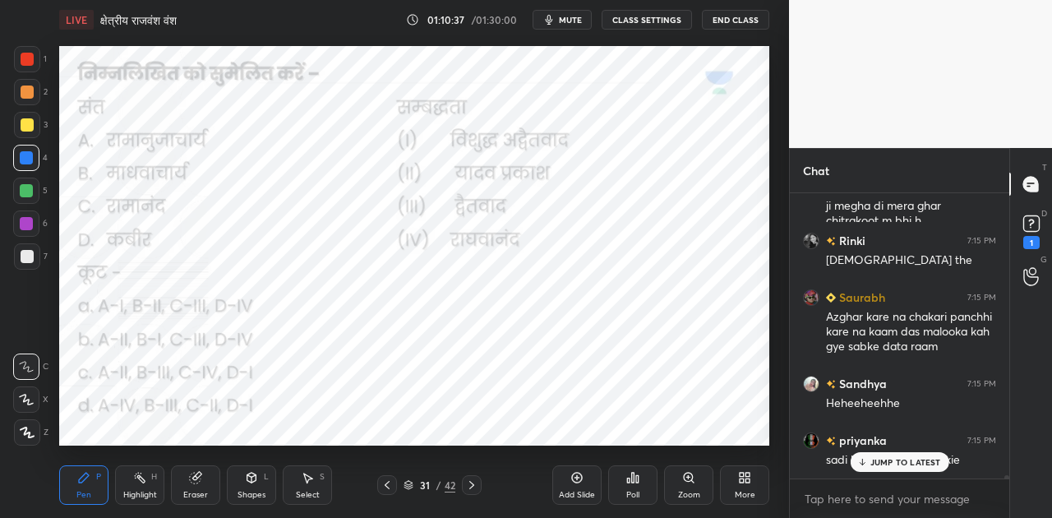
scroll to position [26289, 0]
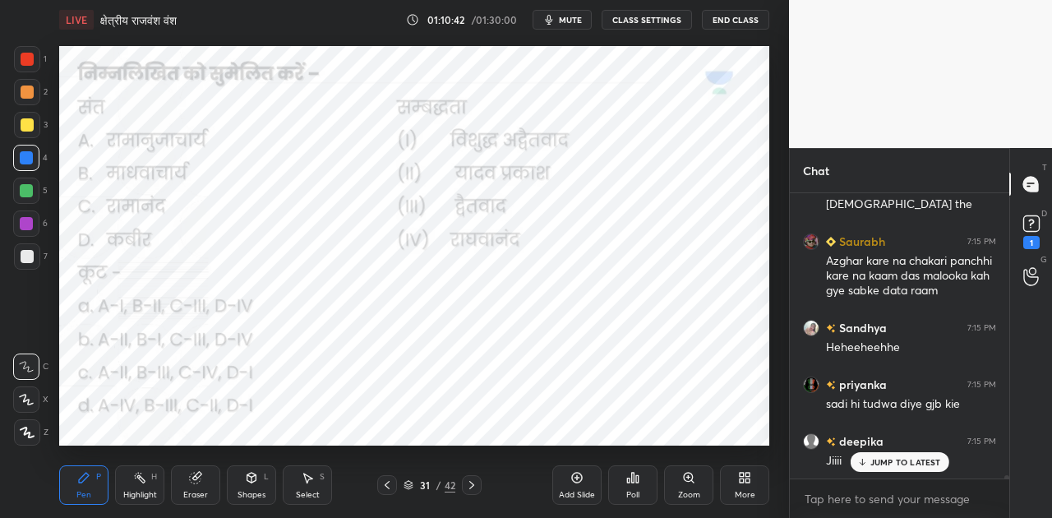
click at [567, 15] on span "mute" at bounding box center [570, 20] width 23 height 12
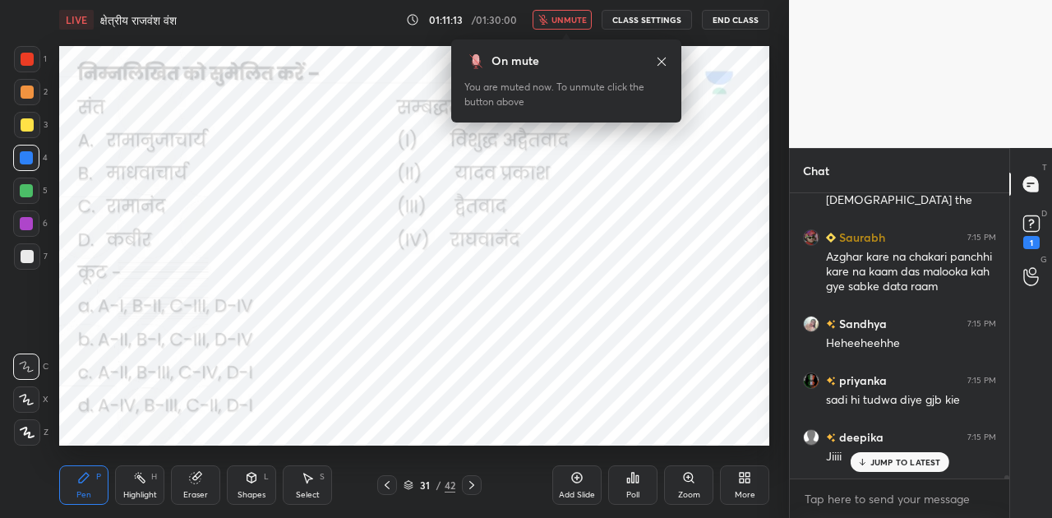
scroll to position [26347, 0]
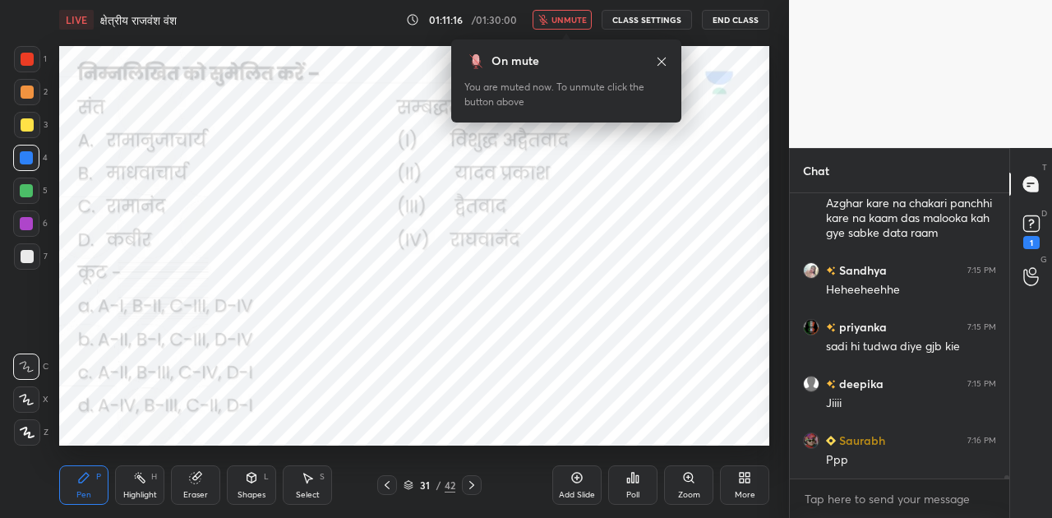
click at [626, 482] on icon at bounding box center [632, 477] width 13 height 13
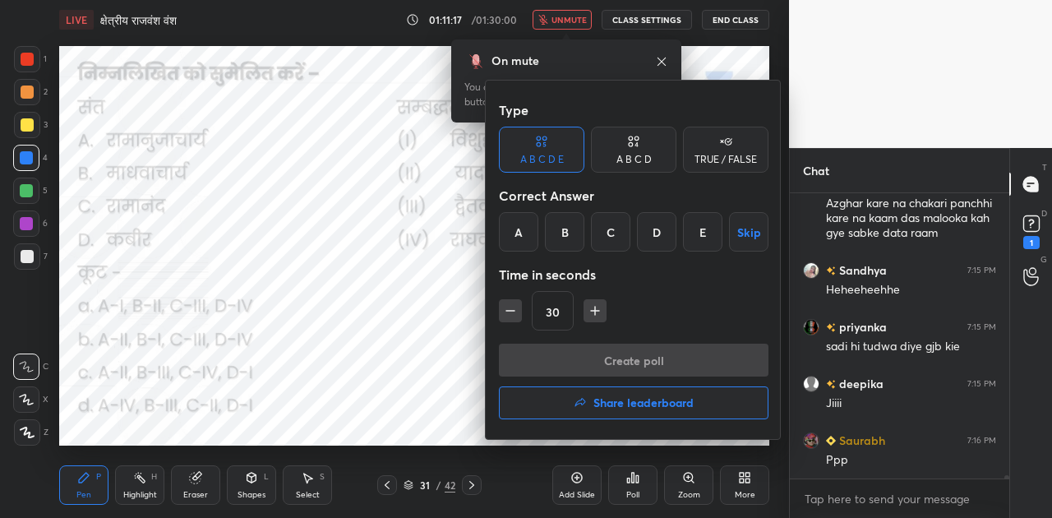
scroll to position [26363, 0]
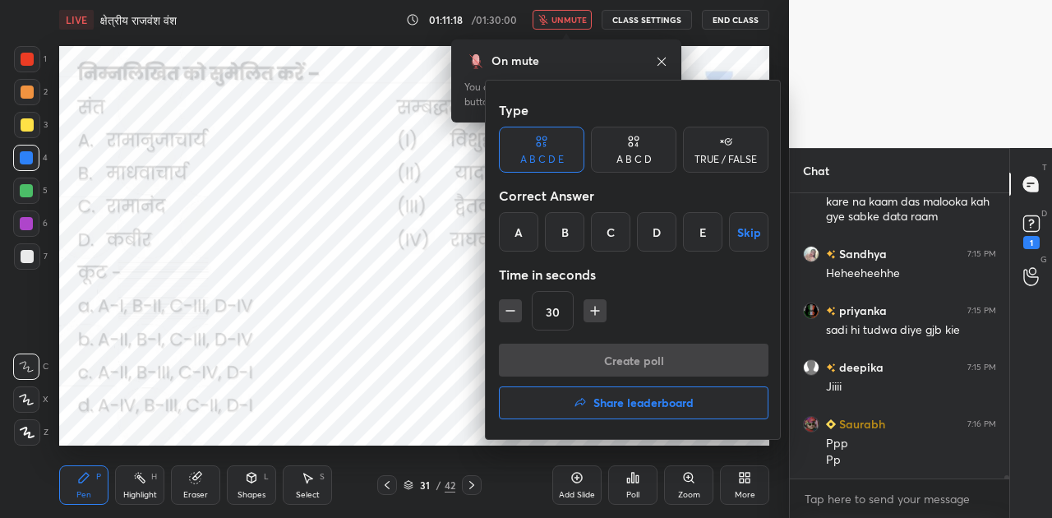
click at [630, 150] on div "A B C D" at bounding box center [633, 150] width 85 height 46
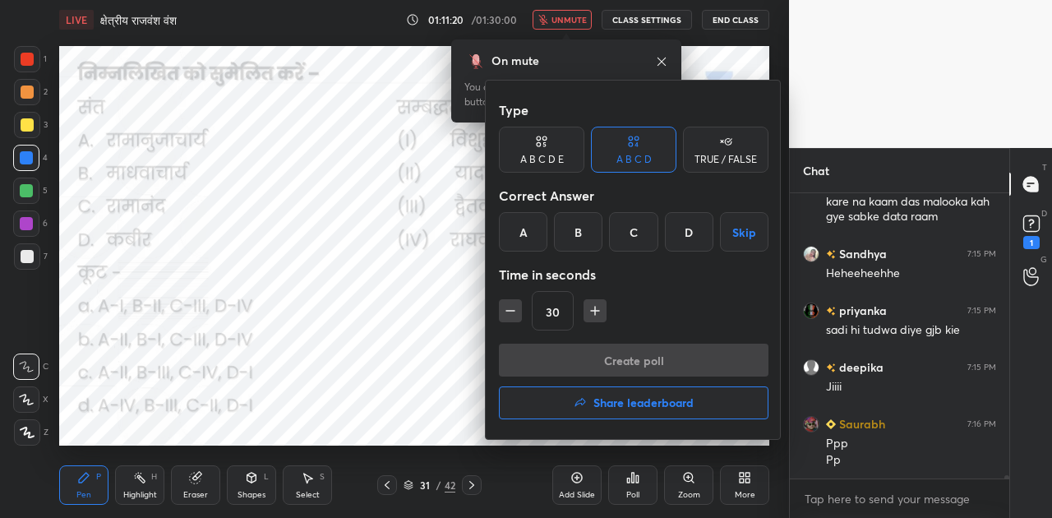
click at [630, 224] on div "C" at bounding box center [633, 231] width 48 height 39
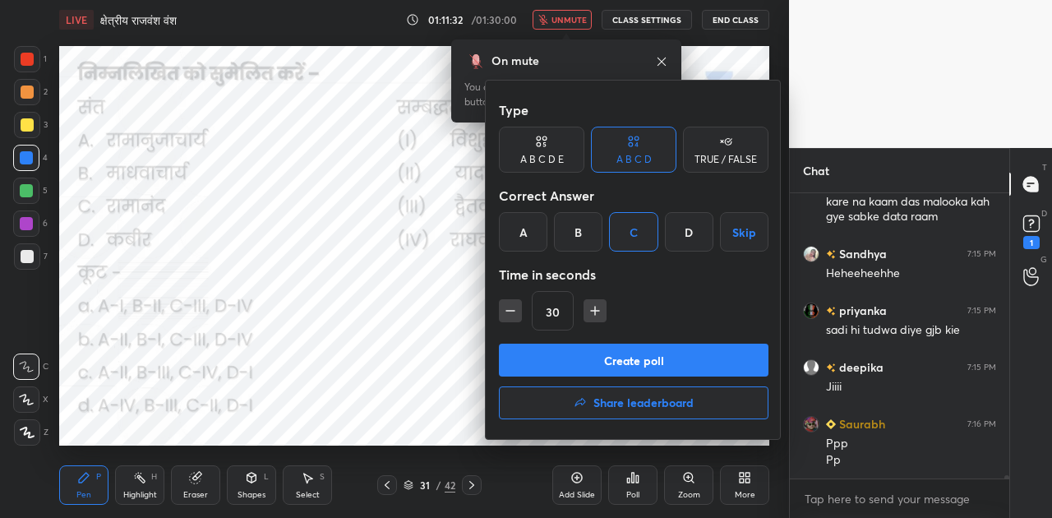
click at [662, 362] on button "Create poll" at bounding box center [634, 360] width 270 height 33
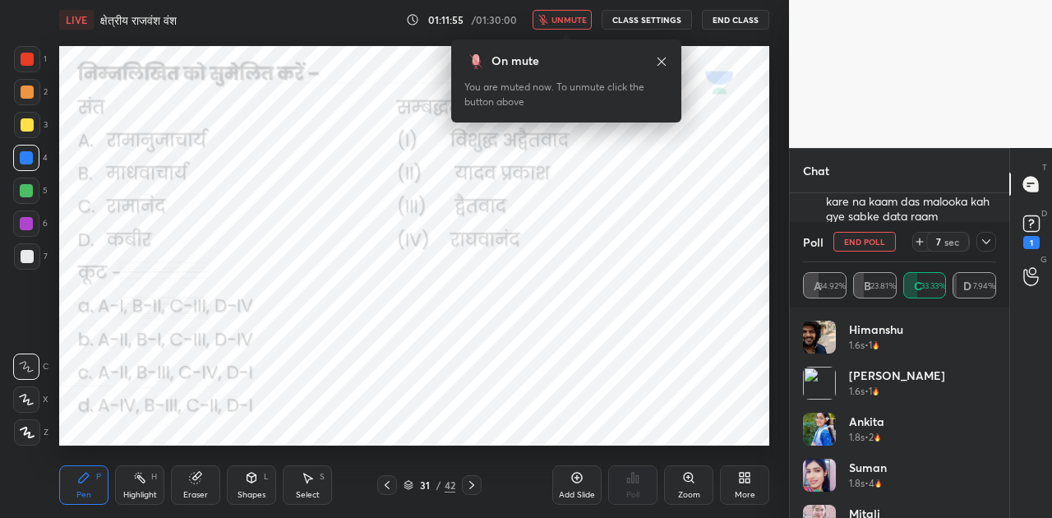
scroll to position [26505, 0]
click at [564, 19] on span "unmute" at bounding box center [569, 20] width 35 height 12
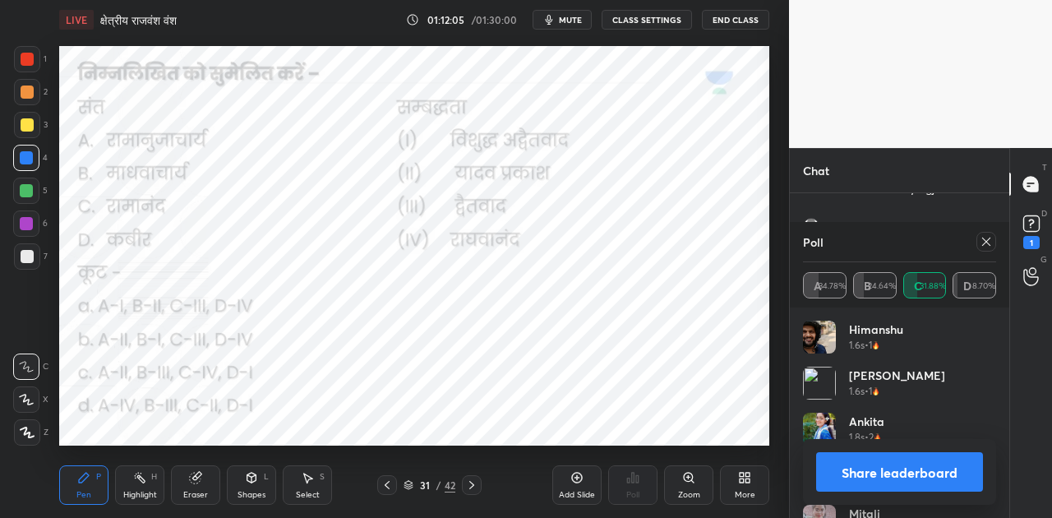
click at [889, 461] on button "Share leaderboard" at bounding box center [899, 471] width 167 height 39
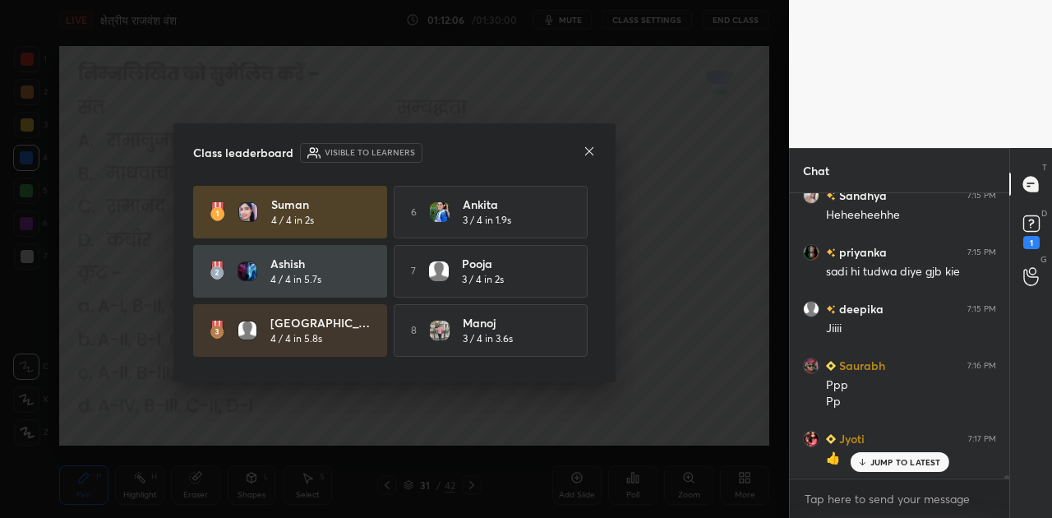
scroll to position [26419, 0]
click at [589, 148] on icon at bounding box center [589, 151] width 13 height 13
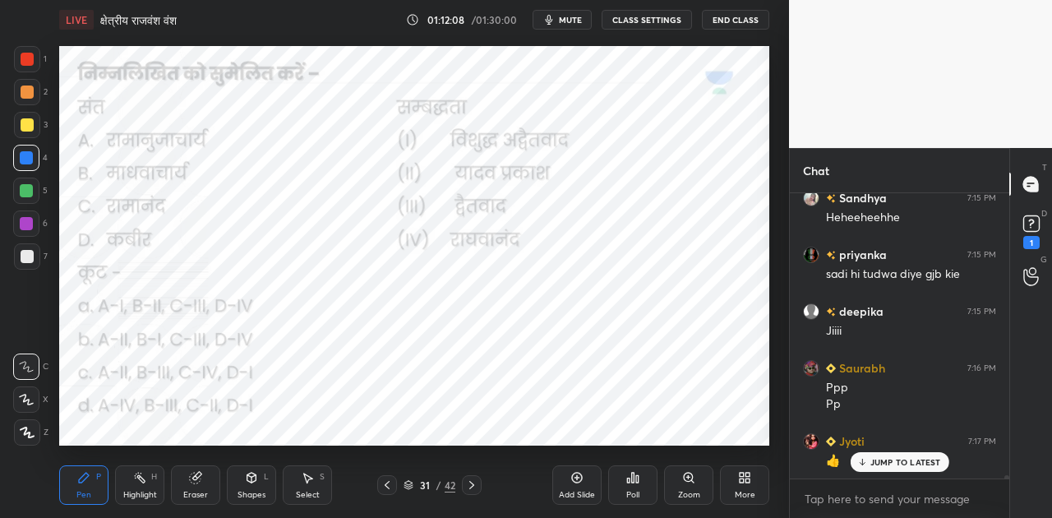
click at [876, 464] on p "JUMP TO LATEST" at bounding box center [905, 462] width 71 height 10
click at [469, 487] on icon at bounding box center [471, 484] width 13 height 13
click at [1034, 230] on rect at bounding box center [1031, 224] width 16 height 16
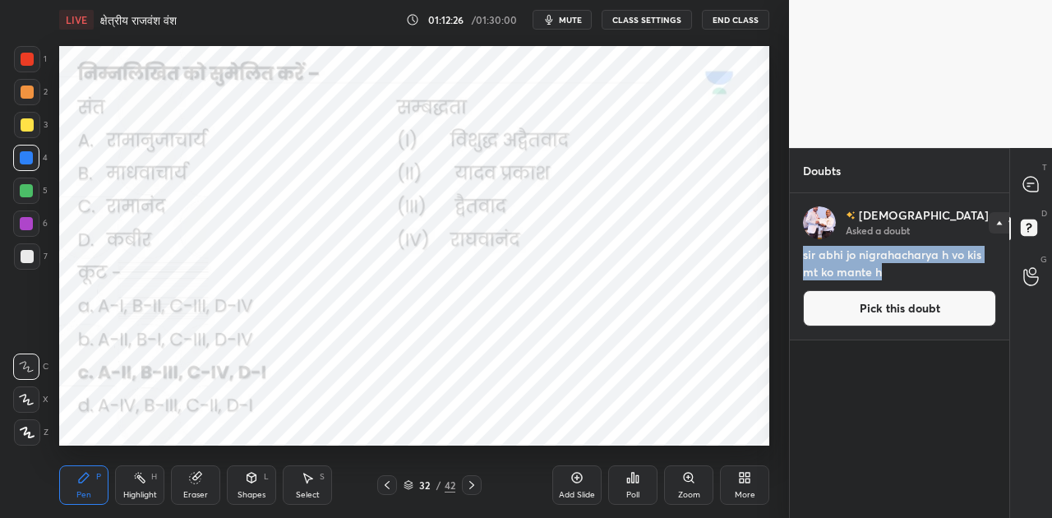
drag, startPoint x: 802, startPoint y: 255, endPoint x: 886, endPoint y: 275, distance: 86.1
click at [886, 275] on h4 "sir abhi jo nigrahacharya h vo kis mt ko mante h" at bounding box center [899, 263] width 193 height 35
copy h4 "sir abhi jo nigrahacharya h vo kis mt ko mante h"
click at [911, 311] on button "Pick this doubt" at bounding box center [899, 308] width 193 height 36
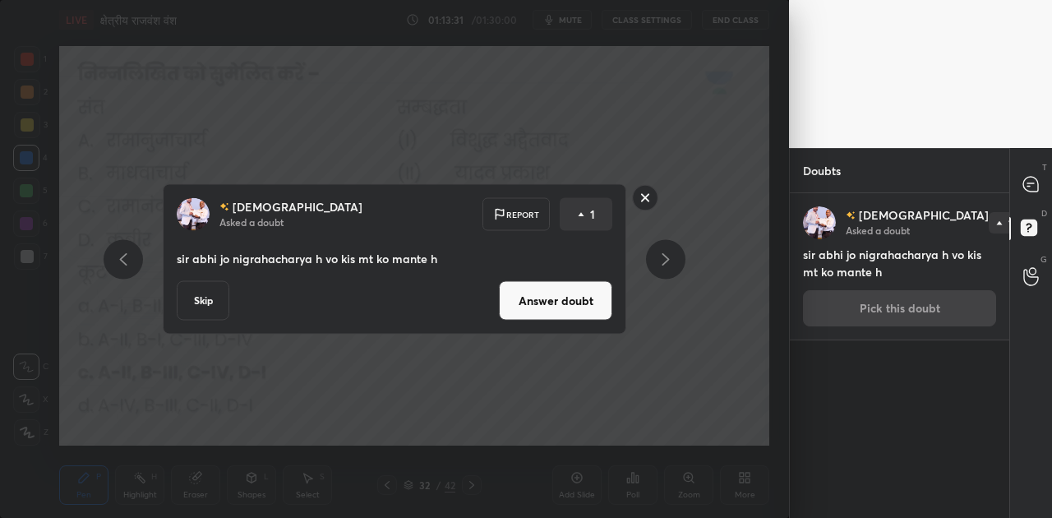
click at [573, 303] on button "Answer doubt" at bounding box center [555, 300] width 113 height 39
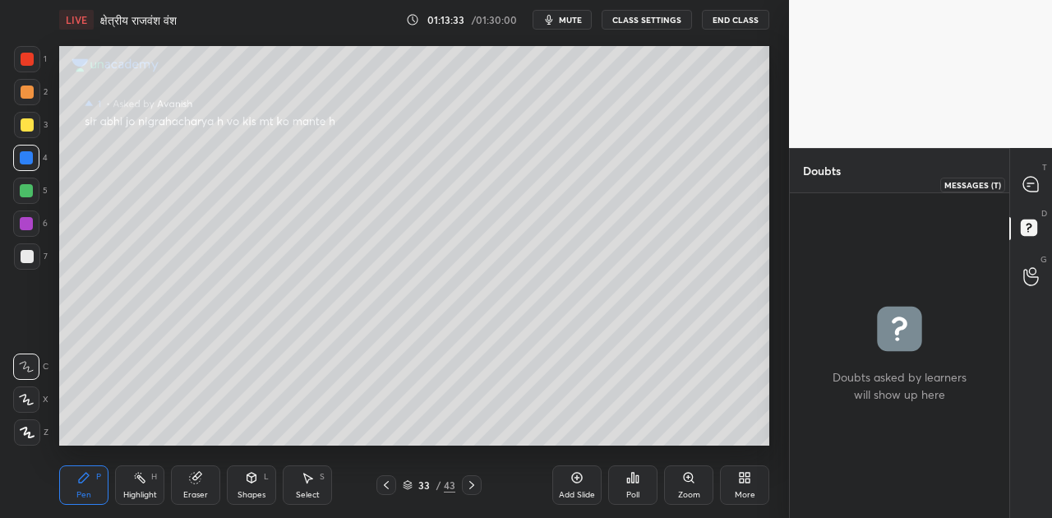
click at [1037, 189] on icon at bounding box center [1030, 184] width 15 height 15
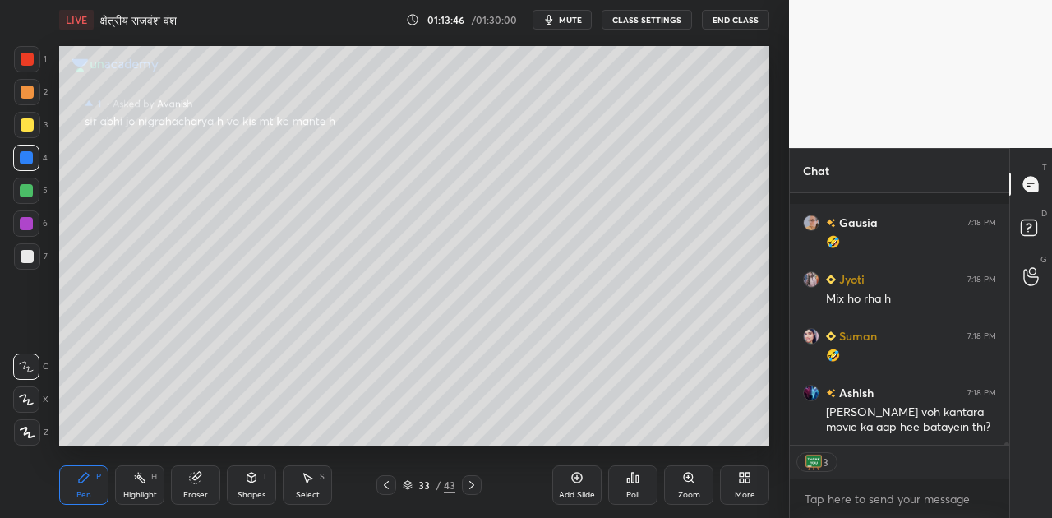
scroll to position [27276, 0]
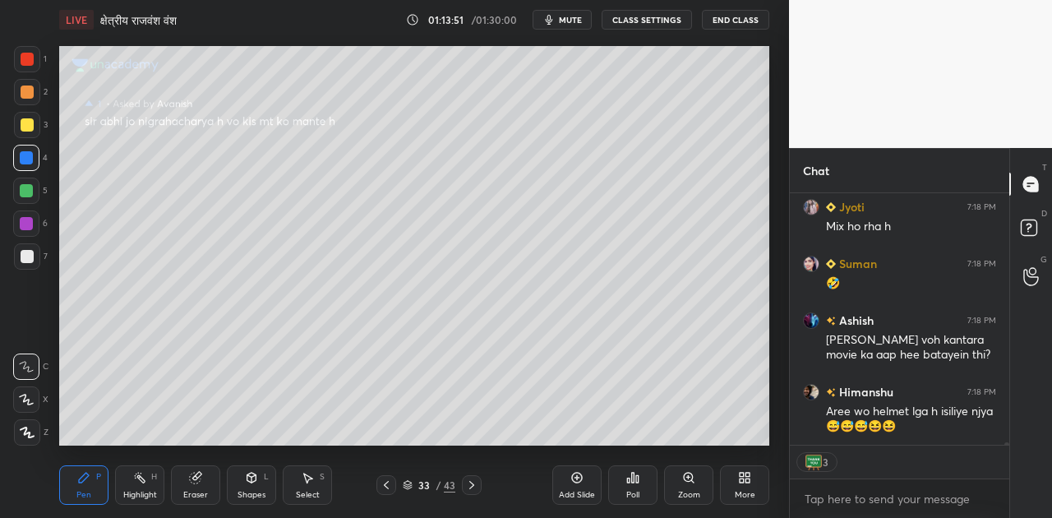
click at [28, 258] on div at bounding box center [27, 256] width 13 height 13
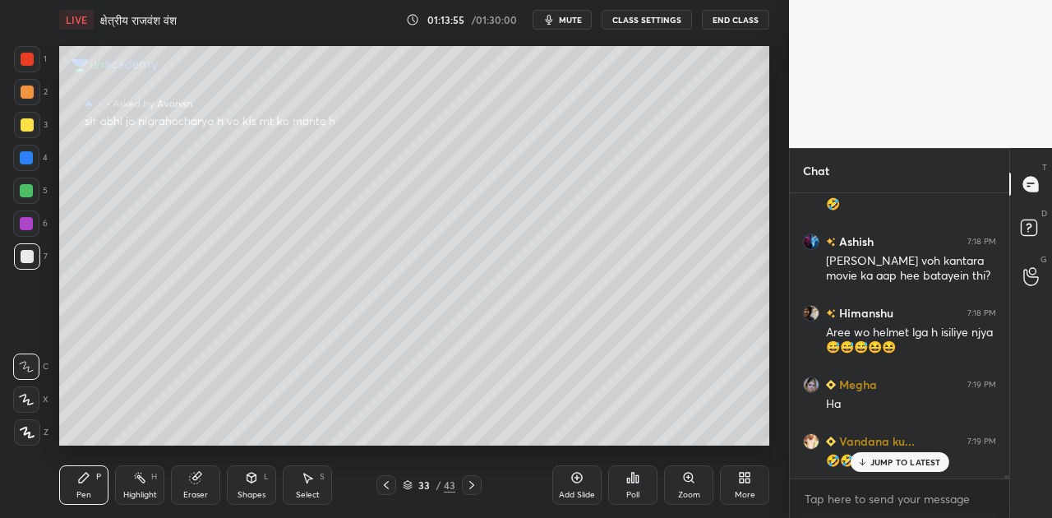
scroll to position [27354, 0]
click at [477, 478] on icon at bounding box center [471, 484] width 13 height 13
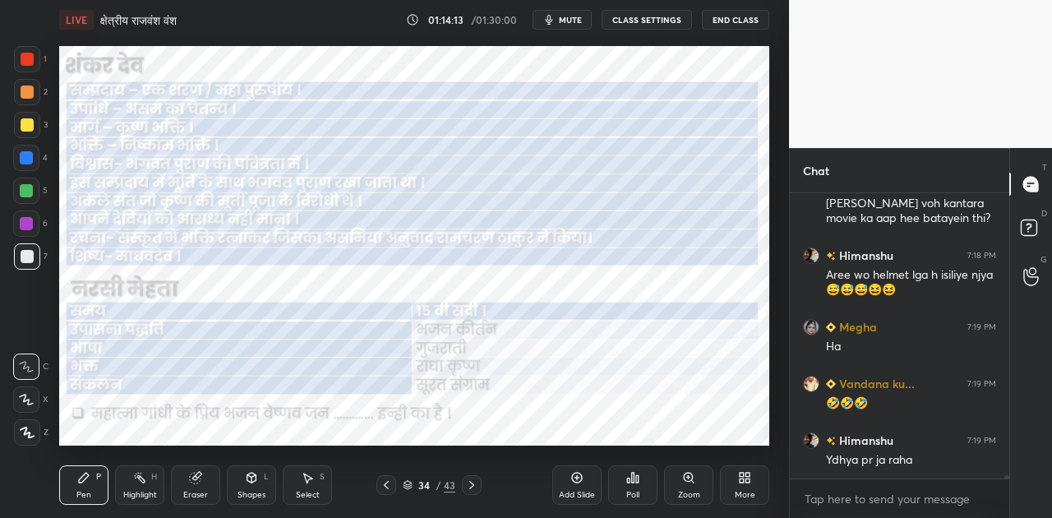
scroll to position [27468, 0]
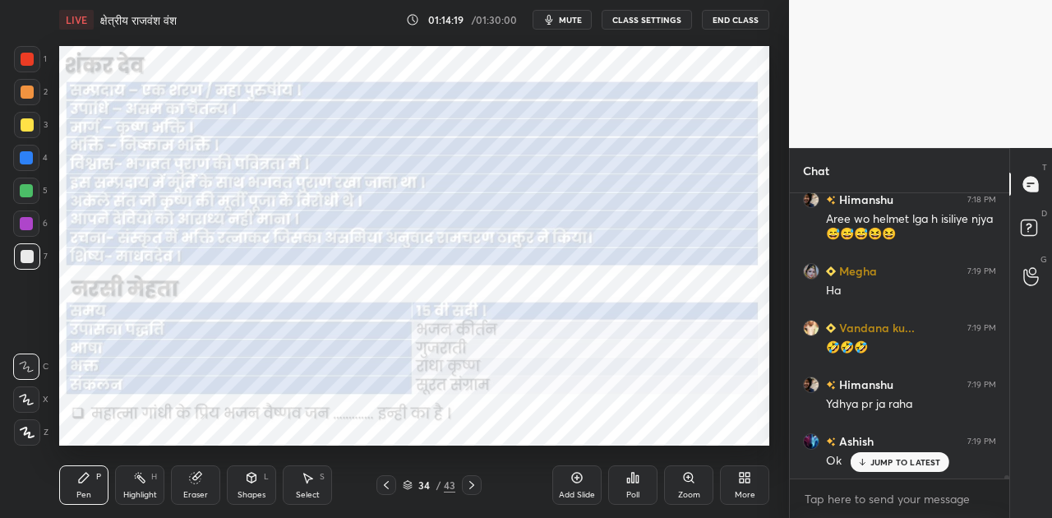
click at [894, 465] on p "JUMP TO LATEST" at bounding box center [905, 462] width 71 height 10
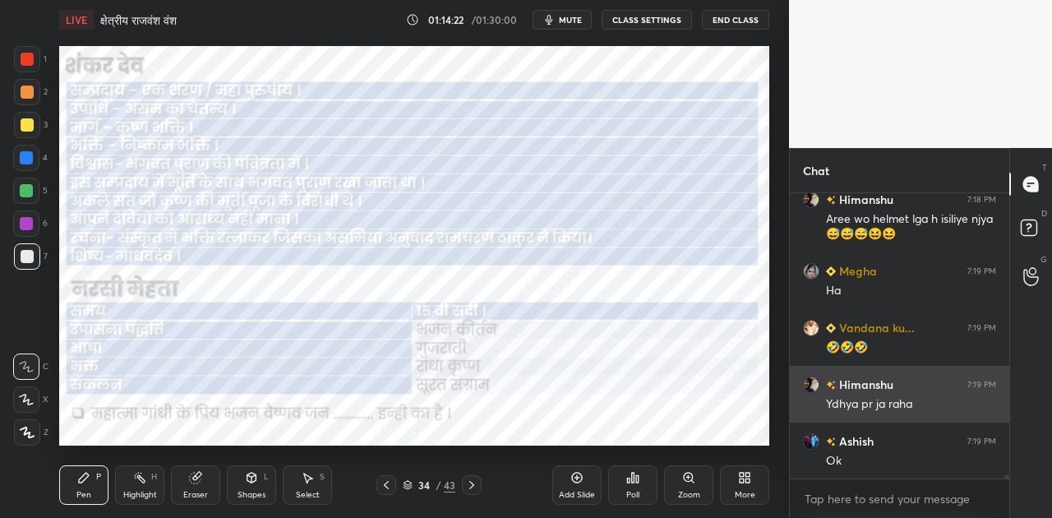
scroll to position [27525, 0]
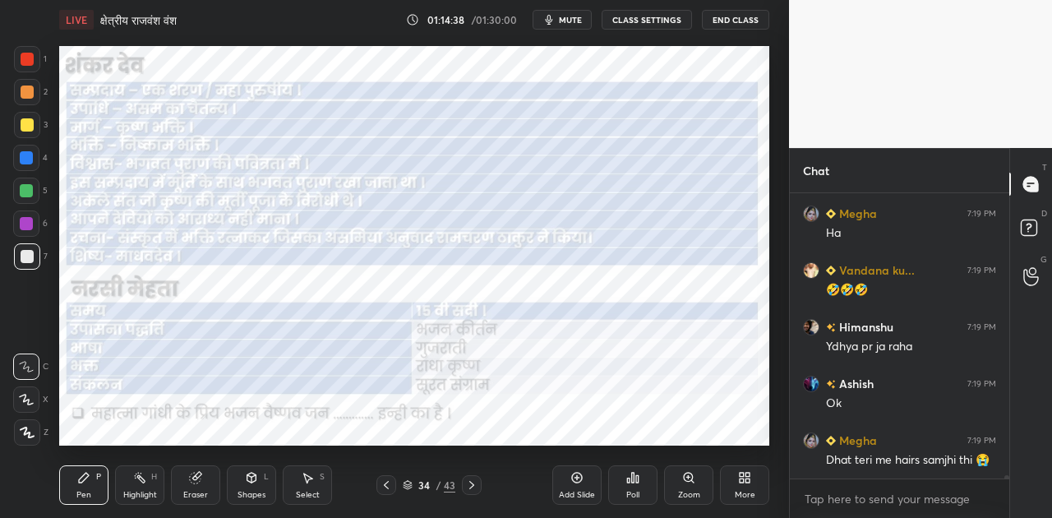
click at [30, 153] on div at bounding box center [26, 157] width 13 height 13
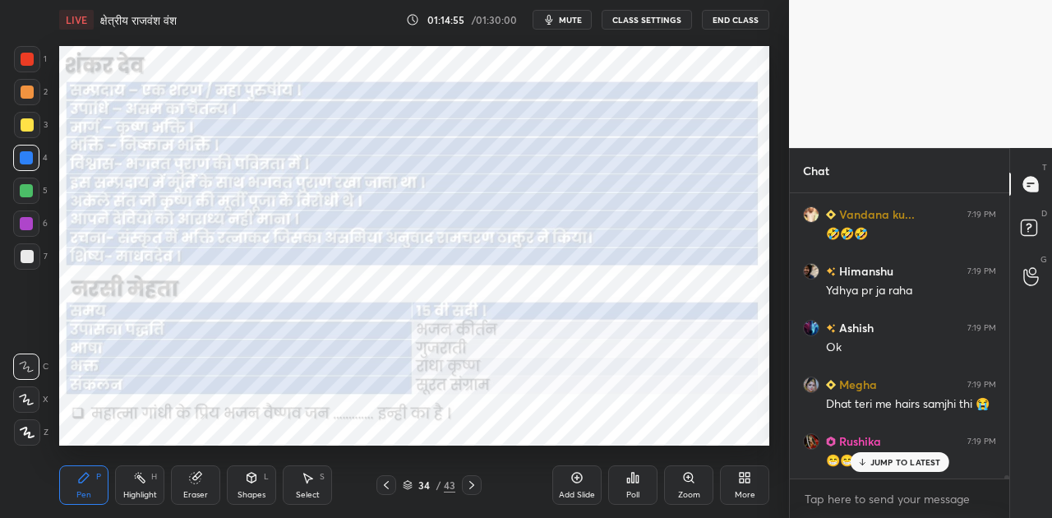
click at [472, 483] on icon at bounding box center [471, 485] width 5 height 8
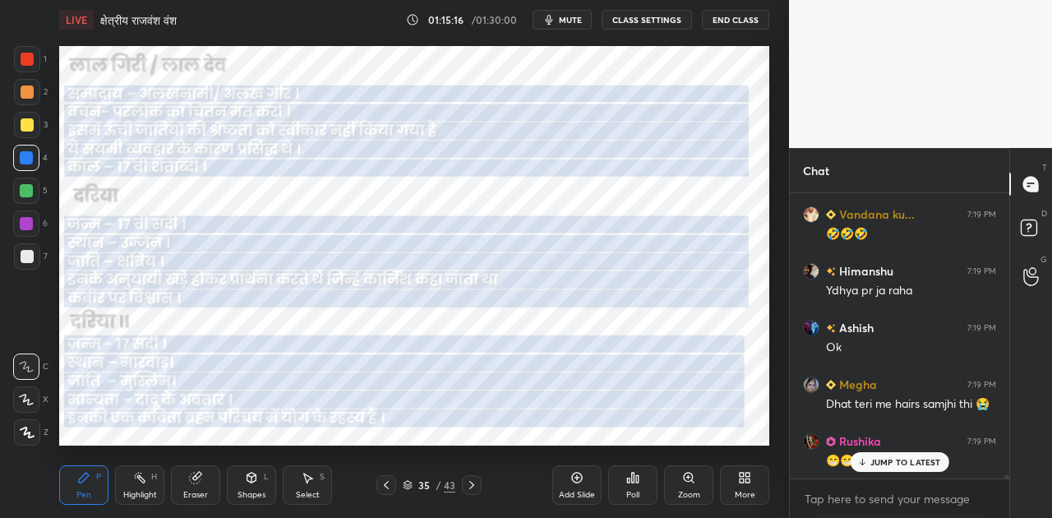
click at [28, 252] on div at bounding box center [27, 256] width 13 height 13
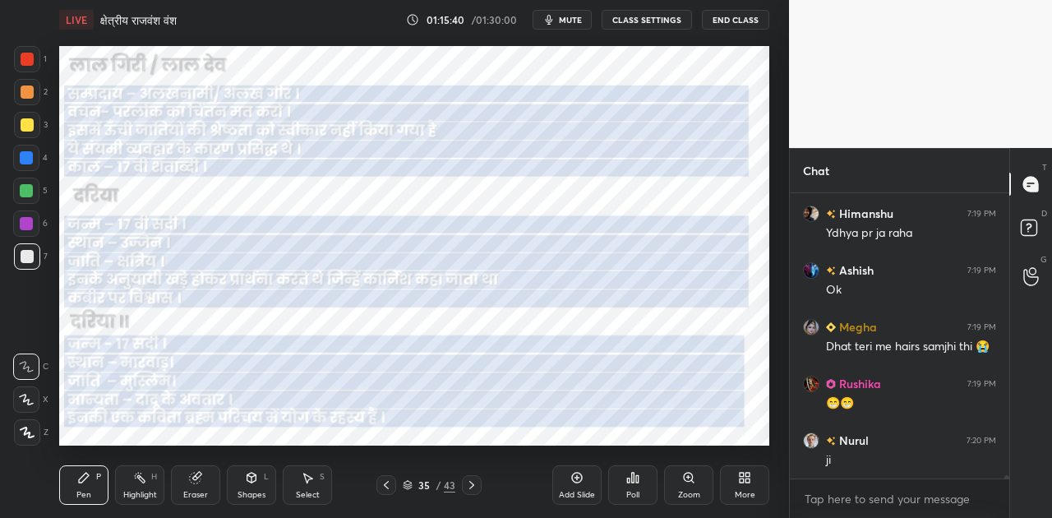
click at [469, 482] on icon at bounding box center [471, 484] width 13 height 13
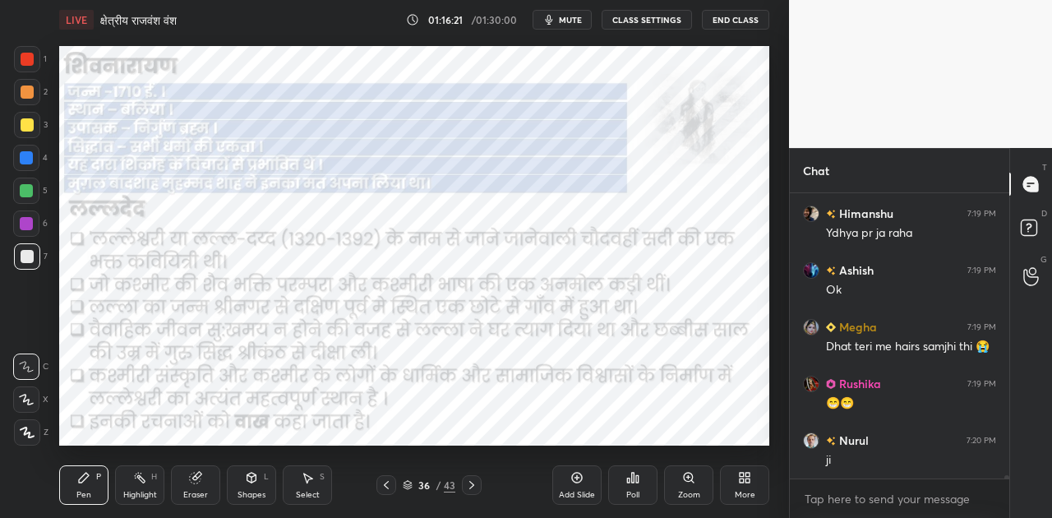
click at [26, 155] on div at bounding box center [26, 157] width 13 height 13
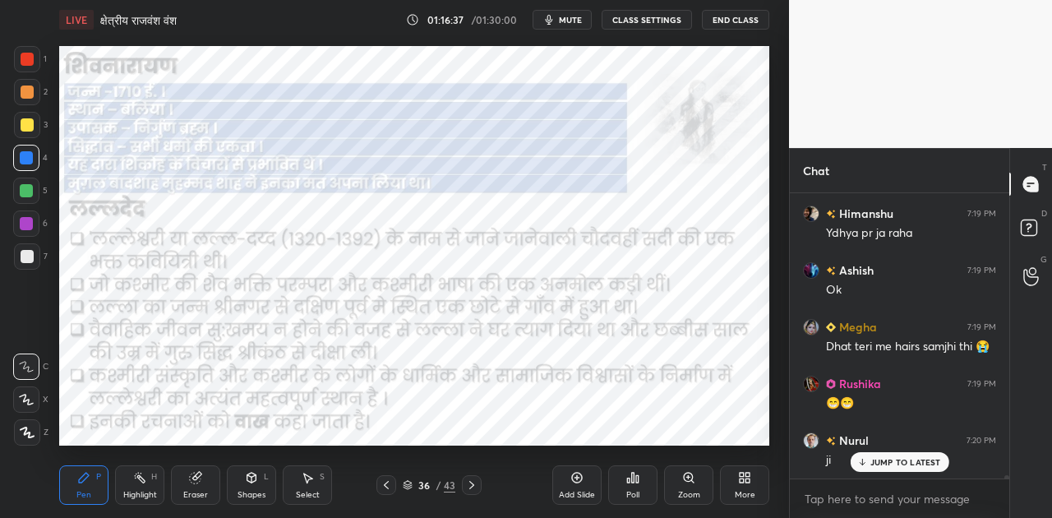
scroll to position [27695, 0]
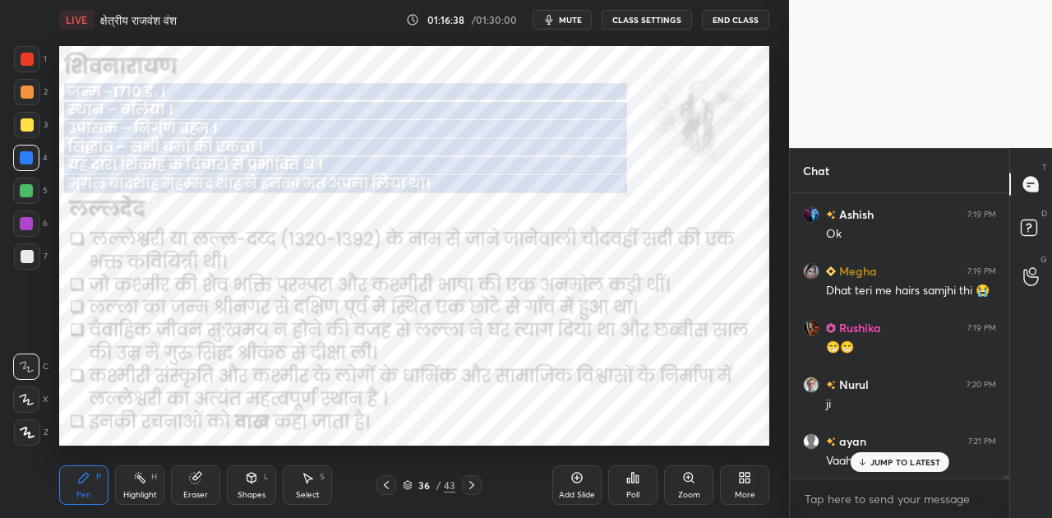
click at [879, 461] on p "JUMP TO LATEST" at bounding box center [905, 462] width 71 height 10
click at [473, 483] on icon at bounding box center [471, 484] width 13 height 13
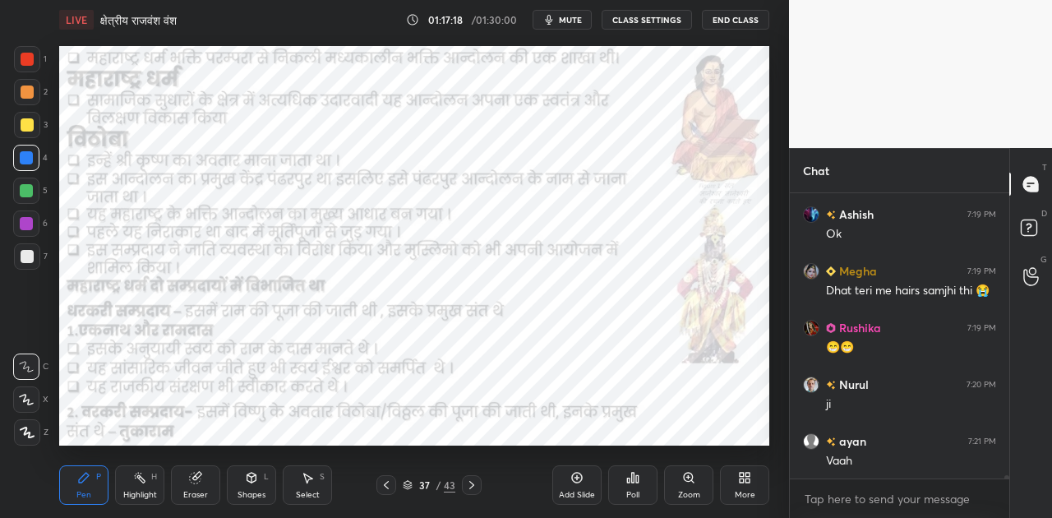
click at [470, 480] on icon at bounding box center [471, 484] width 13 height 13
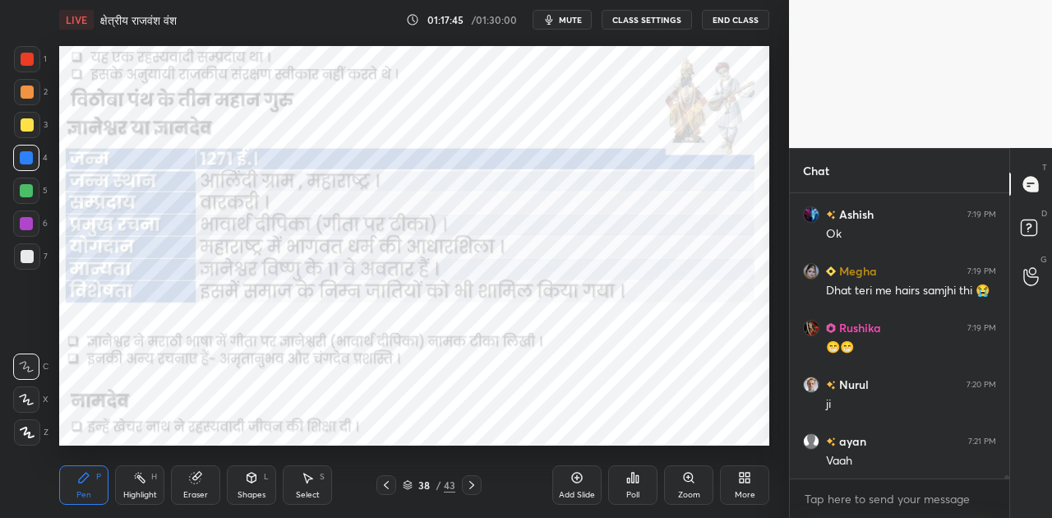
click at [469, 482] on icon at bounding box center [471, 484] width 13 height 13
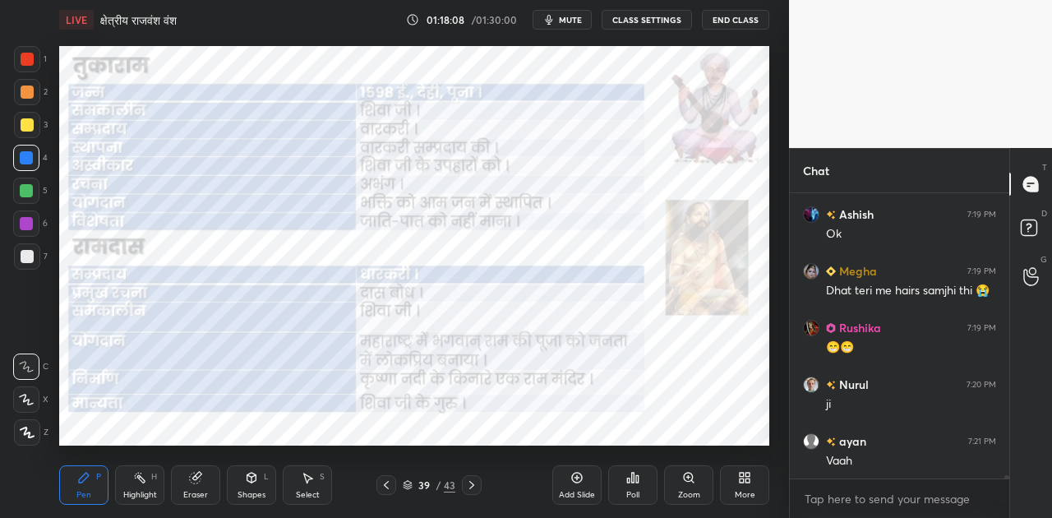
click at [473, 482] on icon at bounding box center [471, 484] width 13 height 13
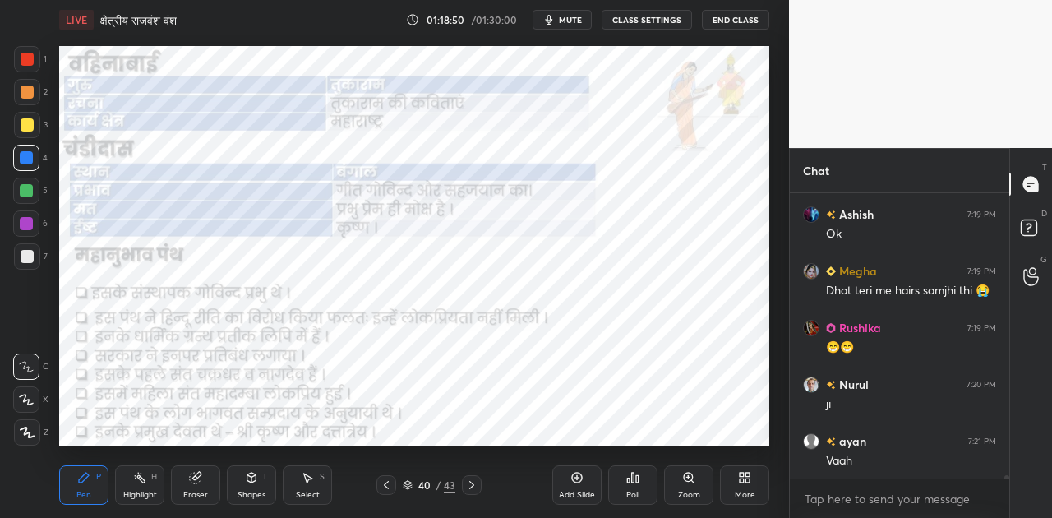
click at [471, 484] on icon at bounding box center [471, 484] width 13 height 13
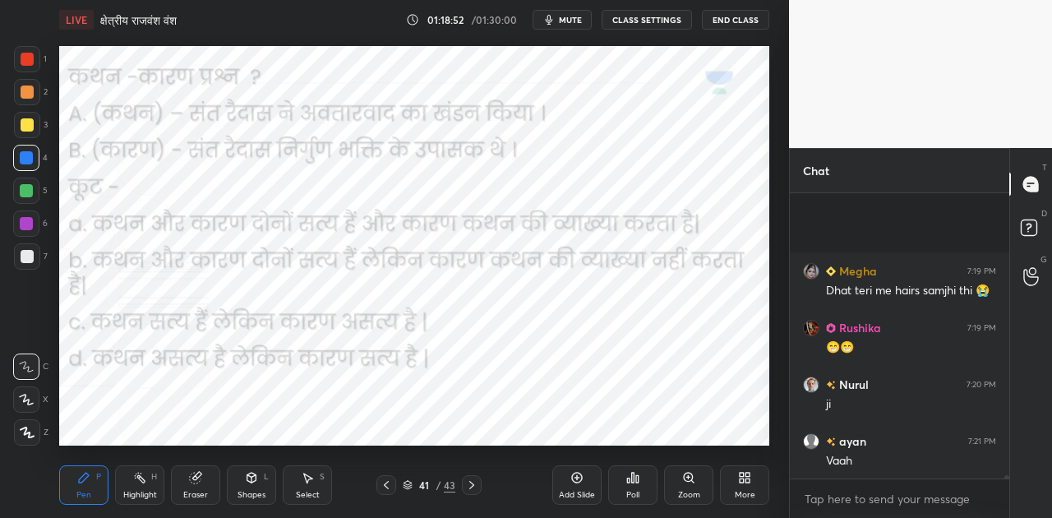
scroll to position [27811, 0]
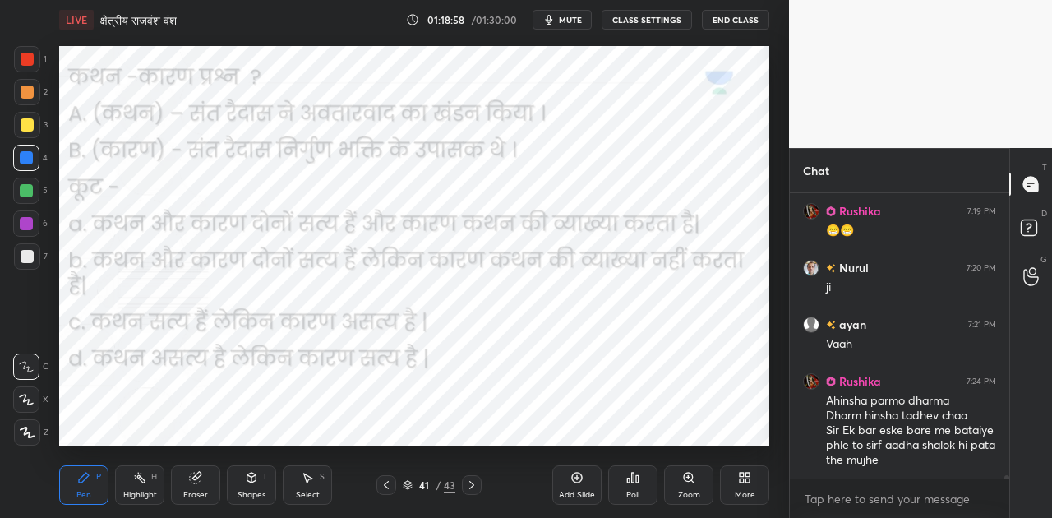
click at [571, 18] on span "mute" at bounding box center [570, 20] width 23 height 12
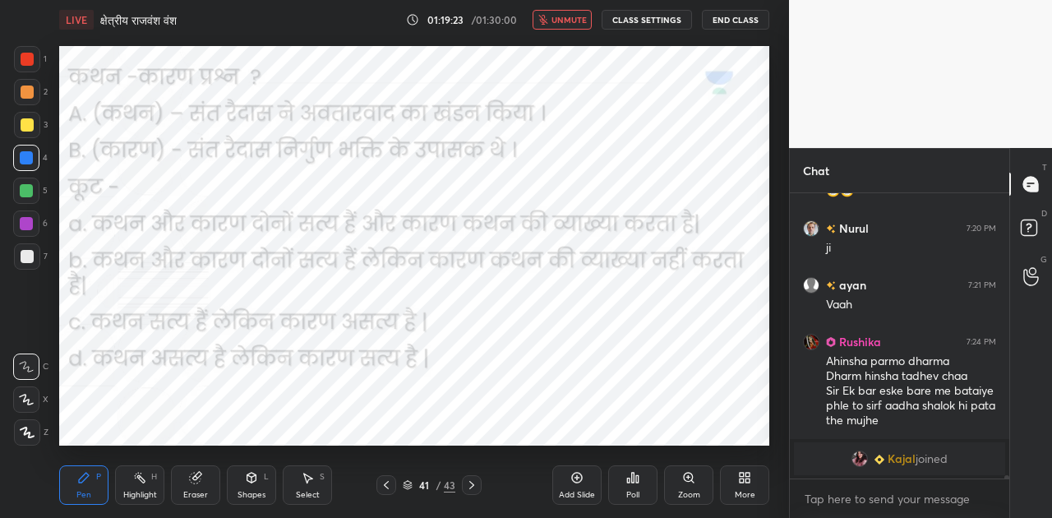
scroll to position [26781, 0]
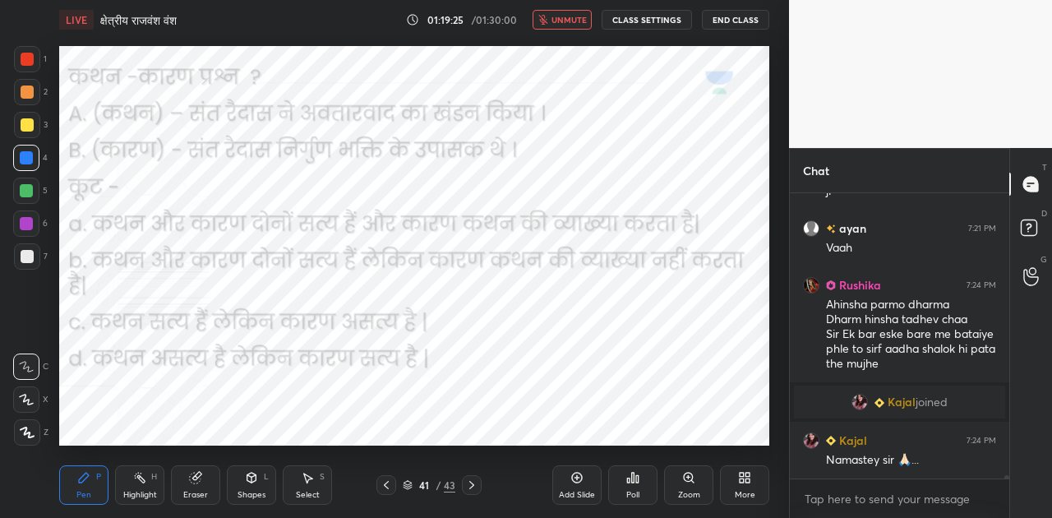
click at [570, 19] on span "unmute" at bounding box center [569, 20] width 35 height 12
click at [570, 21] on span "mute" at bounding box center [570, 20] width 23 height 12
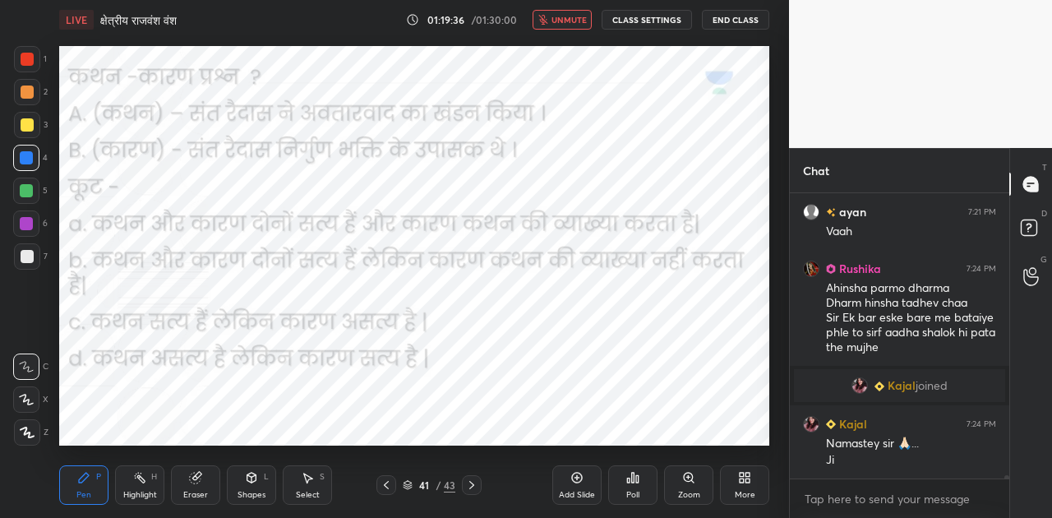
click at [563, 17] on span "unmute" at bounding box center [569, 20] width 35 height 12
click at [561, 21] on button "mute" at bounding box center [562, 20] width 59 height 20
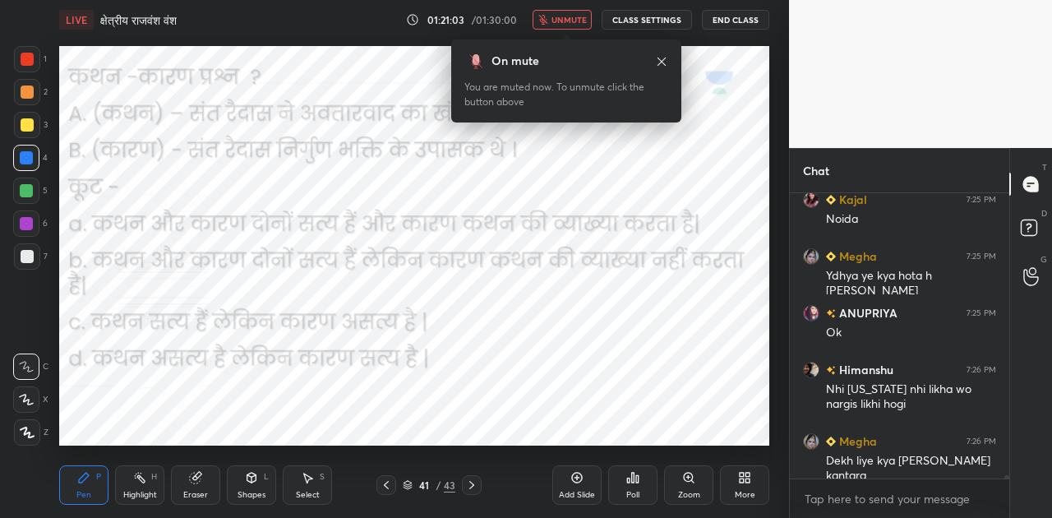
scroll to position [27493, 0]
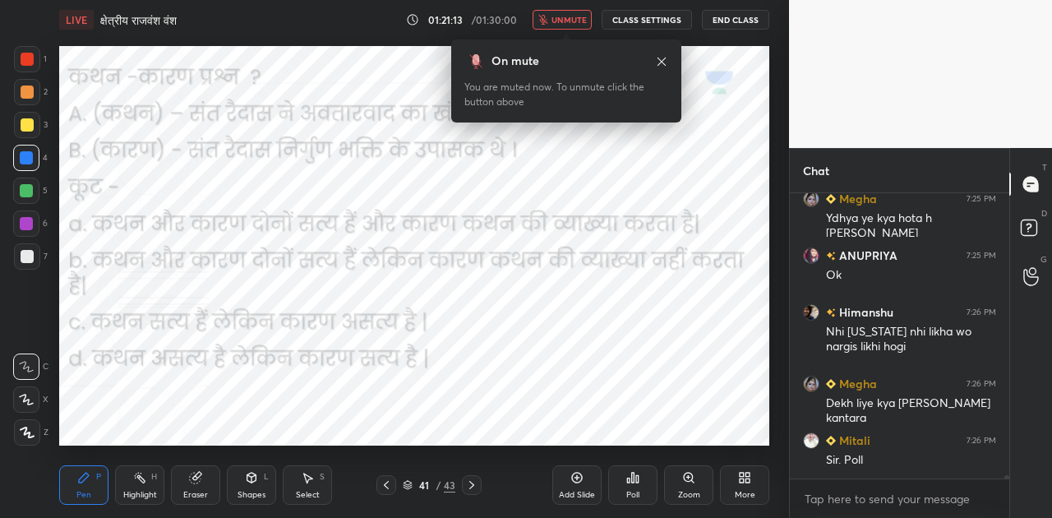
click at [634, 483] on icon at bounding box center [632, 477] width 13 height 13
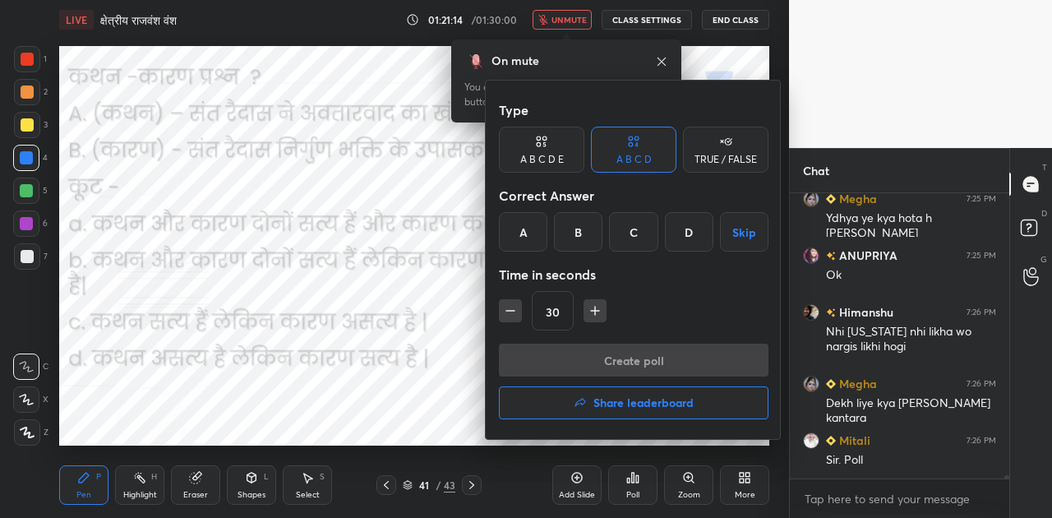
click at [530, 224] on div "A" at bounding box center [523, 231] width 48 height 39
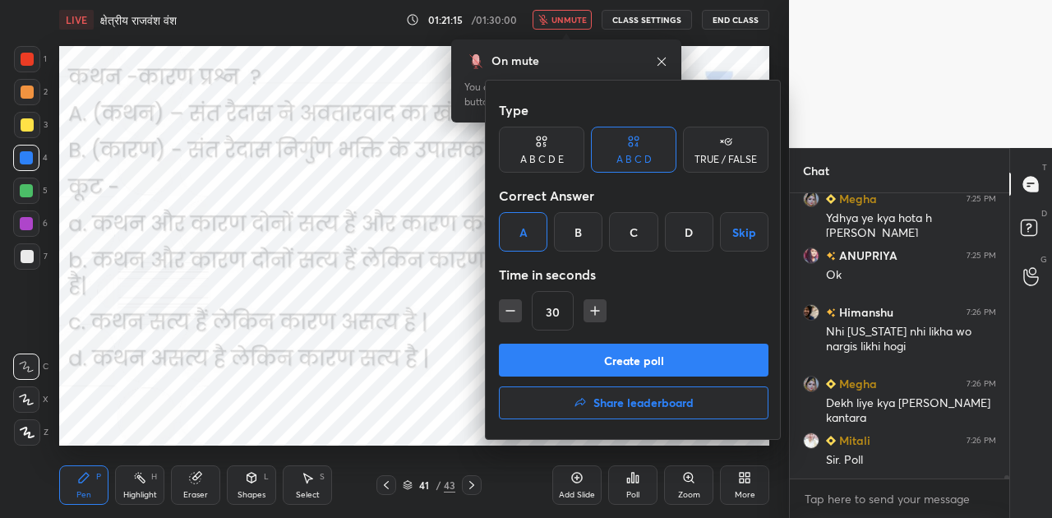
scroll to position [27548, 0]
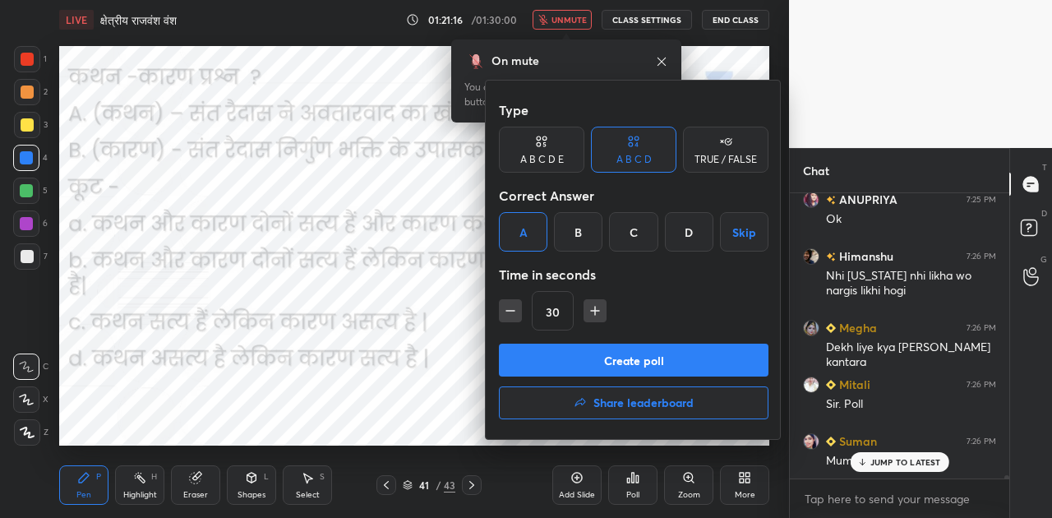
click at [650, 363] on button "Create poll" at bounding box center [634, 360] width 270 height 33
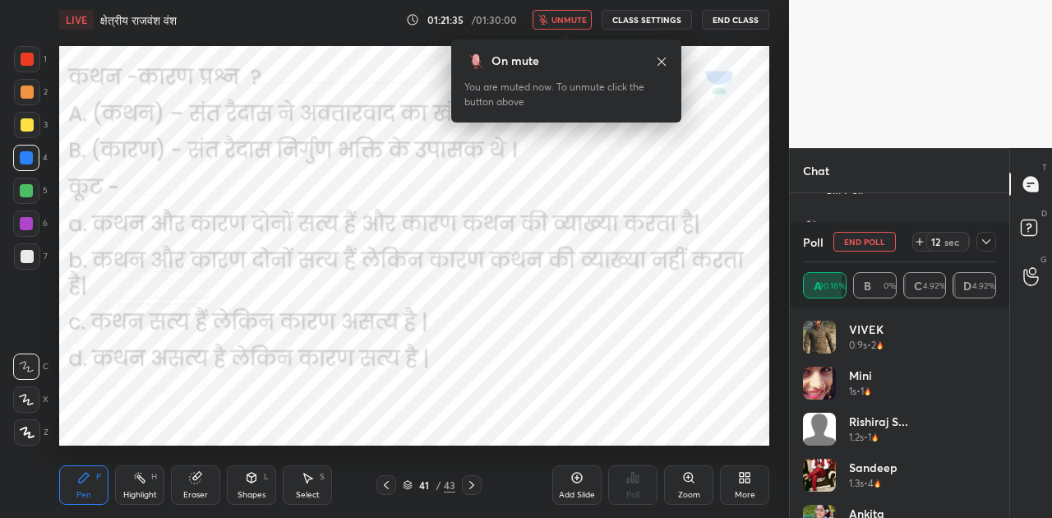
scroll to position [27820, 0]
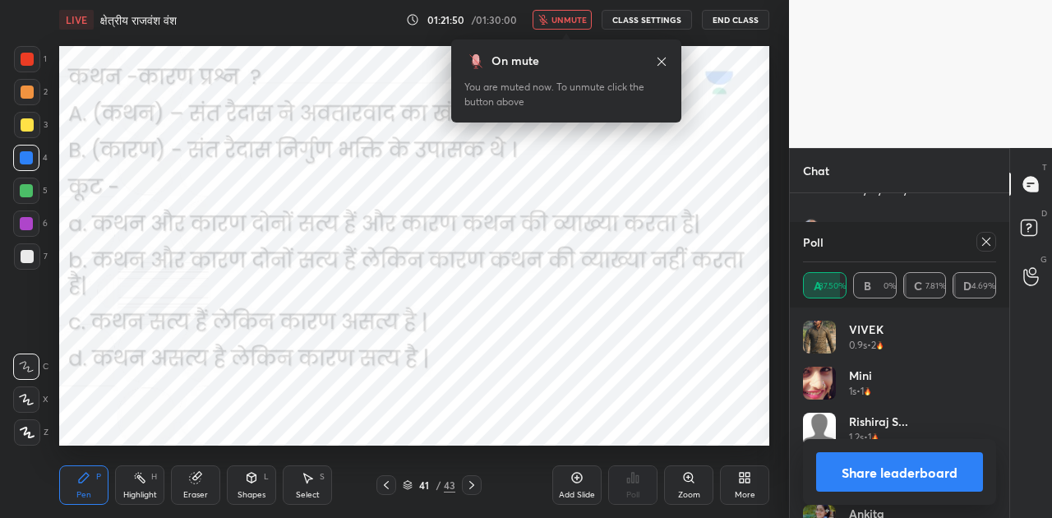
click at [902, 477] on button "Share leaderboard" at bounding box center [899, 471] width 167 height 39
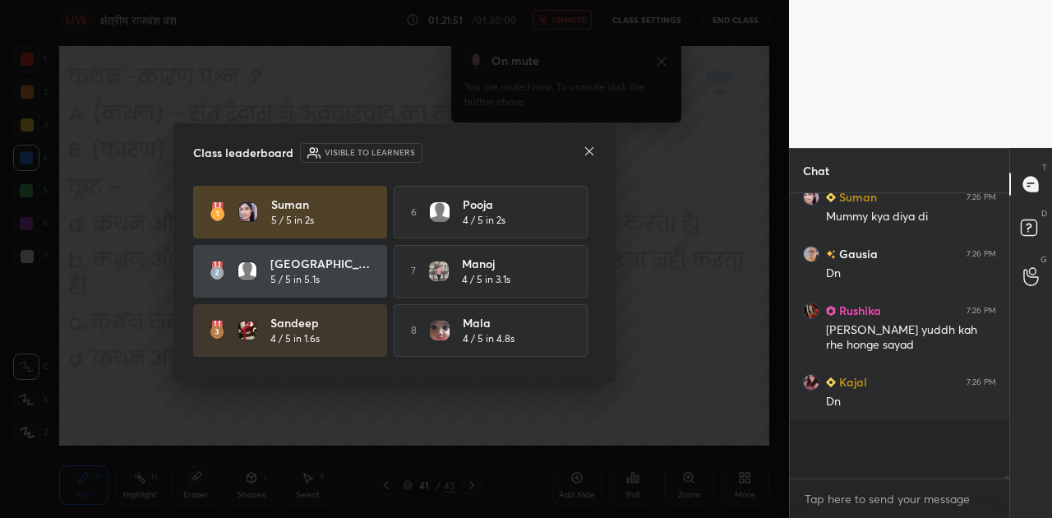
scroll to position [272, 215]
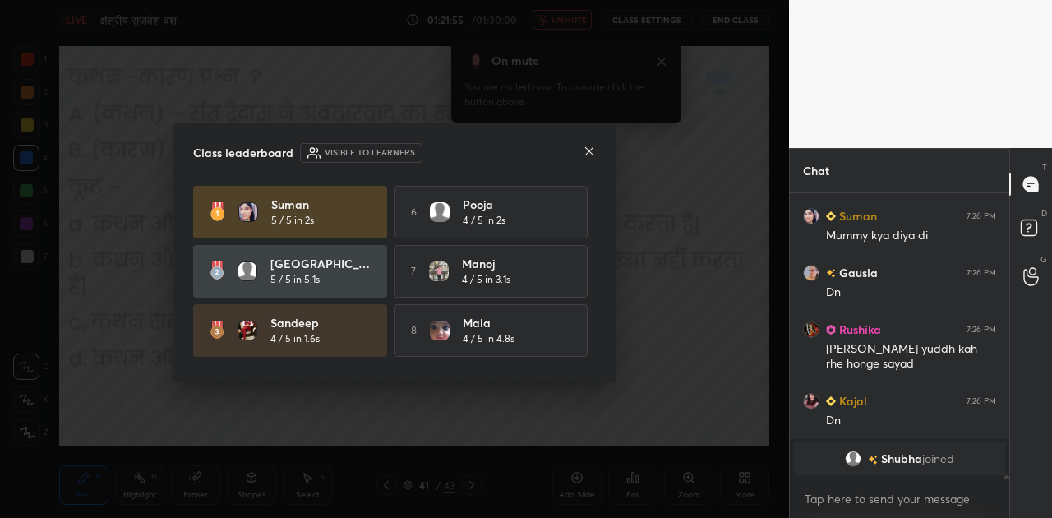
click at [592, 149] on icon at bounding box center [589, 151] width 13 height 13
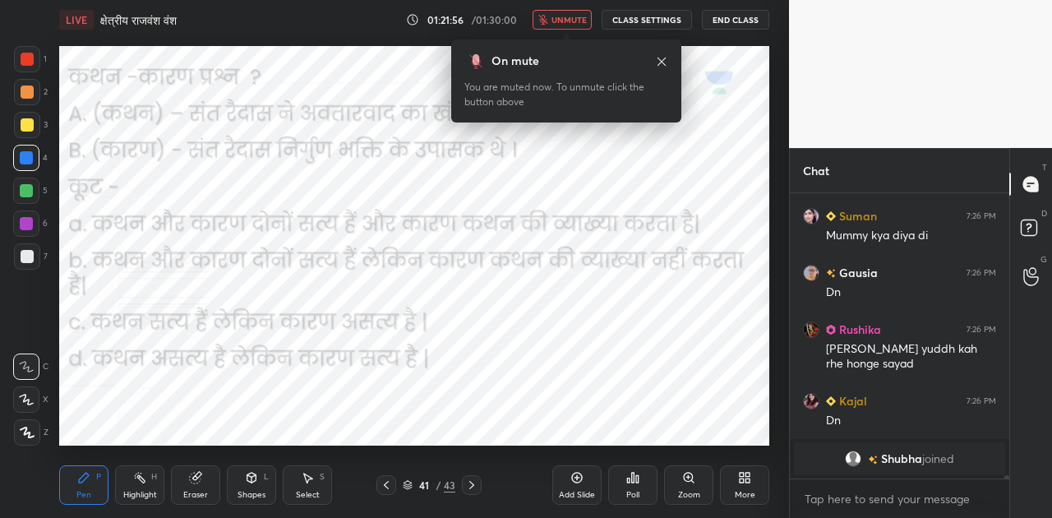
click at [584, 25] on button "unmute" at bounding box center [562, 20] width 59 height 20
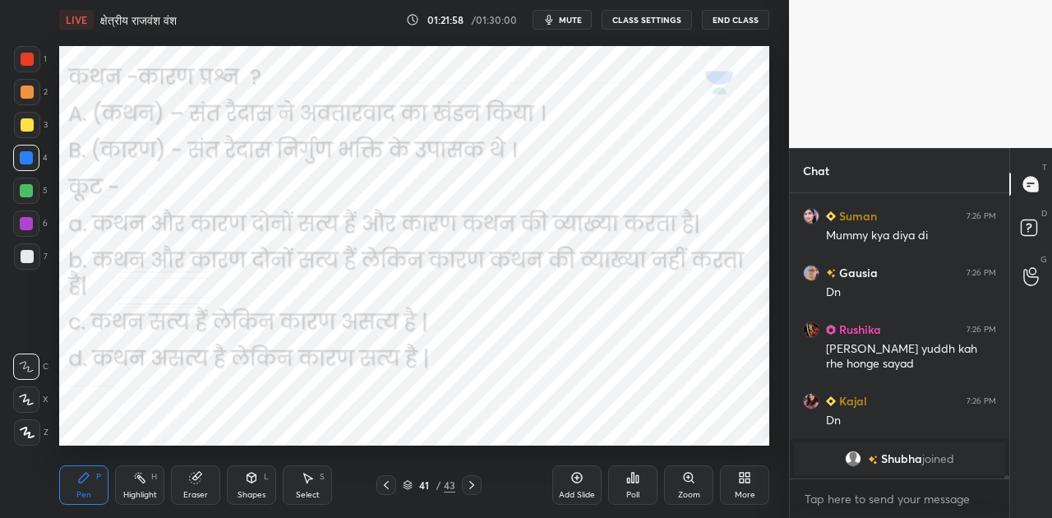
click at [475, 483] on icon at bounding box center [471, 484] width 13 height 13
click at [474, 481] on icon at bounding box center [471, 484] width 13 height 13
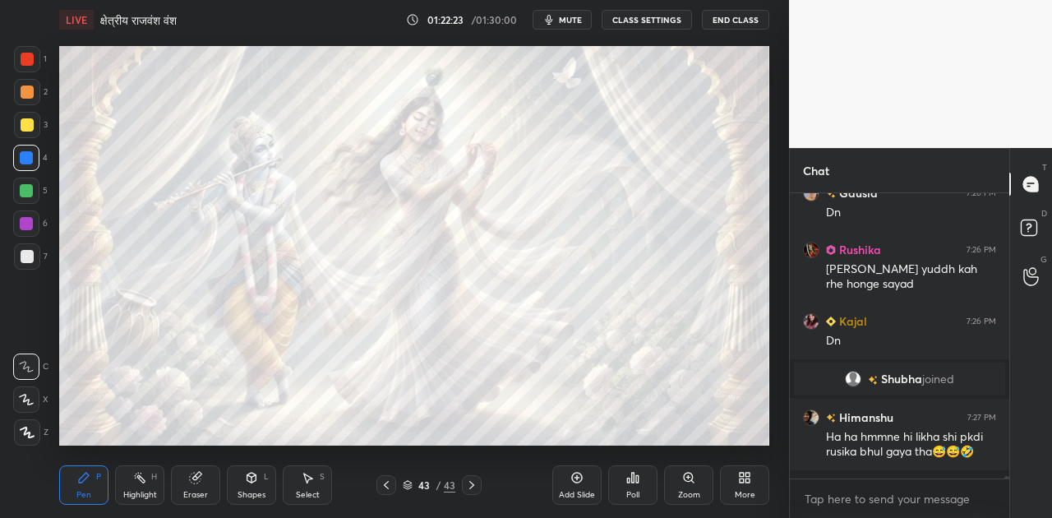
scroll to position [27460, 0]
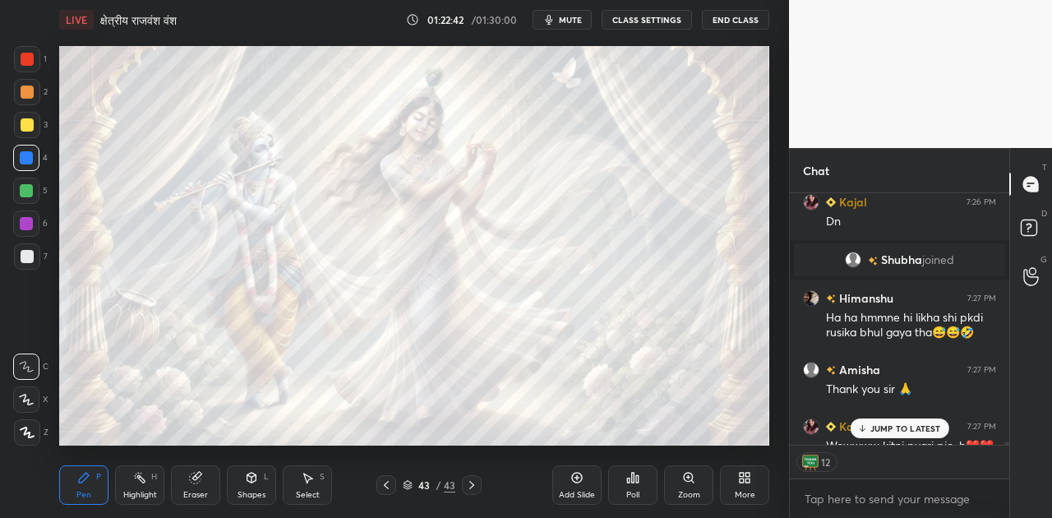
click at [569, 18] on span "mute" at bounding box center [570, 20] width 23 height 12
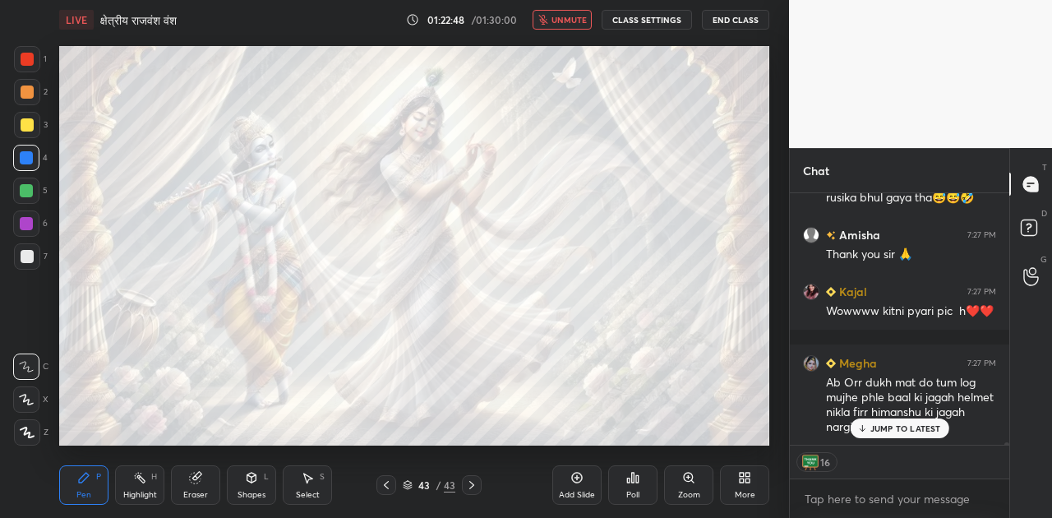
click at [926, 429] on p "JUMP TO LATEST" at bounding box center [905, 428] width 71 height 10
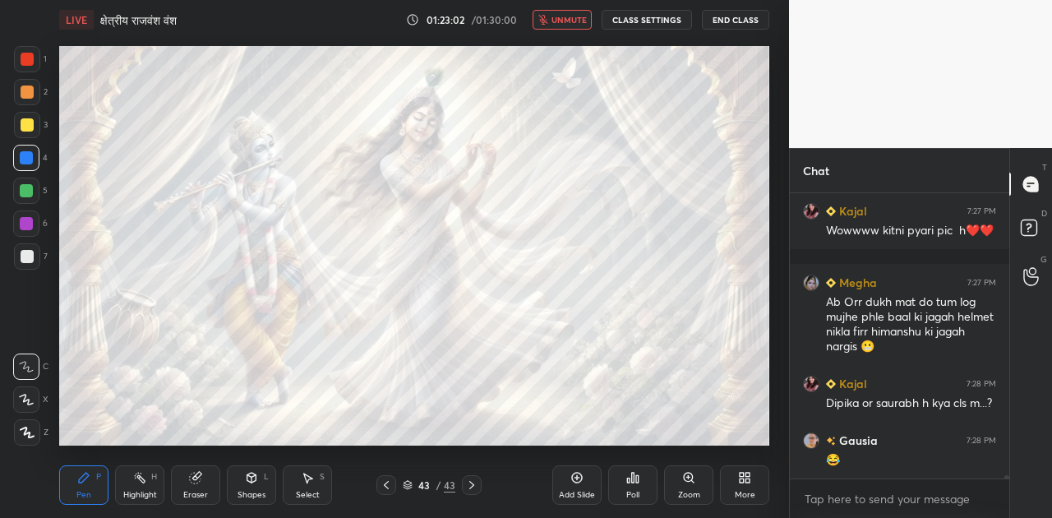
scroll to position [27859, 0]
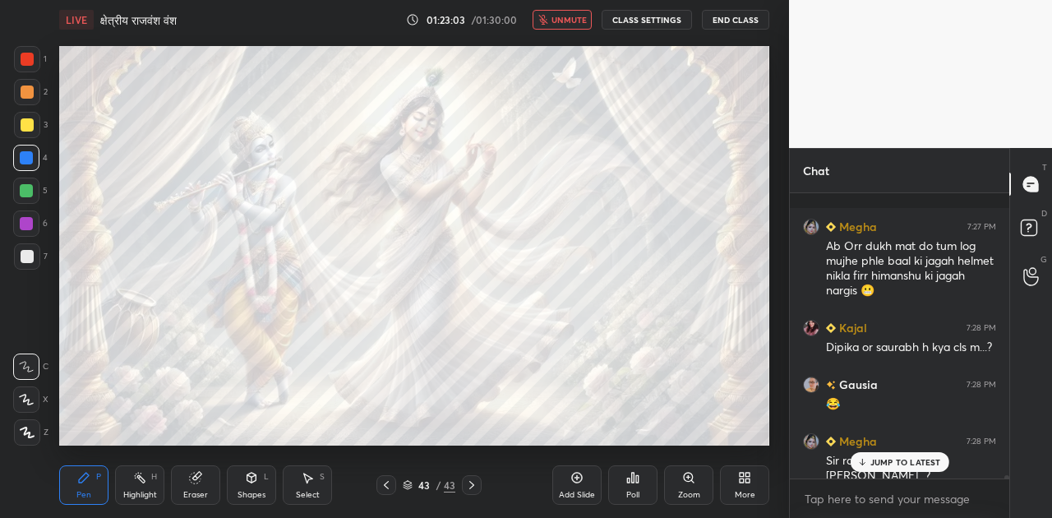
click at [879, 458] on p "JUMP TO LATEST" at bounding box center [905, 462] width 71 height 10
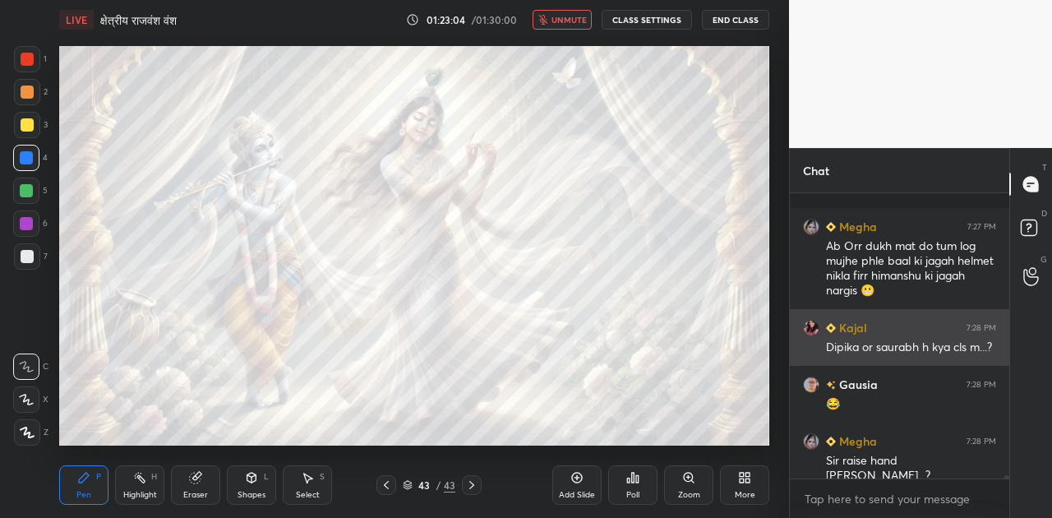
scroll to position [27931, 0]
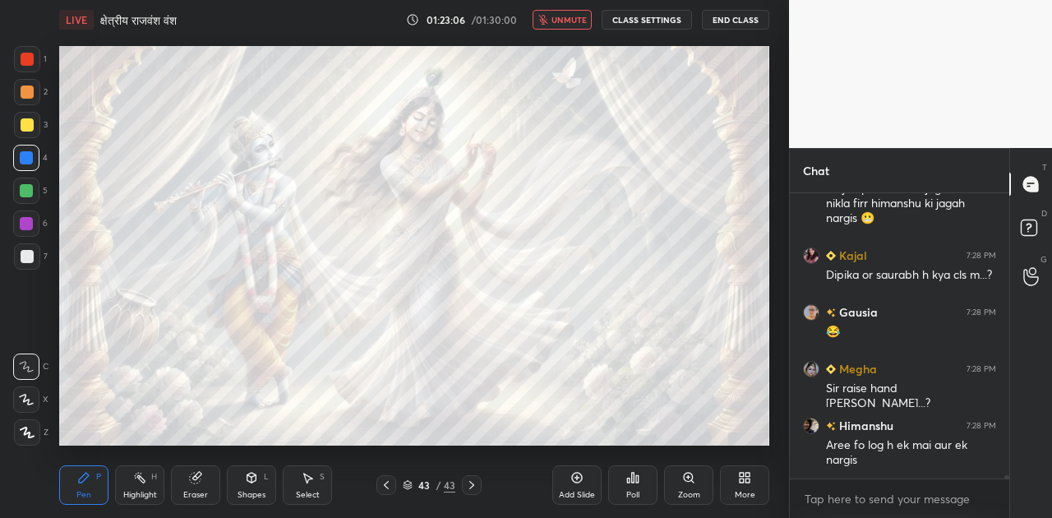
click at [556, 17] on span "unmute" at bounding box center [569, 20] width 35 height 12
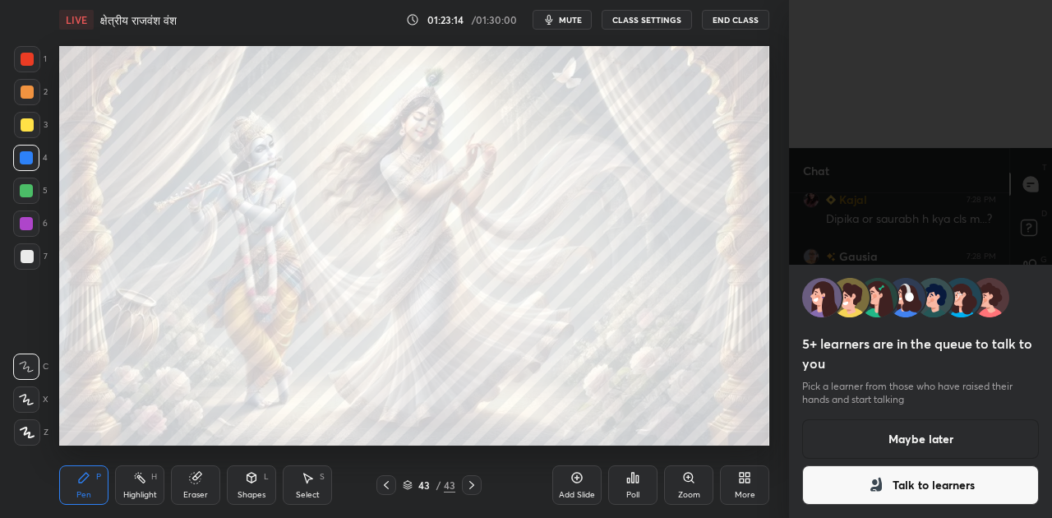
click at [889, 460] on div "5+ learners are in the queue to talk to you Pick a learner from those who have …" at bounding box center [920, 391] width 263 height 253
click at [932, 487] on button "Talk to learners" at bounding box center [920, 484] width 237 height 39
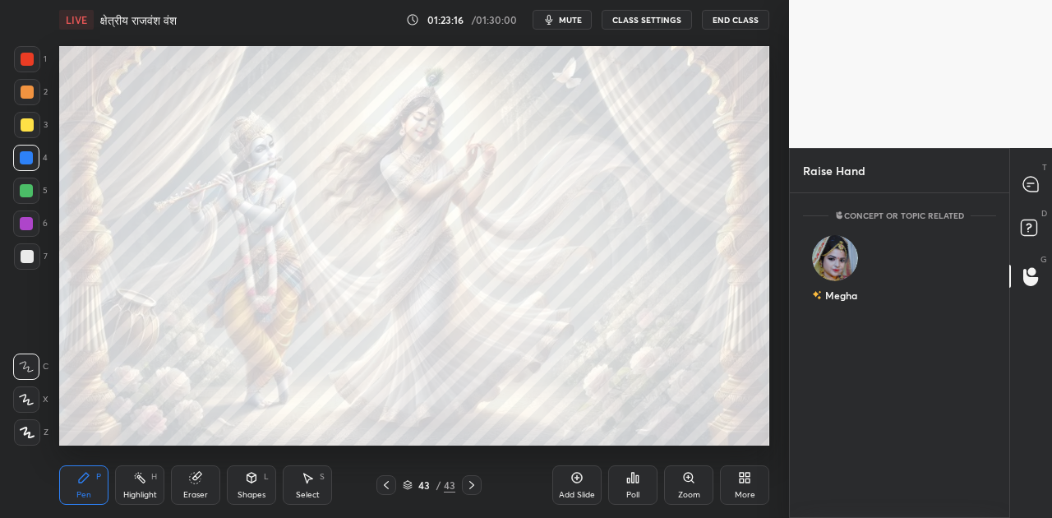
scroll to position [5, 5]
click at [842, 270] on div "Megha" at bounding box center [835, 271] width 64 height 95
click at [838, 304] on button "INVITE" at bounding box center [834, 306] width 49 height 21
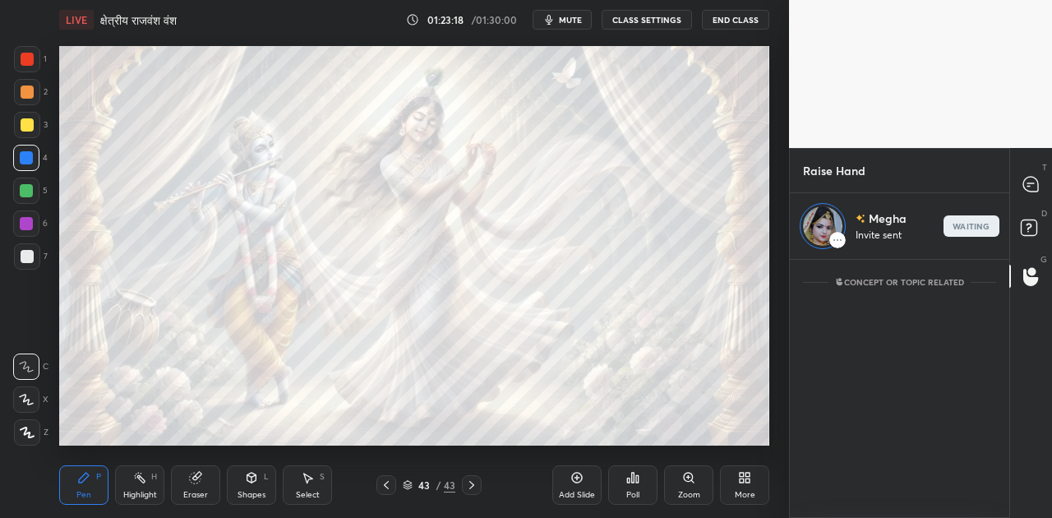
scroll to position [253, 215]
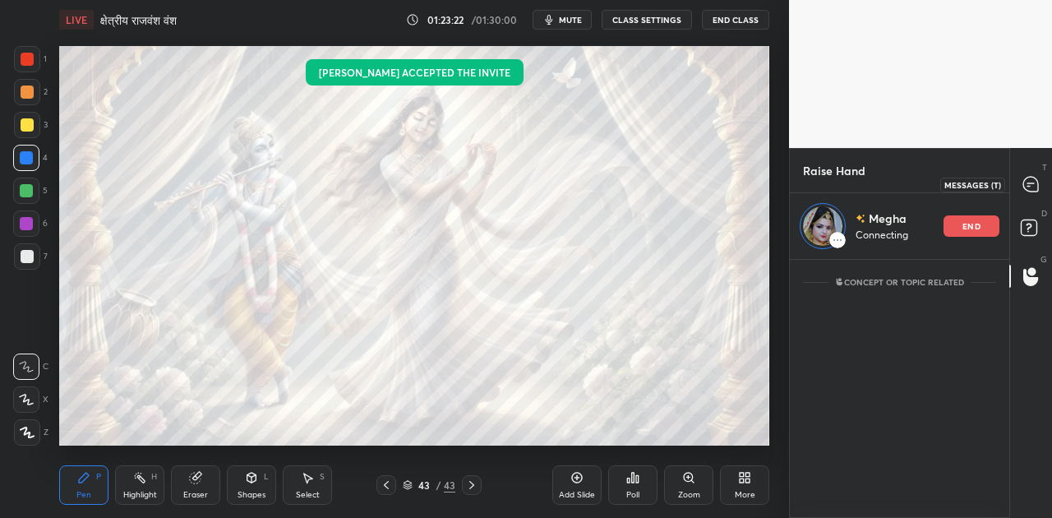
click at [1032, 192] on icon at bounding box center [1031, 184] width 17 height 17
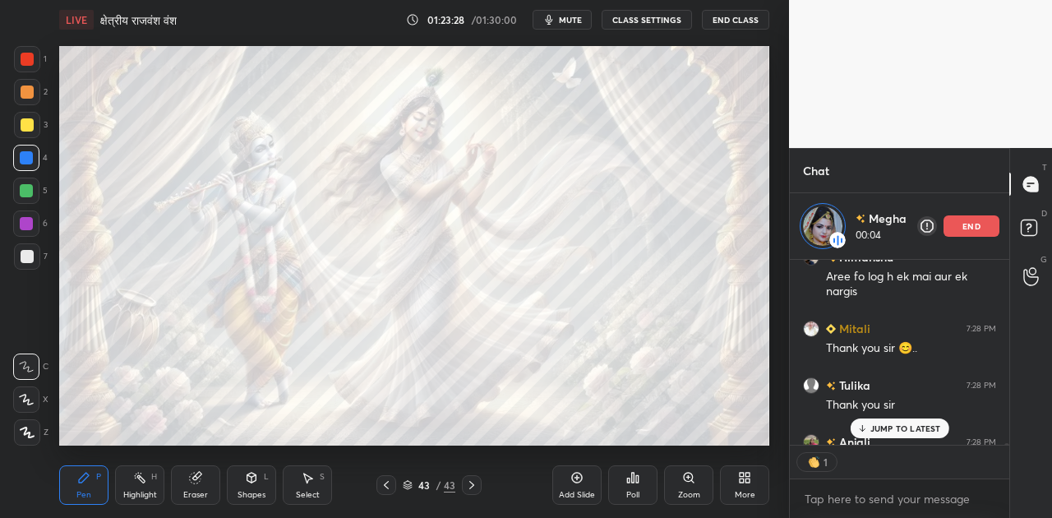
scroll to position [180, 215]
click at [26, 252] on div at bounding box center [27, 256] width 13 height 13
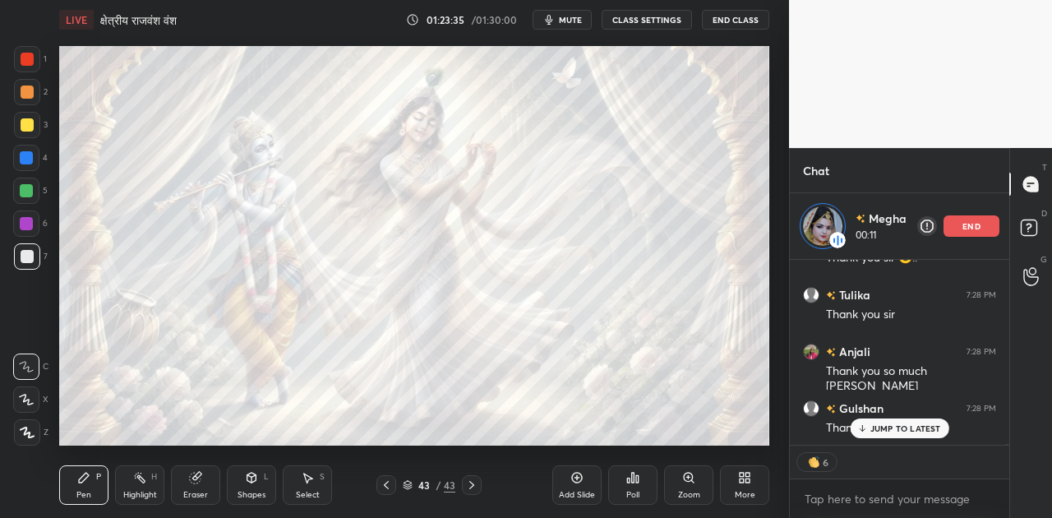
click at [891, 432] on p "JUMP TO LATEST" at bounding box center [905, 428] width 71 height 10
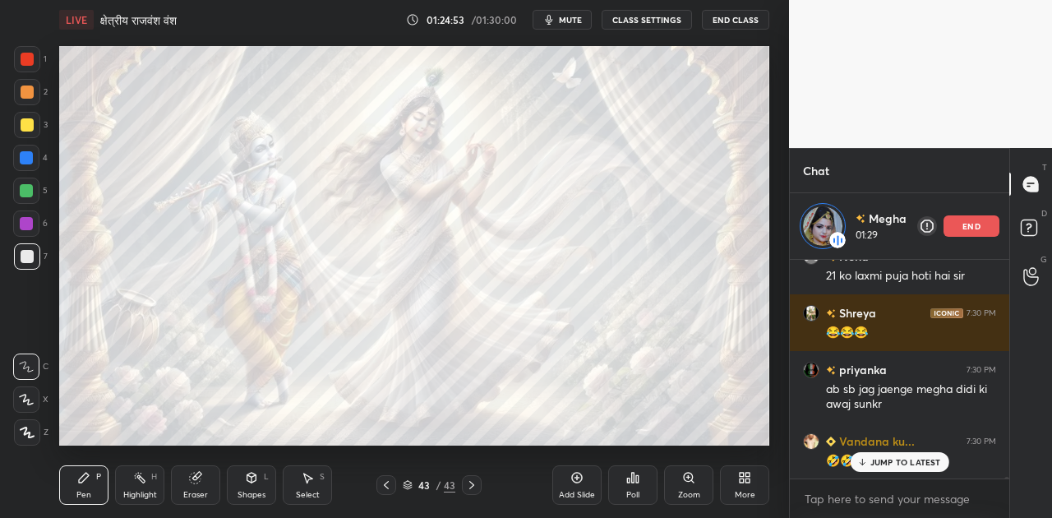
scroll to position [29370, 0]
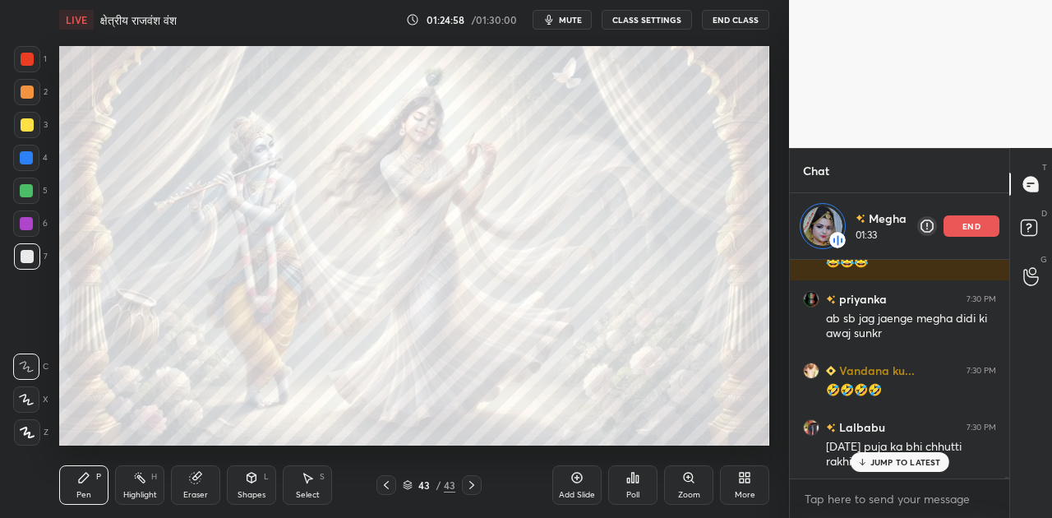
click at [955, 226] on div "end" at bounding box center [972, 225] width 56 height 21
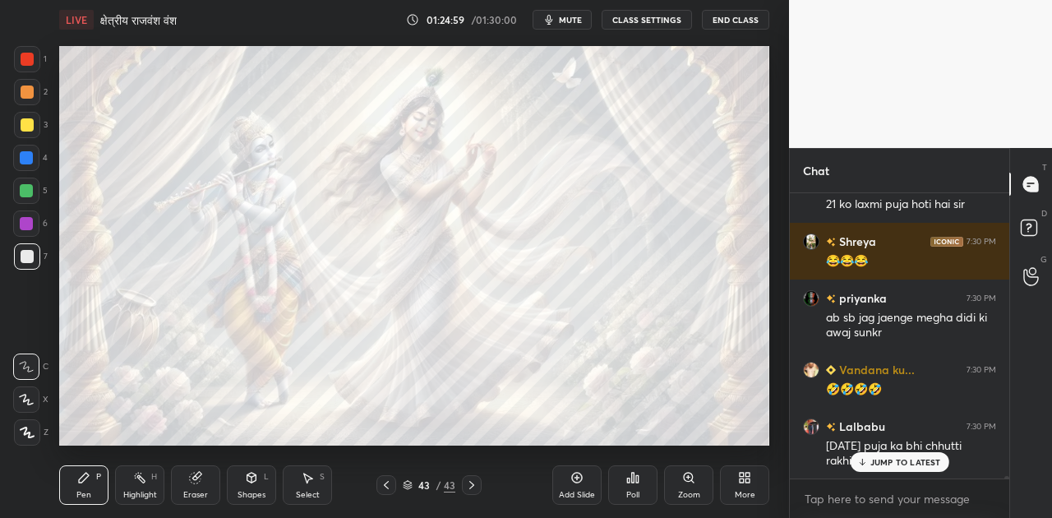
click at [901, 462] on p "JUMP TO LATEST" at bounding box center [905, 462] width 71 height 10
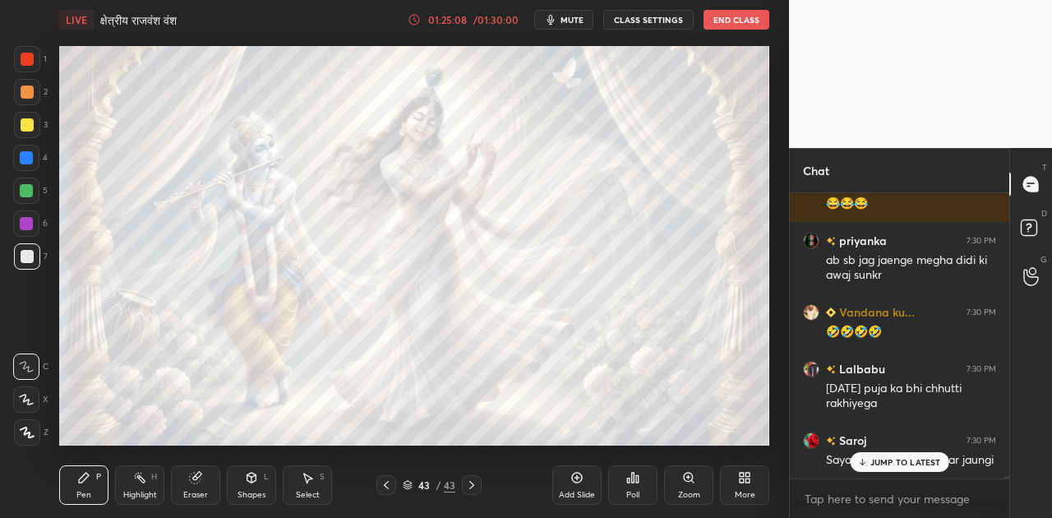
scroll to position [29432, 0]
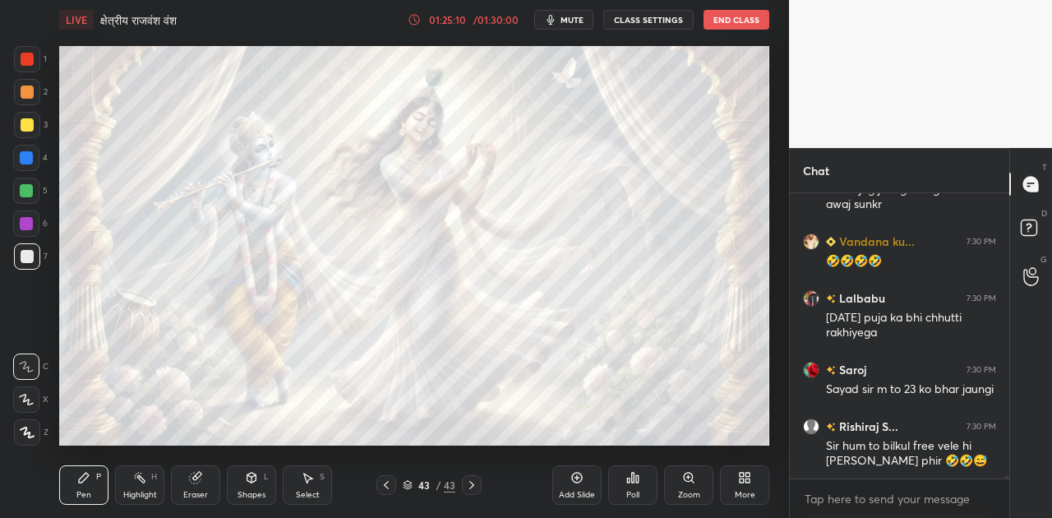
click at [896, 456] on div "priyanka 7:30 PM ab sb jag jaenge megha didi ki awaj sunkr Vandana ku... 7:30 P…" at bounding box center [899, 335] width 219 height 285
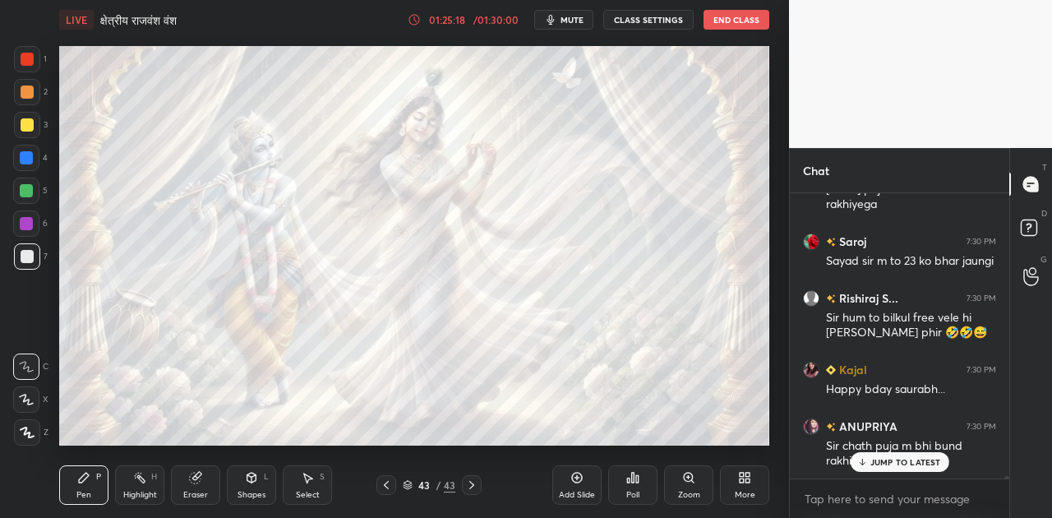
scroll to position [29618, 0]
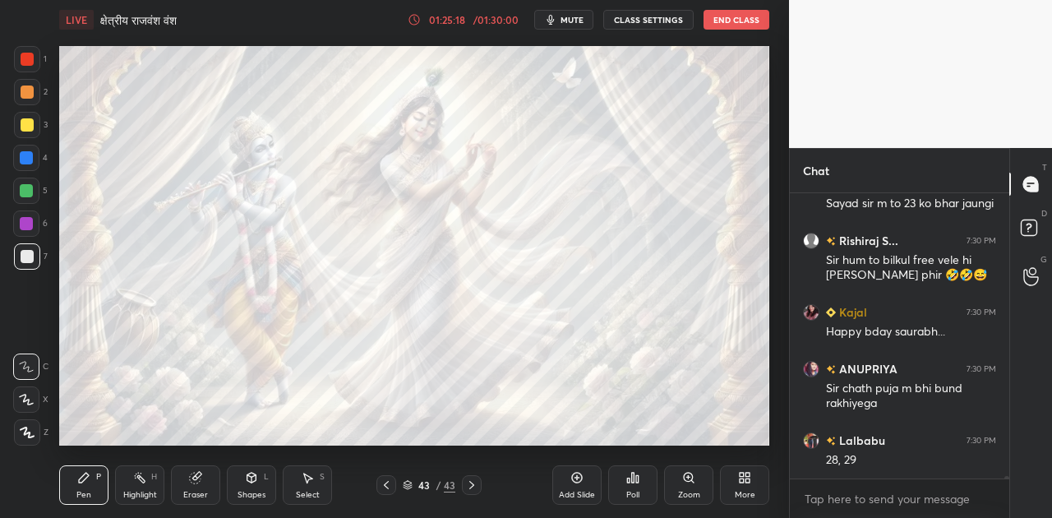
click at [894, 461] on div "28, 29" at bounding box center [911, 460] width 170 height 16
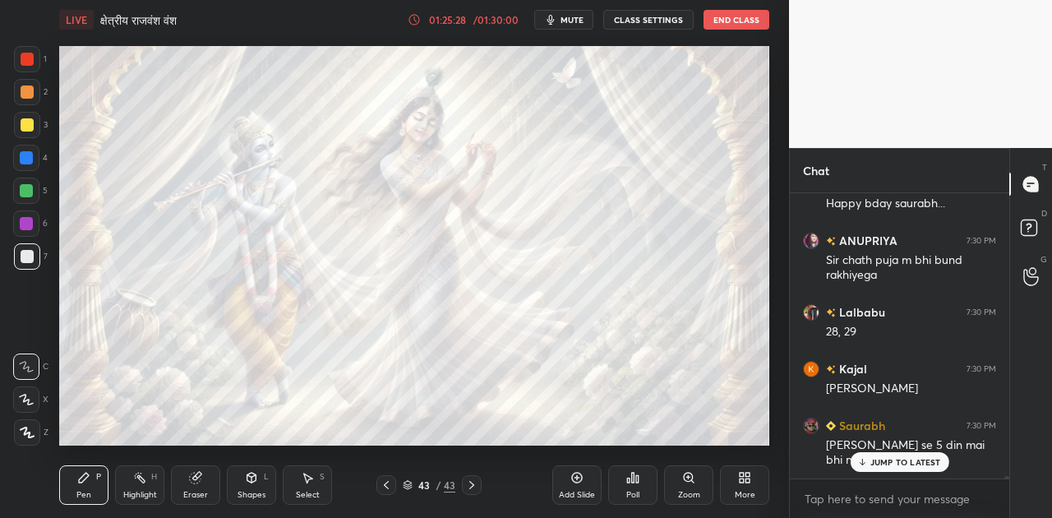
scroll to position [29832, 0]
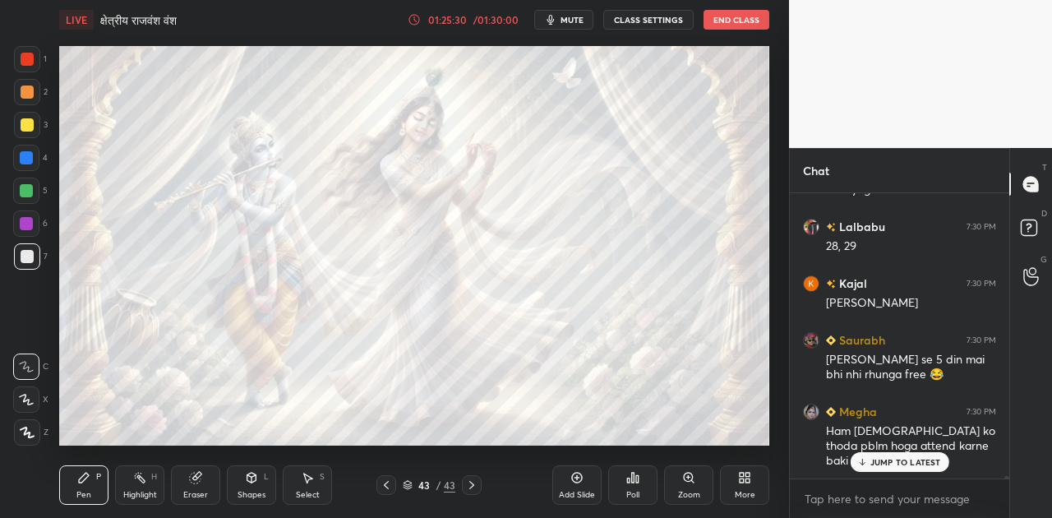
click at [907, 469] on div "JUMP TO LATEST" at bounding box center [899, 462] width 99 height 20
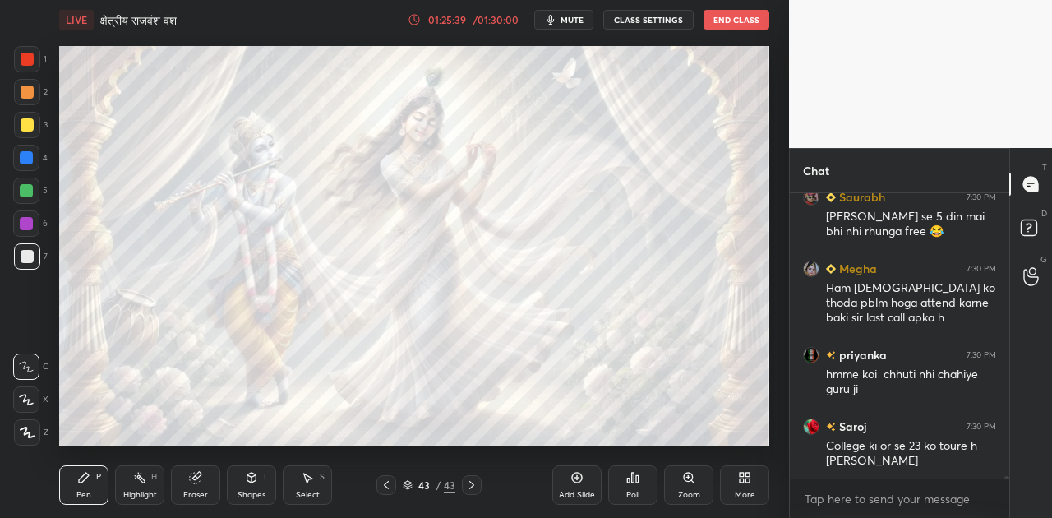
scroll to position [30032, 0]
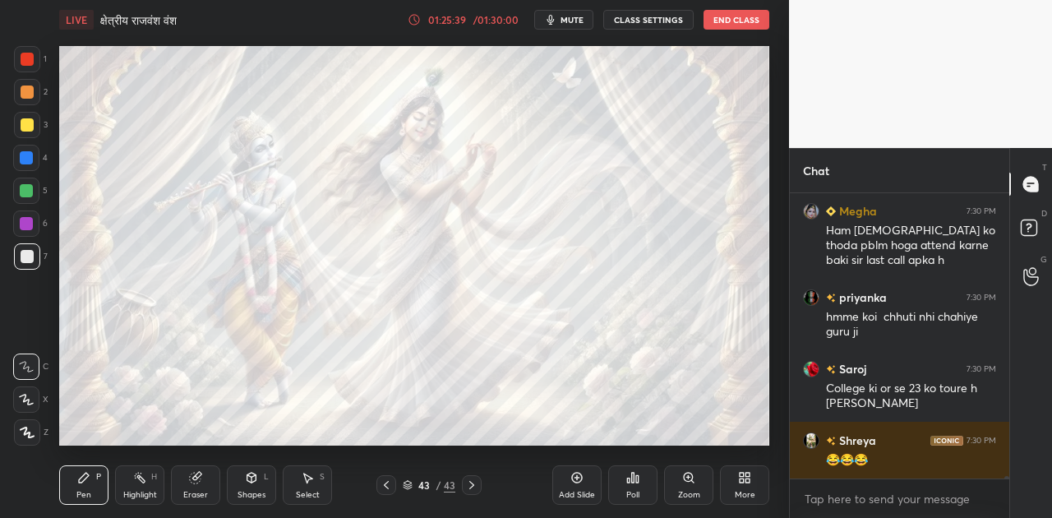
click at [903, 460] on div "😂😂😂" at bounding box center [911, 460] width 170 height 16
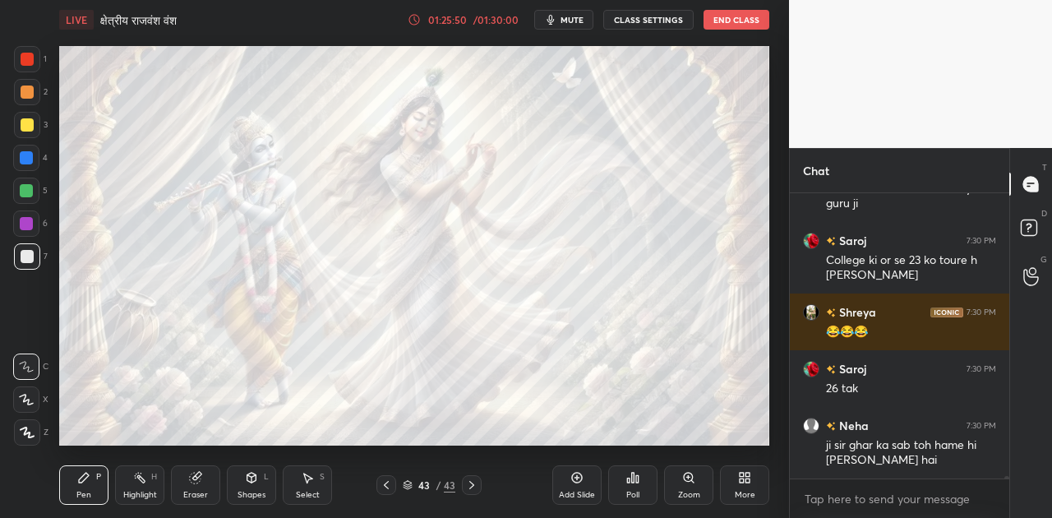
scroll to position [30216, 0]
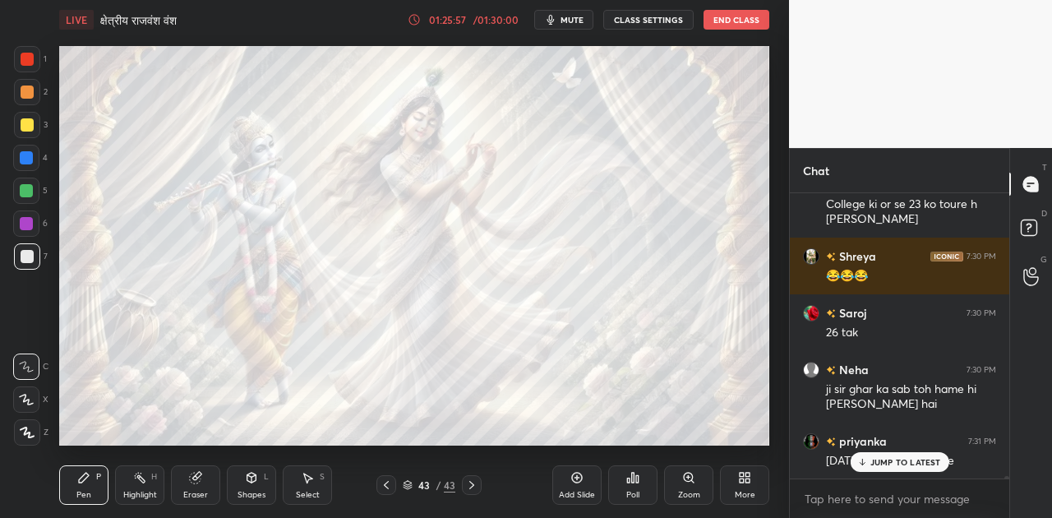
click at [903, 464] on p "JUMP TO LATEST" at bounding box center [905, 462] width 71 height 10
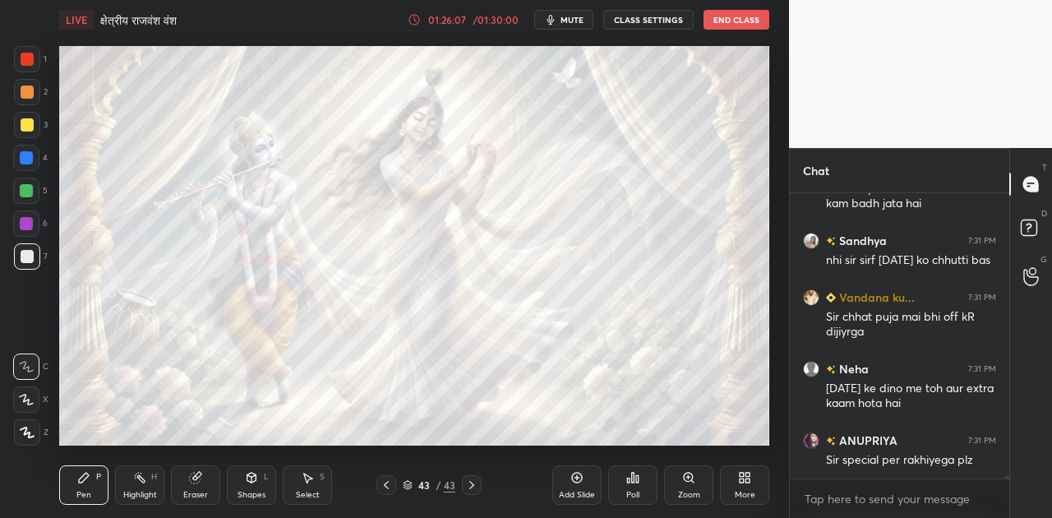
scroll to position [30616, 0]
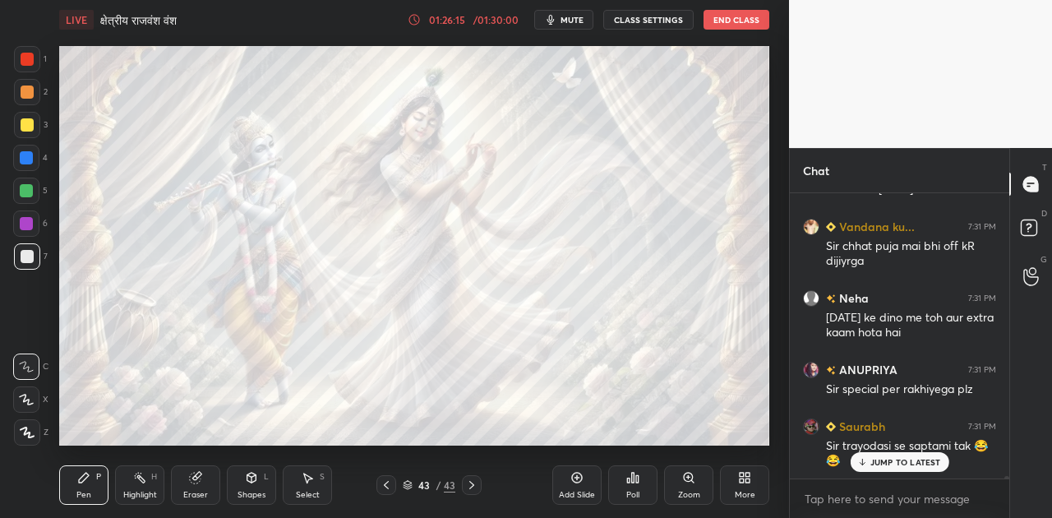
click at [899, 460] on p "JUMP TO LATEST" at bounding box center [905, 462] width 71 height 10
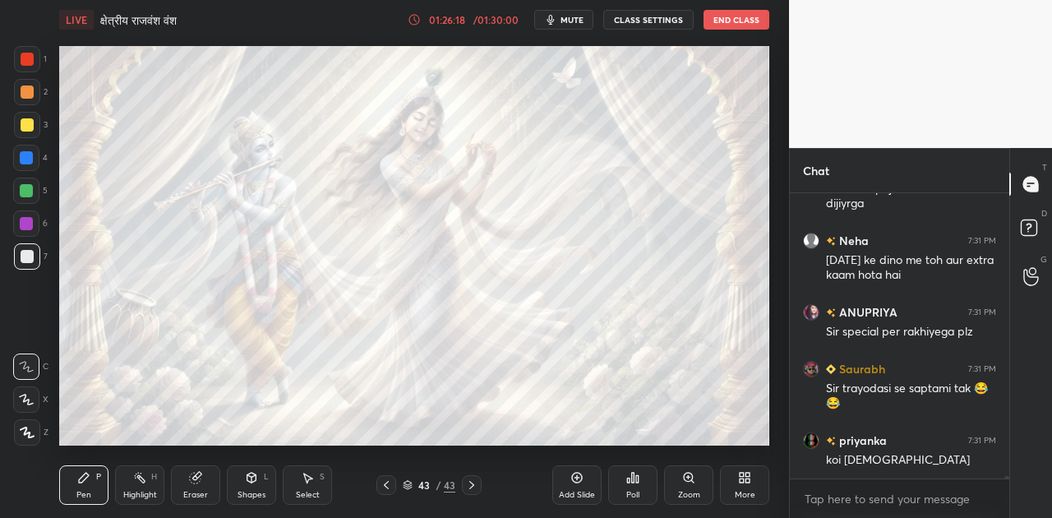
scroll to position [30744, 0]
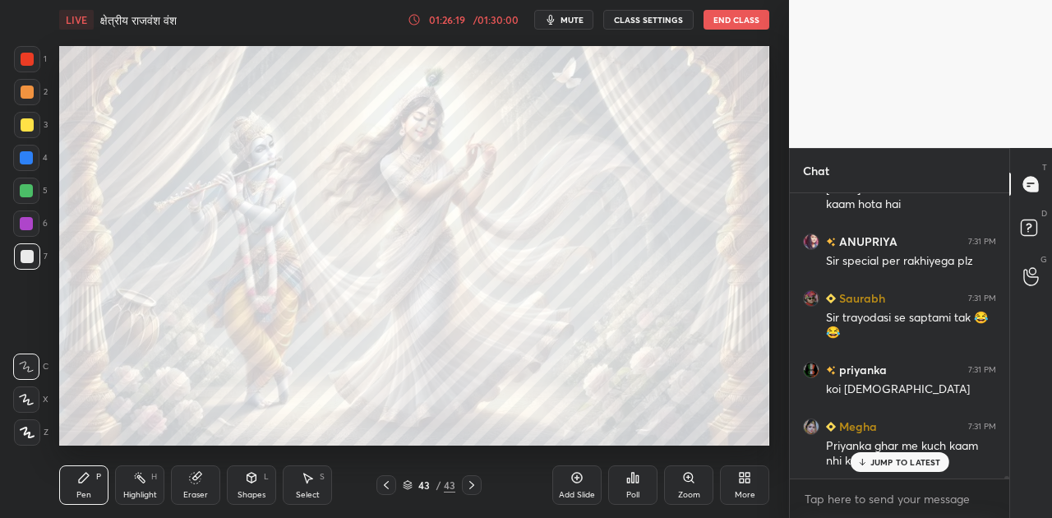
click at [904, 464] on p "JUMP TO LATEST" at bounding box center [905, 462] width 71 height 10
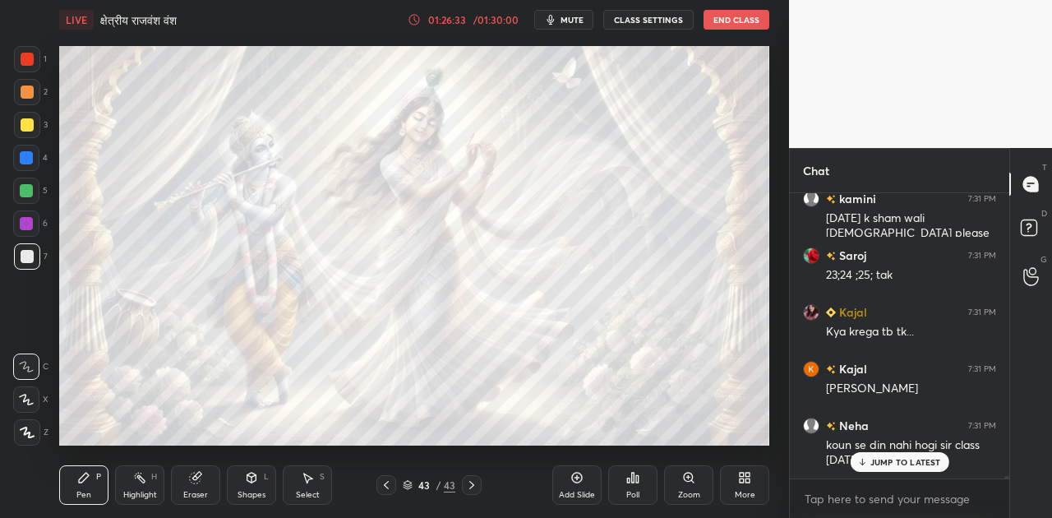
scroll to position [31099, 0]
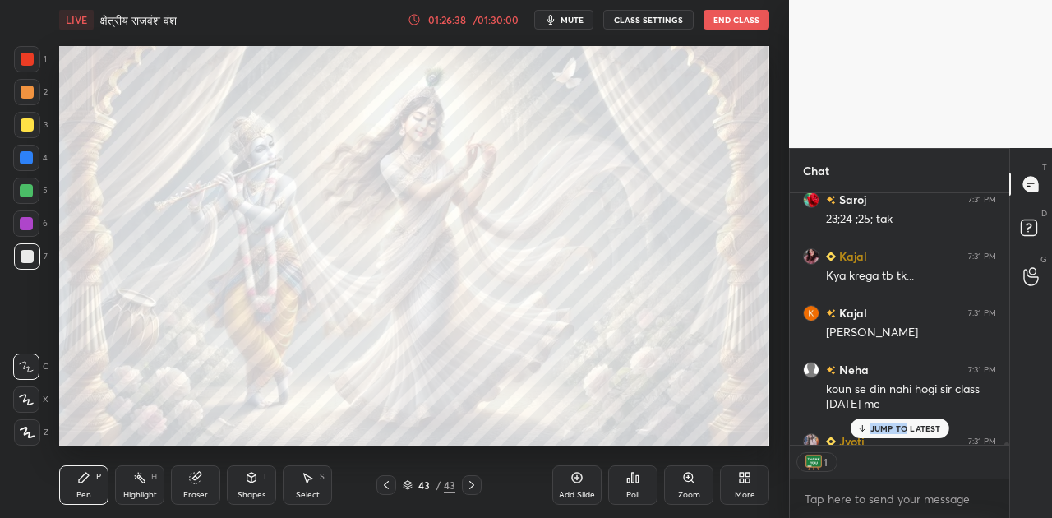
click at [907, 465] on div "priyanka 7:31 PM [DATE] ki bhi nhi chahiye Kajal 7:31 PM But deepavali ma saf s…" at bounding box center [899, 355] width 219 height 325
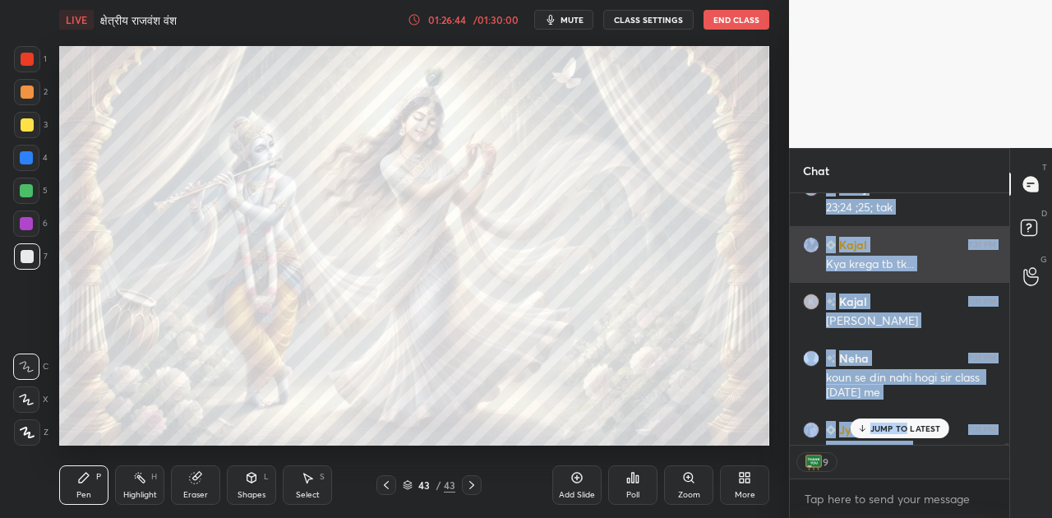
scroll to position [31190, 0]
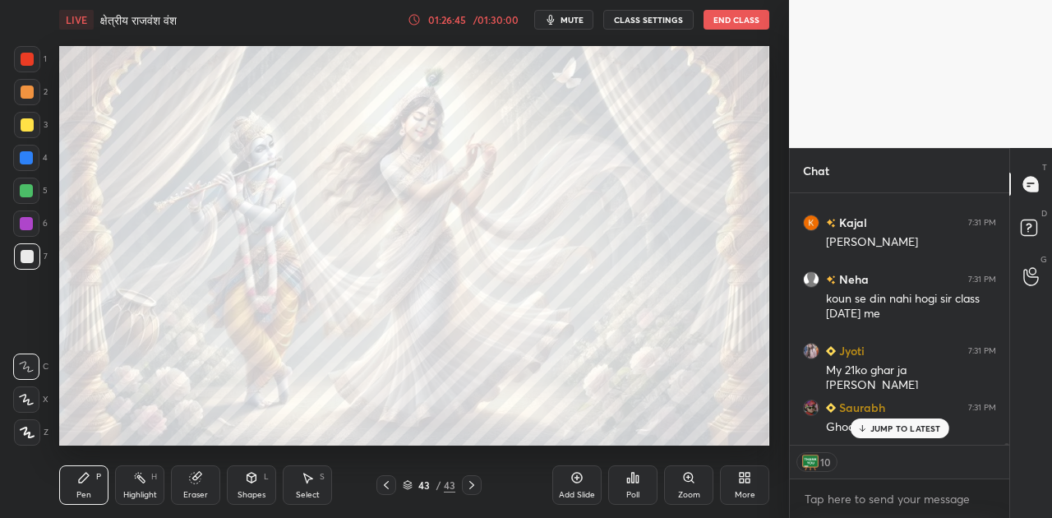
click at [884, 427] on p "JUMP TO LATEST" at bounding box center [905, 428] width 71 height 10
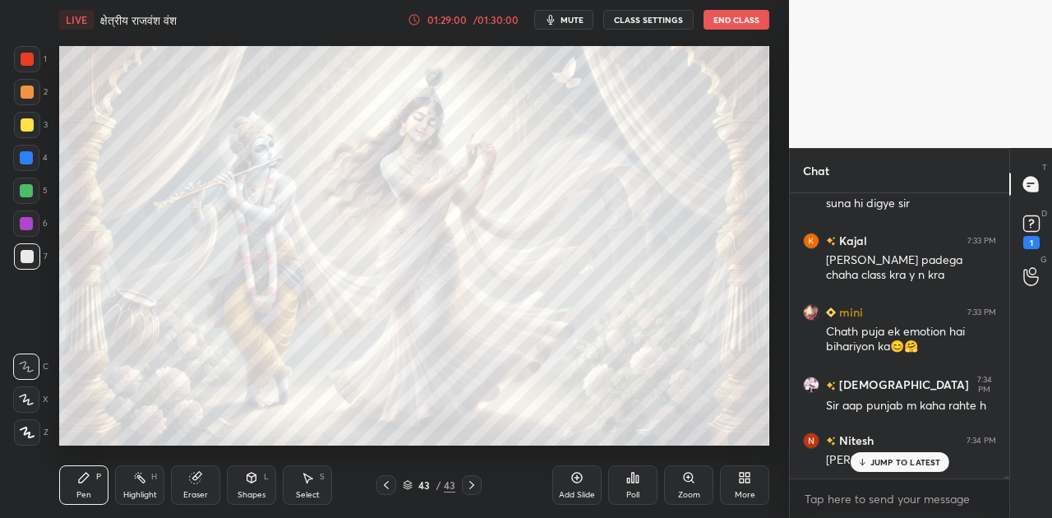
scroll to position [32319, 0]
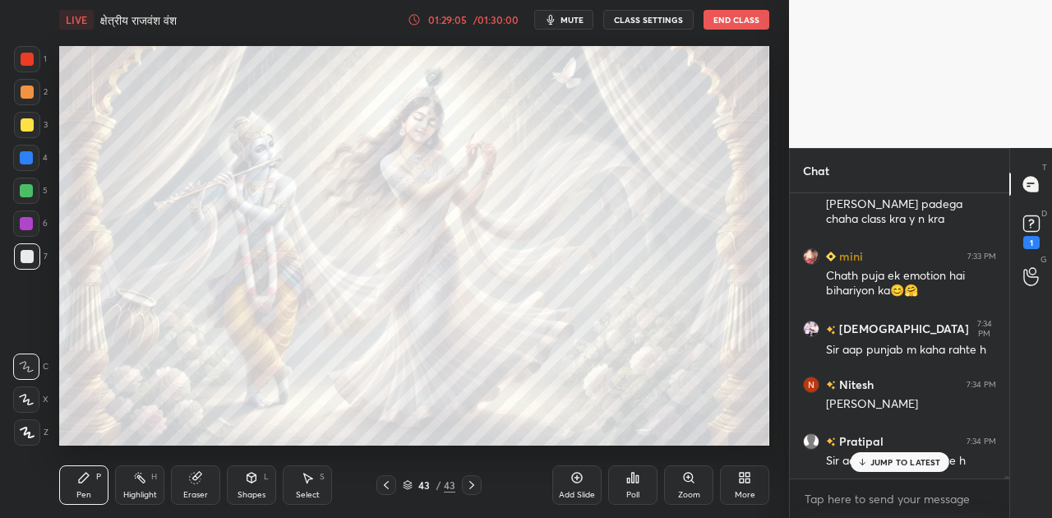
click at [888, 464] on p "JUMP TO LATEST" at bounding box center [905, 462] width 71 height 10
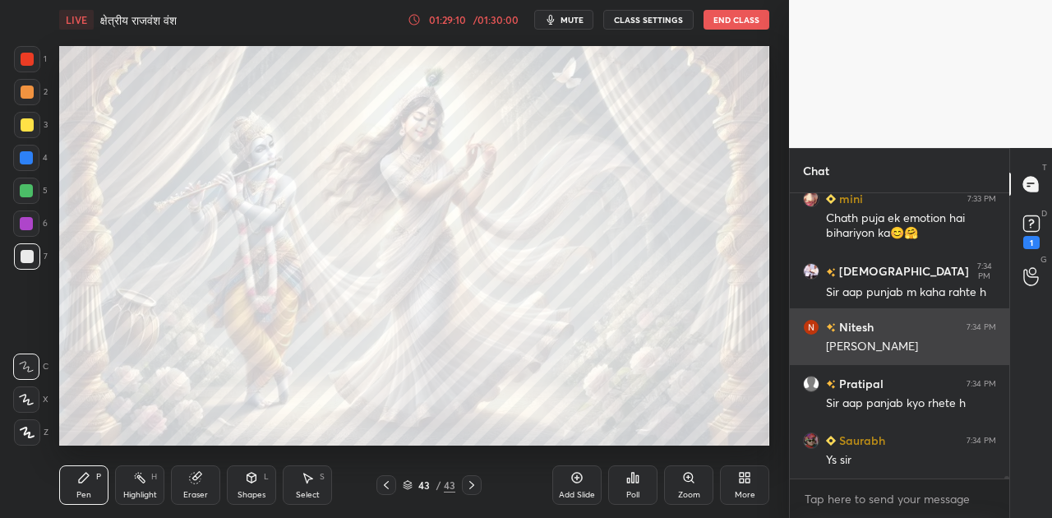
scroll to position [32432, 0]
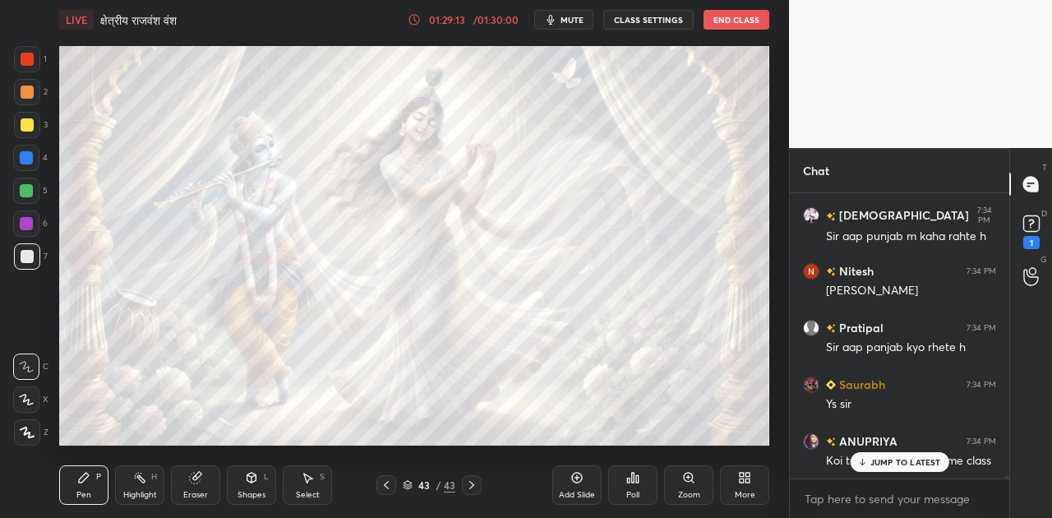
click at [874, 459] on p "JUMP TO LATEST" at bounding box center [905, 462] width 71 height 10
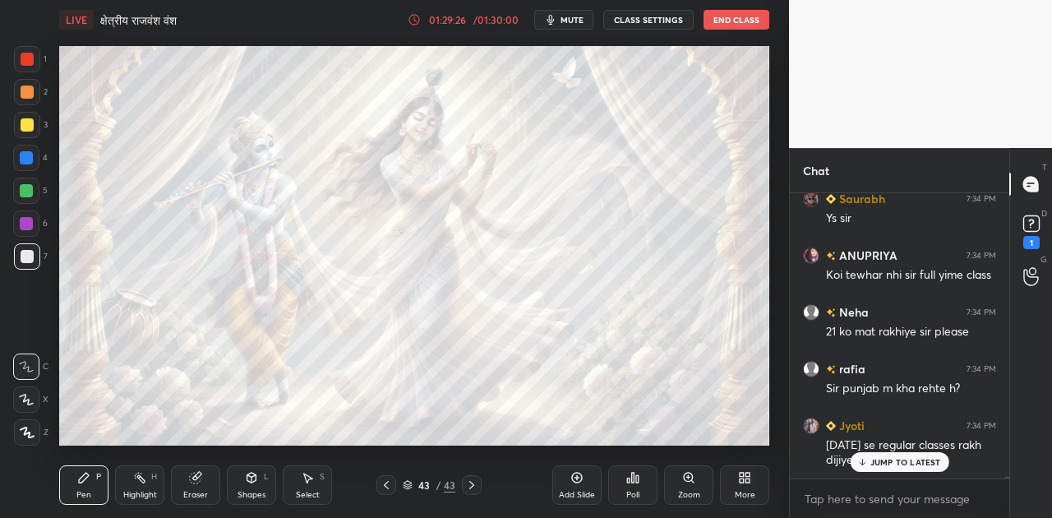
scroll to position [32674, 0]
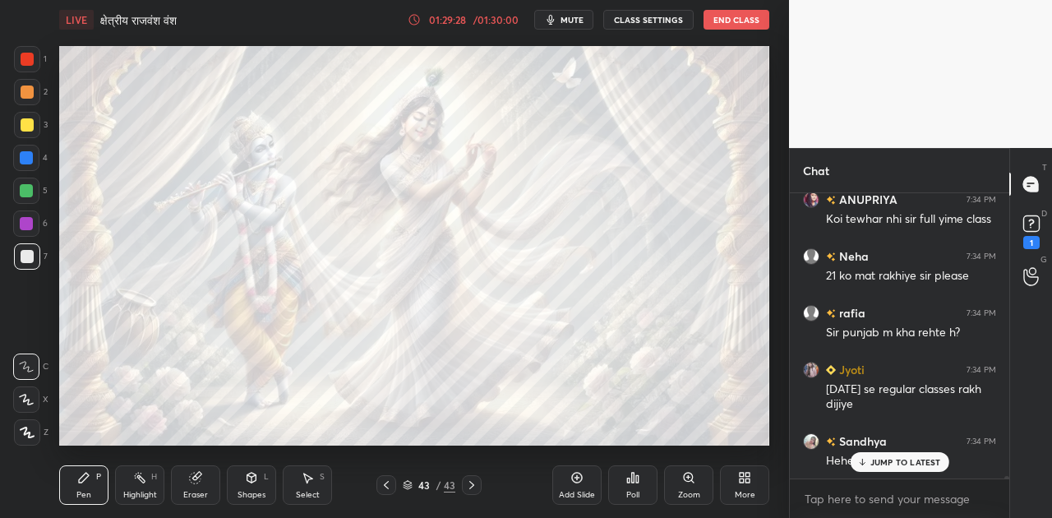
click at [884, 459] on p "JUMP TO LATEST" at bounding box center [905, 462] width 71 height 10
click at [1026, 224] on rect at bounding box center [1031, 224] width 16 height 16
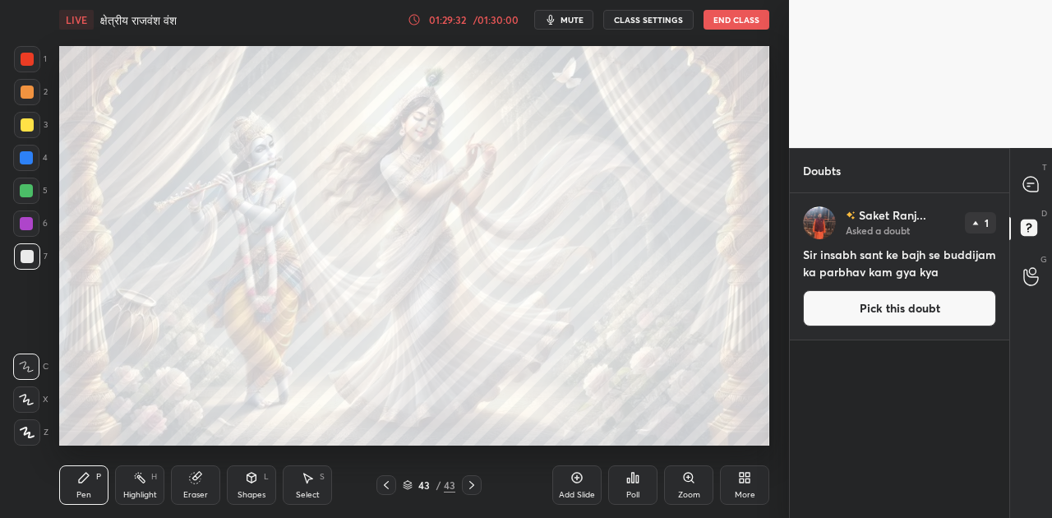
click at [864, 301] on button "Pick this doubt" at bounding box center [899, 308] width 193 height 36
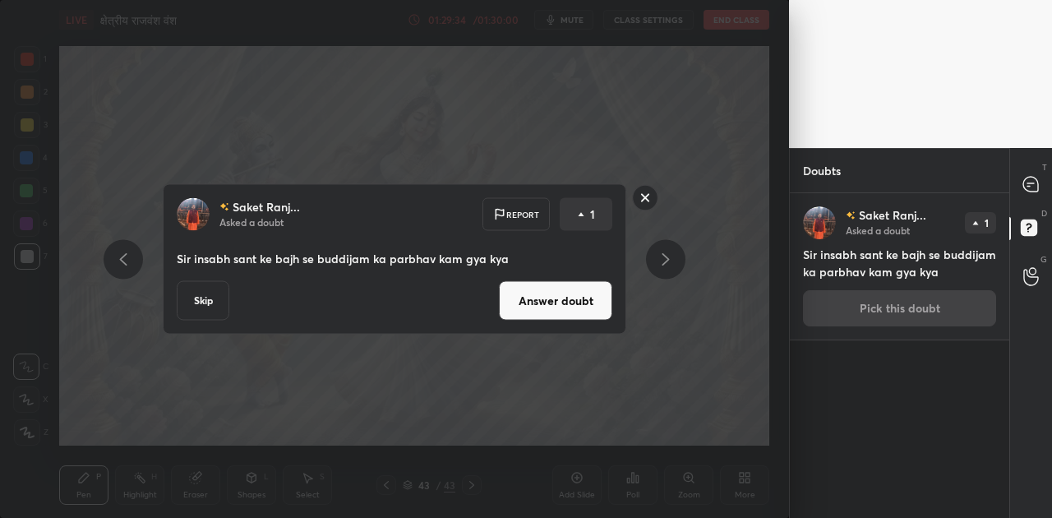
click at [547, 291] on button "Answer doubt" at bounding box center [555, 300] width 113 height 39
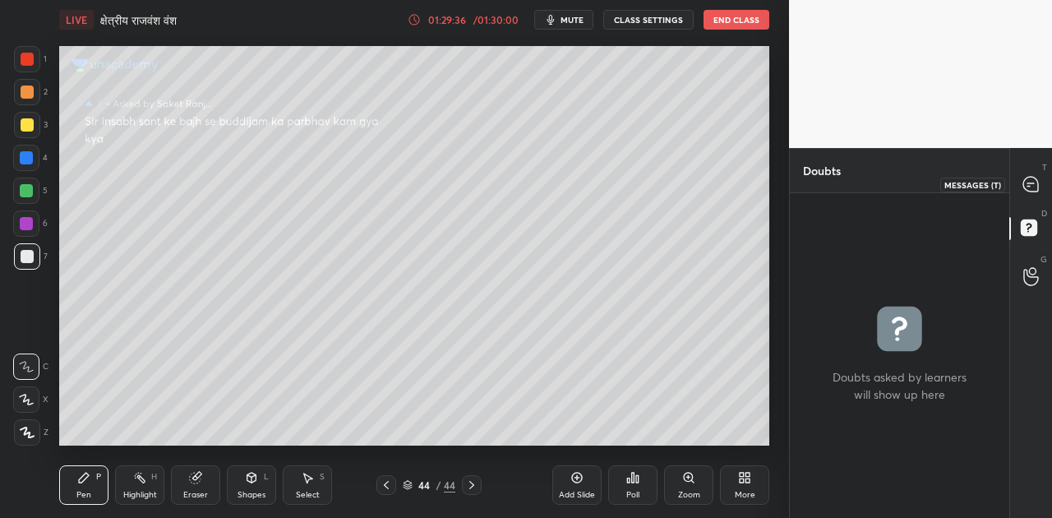
click at [1037, 190] on icon at bounding box center [1030, 184] width 15 height 15
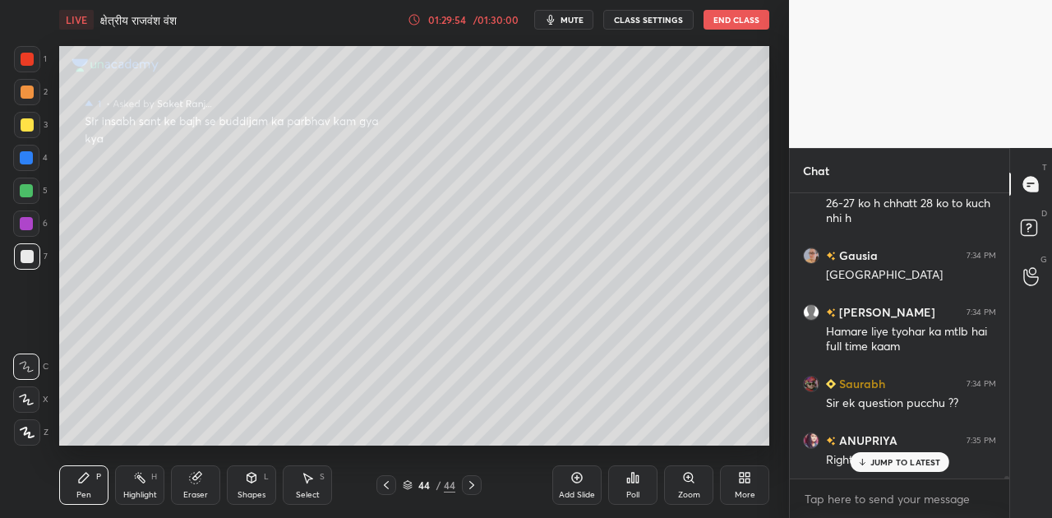
scroll to position [33412, 0]
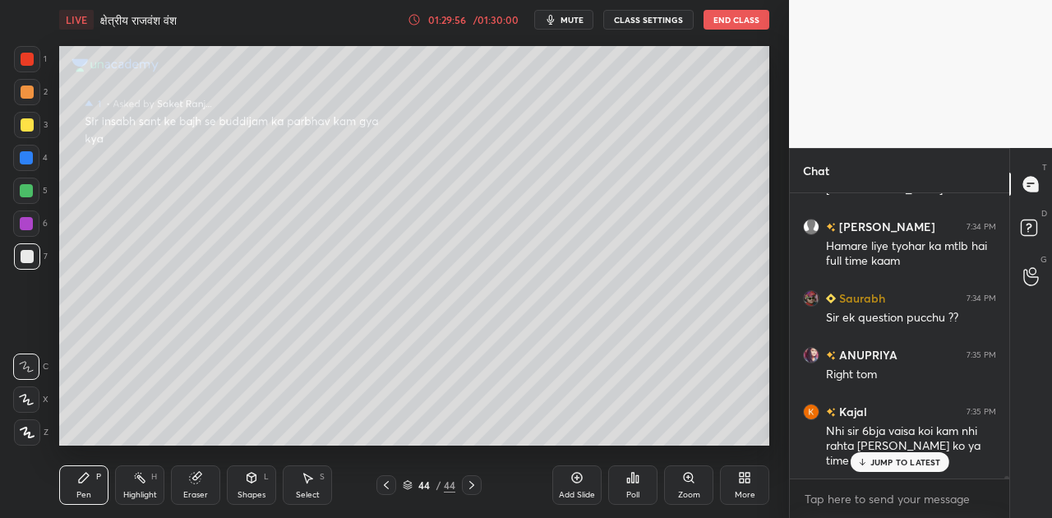
click at [919, 460] on div "Pratipal 7:34 PM Sir aap panjab kyo rhete h Saurabh 7:34 PM Ys sir ANUPRIYA 7:3…" at bounding box center [899, 335] width 219 height 285
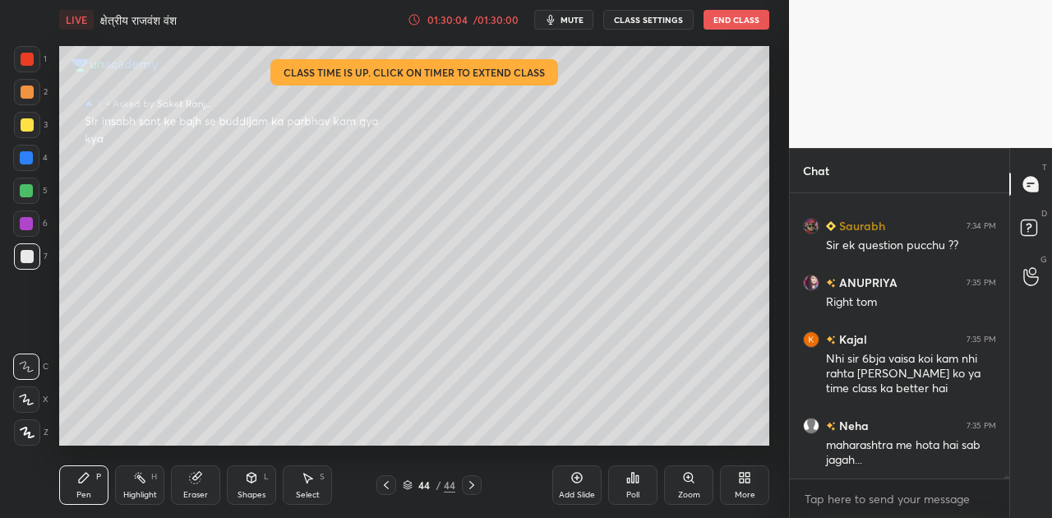
click at [393, 490] on div at bounding box center [386, 485] width 20 height 20
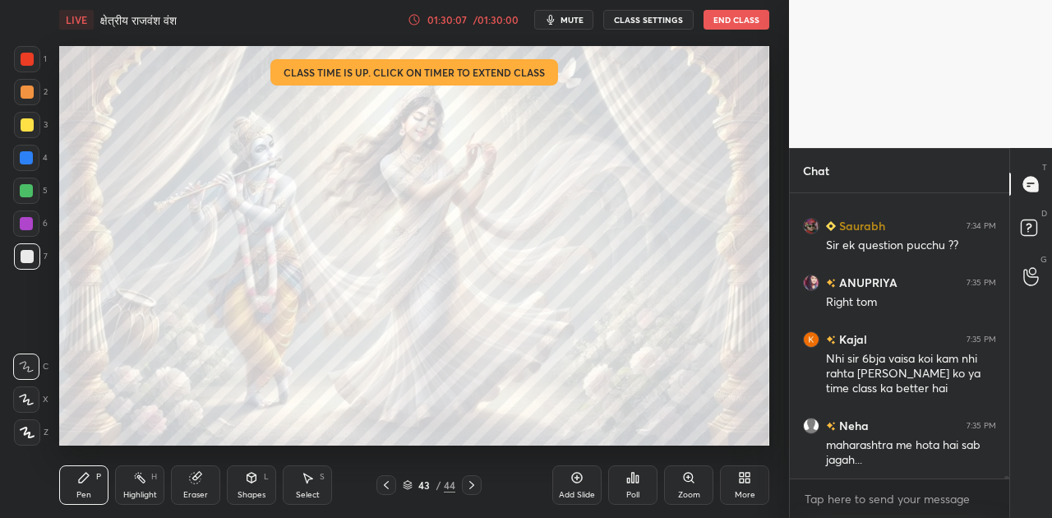
click at [639, 473] on div "Poll" at bounding box center [632, 484] width 49 height 39
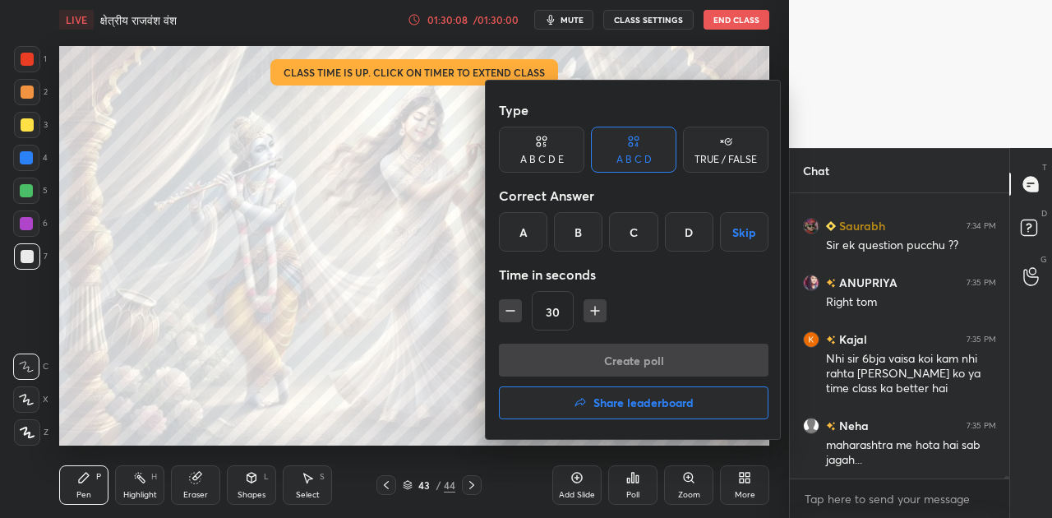
click at [639, 416] on button "Share leaderboard" at bounding box center [634, 402] width 270 height 33
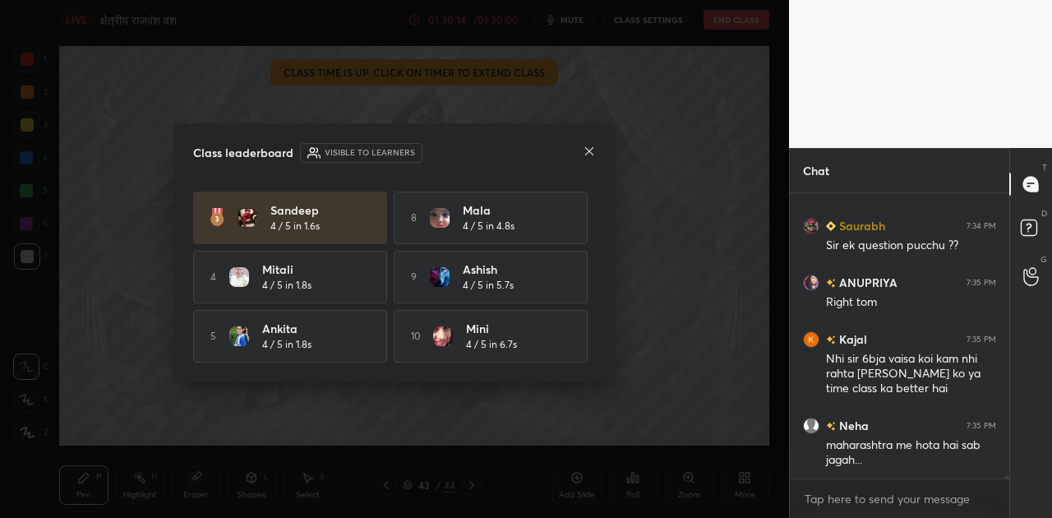
scroll to position [117, 0]
click at [589, 149] on icon at bounding box center [589, 151] width 13 height 13
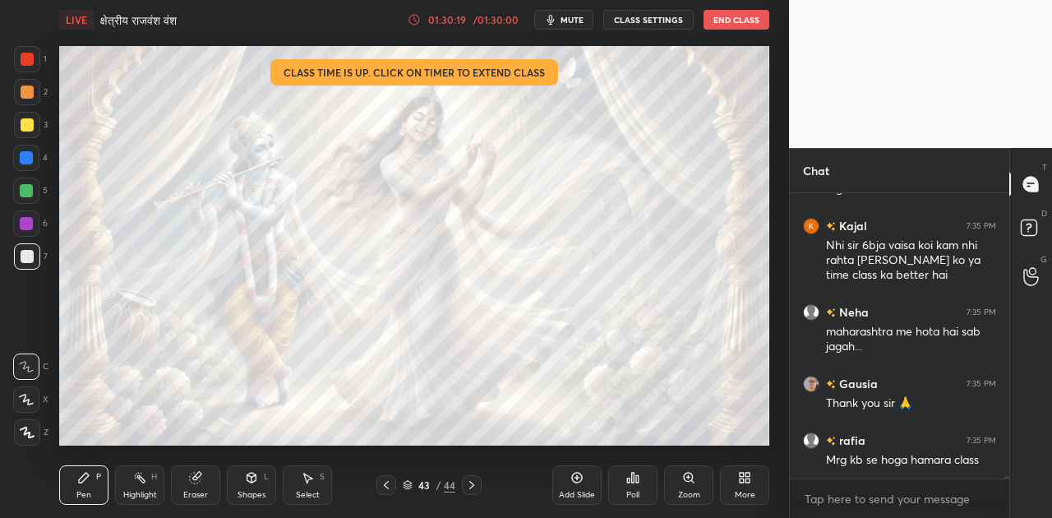
scroll to position [33711, 0]
click at [741, 19] on button "End Class" at bounding box center [737, 20] width 66 height 20
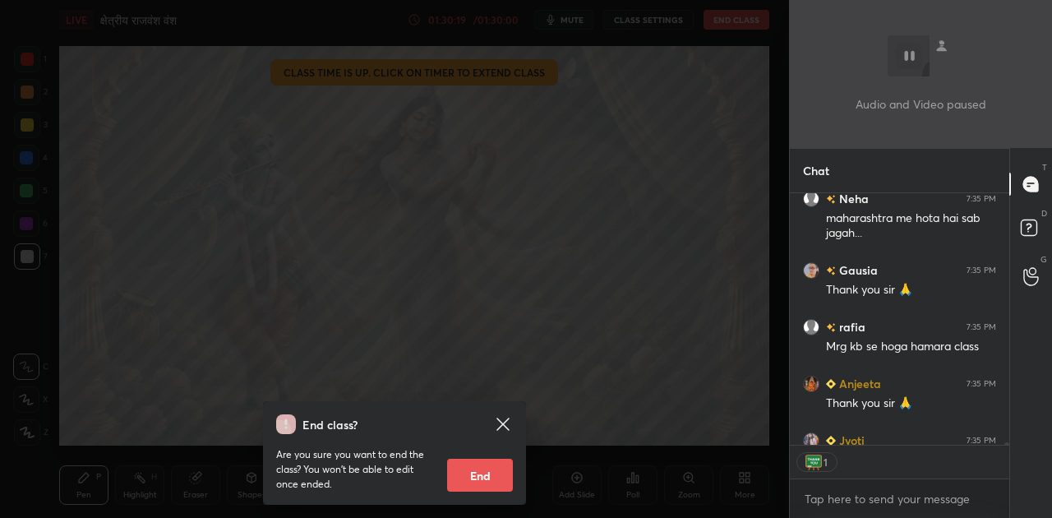
scroll to position [5, 5]
click at [485, 472] on button "End" at bounding box center [480, 475] width 66 height 33
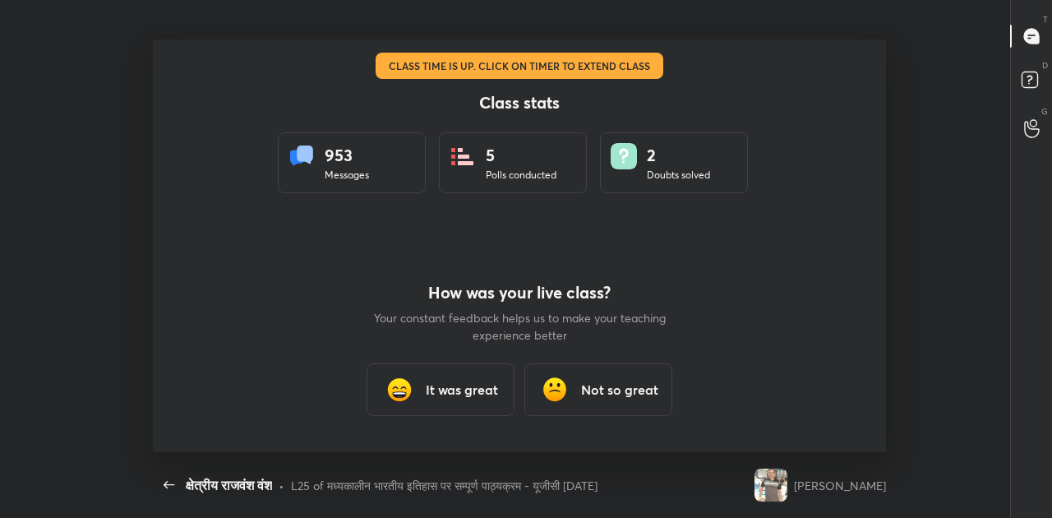
scroll to position [81782, 81205]
click at [459, 381] on h3 "It was great" at bounding box center [462, 390] width 72 height 20
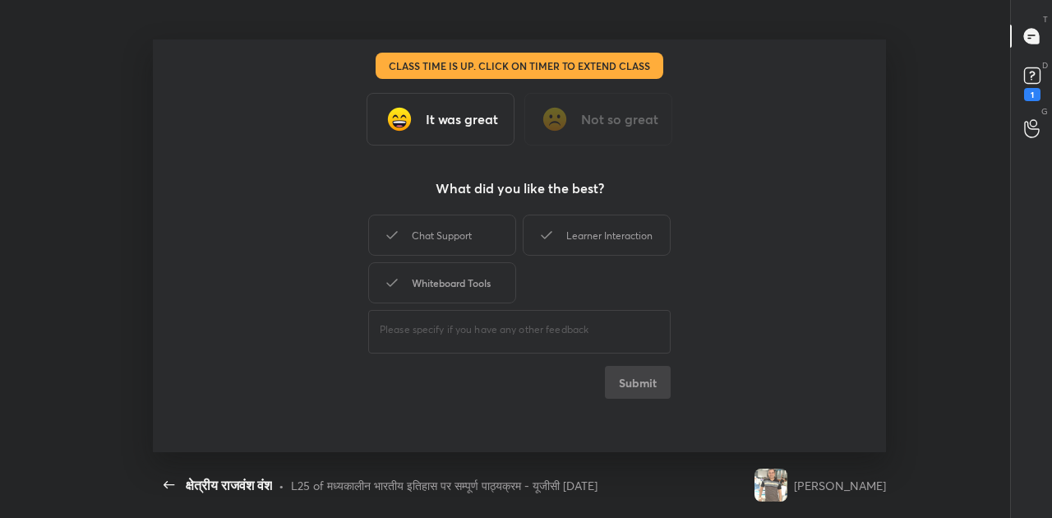
click at [447, 282] on div "Whiteboard Tools" at bounding box center [442, 282] width 148 height 41
click at [639, 390] on button "Submit" at bounding box center [638, 382] width 66 height 33
type textarea "x"
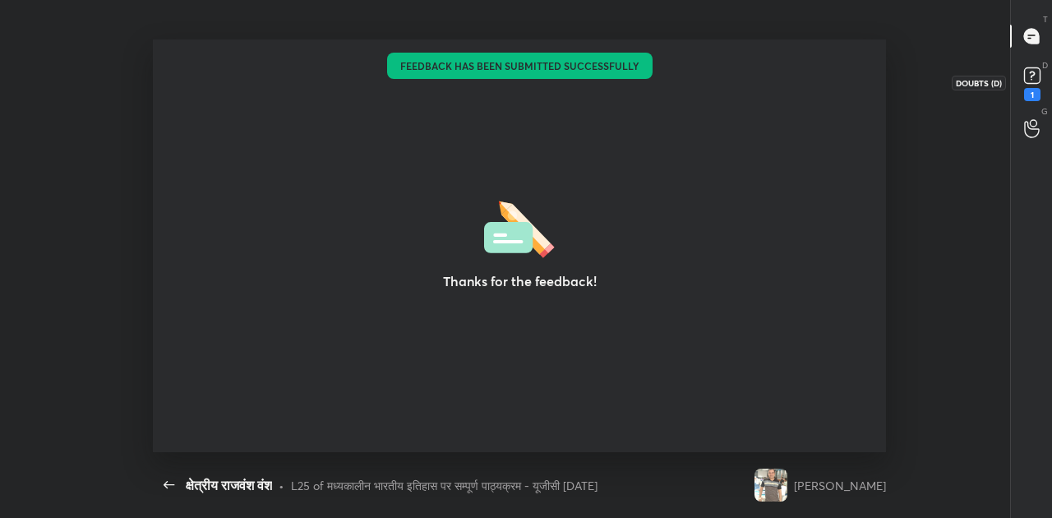
click at [1025, 75] on rect at bounding box center [1032, 76] width 16 height 16
